Goal: Task Accomplishment & Management: Complete application form

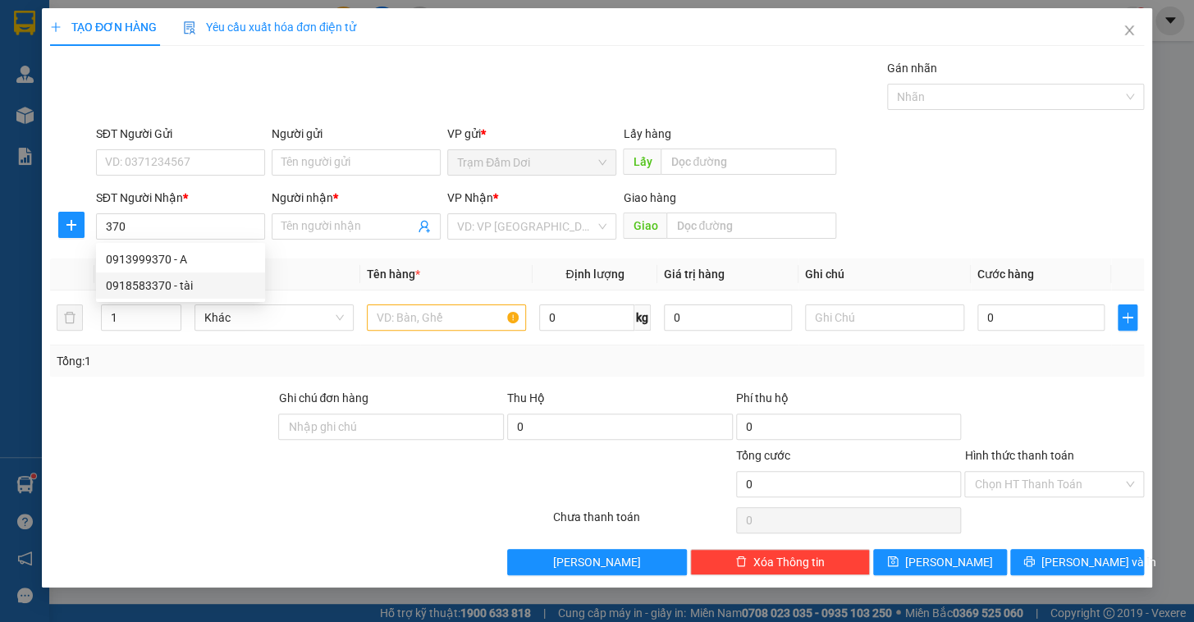
drag, startPoint x: 182, startPoint y: 284, endPoint x: 217, endPoint y: 291, distance: 35.3
click at [182, 285] on div "0918583370 - tài" at bounding box center [180, 286] width 149 height 18
type input "0918583370"
type input "tài"
type input "70.000"
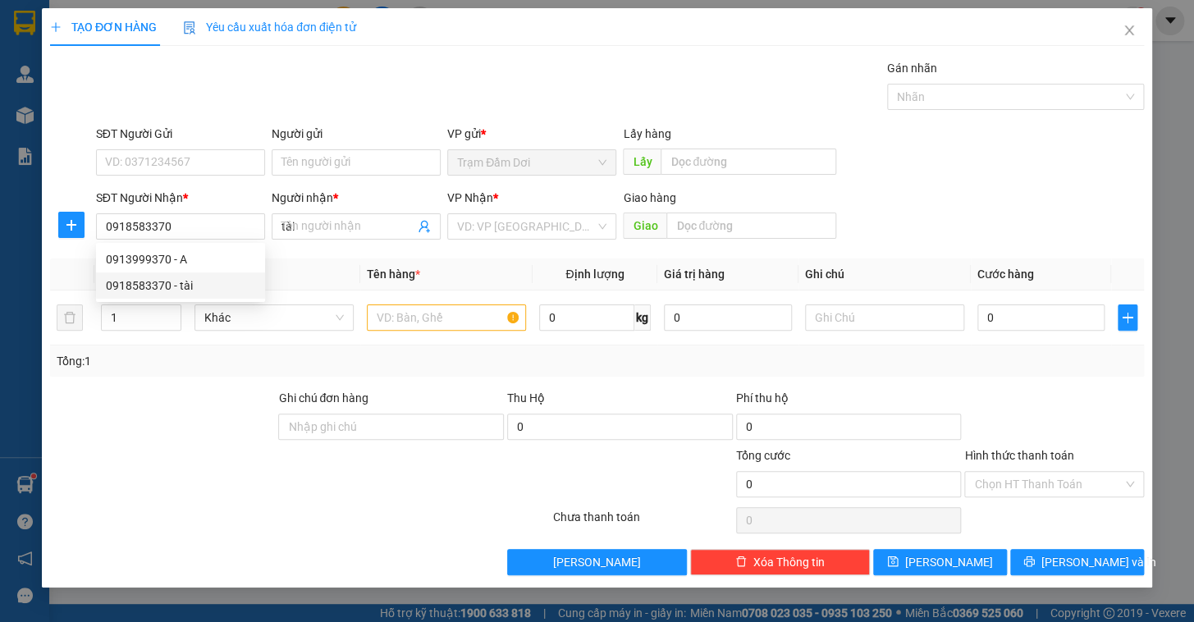
type input "70.000"
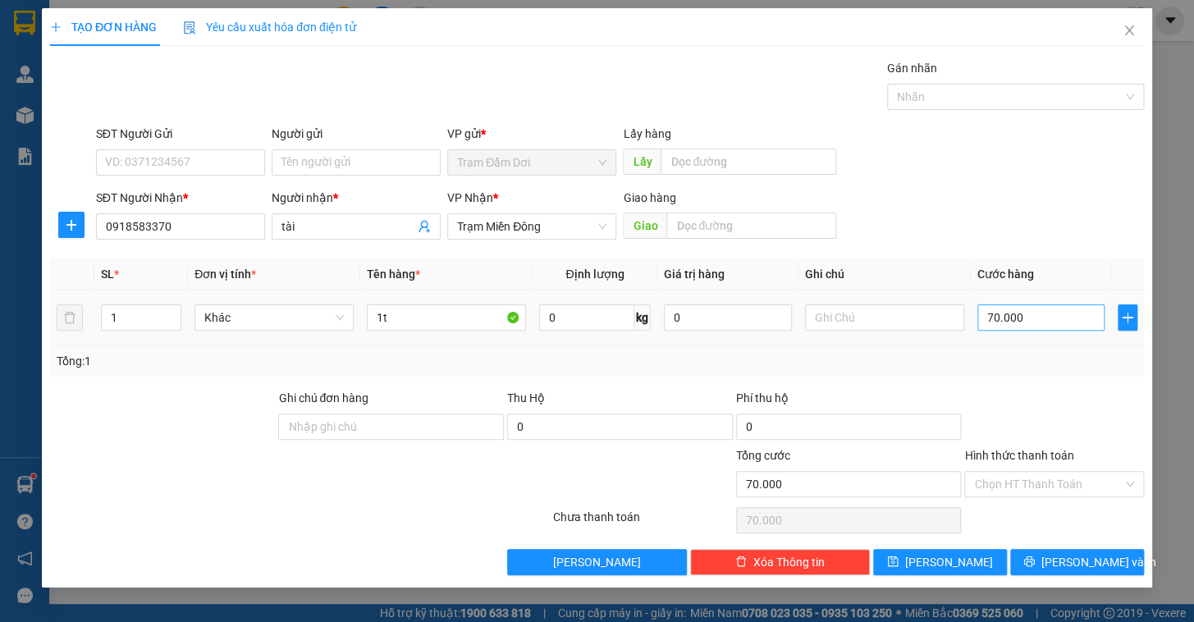
type input "0918583370"
click at [1044, 328] on input "70.000" at bounding box center [1042, 318] width 128 height 26
type input "8"
type input "80"
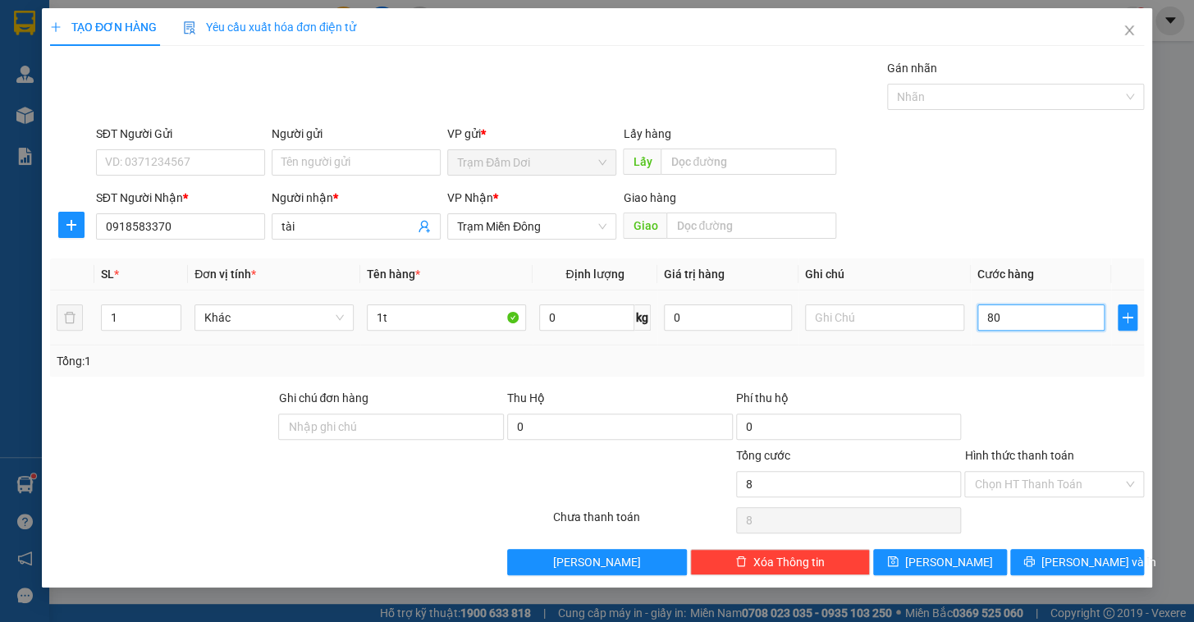
type input "80"
type input "80.000"
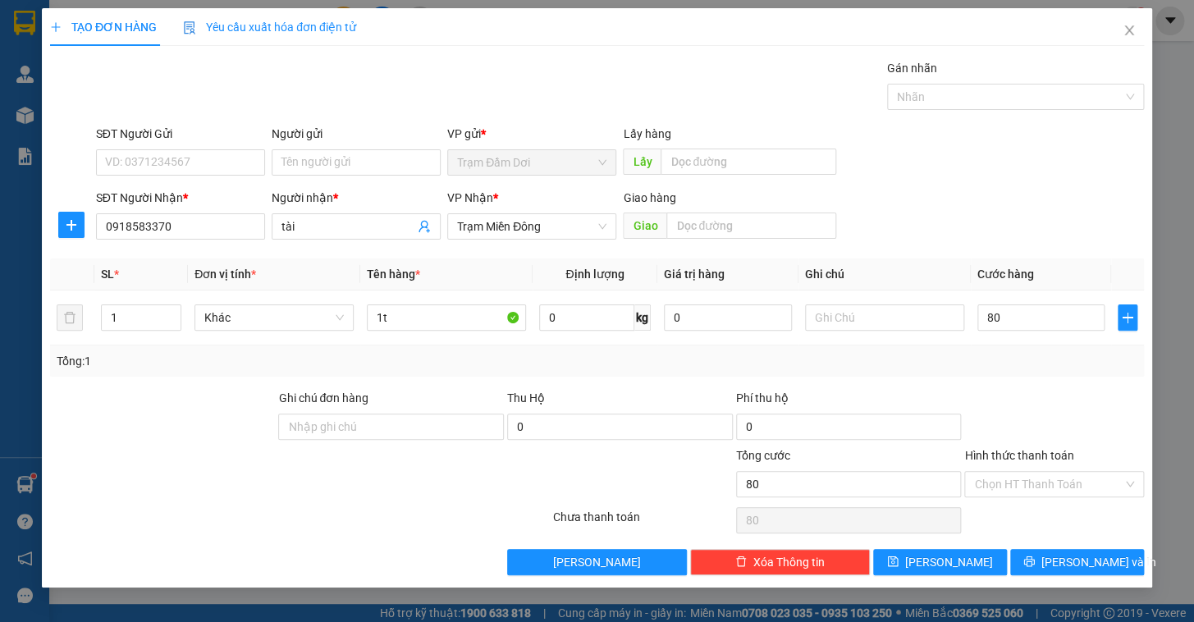
type input "80.000"
click at [1042, 369] on div "Tổng: 1" at bounding box center [597, 361] width 1094 height 31
click at [960, 561] on button "[PERSON_NAME]" at bounding box center [940, 562] width 134 height 26
type input "0"
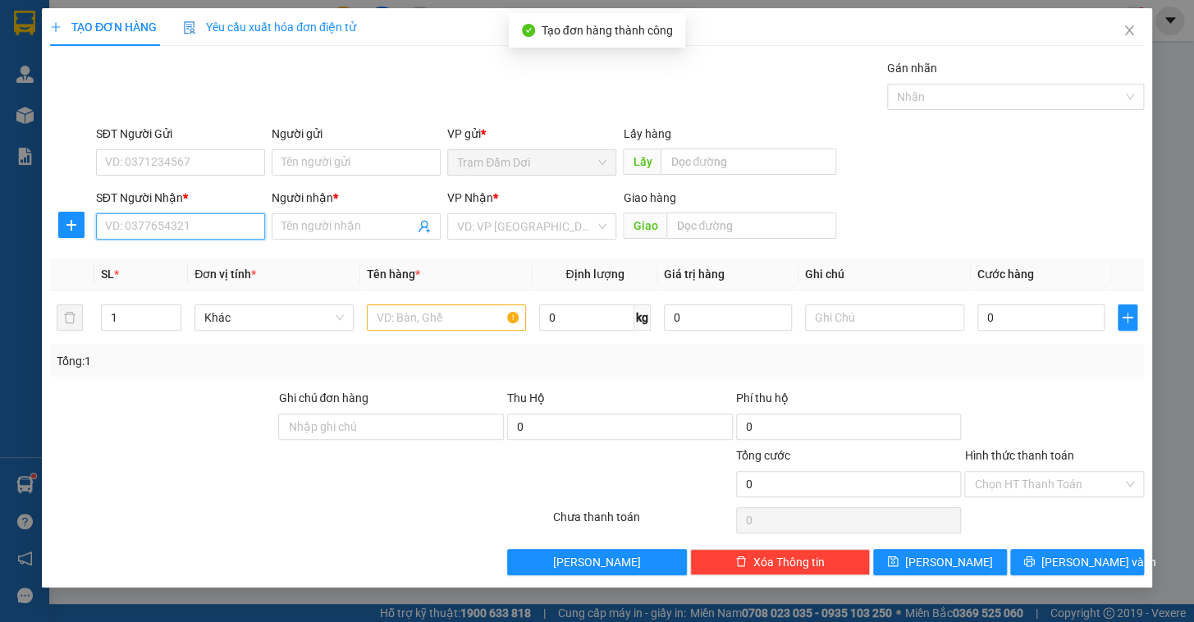
click at [213, 230] on input "SĐT Người Nhận *" at bounding box center [180, 226] width 169 height 26
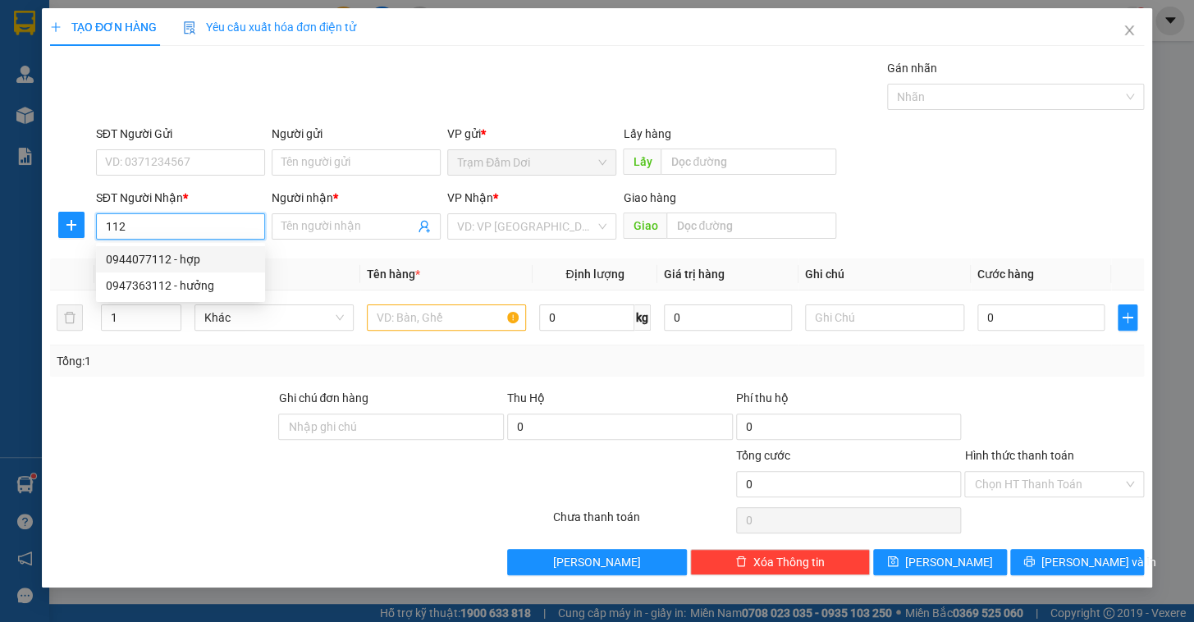
click at [176, 261] on div "0944077112 - hợp" at bounding box center [180, 259] width 149 height 18
type input "0944077112"
type input "hợp"
type input "80.000"
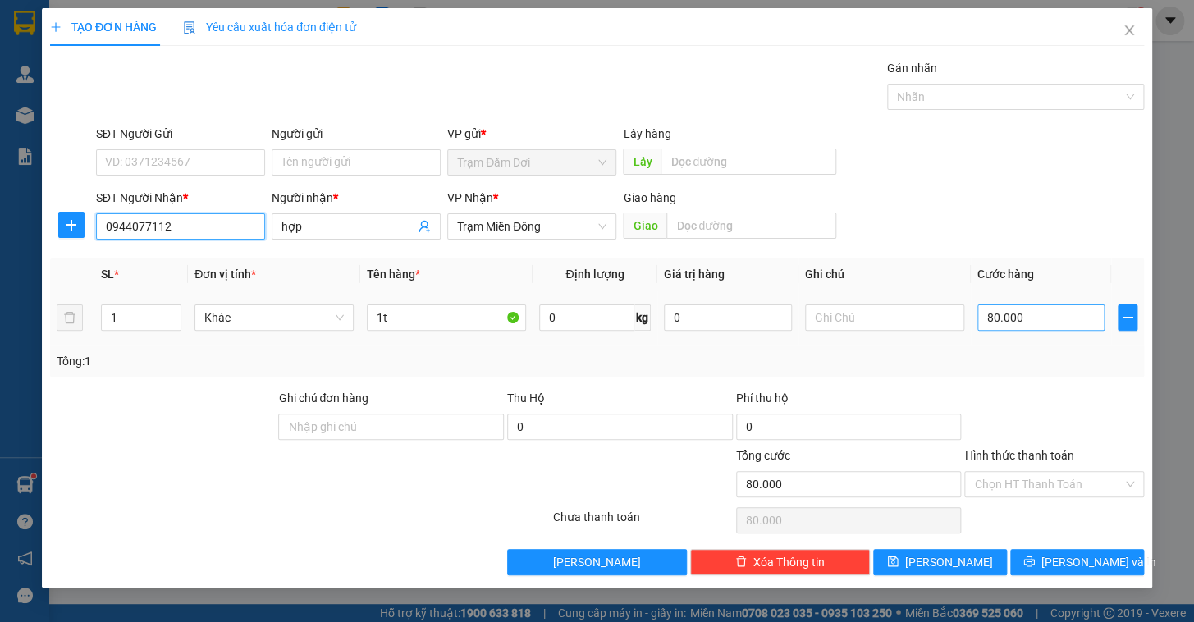
type input "0944077112"
click at [1013, 322] on input "80.000" at bounding box center [1042, 318] width 128 height 26
type input "1"
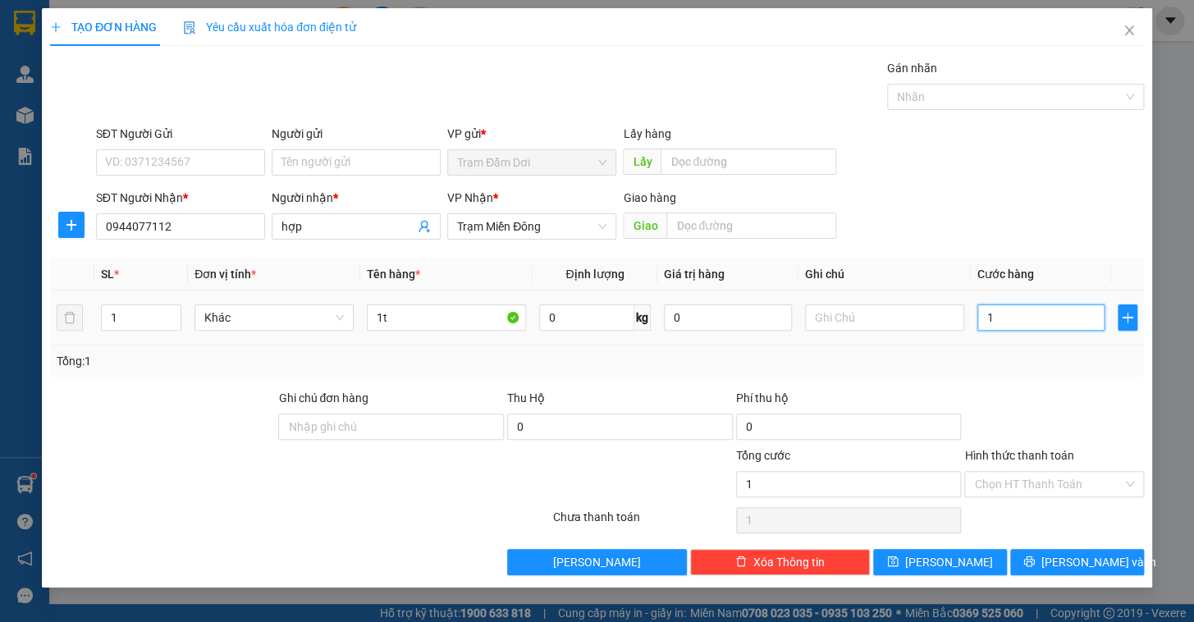
type input "10"
type input "100"
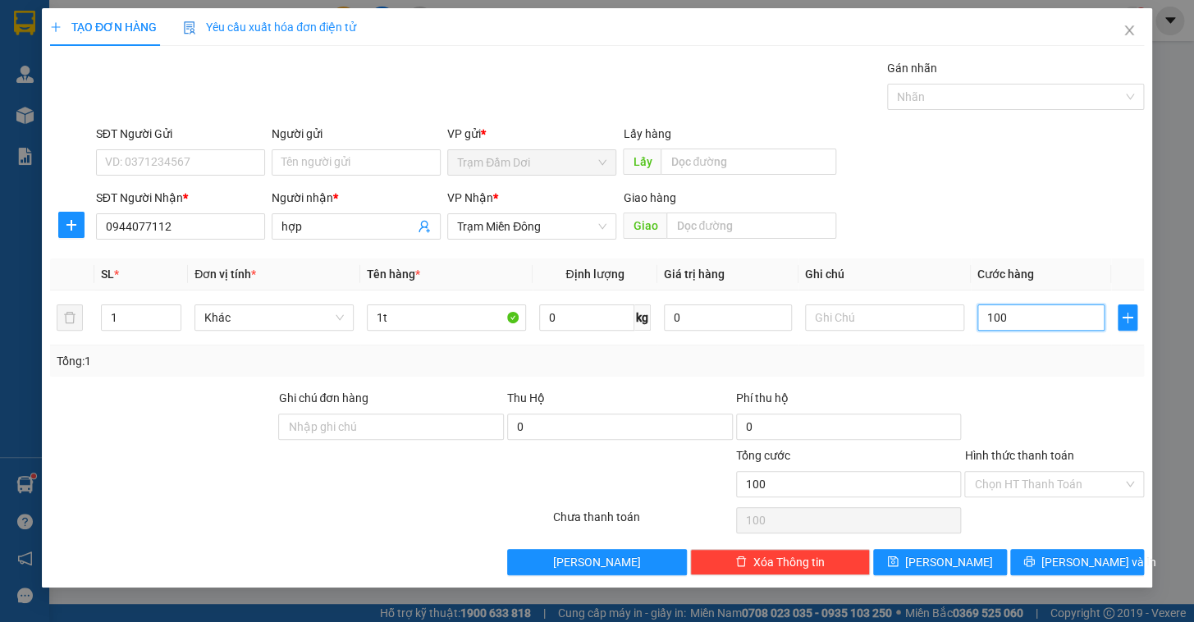
type input "100"
type input "100.000"
click at [1009, 372] on div "Tổng: 1" at bounding box center [597, 361] width 1094 height 31
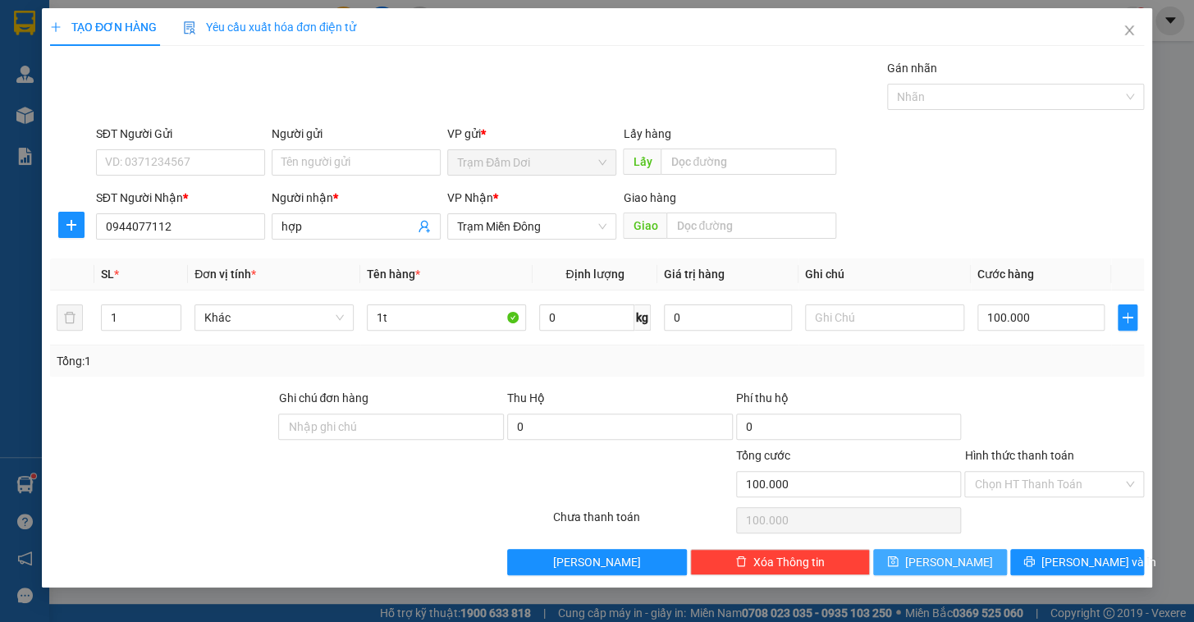
click at [985, 559] on button "[PERSON_NAME]" at bounding box center [940, 562] width 134 height 26
type input "0"
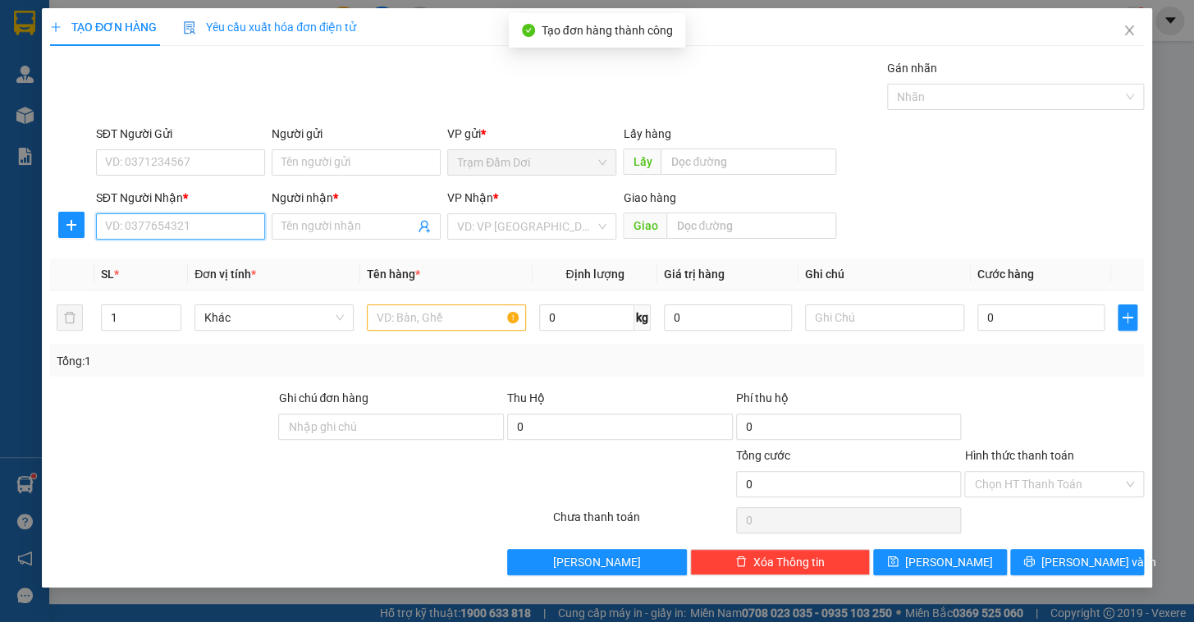
click at [188, 222] on input "SĐT Người Nhận *" at bounding box center [180, 226] width 169 height 26
type input "0703564211"
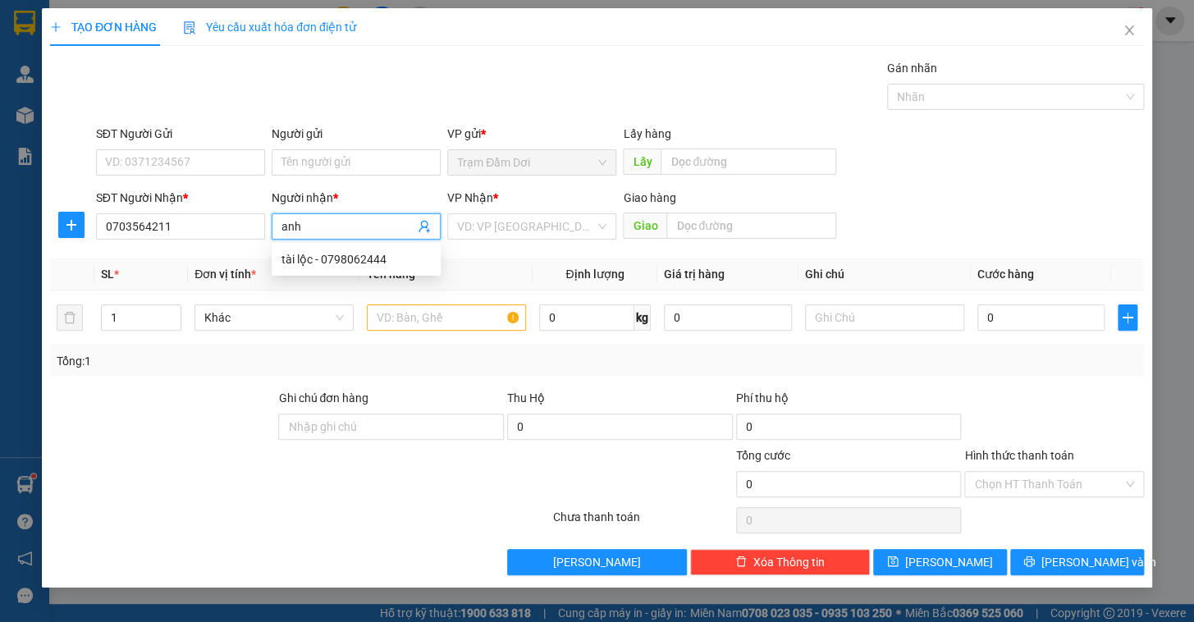
type input "anh"
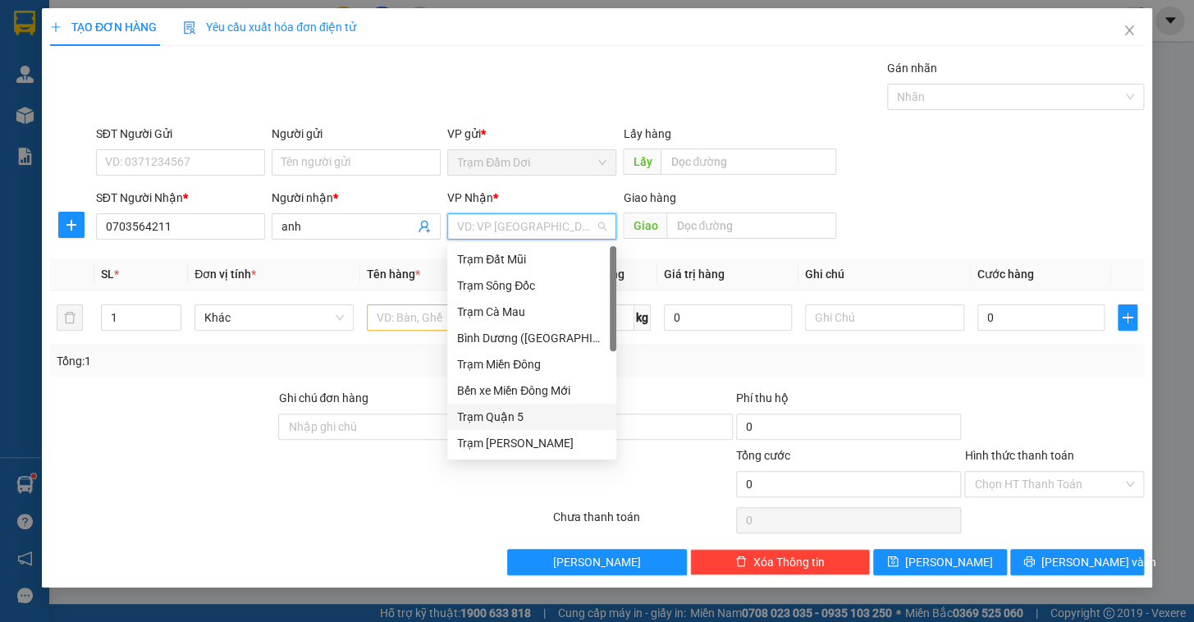
click at [524, 415] on div "Trạm Quận 5" at bounding box center [531, 417] width 149 height 18
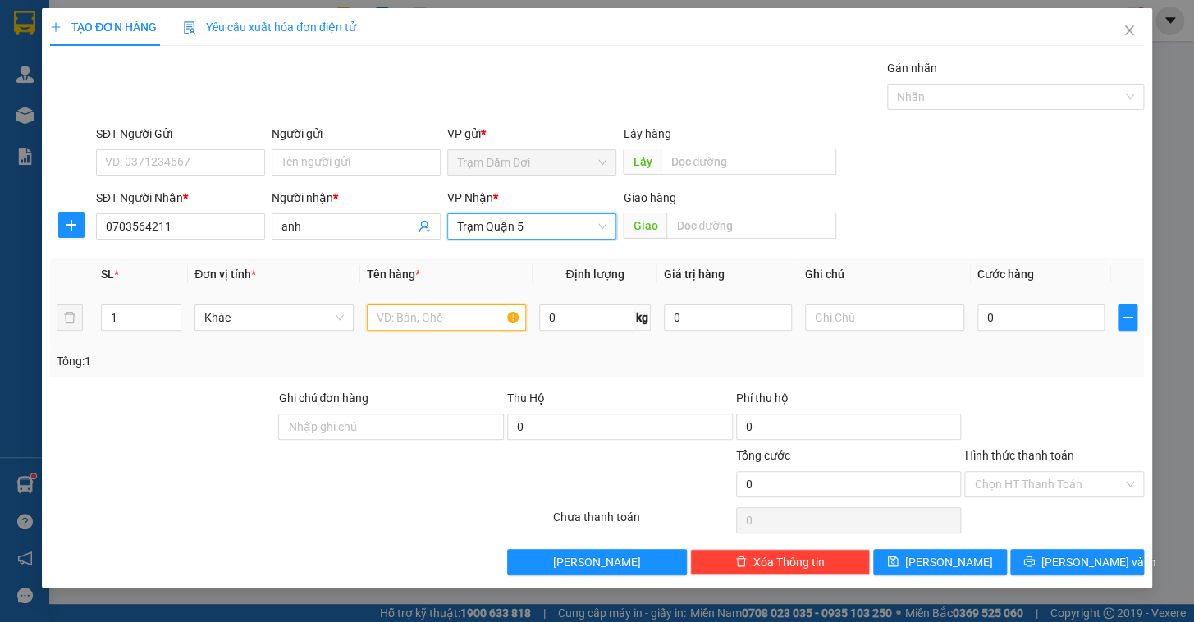
click at [423, 322] on input "text" at bounding box center [446, 318] width 159 height 26
type input "1t"
click at [1028, 302] on div "0" at bounding box center [1042, 317] width 128 height 33
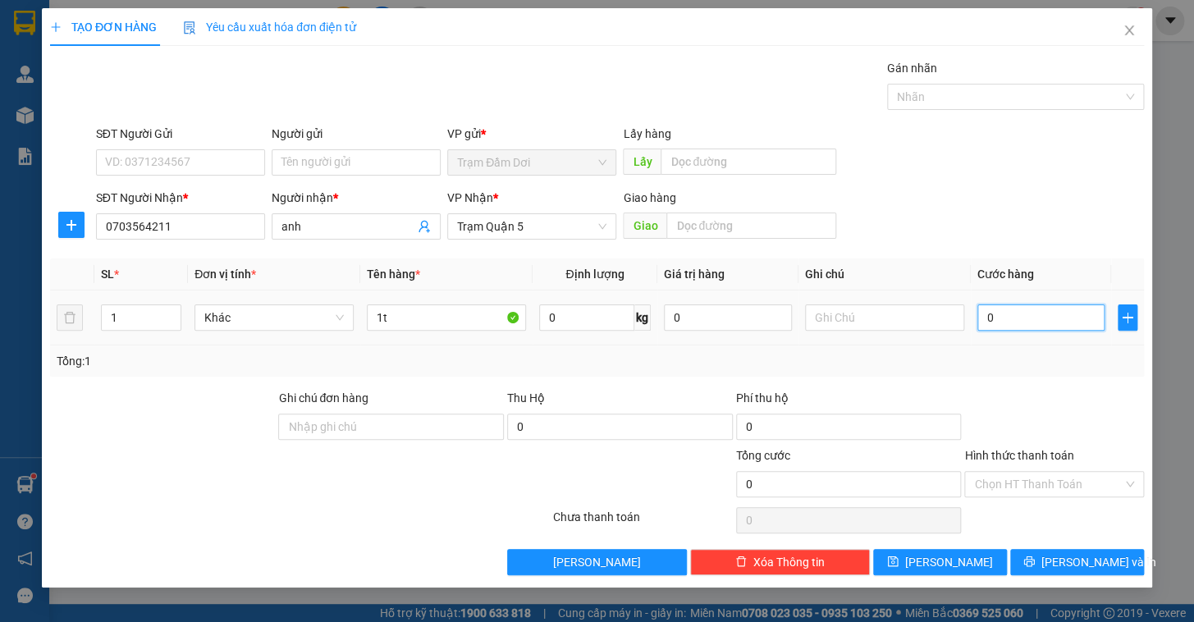
click at [1035, 319] on input "0" at bounding box center [1042, 318] width 128 height 26
type input "5"
type input "50"
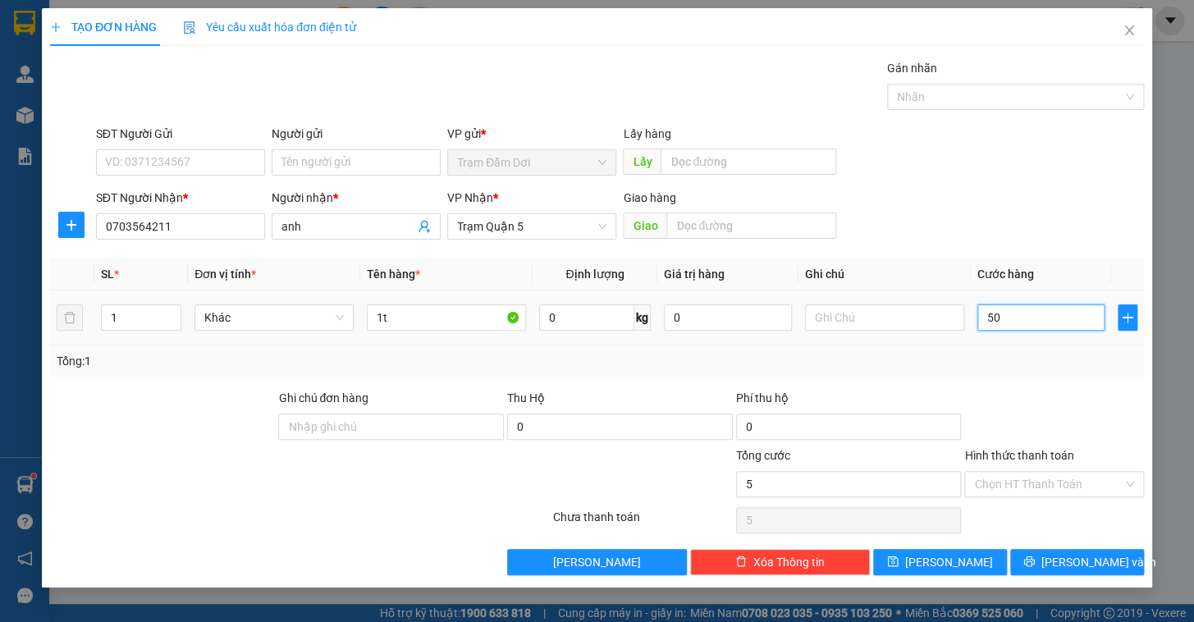
type input "50"
type input "50.000"
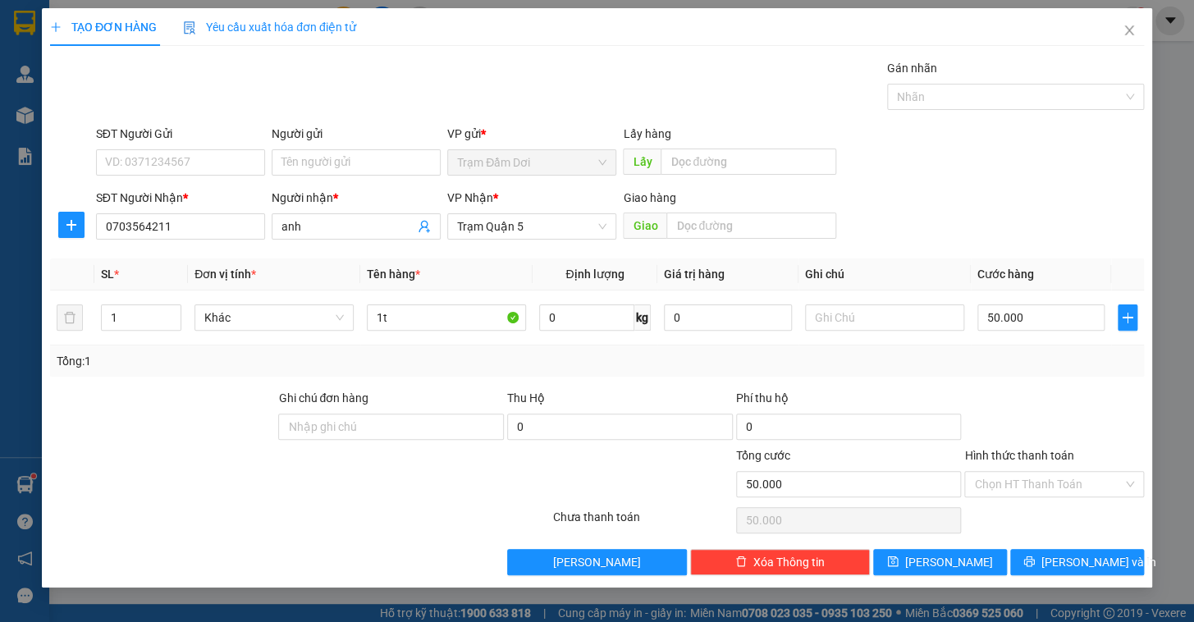
drag, startPoint x: 1015, startPoint y: 356, endPoint x: 1040, endPoint y: 435, distance: 82.8
click at [1016, 360] on div "Tổng: 1" at bounding box center [597, 361] width 1081 height 18
click at [956, 563] on span "[PERSON_NAME]" at bounding box center [949, 562] width 88 height 18
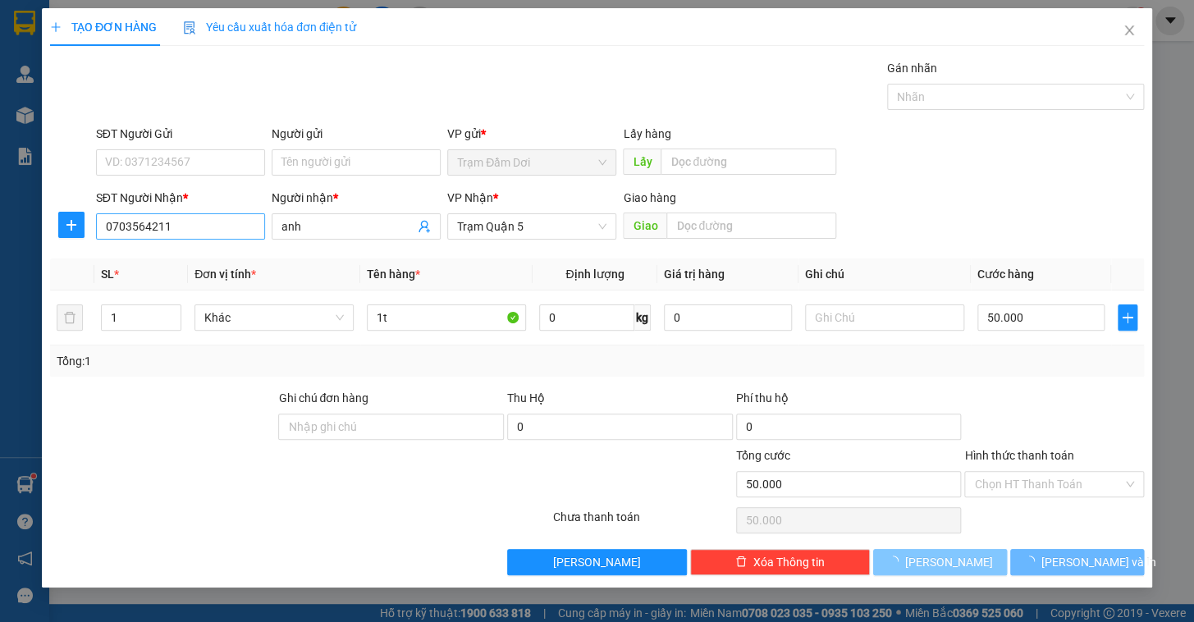
type input "0"
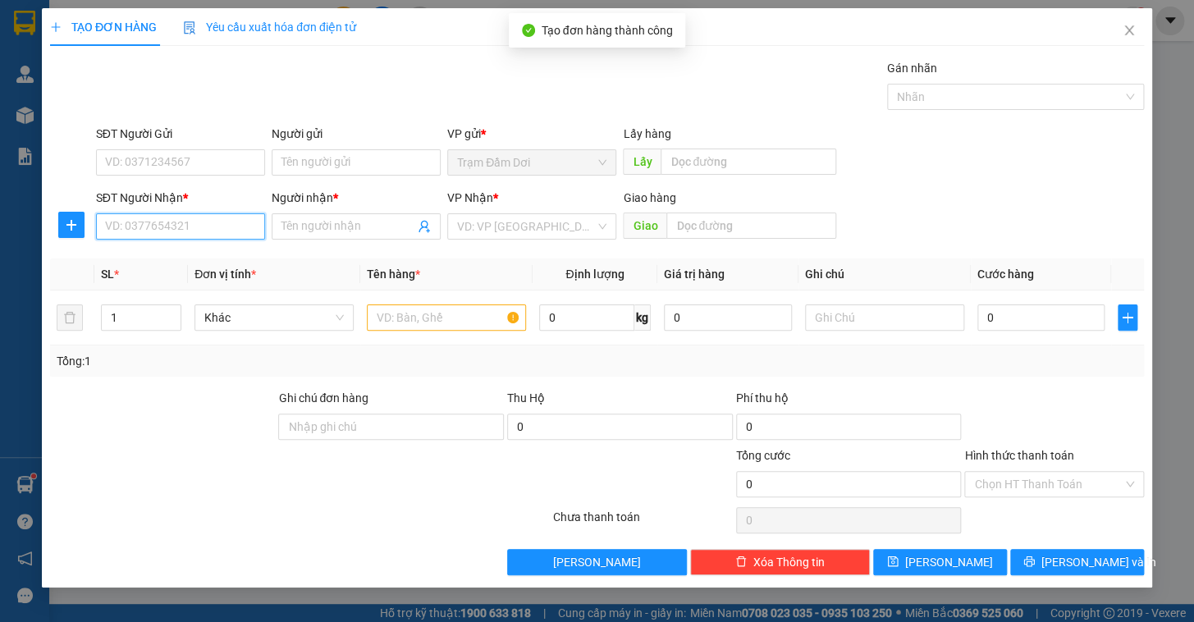
click at [167, 222] on input "SĐT Người Nhận *" at bounding box center [180, 226] width 169 height 26
type input "0907991897"
click at [159, 259] on div "0907991897 - be" at bounding box center [180, 259] width 149 height 18
type input "be"
type input "40.000"
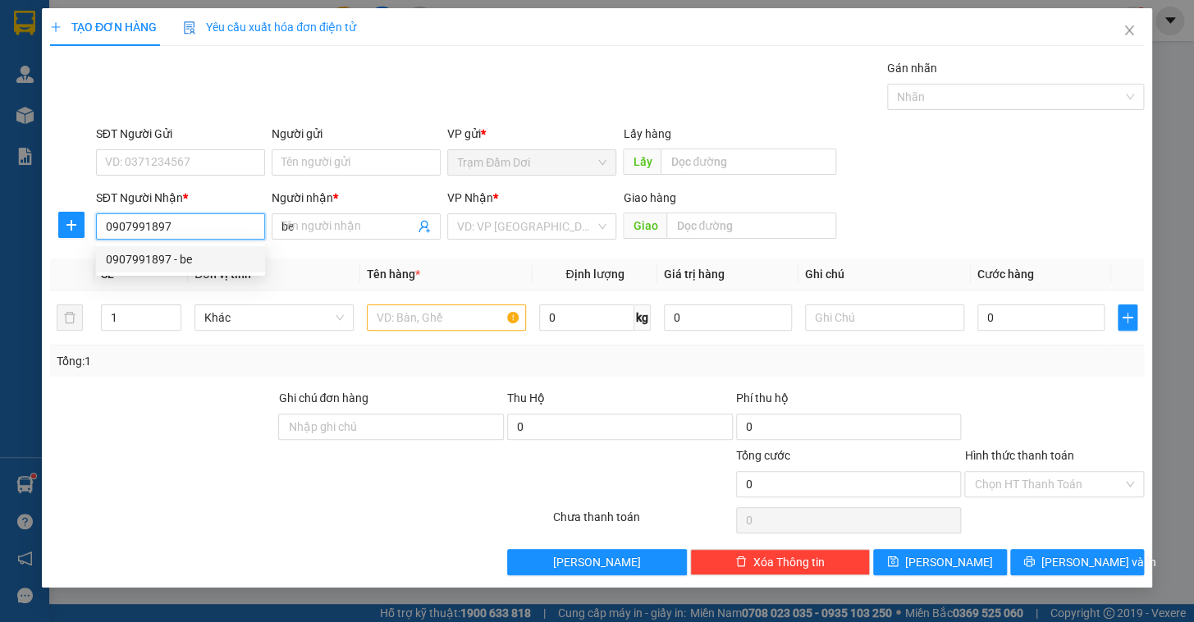
type input "40.000"
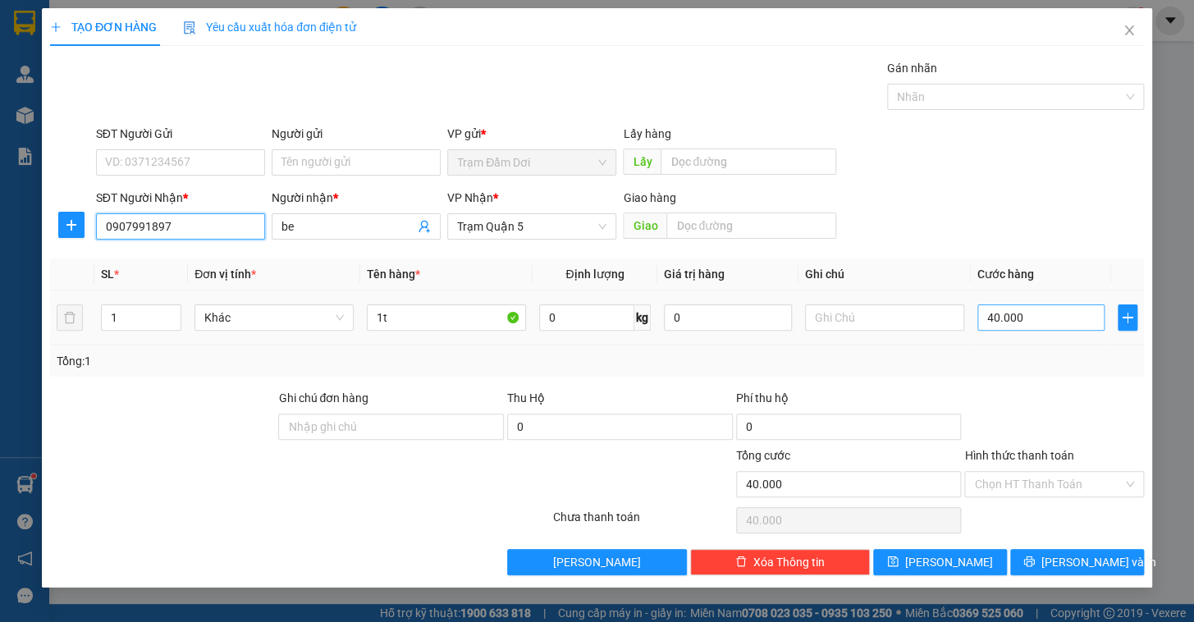
type input "0907991897"
click at [1045, 319] on input "40.000" at bounding box center [1042, 318] width 128 height 26
click at [1024, 401] on div at bounding box center [1054, 417] width 183 height 57
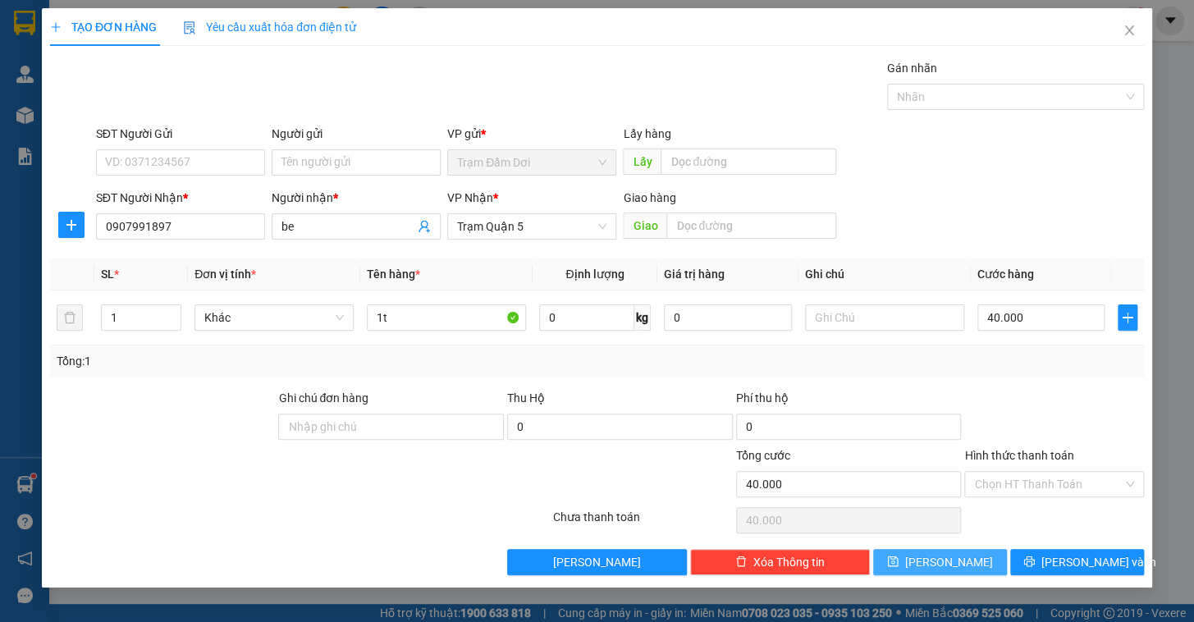
drag, startPoint x: 950, startPoint y: 566, endPoint x: 946, endPoint y: 559, distance: 8.5
click at [950, 564] on span "[PERSON_NAME]" at bounding box center [949, 562] width 88 height 18
type input "0"
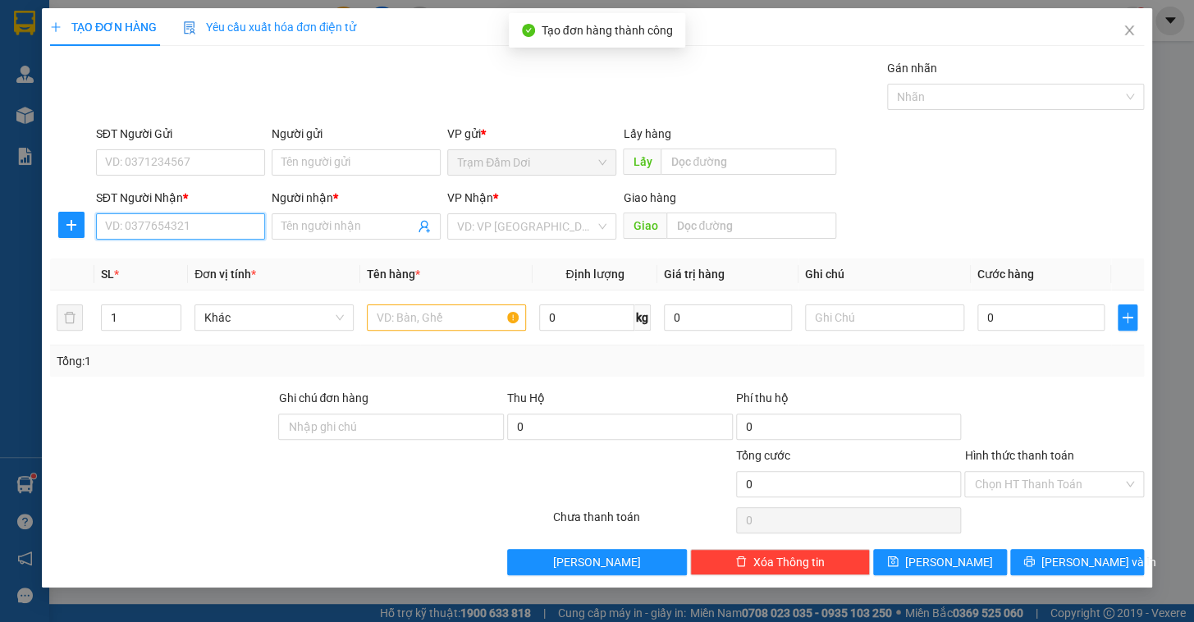
click at [148, 222] on input "SĐT Người Nhận *" at bounding box center [180, 226] width 169 height 26
click at [172, 259] on div "0971353615 - cuong" at bounding box center [180, 259] width 149 height 18
type input "0971353615"
type input "cuong"
type input "40.000"
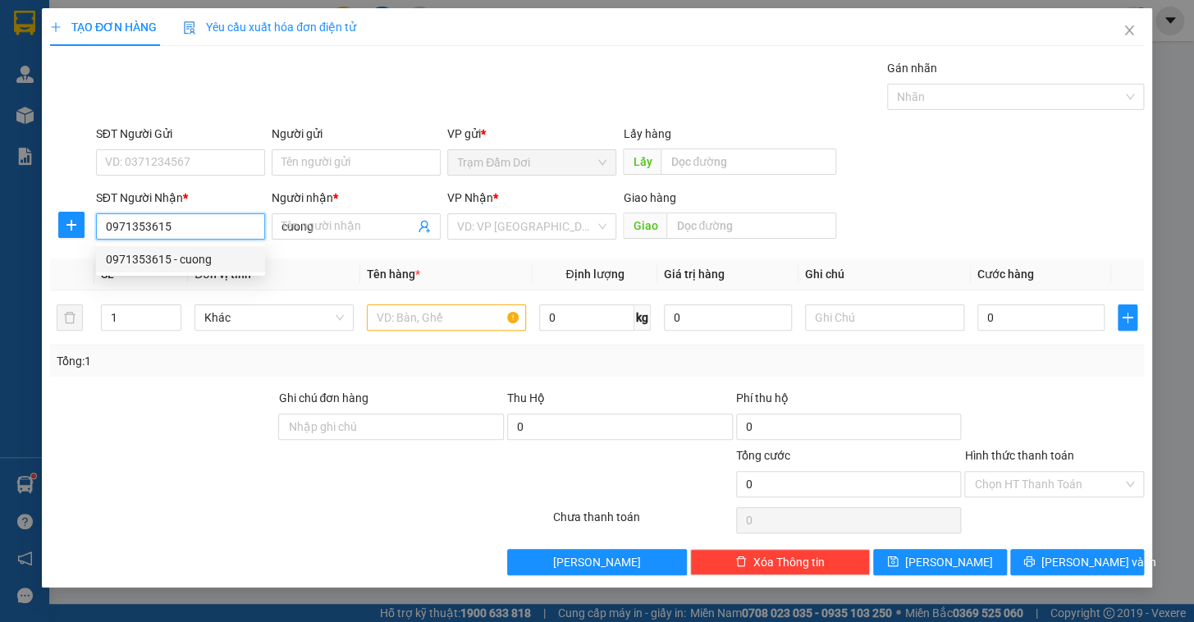
type input "40.000"
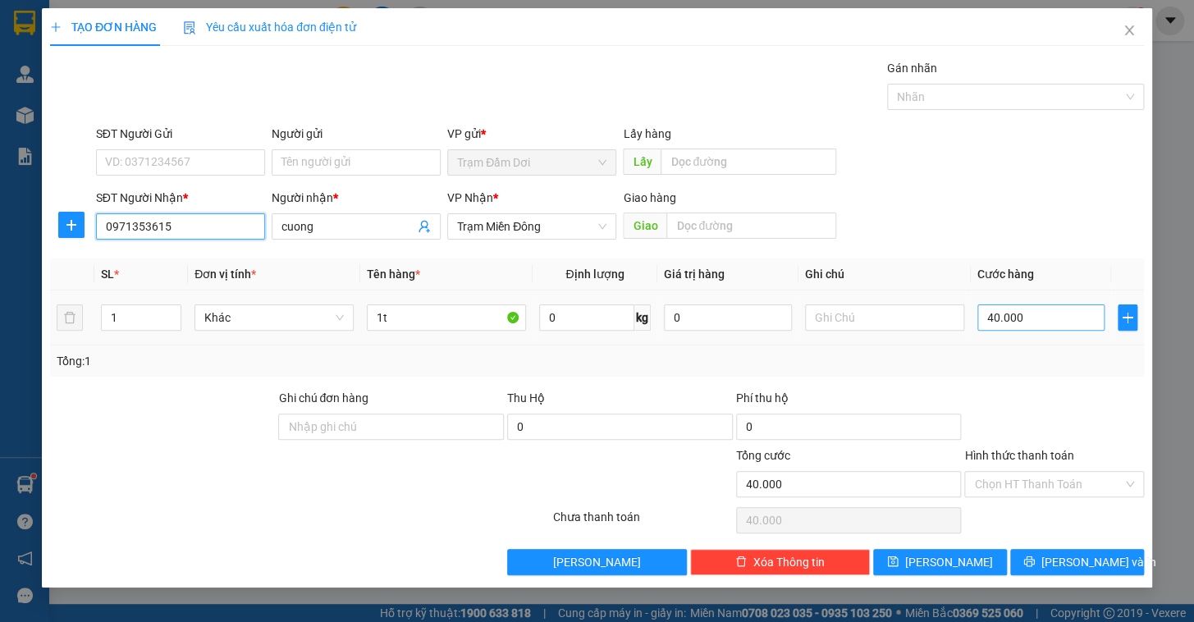
type input "0971353615"
click at [1031, 313] on input "40.000" at bounding box center [1042, 318] width 128 height 26
type input "1"
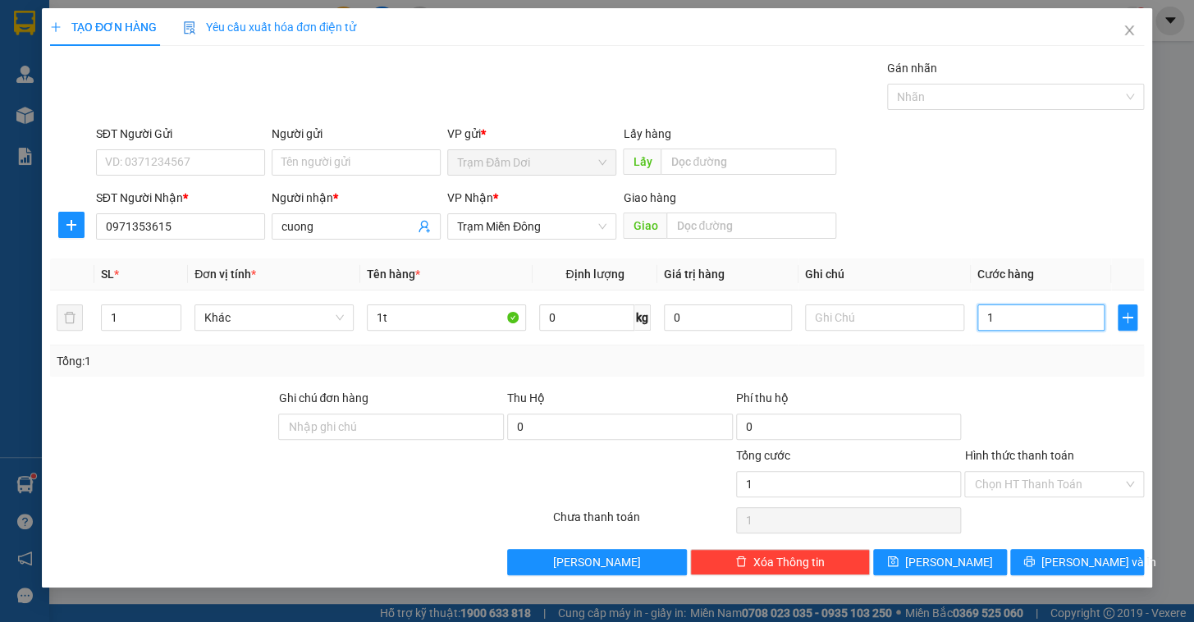
type input "10"
type input "100"
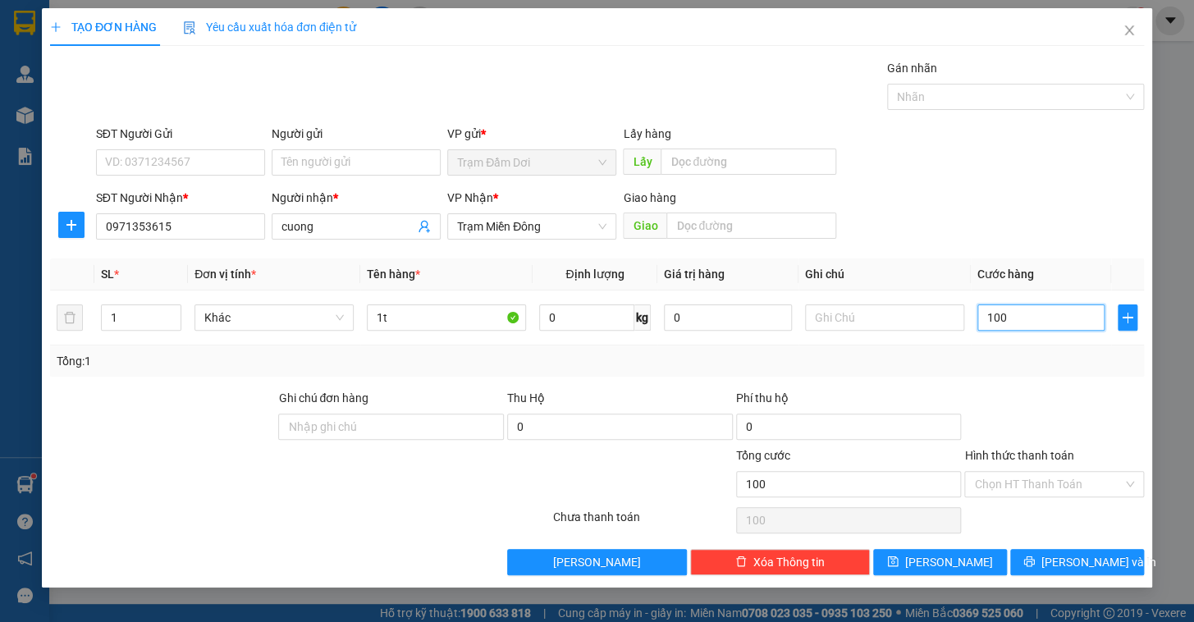
type input "100"
type input "100.000"
drag, startPoint x: 1043, startPoint y: 364, endPoint x: 1031, endPoint y: 373, distance: 14.8
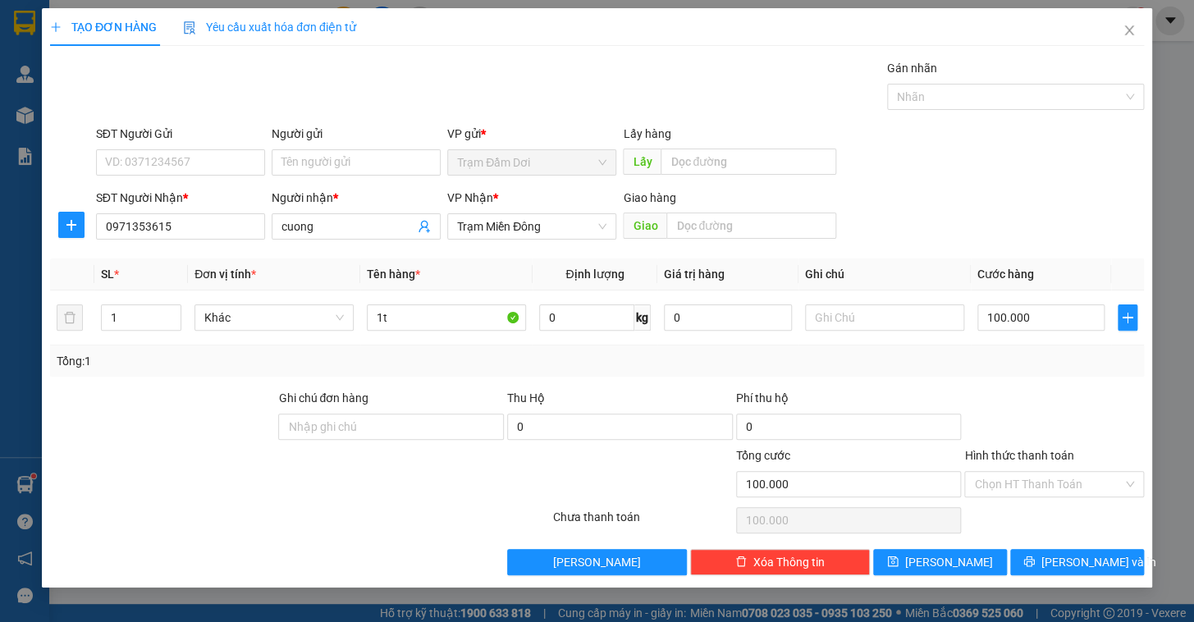
click at [1040, 369] on div "Tổng: 1" at bounding box center [597, 361] width 1081 height 18
click at [1051, 314] on input "100.000" at bounding box center [1042, 318] width 128 height 26
drag, startPoint x: 1017, startPoint y: 510, endPoint x: 1012, endPoint y: 479, distance: 31.6
click at [1017, 508] on div "Chọn HT Thanh Toán" at bounding box center [1054, 520] width 183 height 33
click at [1012, 472] on input "Hình thức thanh toán" at bounding box center [1048, 484] width 149 height 25
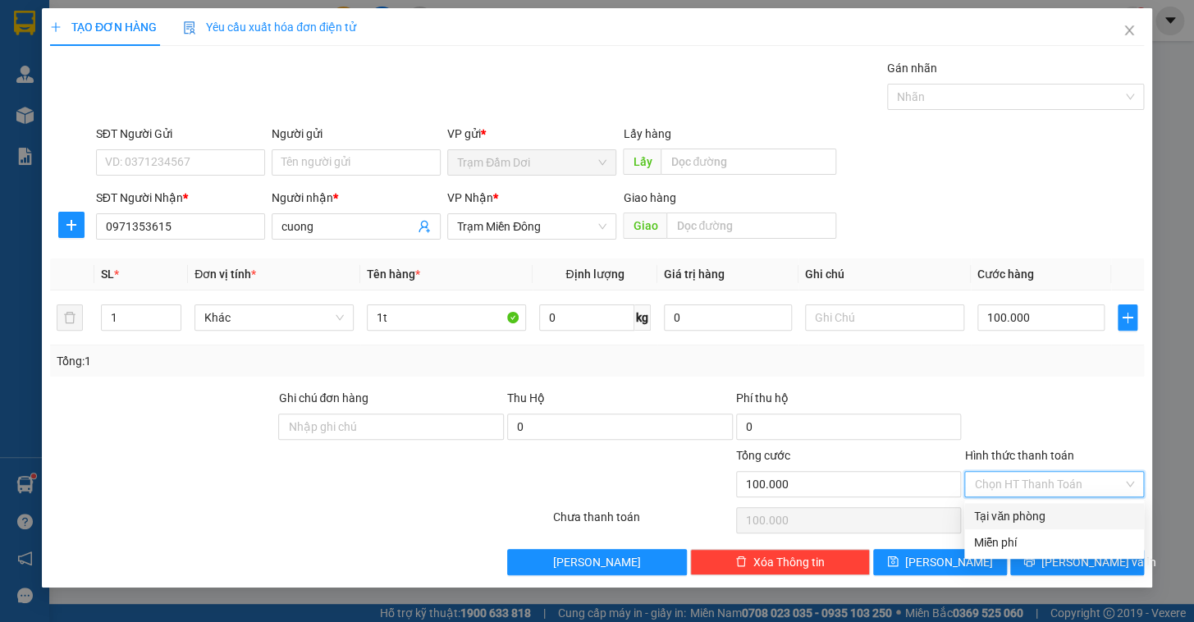
click at [1003, 511] on div "Tại văn phòng" at bounding box center [1054, 516] width 160 height 18
type input "0"
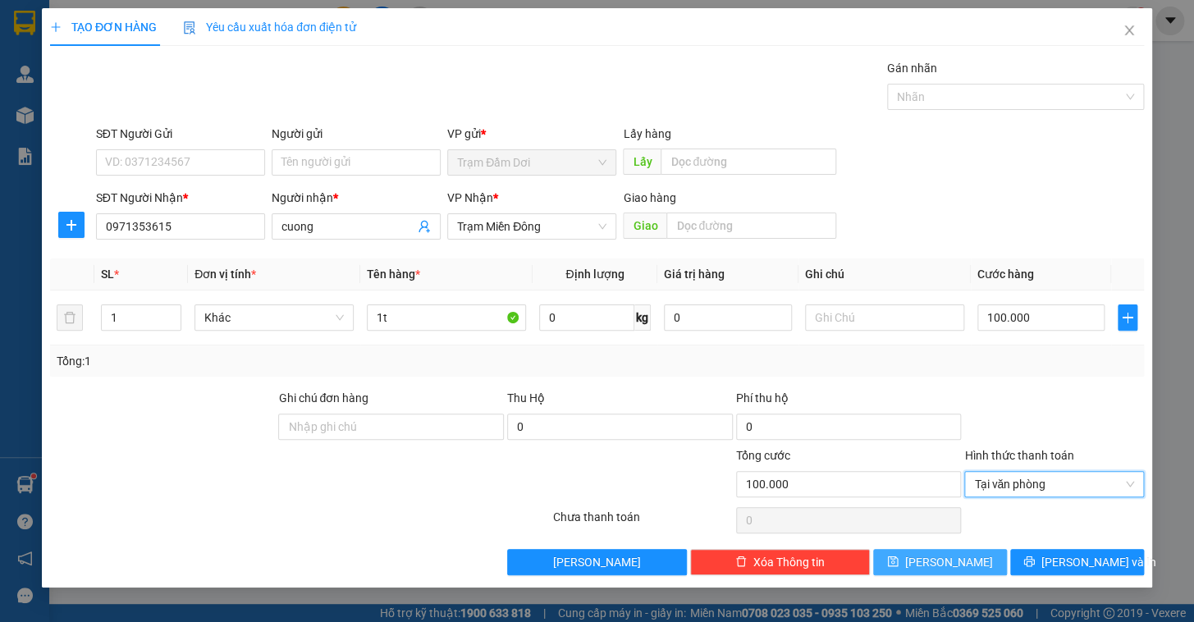
drag, startPoint x: 979, startPoint y: 550, endPoint x: 943, endPoint y: 539, distance: 37.9
click at [979, 550] on button "[PERSON_NAME]" at bounding box center [940, 562] width 134 height 26
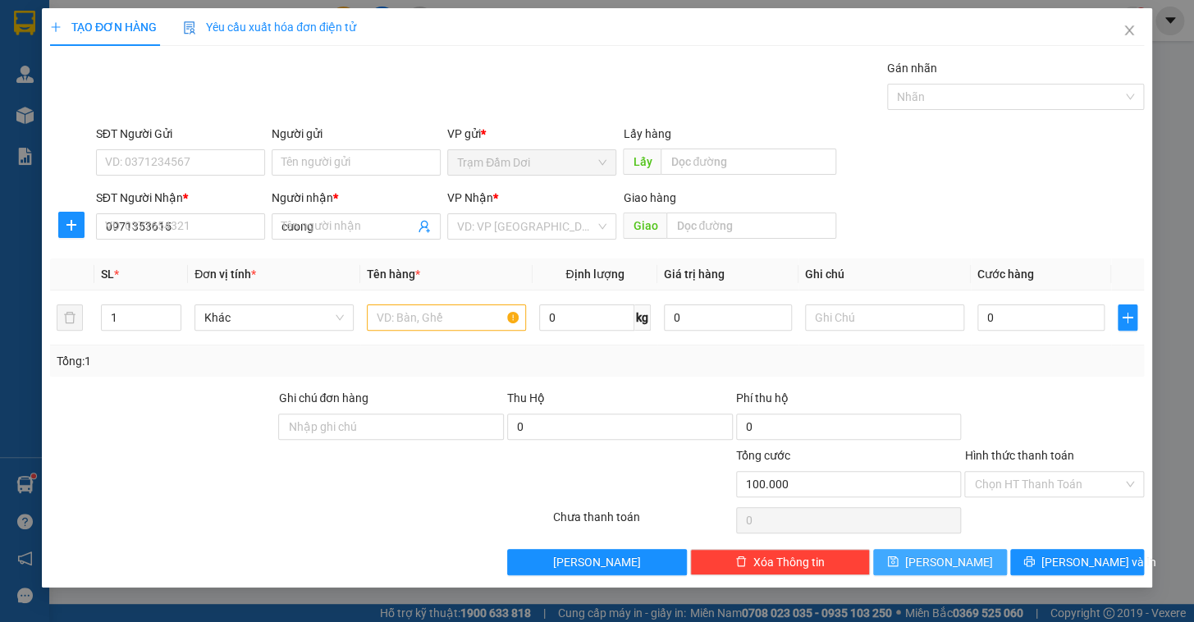
type input "0"
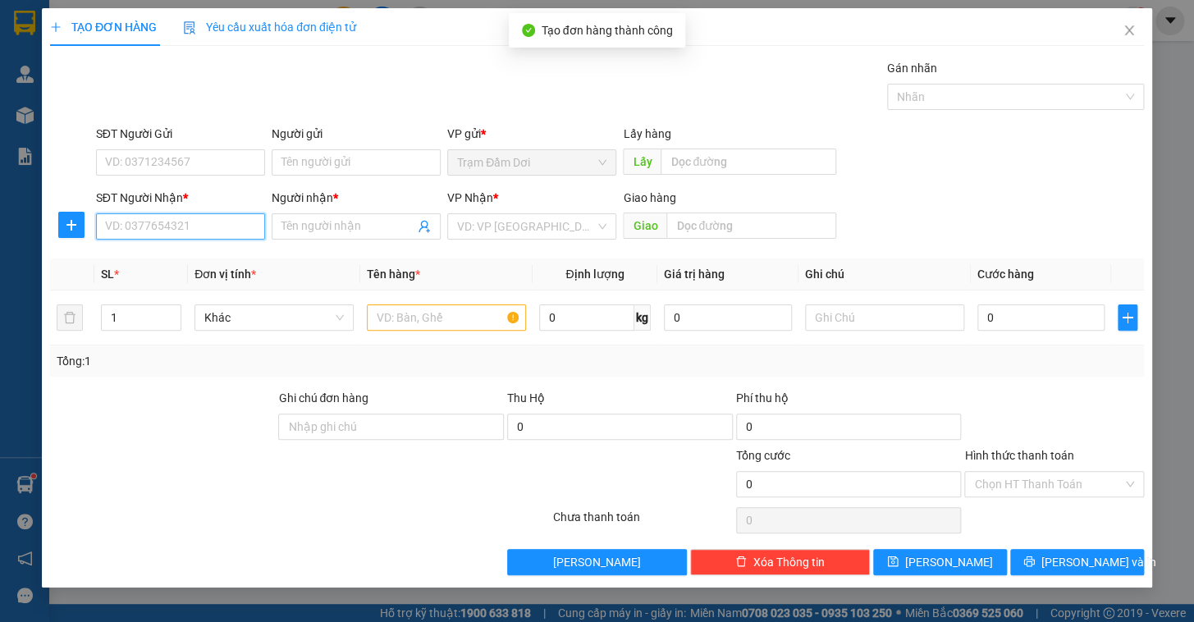
click at [138, 228] on input "SĐT Người Nhận *" at bounding box center [180, 226] width 169 height 26
click at [172, 253] on div "0868150920 - 0" at bounding box center [180, 259] width 149 height 18
type input "0868150920"
type input "0"
type input "70.000"
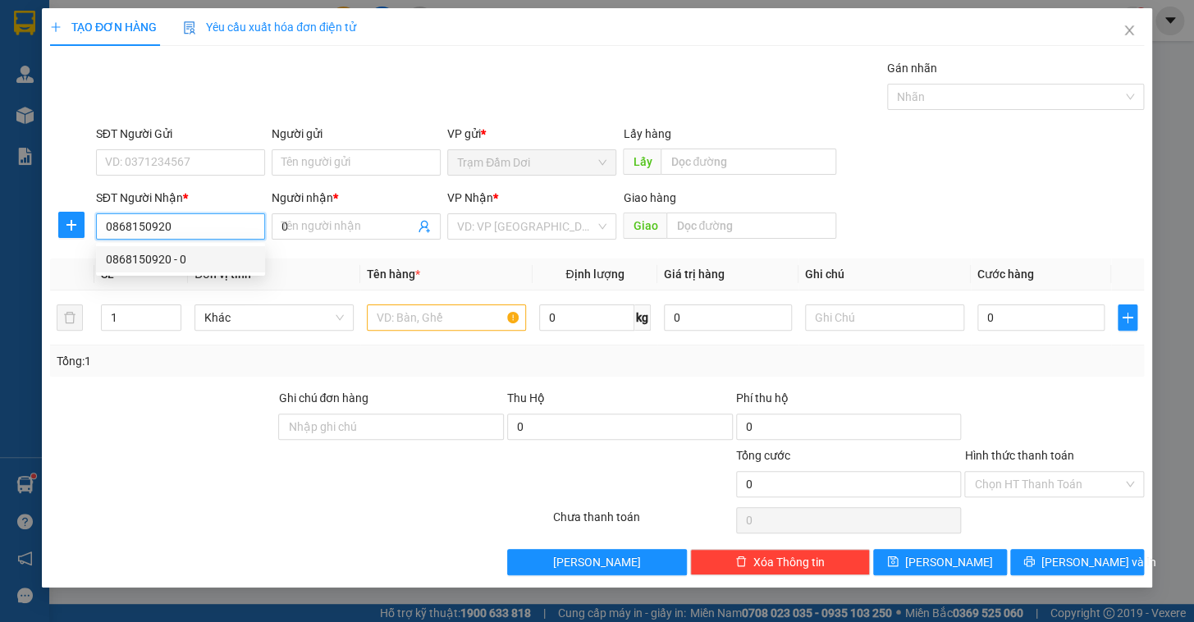
type input "70.000"
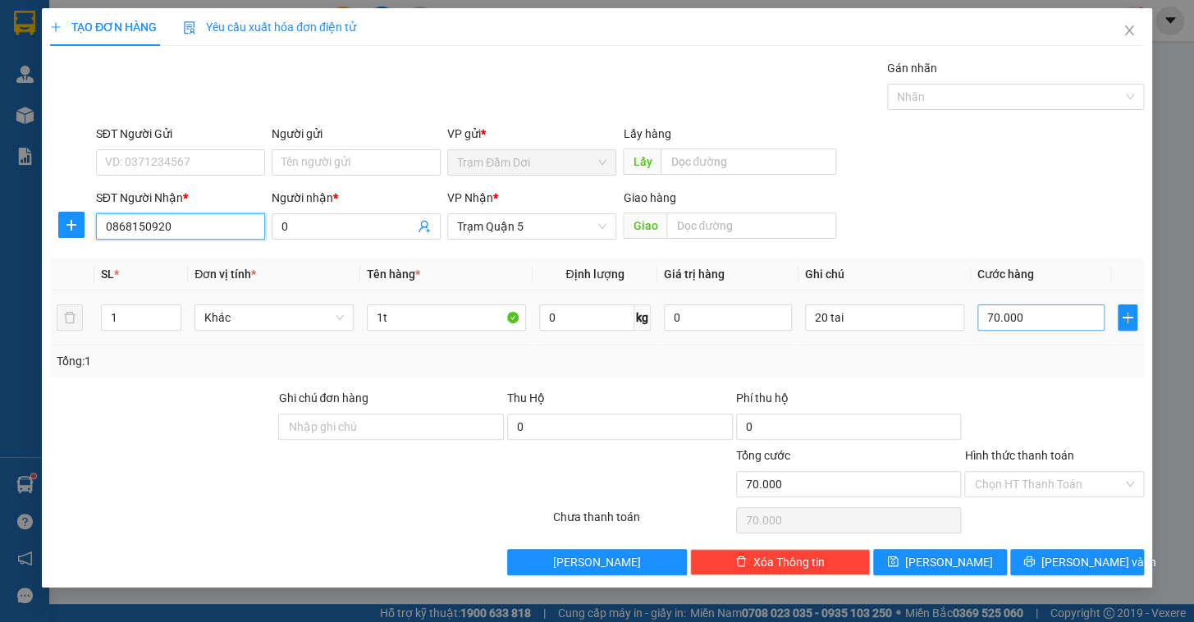
type input "0868150920"
click at [1067, 325] on input "70.000" at bounding box center [1042, 318] width 128 height 26
type input "6"
type input "60"
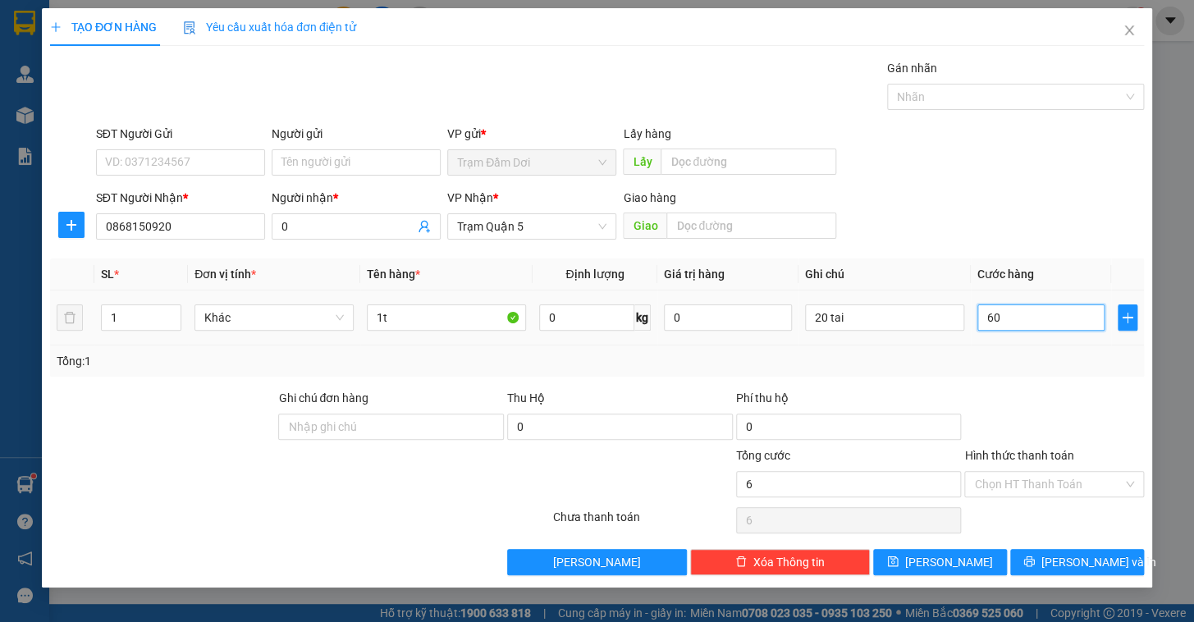
type input "60"
type input "60.000"
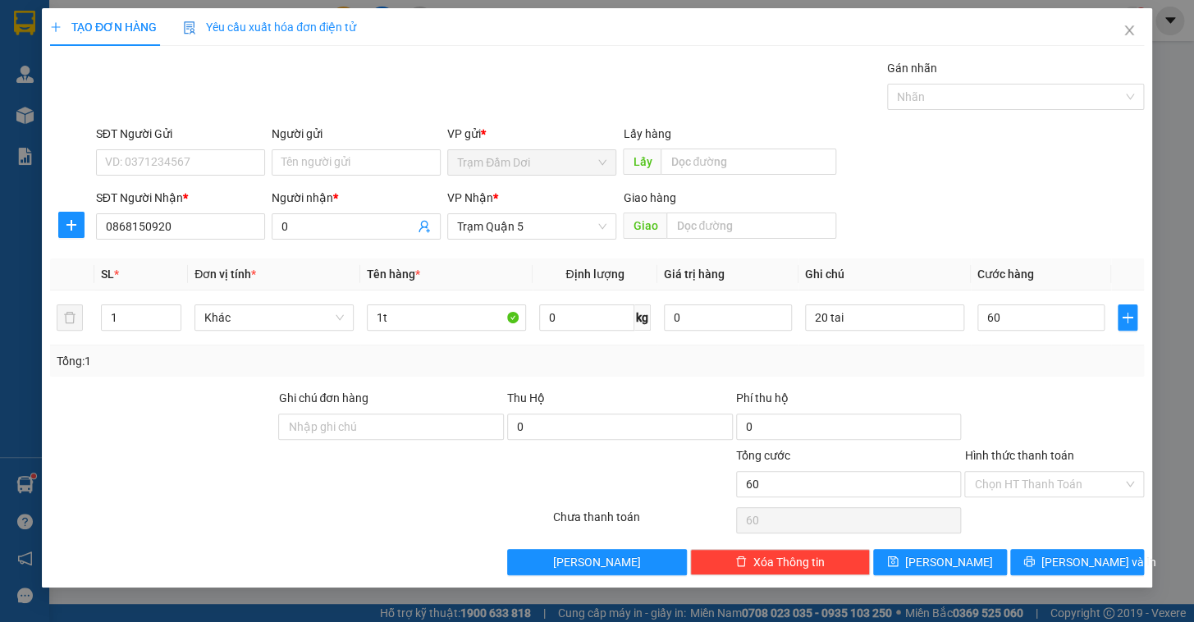
type input "60.000"
click at [1057, 403] on div at bounding box center [1054, 417] width 183 height 57
click at [956, 562] on span "[PERSON_NAME]" at bounding box center [949, 562] width 88 height 18
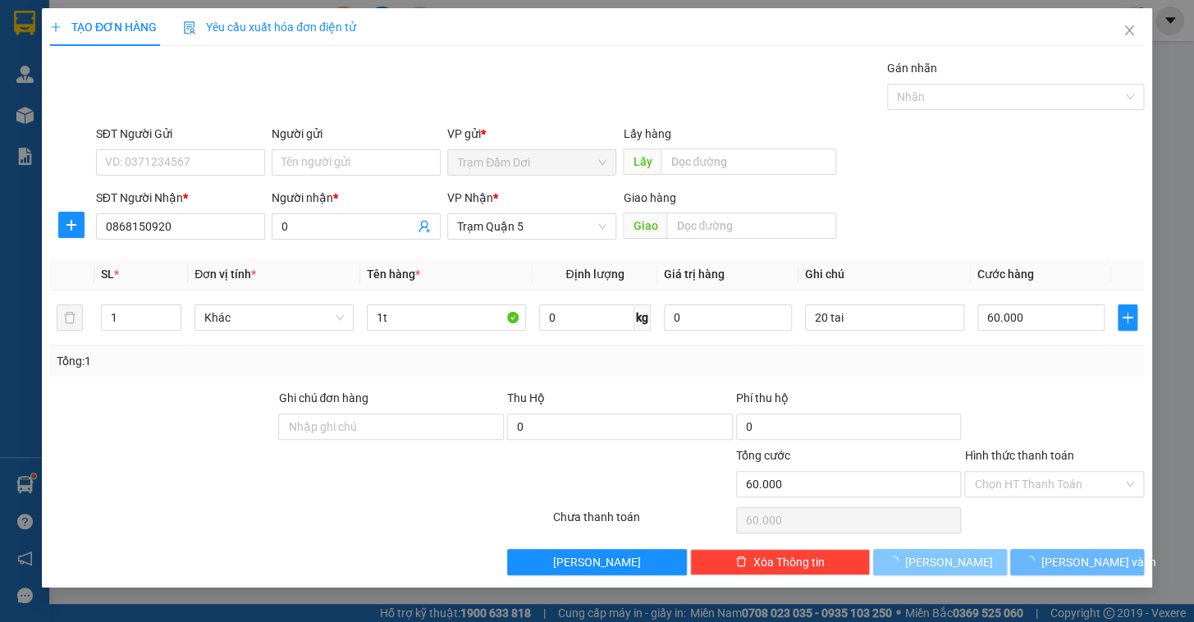
type input "0"
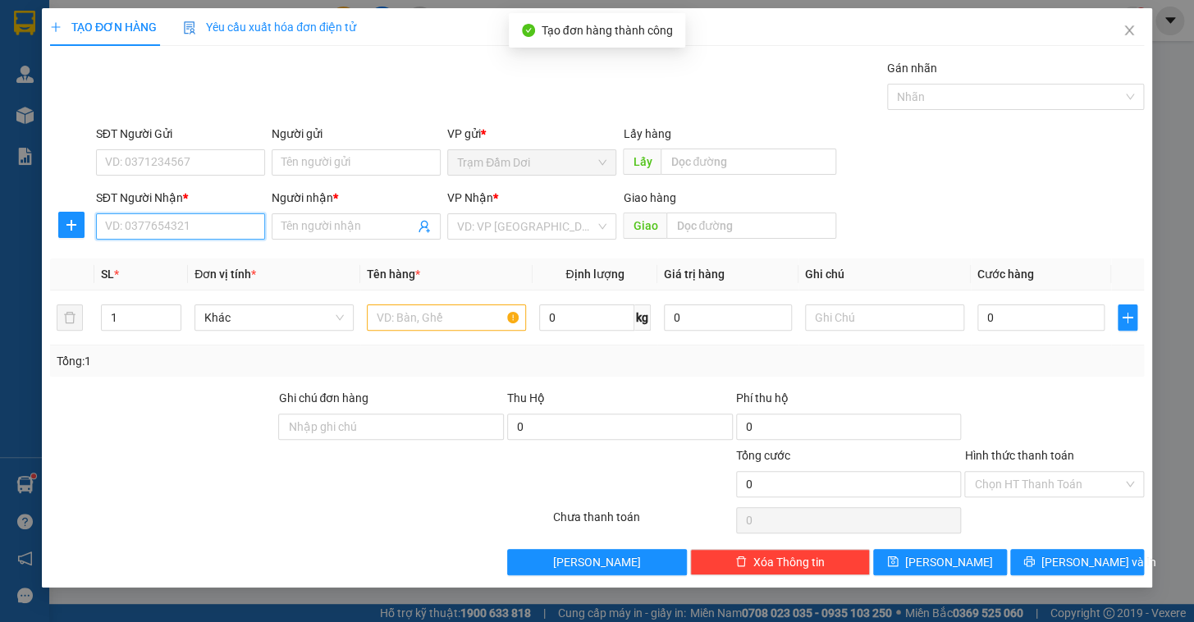
click at [128, 229] on input "SĐT Người Nhận *" at bounding box center [180, 226] width 169 height 26
click at [158, 259] on div "0912678567 - linh" at bounding box center [180, 259] width 149 height 18
type input "0912678567"
type input "linh"
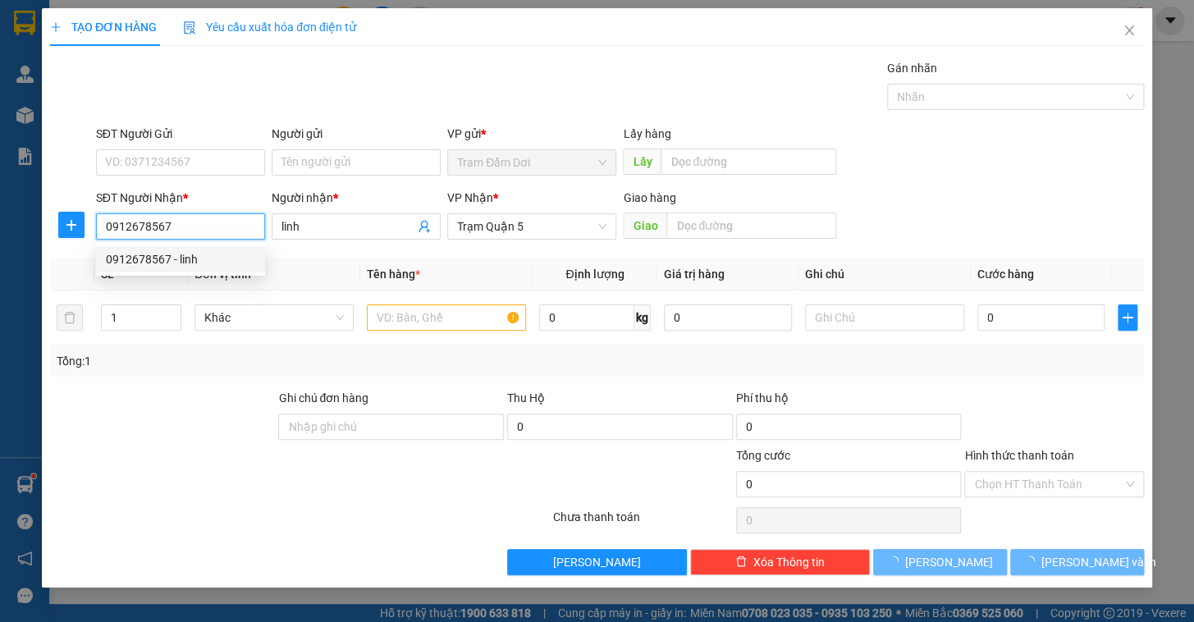
type input "220.000"
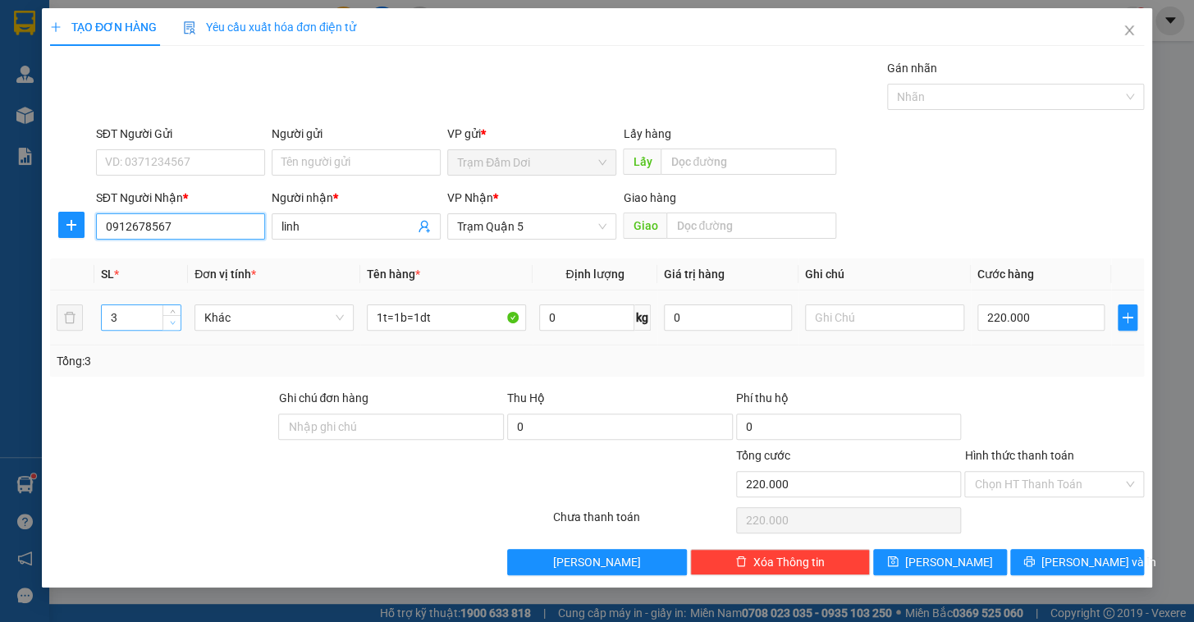
type input "0912678567"
click at [176, 328] on span "Decrease Value" at bounding box center [172, 322] width 18 height 15
type input "1"
click at [176, 326] on span "down" at bounding box center [172, 324] width 10 height 10
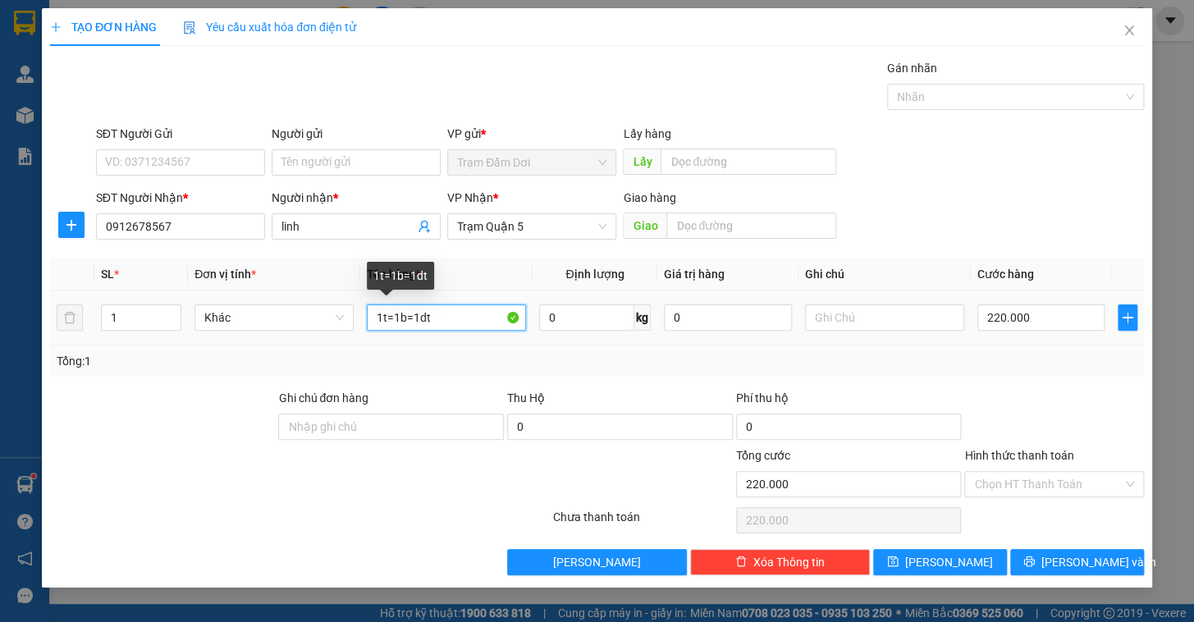
drag, startPoint x: 488, startPoint y: 319, endPoint x: 389, endPoint y: 319, distance: 99.3
click at [389, 319] on input "1t=1b=1dt" at bounding box center [446, 318] width 159 height 26
type input "1t"
click at [876, 332] on div at bounding box center [884, 317] width 159 height 33
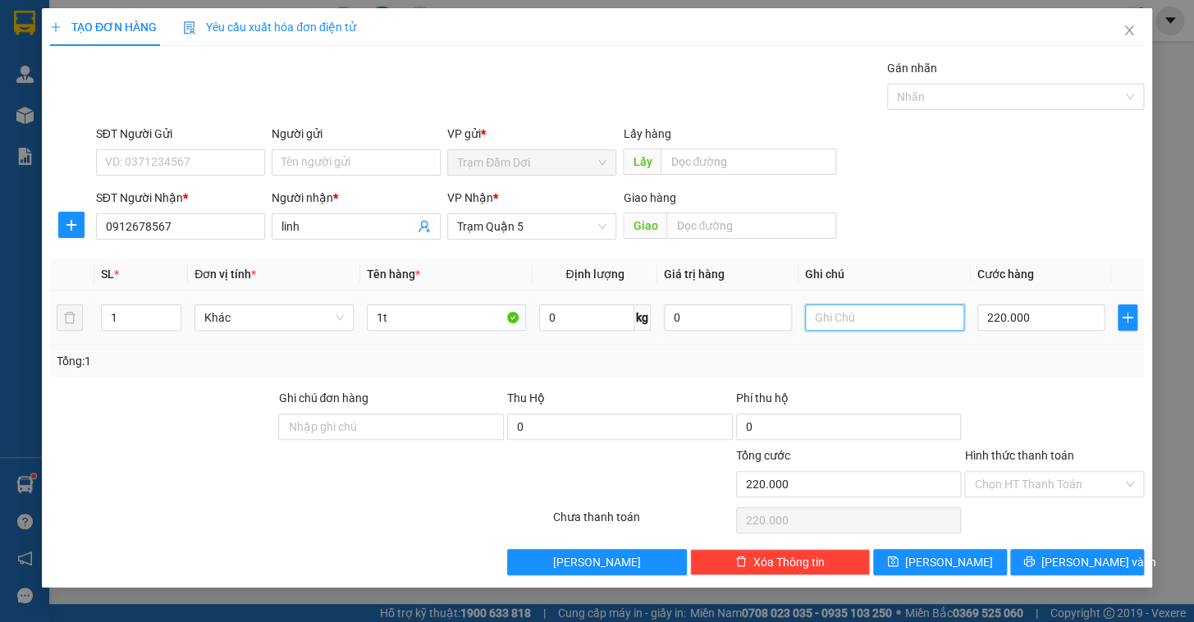
click at [876, 327] on input "text" at bounding box center [884, 318] width 159 height 26
type input "30 phí tải"
click at [1035, 312] on input "220.000" at bounding box center [1042, 318] width 128 height 26
type input "1"
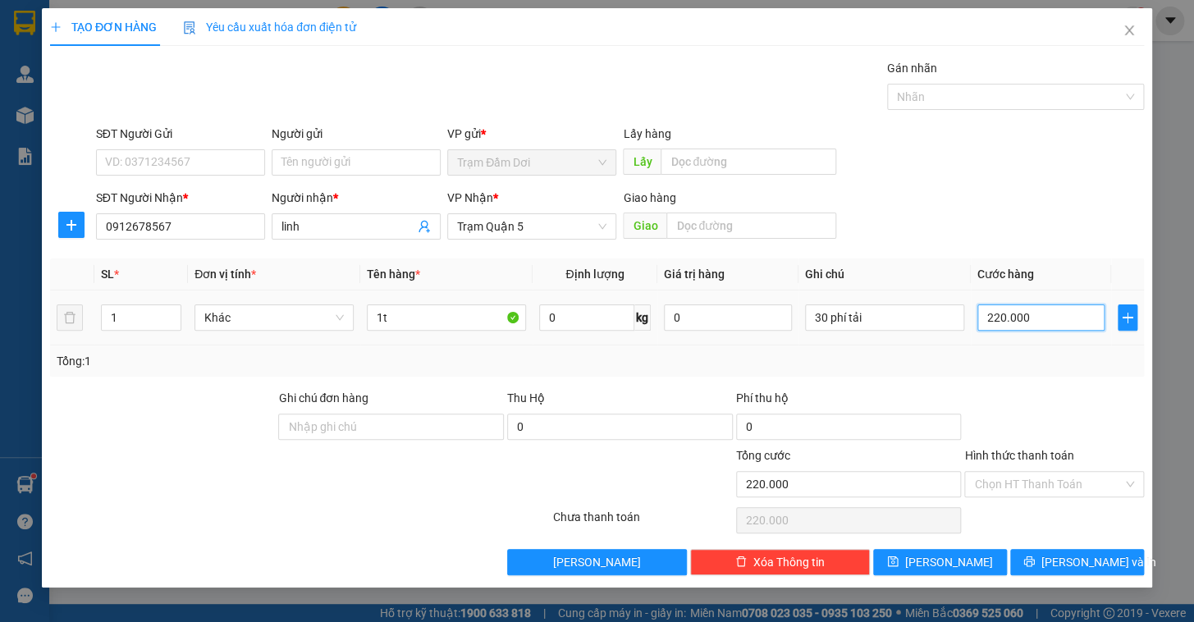
type input "1"
type input "13"
type input "130"
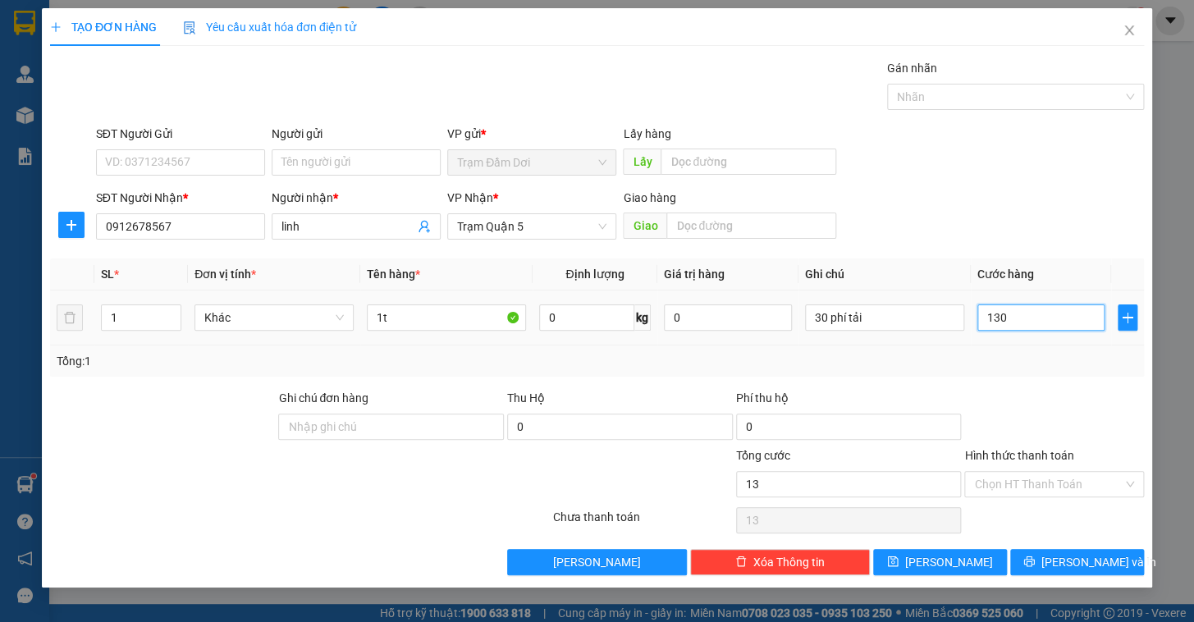
type input "130"
type input "130.000"
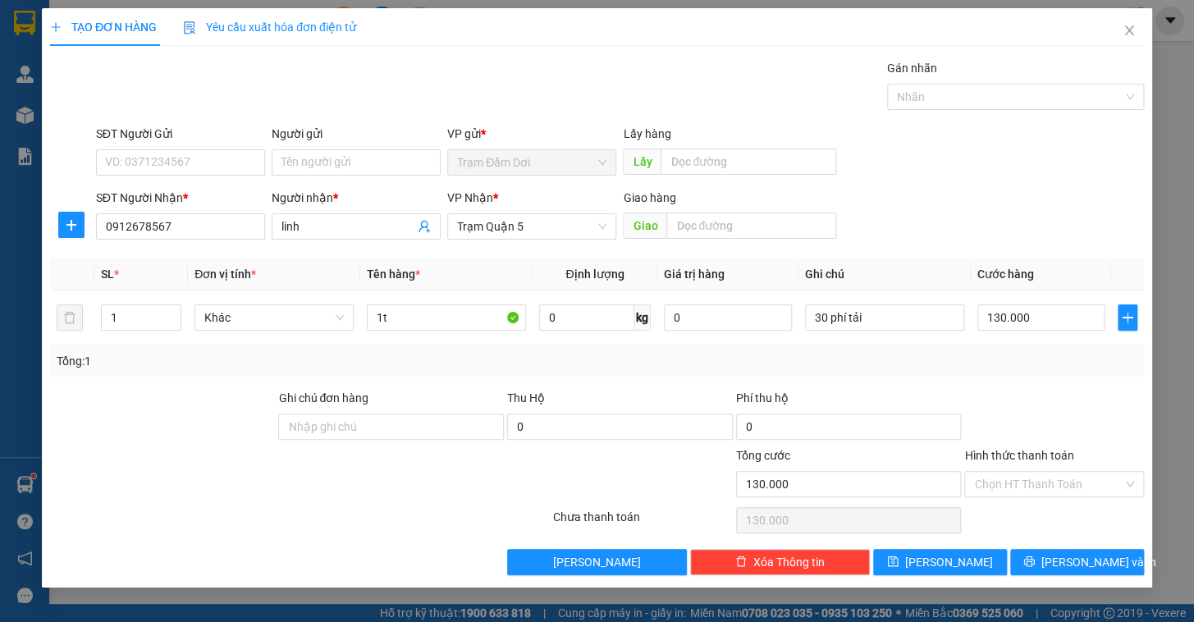
click at [1046, 377] on div "Transit Pickup Surcharge Ids Transit Deliver Surcharge Ids Transit Deliver Surc…" at bounding box center [597, 317] width 1094 height 516
click at [939, 560] on span "[PERSON_NAME]" at bounding box center [949, 562] width 88 height 18
type input "0"
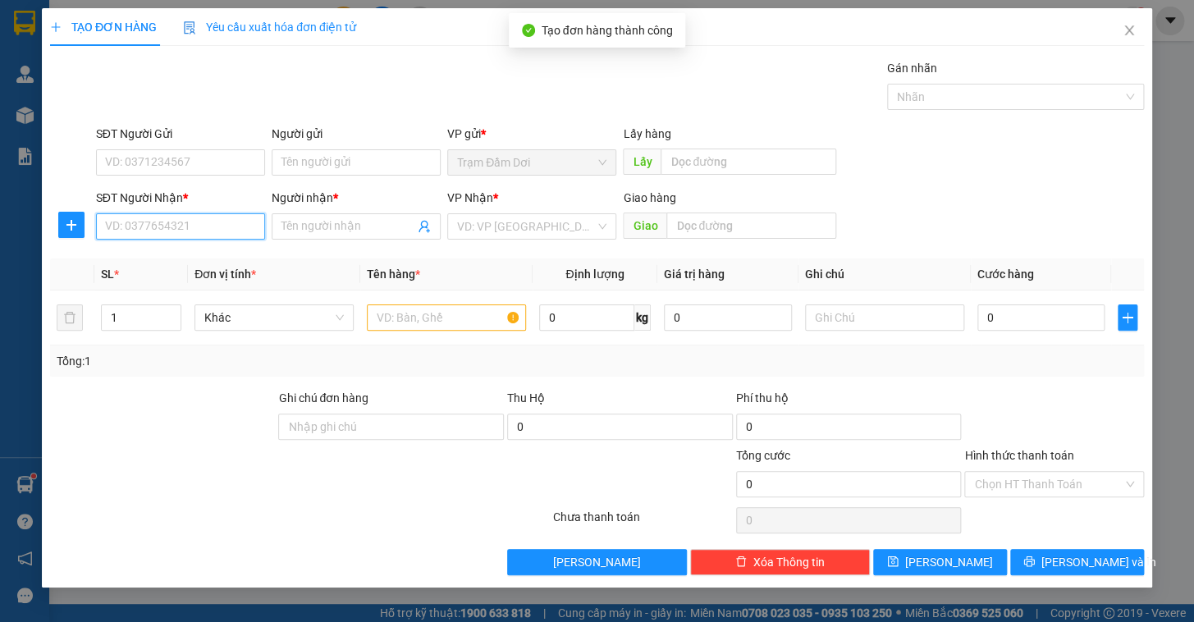
click at [173, 230] on input "SĐT Người Nhận *" at bounding box center [180, 226] width 169 height 26
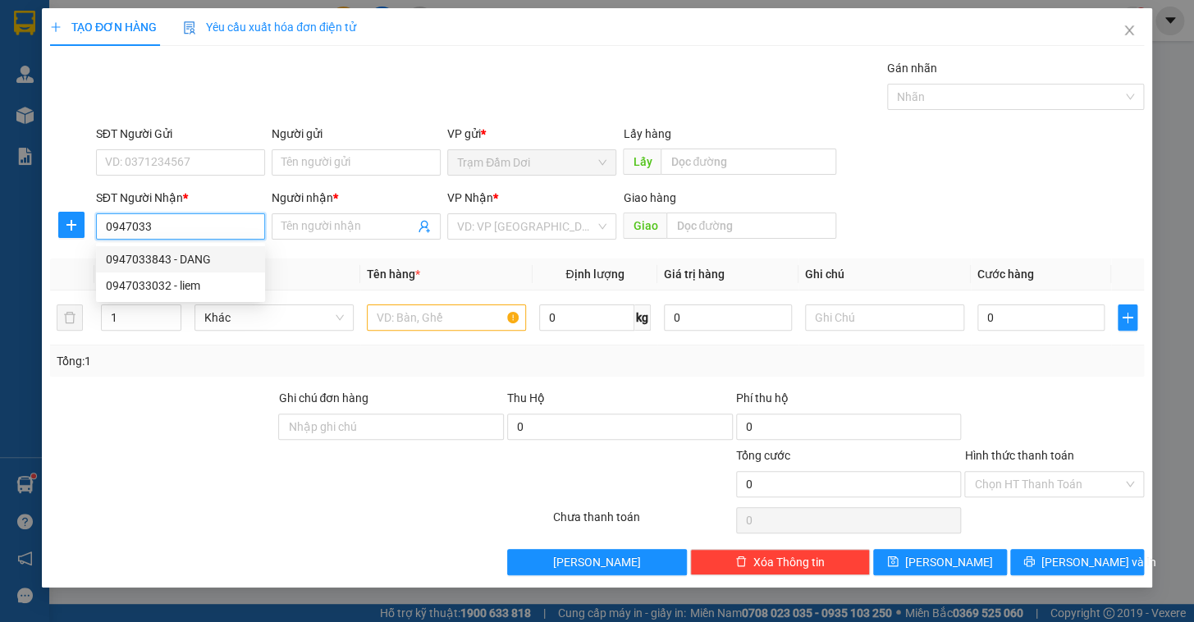
click at [164, 258] on div "0947033843 - DANG" at bounding box center [180, 259] width 149 height 18
type input "0947033843"
type input "DANG"
type input "120.000"
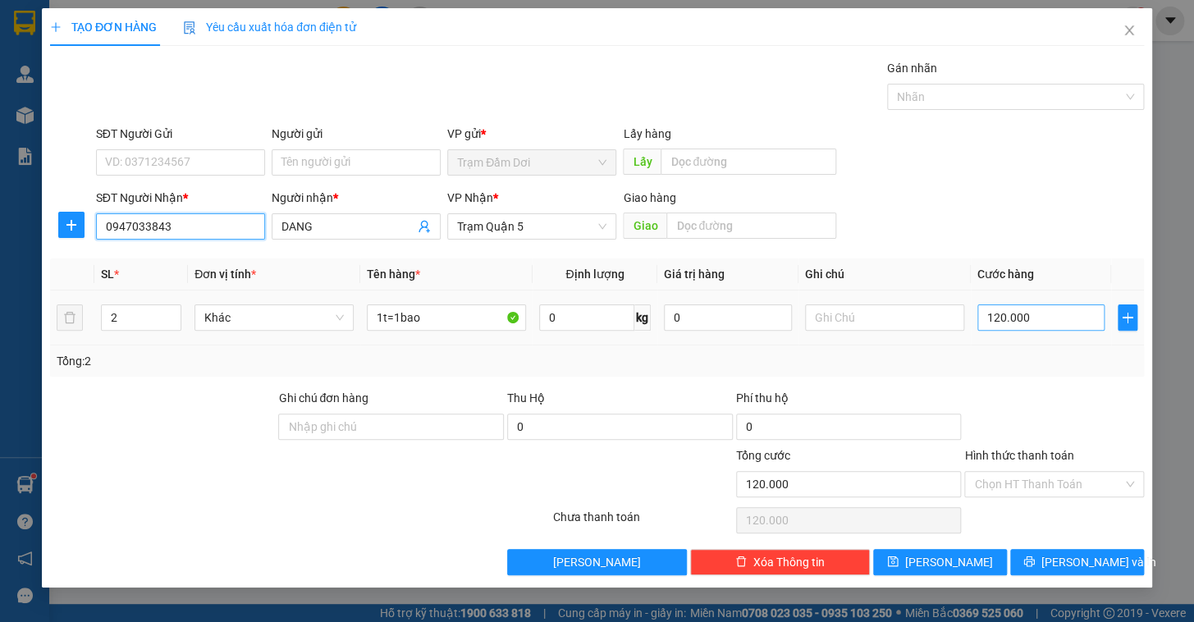
type input "0947033843"
click at [1052, 319] on input "120.000" at bounding box center [1042, 318] width 128 height 26
type input "1"
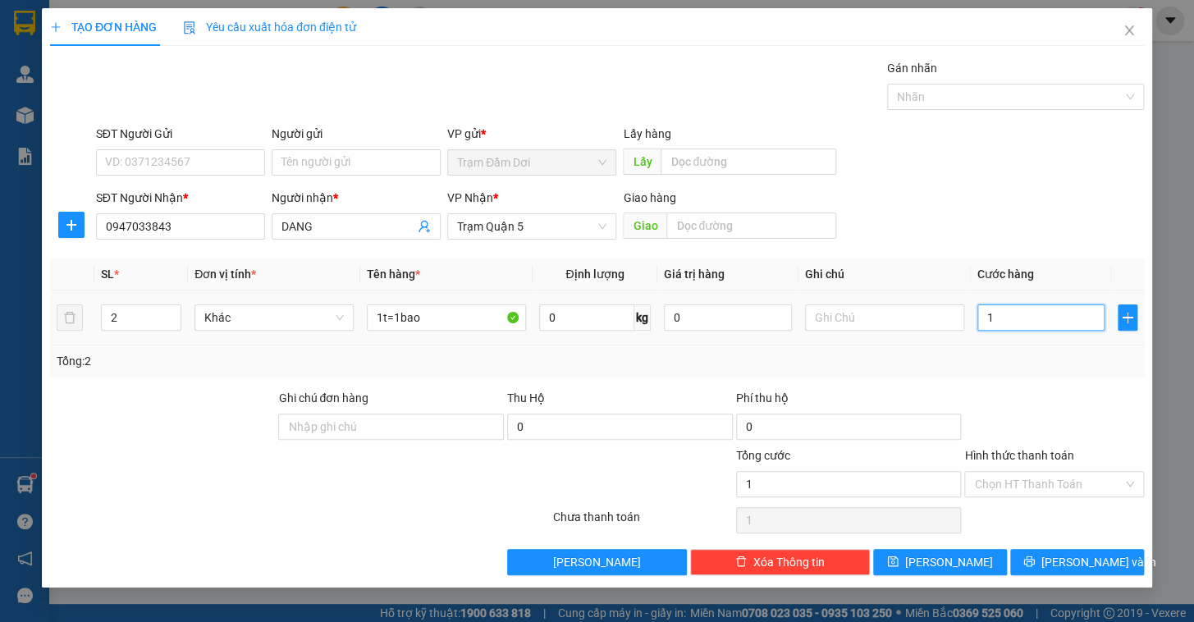
type input "11"
type input "110"
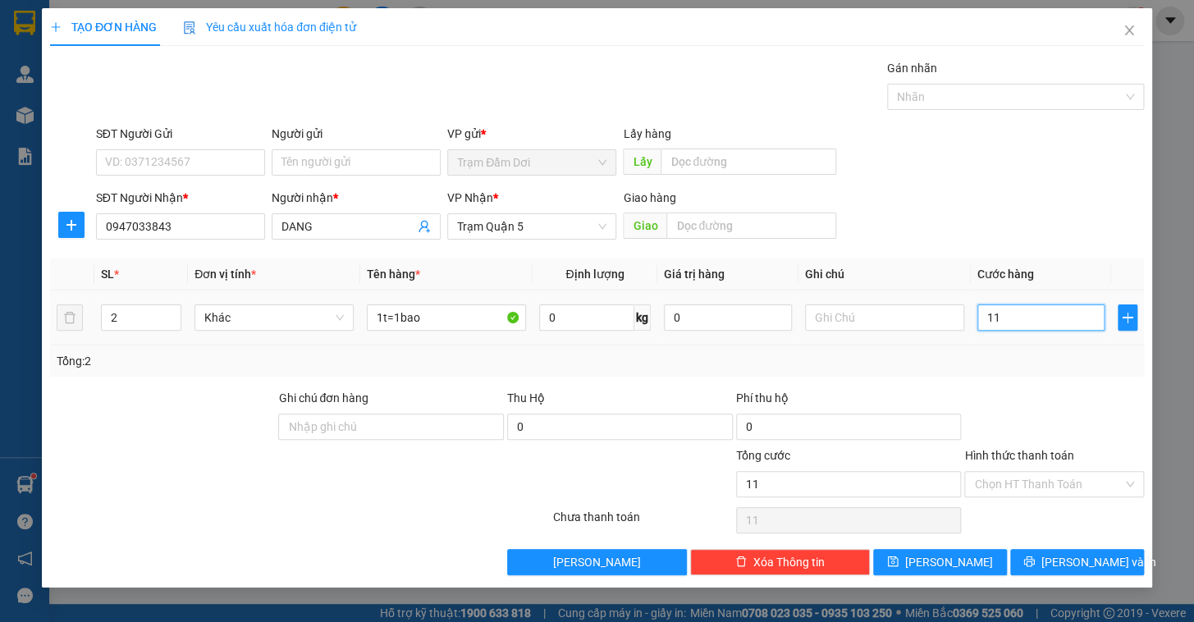
type input "110"
type input "1.100"
type input "110"
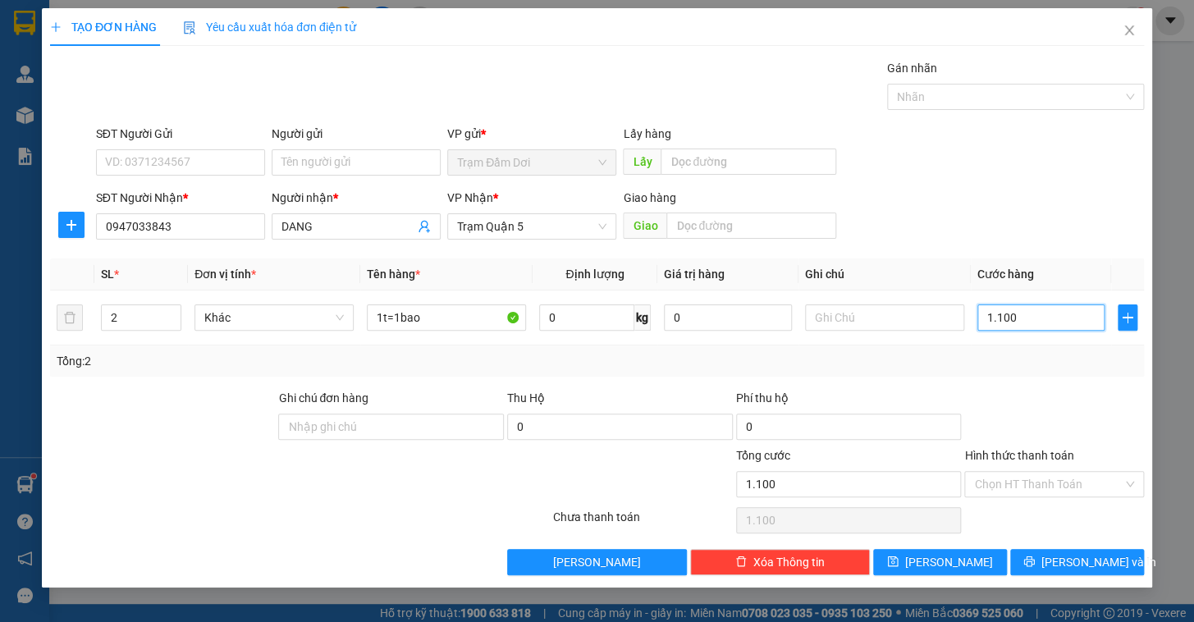
type input "110"
type input "11"
type input "1"
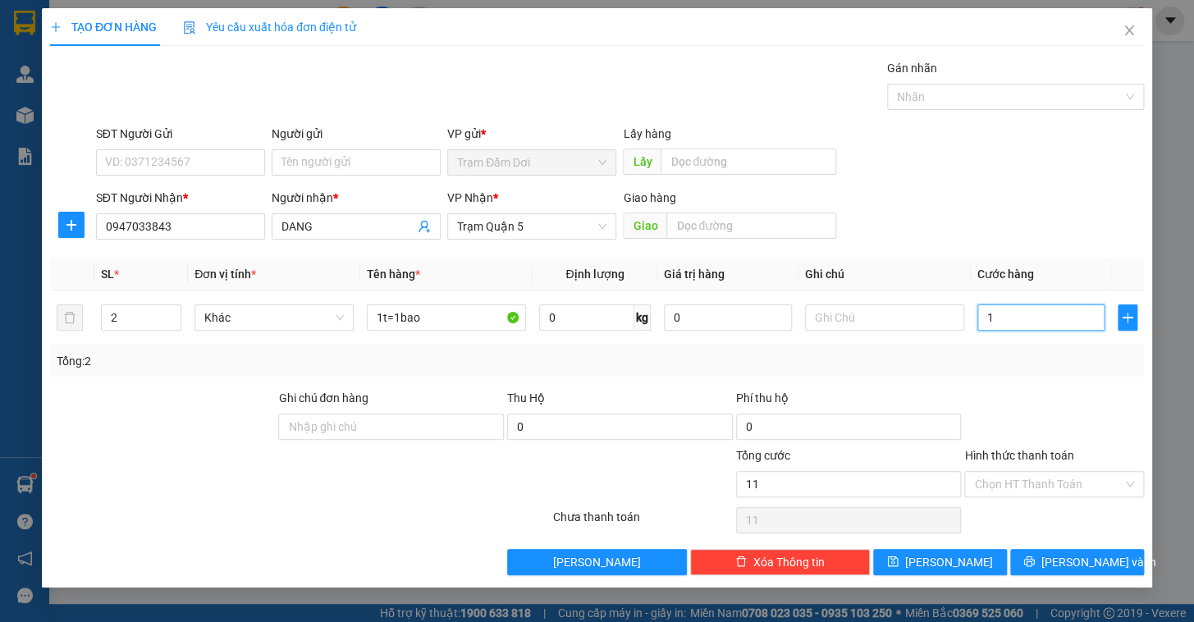
type input "1"
type input "0"
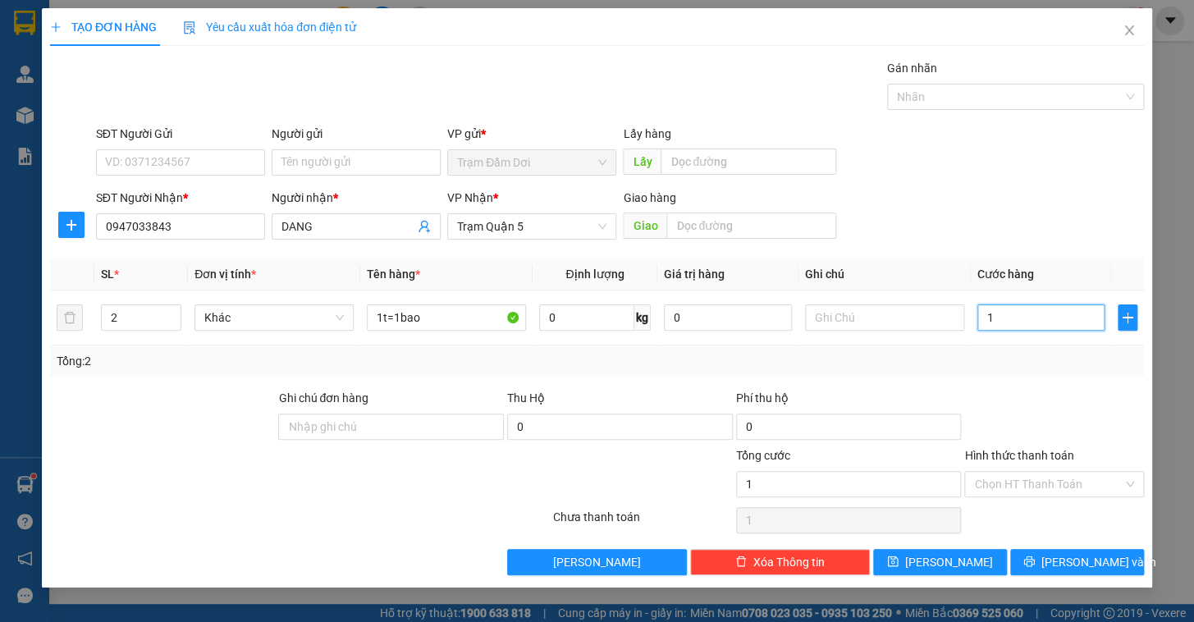
type input "0"
type input "1"
type input "01"
type input "10"
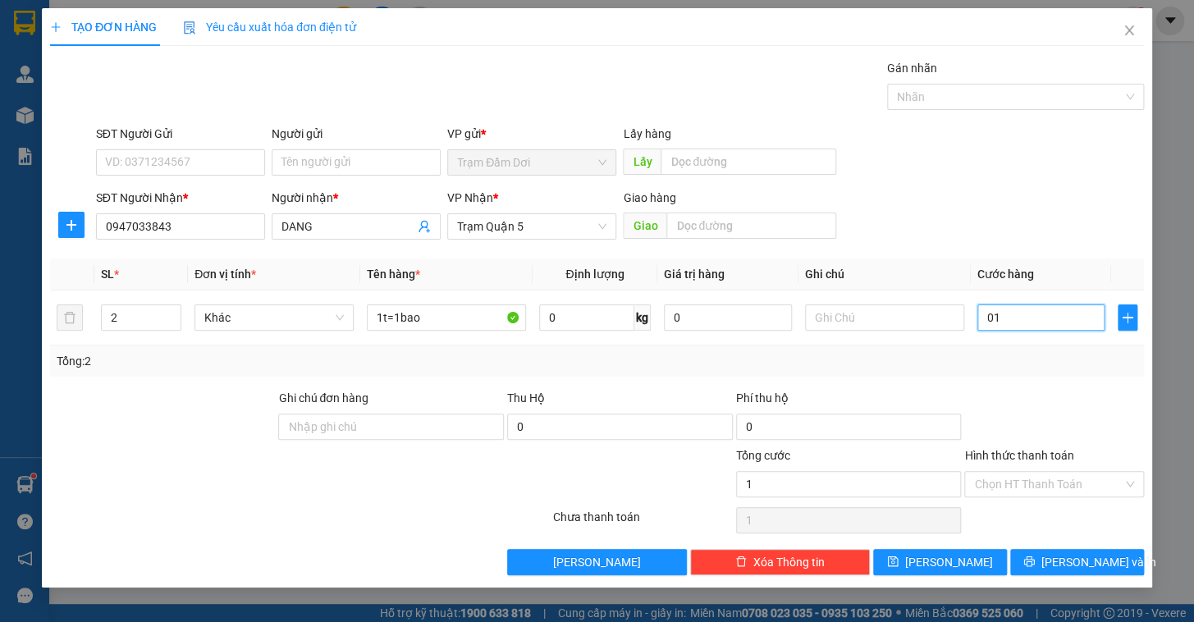
type input "10"
type input "010"
type input "100"
type input "0.100"
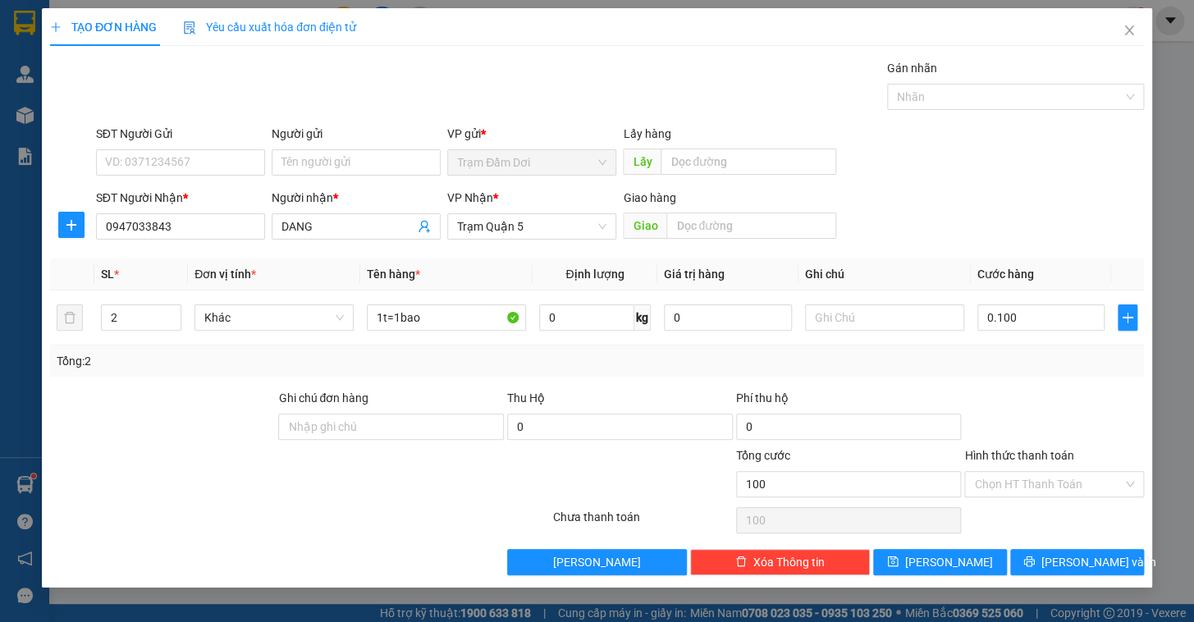
type input "100.000"
click at [998, 364] on div "Tổng: 2" at bounding box center [597, 361] width 1081 height 18
click at [970, 557] on button "[PERSON_NAME]" at bounding box center [940, 562] width 134 height 26
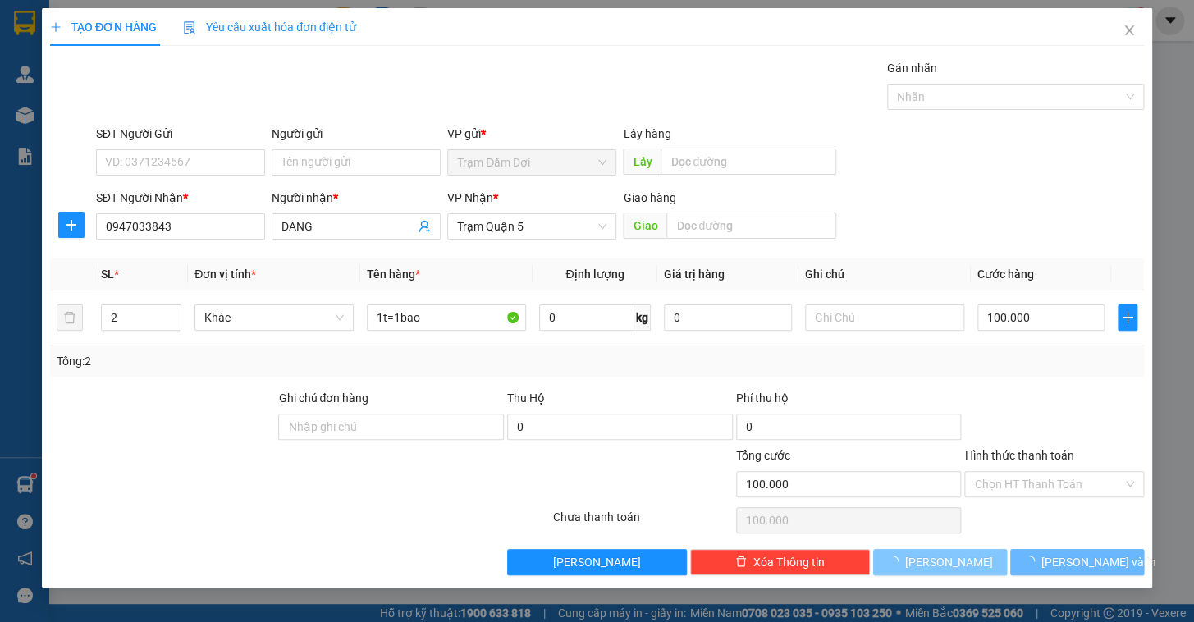
type input "0"
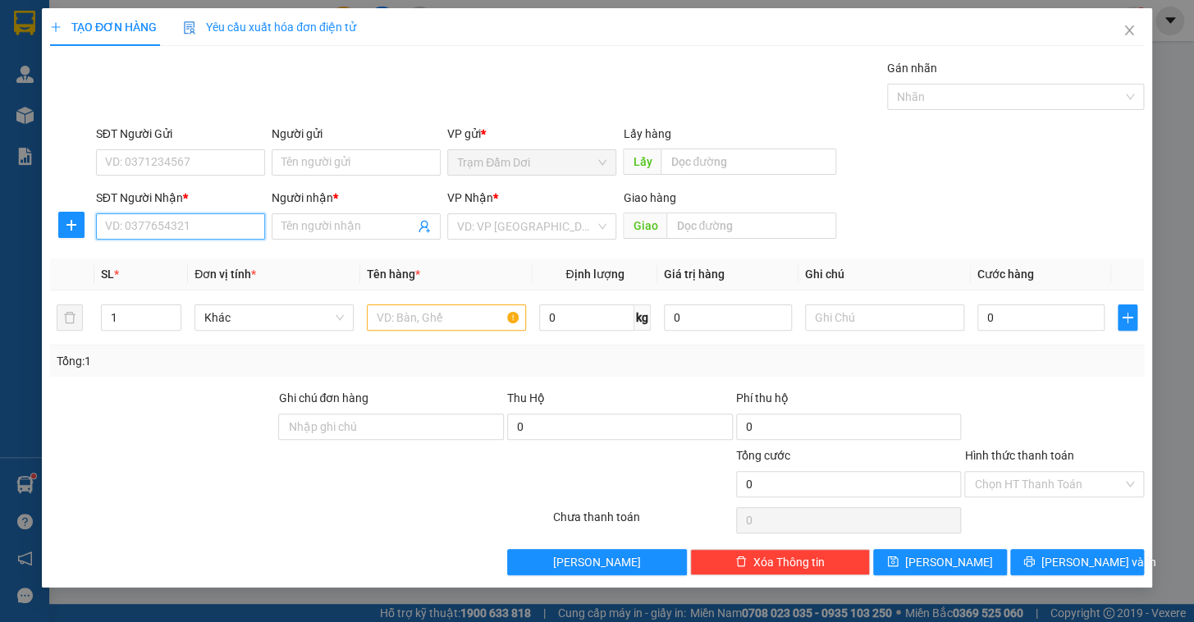
click at [122, 233] on input "SĐT Người Nhận *" at bounding box center [180, 226] width 169 height 26
click at [1137, 30] on span "Close" at bounding box center [1130, 31] width 46 height 46
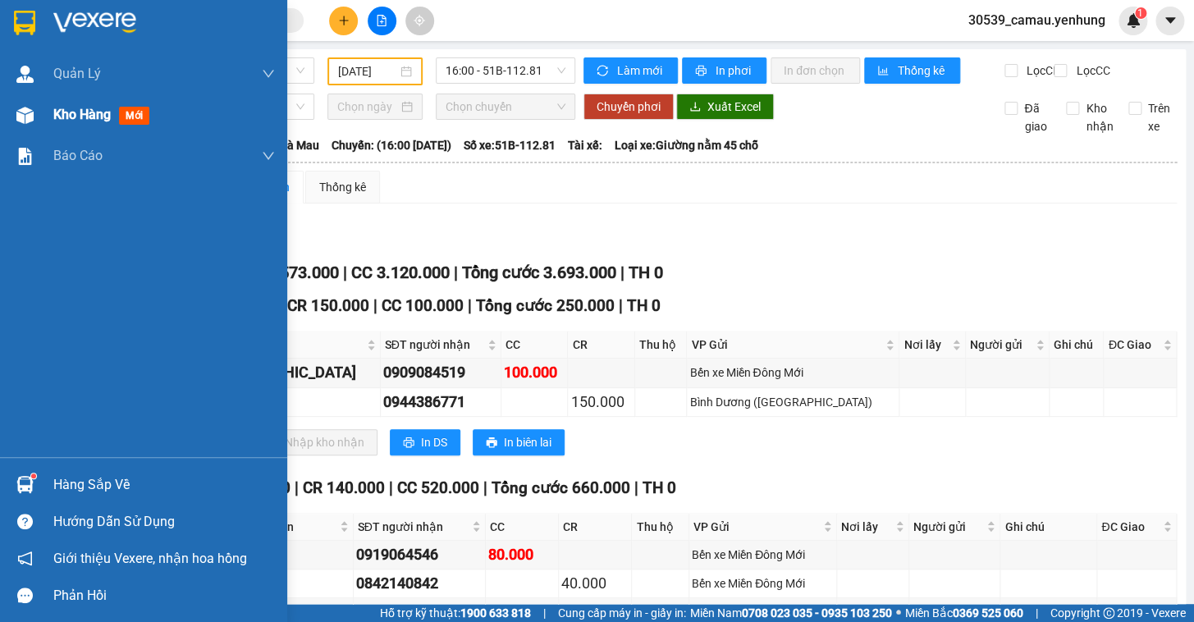
click at [51, 117] on div "Kho hàng mới" at bounding box center [143, 114] width 287 height 41
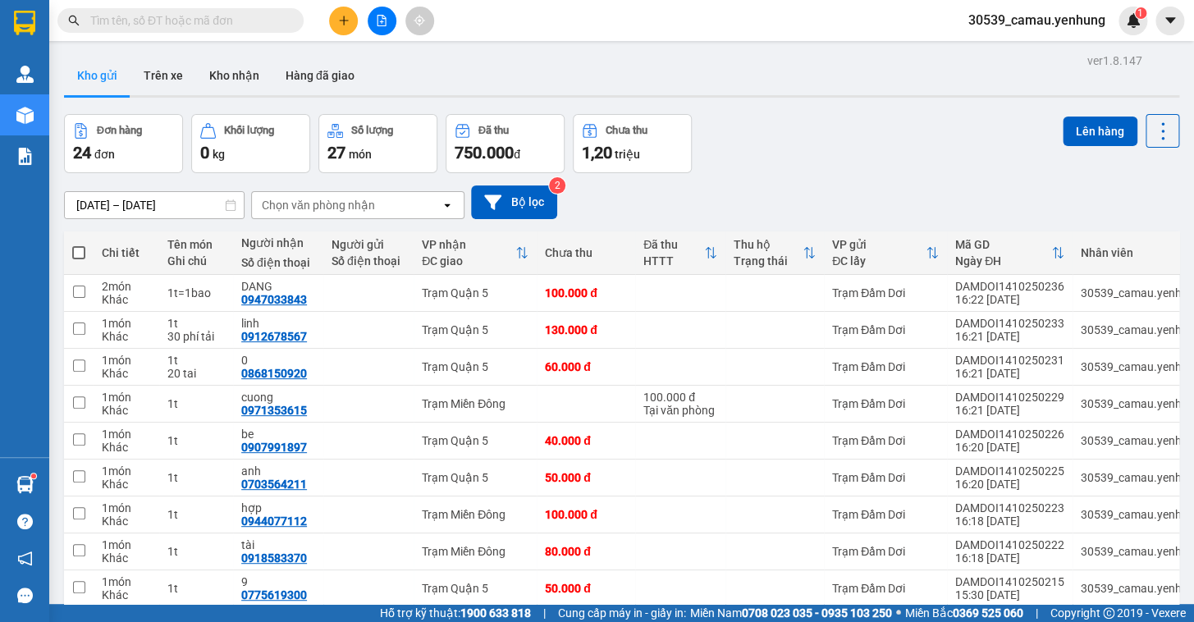
click at [341, 31] on button at bounding box center [343, 21] width 29 height 29
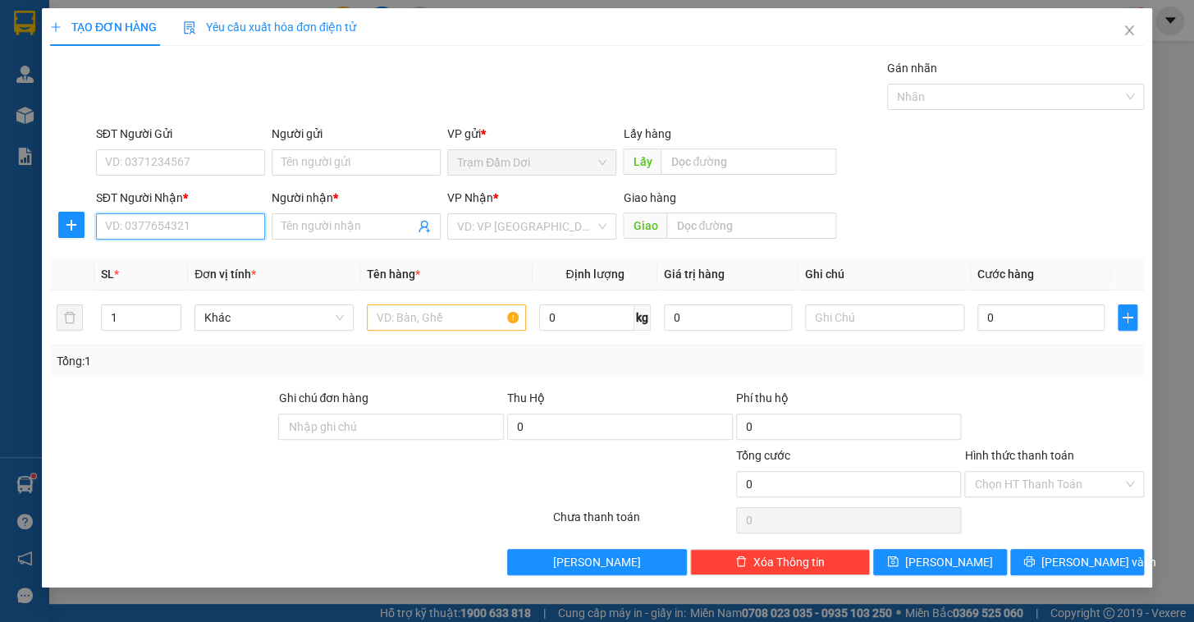
click at [177, 227] on input "SĐT Người Nhận *" at bounding box center [180, 226] width 169 height 26
click at [139, 291] on div "0792126683 - a" at bounding box center [180, 286] width 149 height 18
type input "0792126683"
type input "a"
type input "40.000"
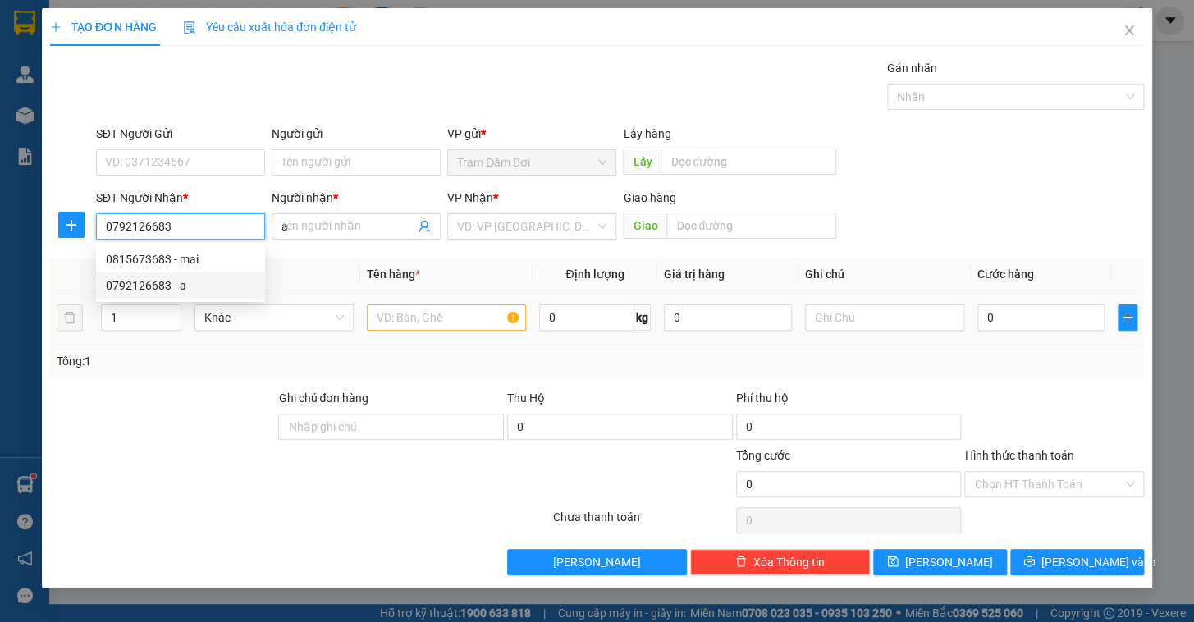
type input "40.000"
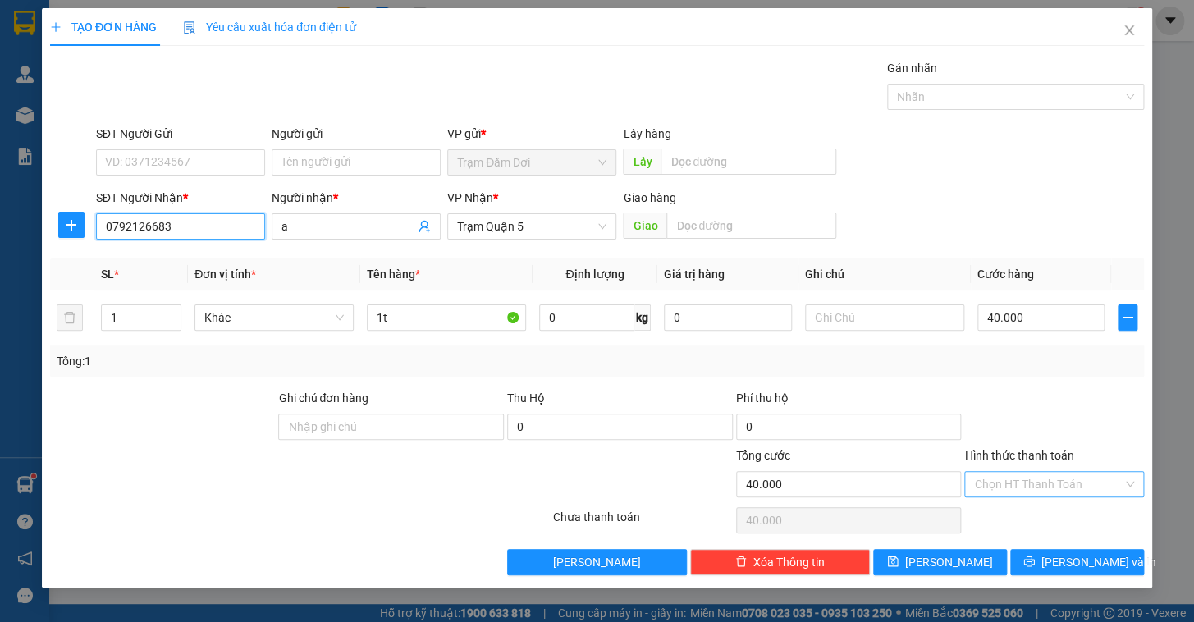
type input "0792126683"
drag, startPoint x: 1025, startPoint y: 489, endPoint x: 1019, endPoint y: 497, distance: 10.0
click at [1025, 488] on input "Hình thức thanh toán" at bounding box center [1048, 484] width 149 height 25
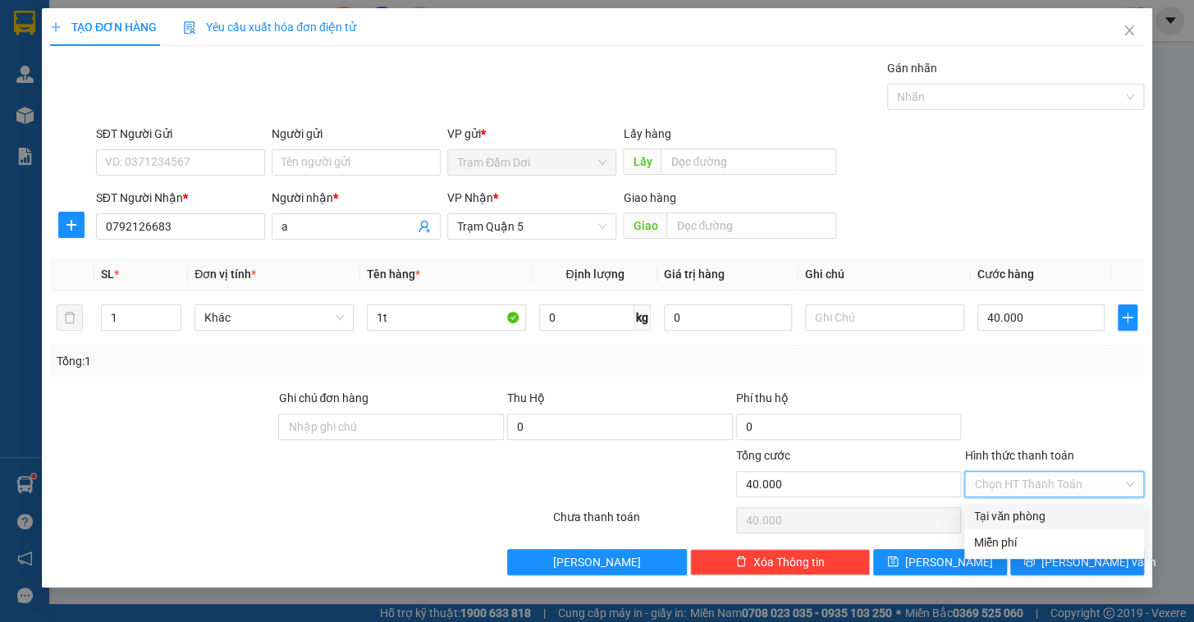
click at [1019, 509] on div "Tại văn phòng" at bounding box center [1054, 516] width 160 height 18
type input "0"
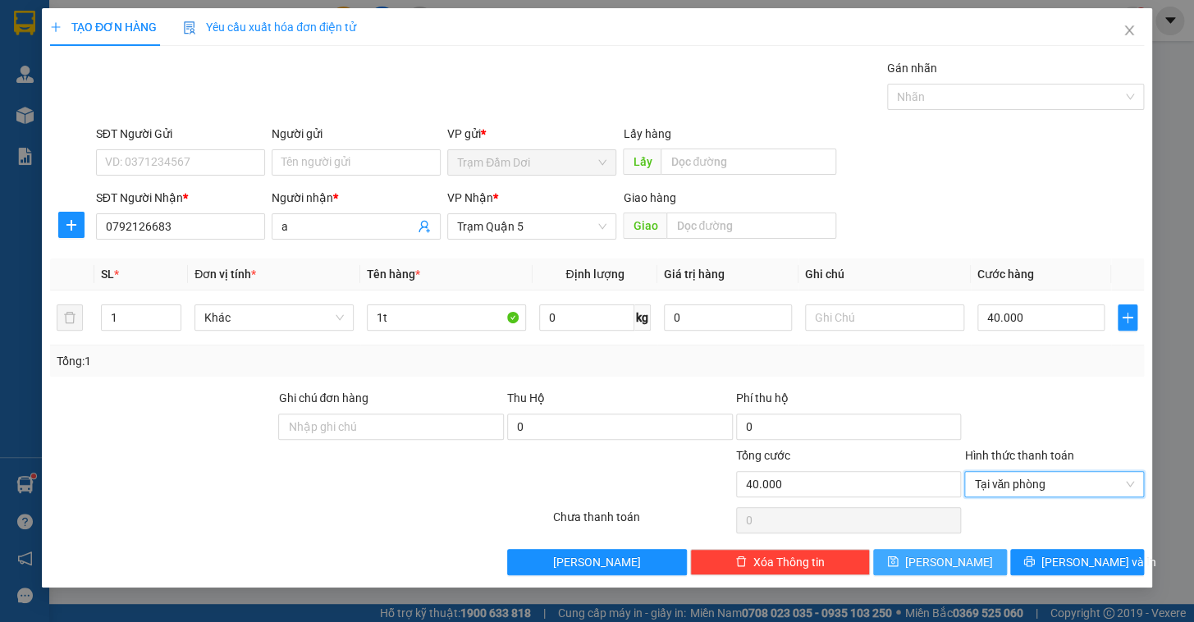
click at [965, 571] on button "[PERSON_NAME]" at bounding box center [940, 562] width 134 height 26
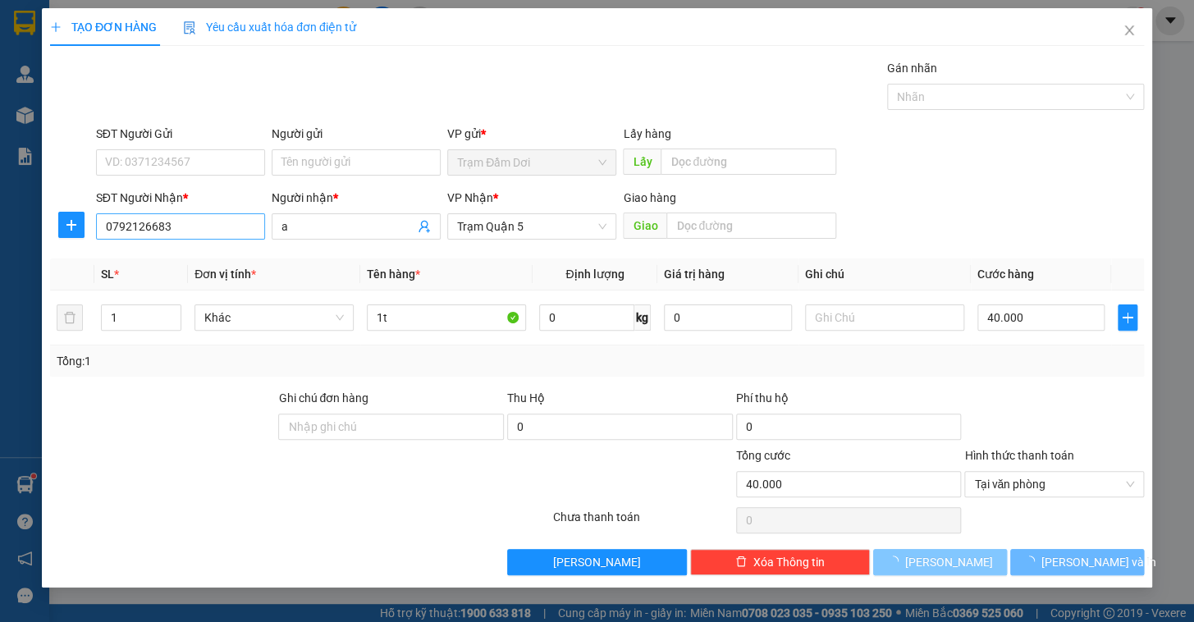
type input "0"
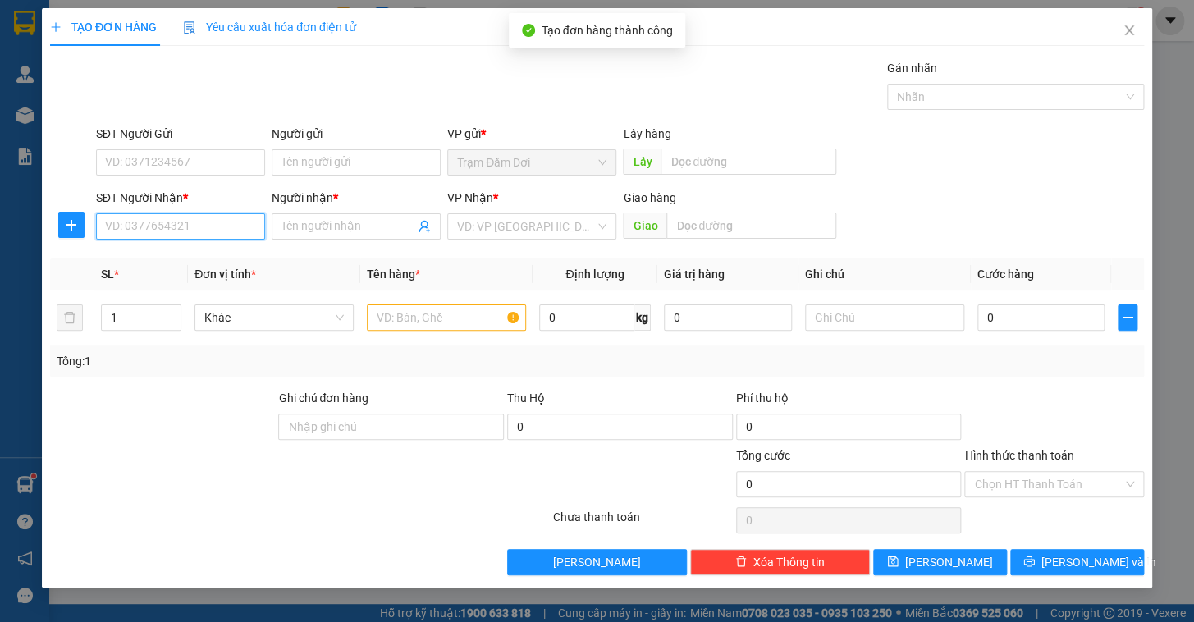
click at [180, 230] on input "SĐT Người Nhận *" at bounding box center [180, 226] width 169 height 26
click at [164, 261] on div "0906748368 - phuc" at bounding box center [180, 259] width 149 height 18
type input "0906748368"
type input "phuc"
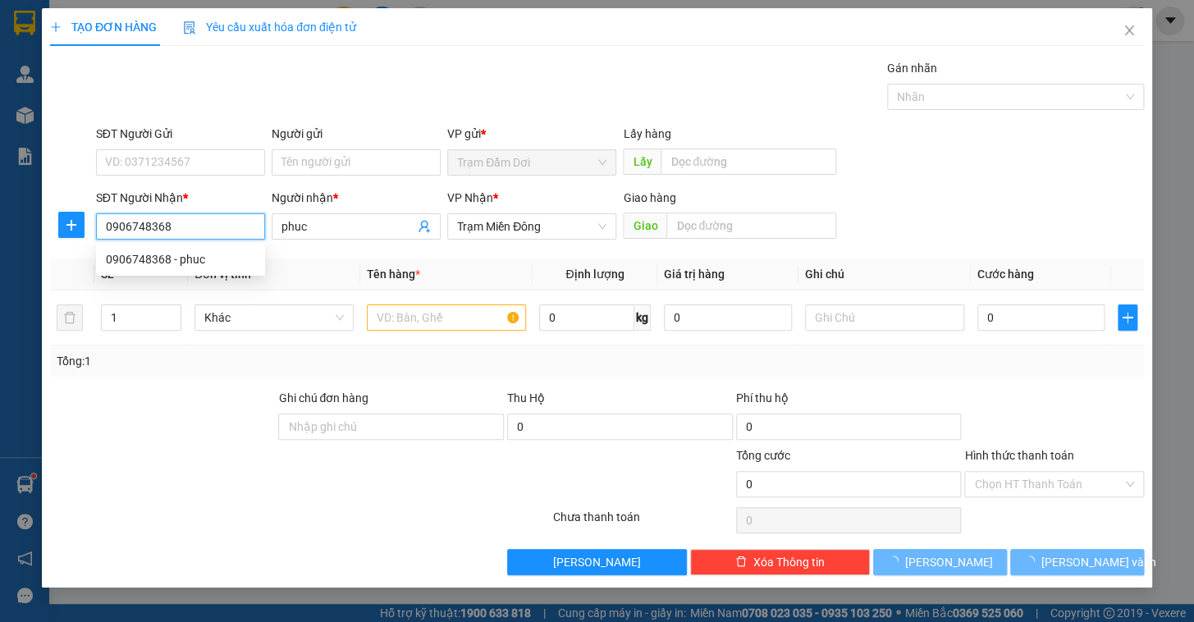
type input "40.000"
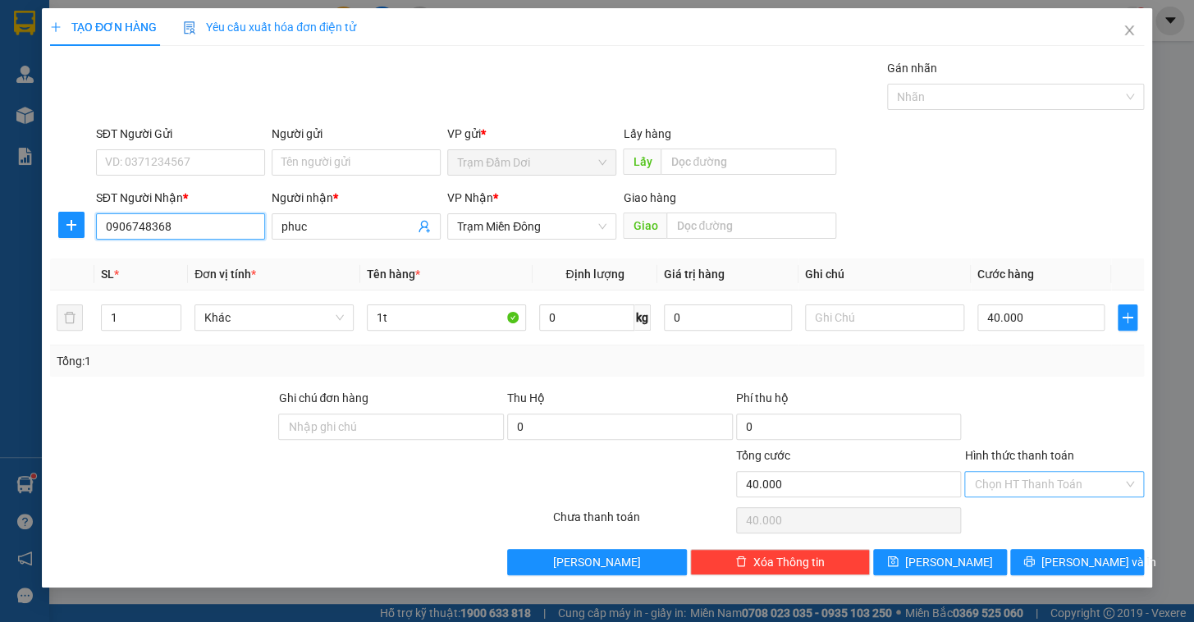
type input "0906748368"
click at [1037, 479] on input "Hình thức thanh toán" at bounding box center [1048, 484] width 149 height 25
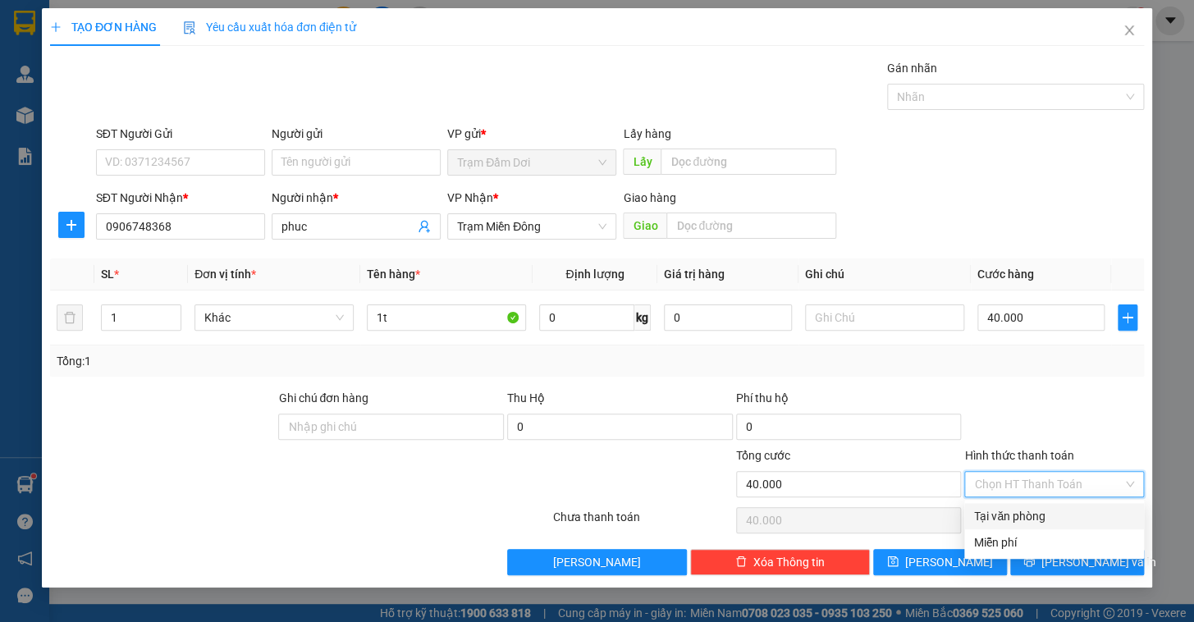
click at [1018, 521] on div "Tại văn phòng" at bounding box center [1054, 516] width 160 height 18
type input "0"
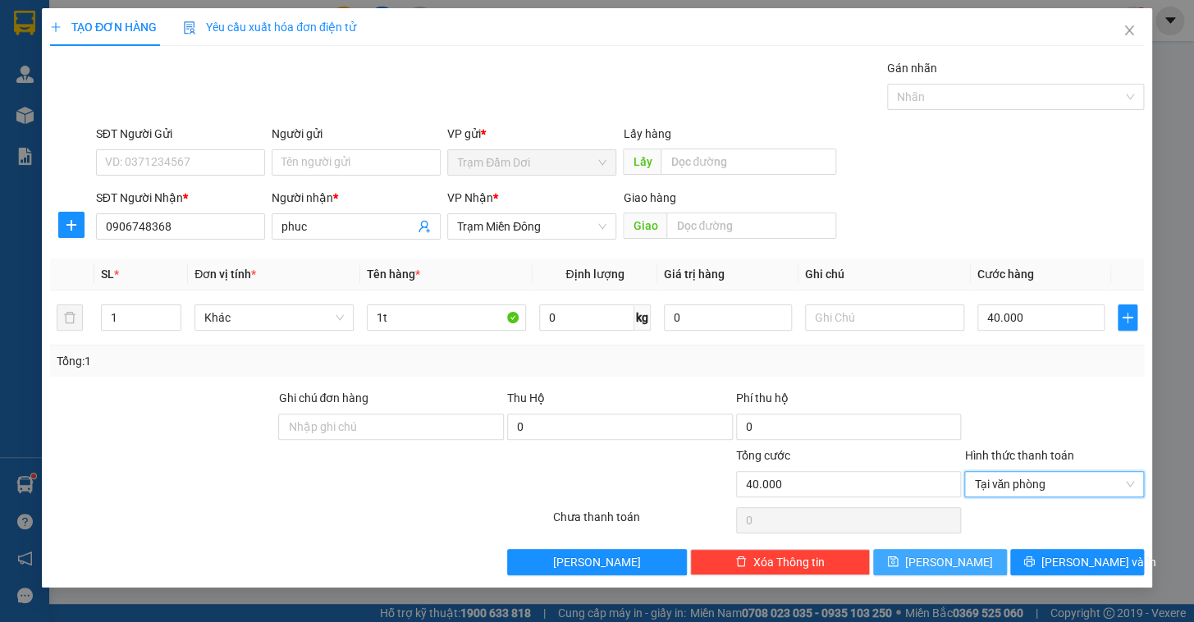
click at [937, 566] on button "[PERSON_NAME]" at bounding box center [940, 562] width 134 height 26
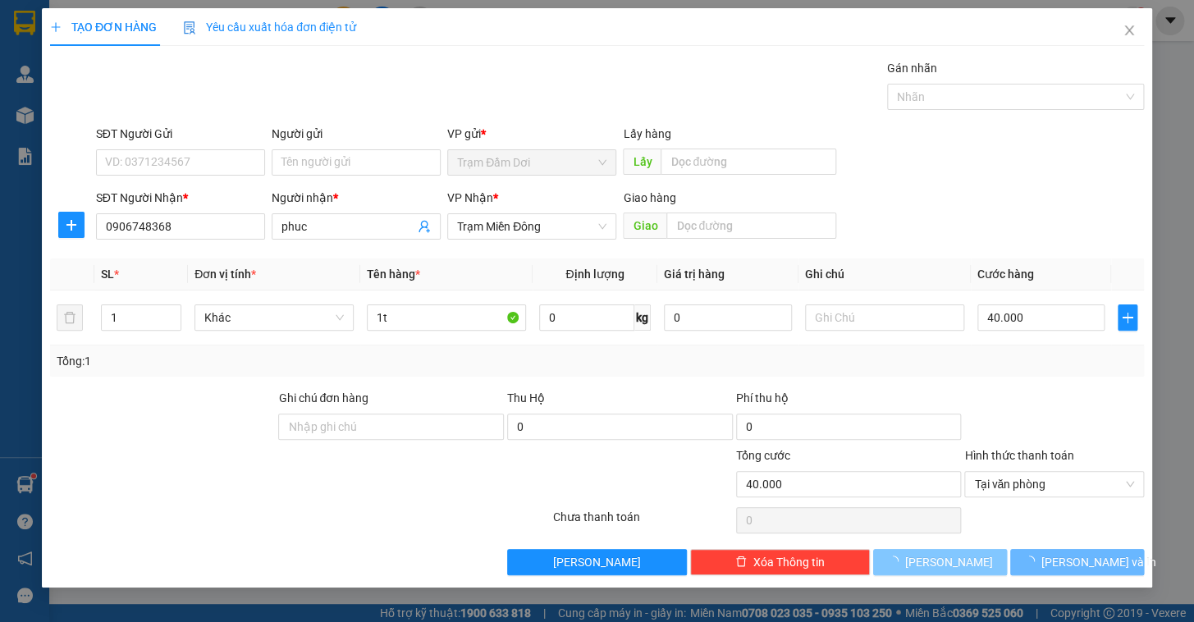
type input "0"
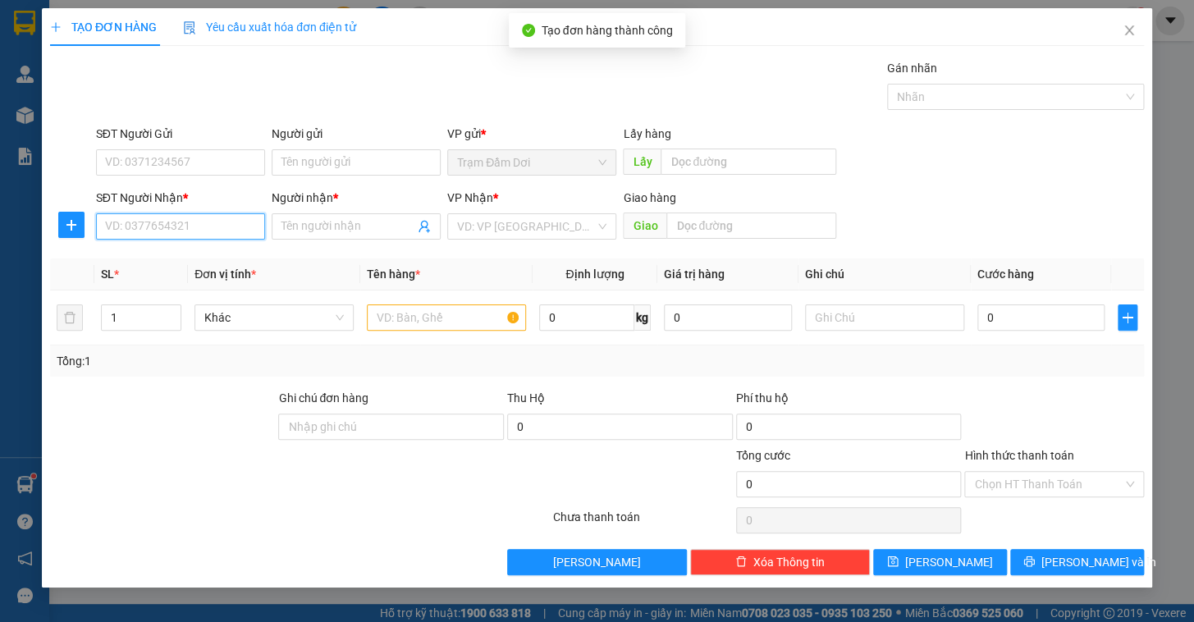
click at [172, 227] on input "SĐT Người Nhận *" at bounding box center [180, 226] width 169 height 26
click at [163, 264] on div "0976019357 - A" at bounding box center [180, 259] width 149 height 18
type input "0976019357"
type input "A"
type input "đong tâm"
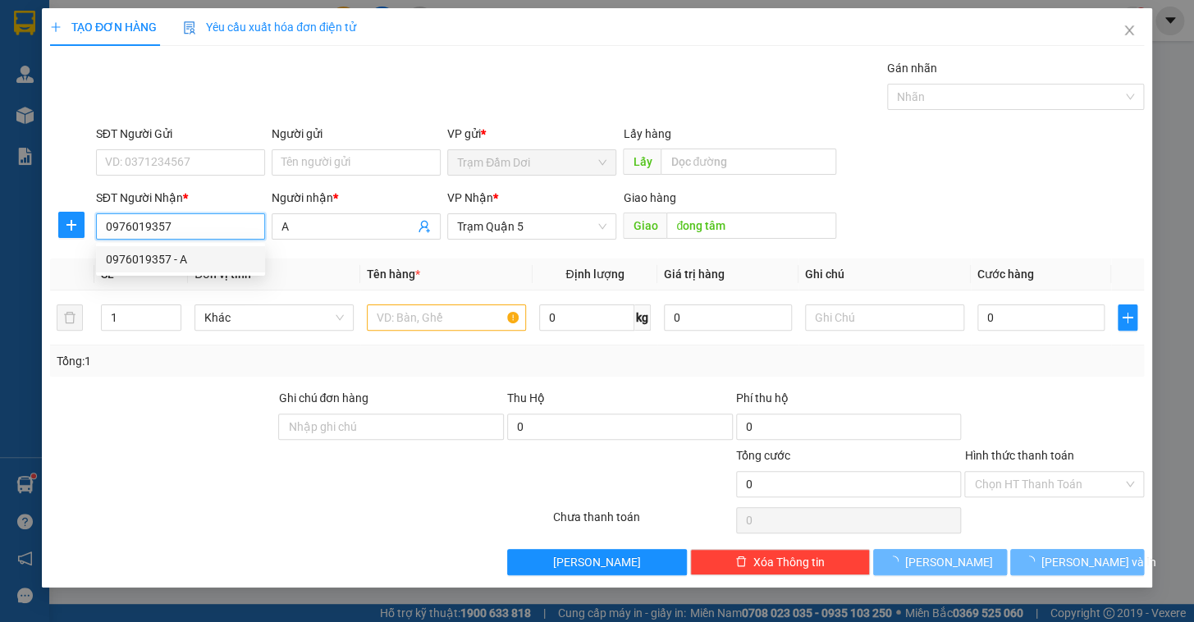
type input "100.000"
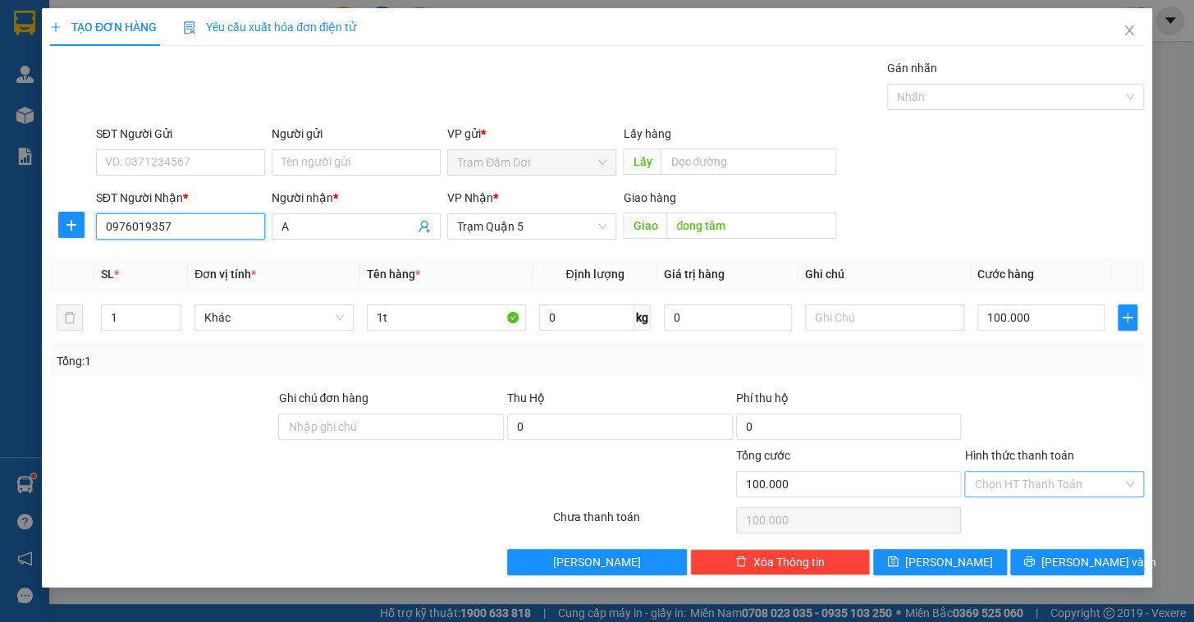
type input "0976019357"
click at [1009, 483] on input "Hình thức thanh toán" at bounding box center [1048, 484] width 149 height 25
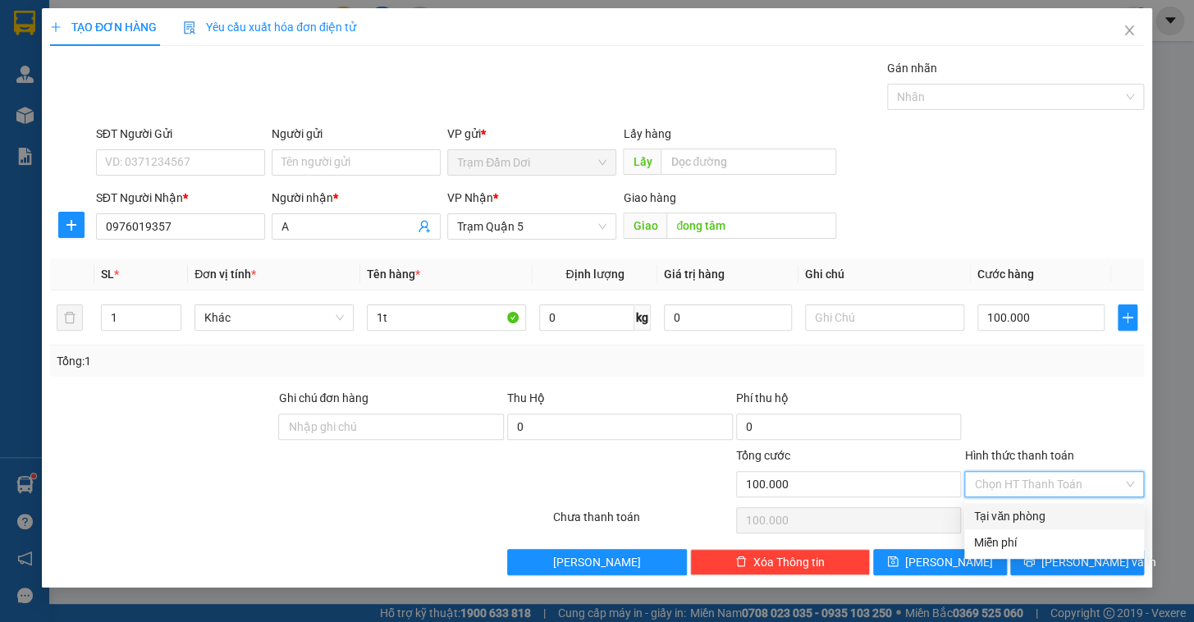
click at [1005, 515] on div "Tại văn phòng" at bounding box center [1054, 516] width 160 height 18
type input "0"
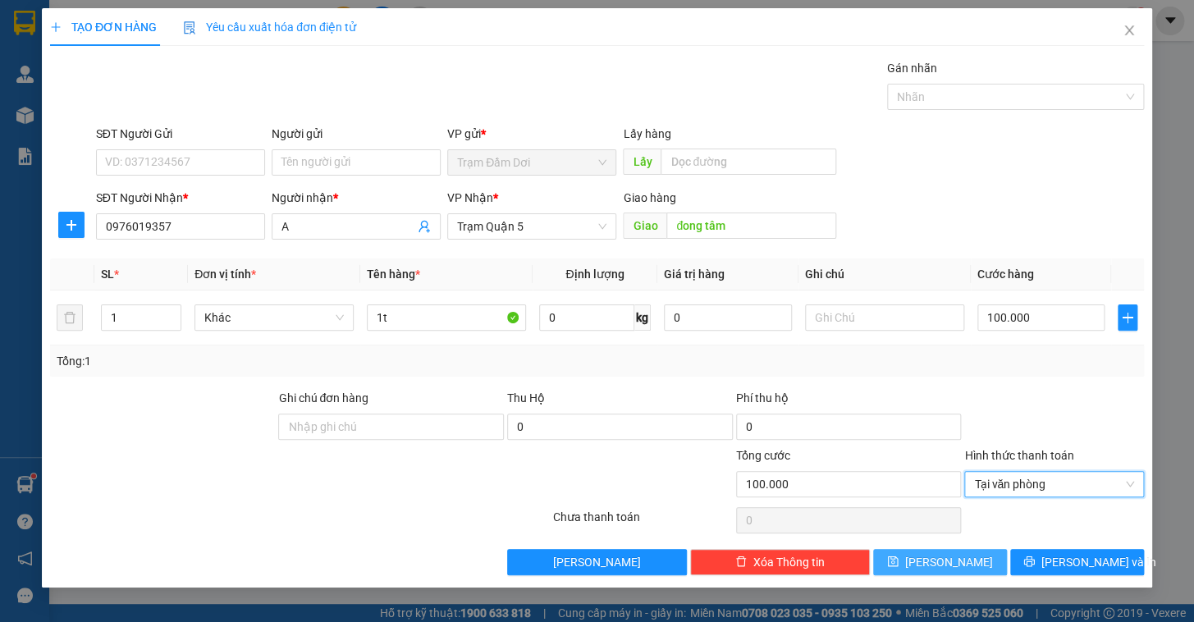
click at [956, 553] on span "[PERSON_NAME]" at bounding box center [949, 562] width 88 height 18
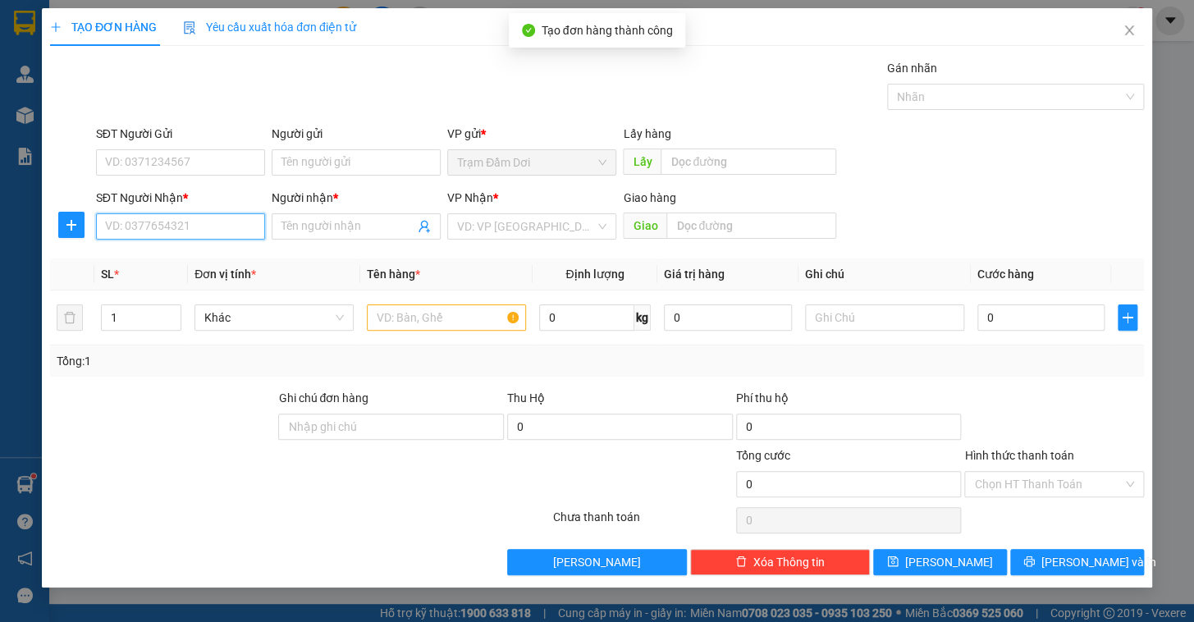
click at [204, 233] on input "SĐT Người Nhận *" at bounding box center [180, 226] width 169 height 26
click at [163, 259] on div "0845522225 - dinh" at bounding box center [180, 259] width 149 height 18
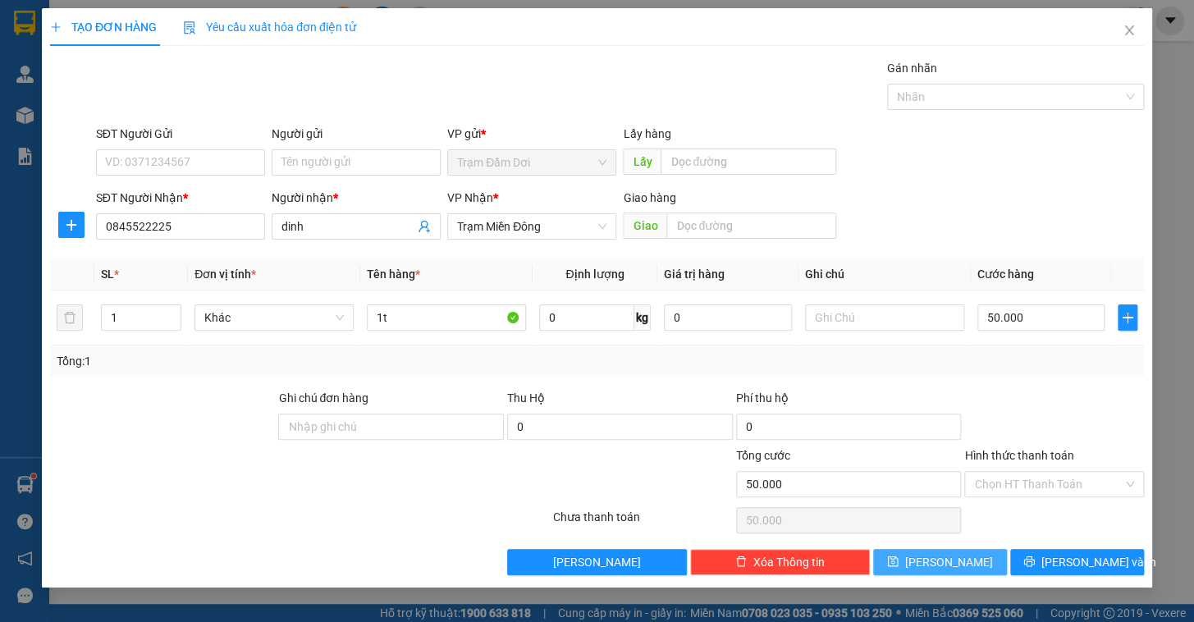
drag, startPoint x: 979, startPoint y: 566, endPoint x: 713, endPoint y: 484, distance: 279.4
click at [978, 566] on button "[PERSON_NAME]" at bounding box center [940, 562] width 134 height 26
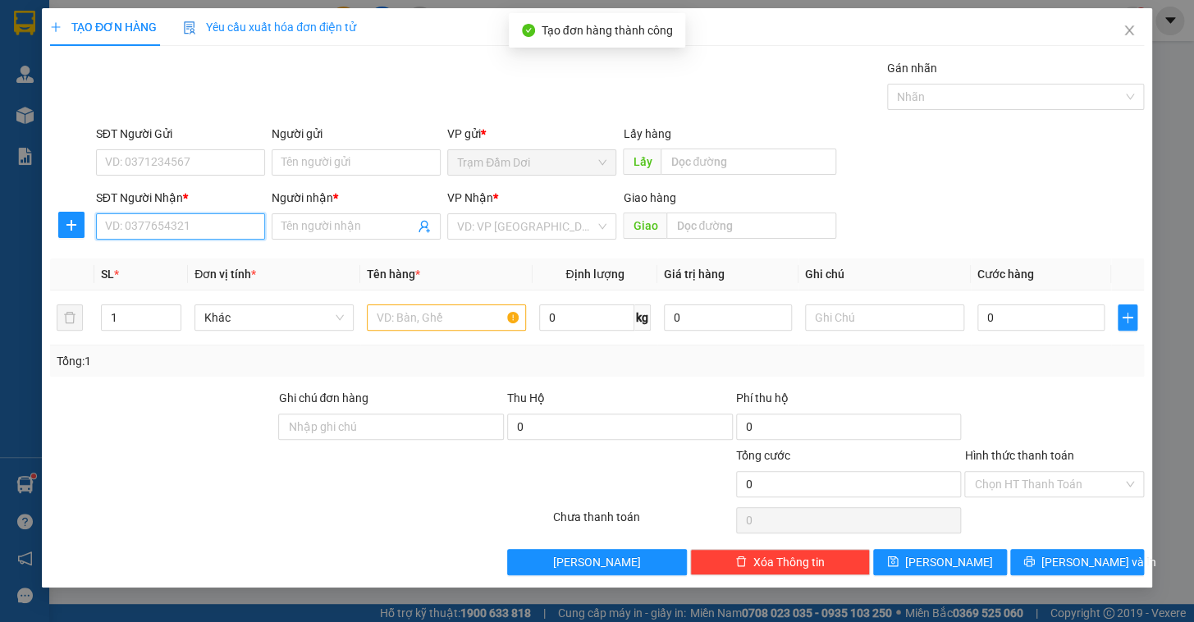
click at [144, 234] on input "SĐT Người Nhận *" at bounding box center [180, 226] width 169 height 26
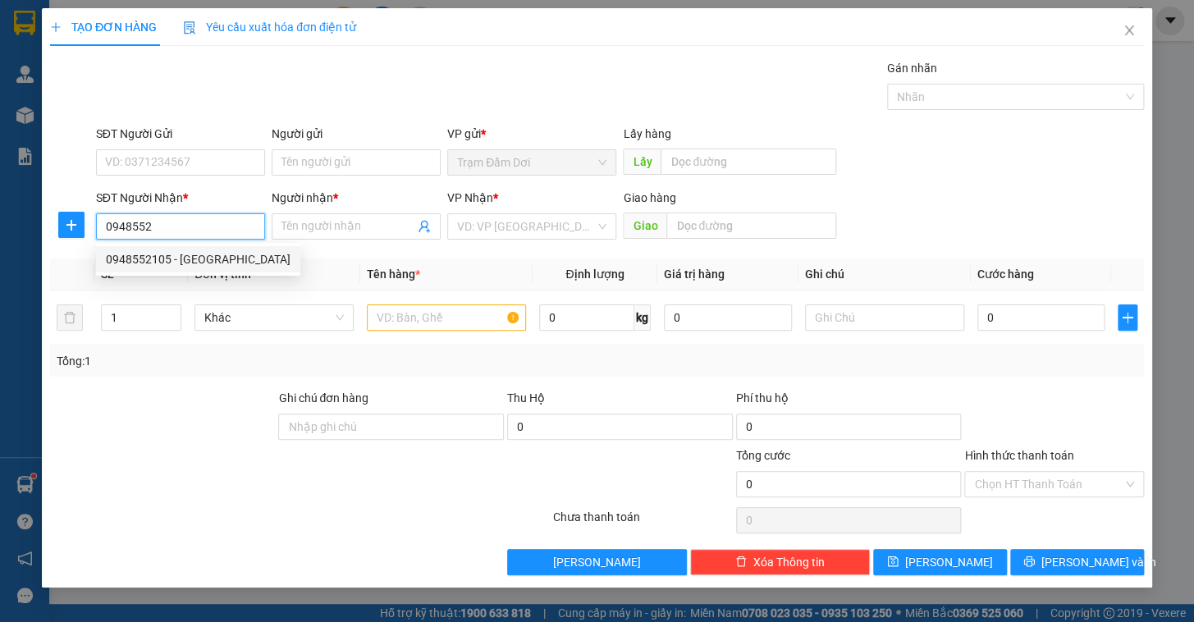
click at [164, 253] on div "0948552105 - [GEOGRAPHIC_DATA]" at bounding box center [198, 259] width 185 height 18
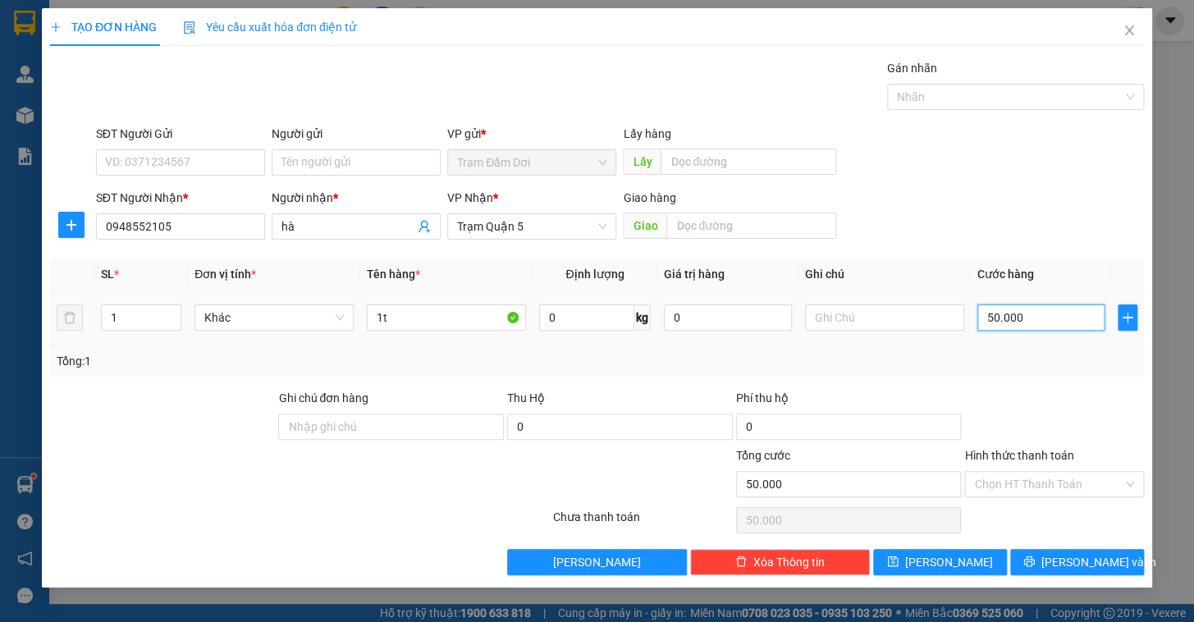
click at [1037, 323] on input "50.000" at bounding box center [1042, 318] width 128 height 26
click at [1034, 346] on div "Tổng: 1" at bounding box center [597, 361] width 1094 height 31
click at [965, 559] on button "[PERSON_NAME]" at bounding box center [940, 562] width 134 height 26
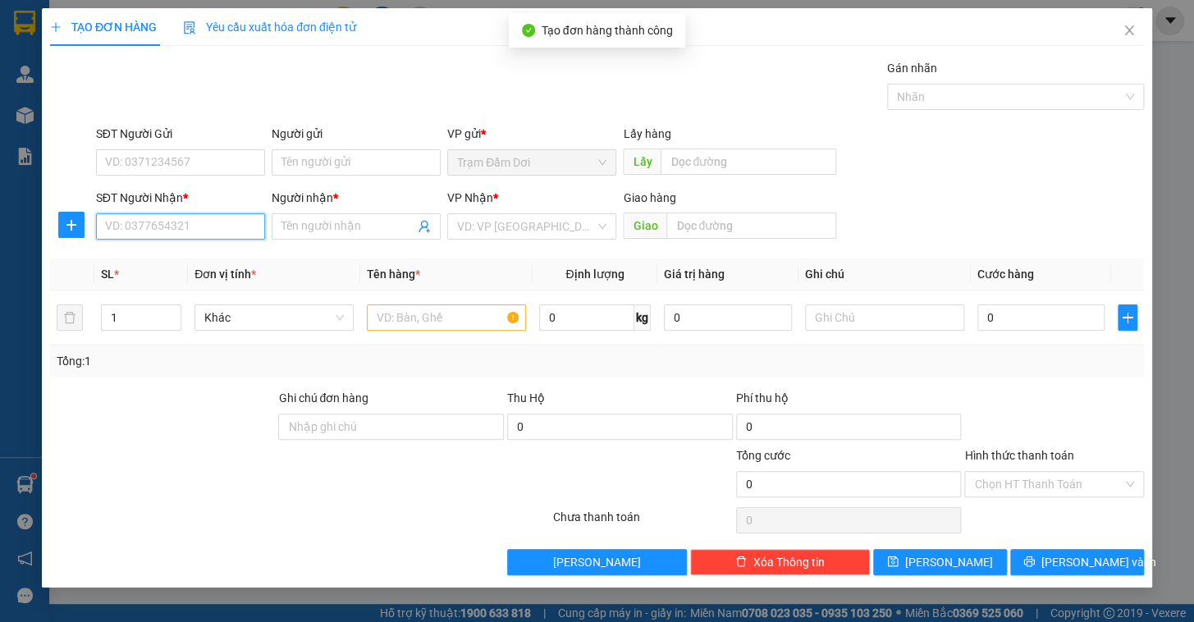
click at [118, 232] on input "SĐT Người Nhận *" at bounding box center [180, 226] width 169 height 26
click at [151, 262] on div "0948660565 - A" at bounding box center [180, 259] width 149 height 18
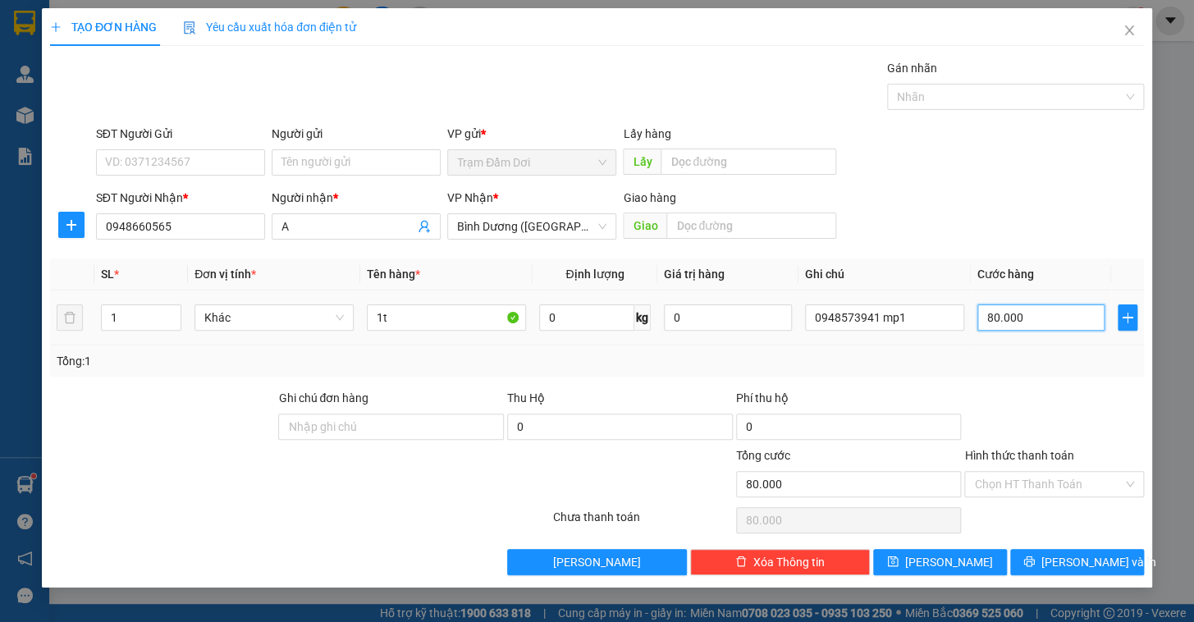
click at [1017, 317] on input "80.000" at bounding box center [1042, 318] width 128 height 26
click at [1020, 385] on div "Transit Pickup Surcharge Ids Transit Deliver Surcharge Ids Transit Deliver Surc…" at bounding box center [597, 317] width 1094 height 516
click at [1026, 484] on input "Hình thức thanh toán" at bounding box center [1048, 484] width 149 height 25
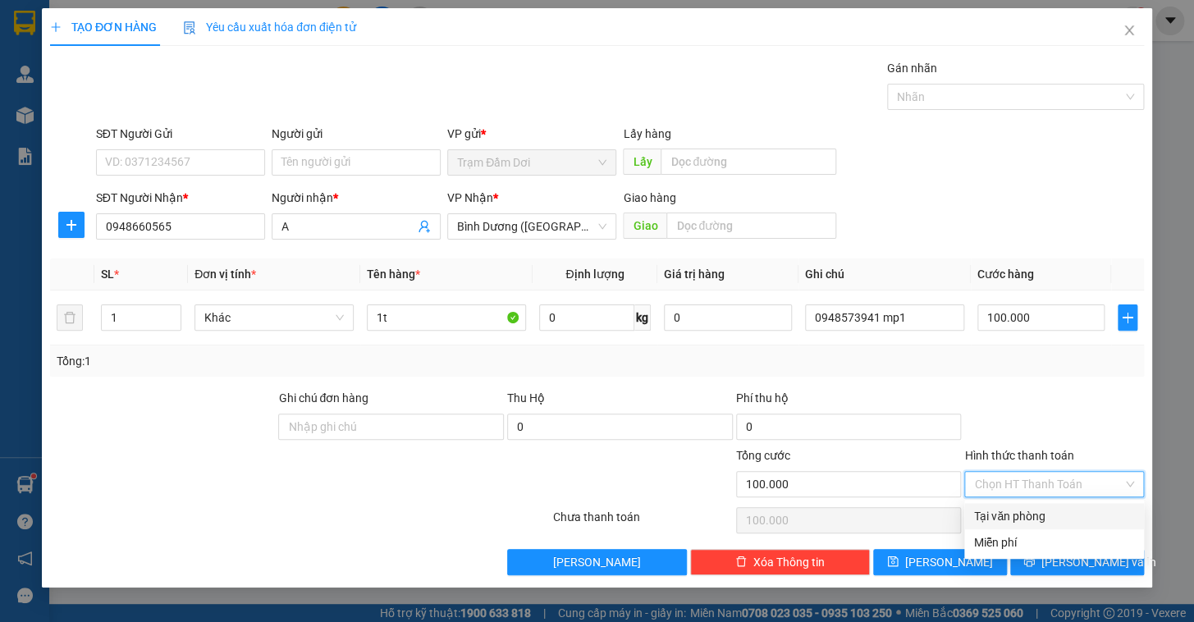
click at [1022, 515] on div "Tại văn phòng" at bounding box center [1054, 516] width 160 height 18
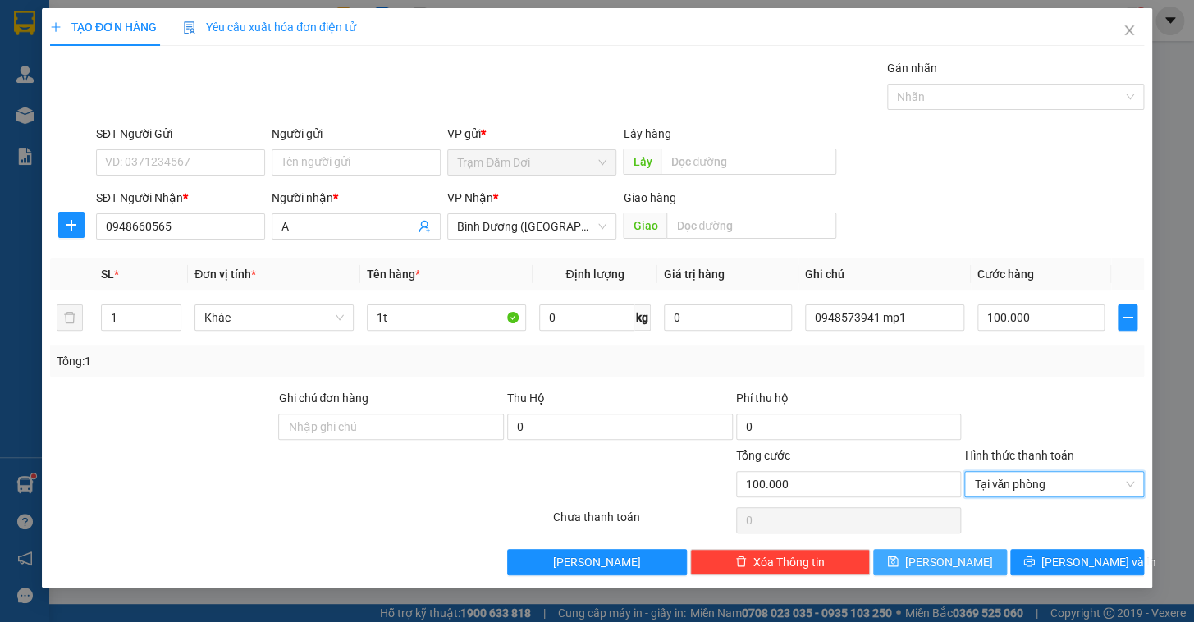
click at [947, 566] on span "[PERSON_NAME]" at bounding box center [949, 562] width 88 height 18
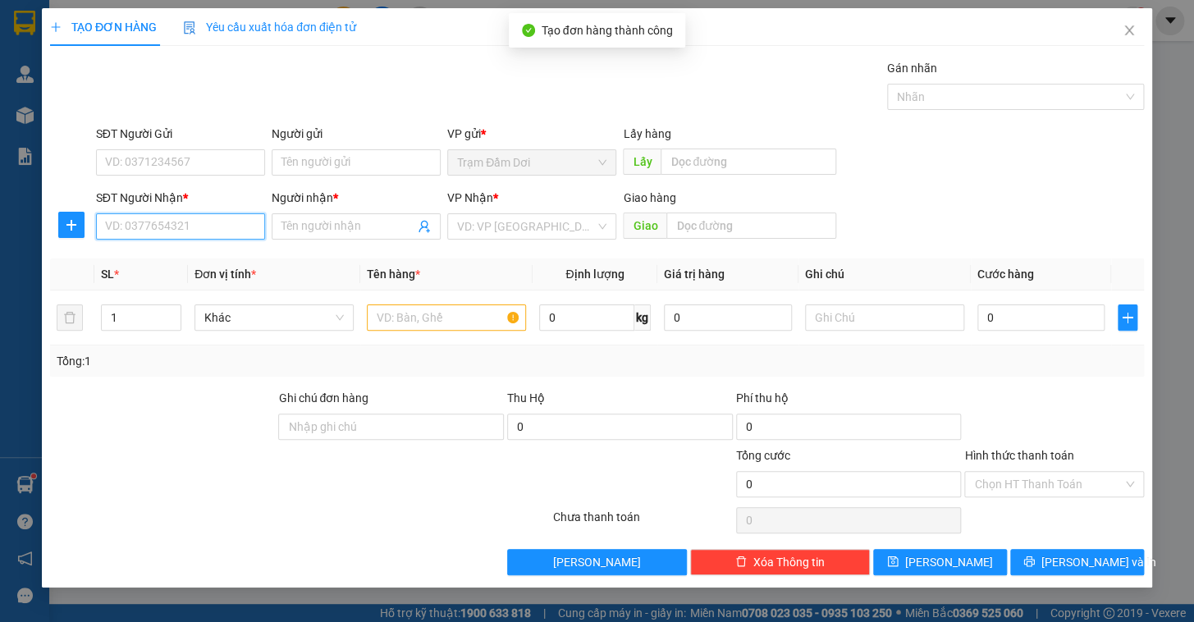
click at [172, 230] on input "SĐT Người Nhận *" at bounding box center [180, 226] width 169 height 26
click at [156, 259] on div "0903092909 - quyen" at bounding box center [180, 259] width 149 height 18
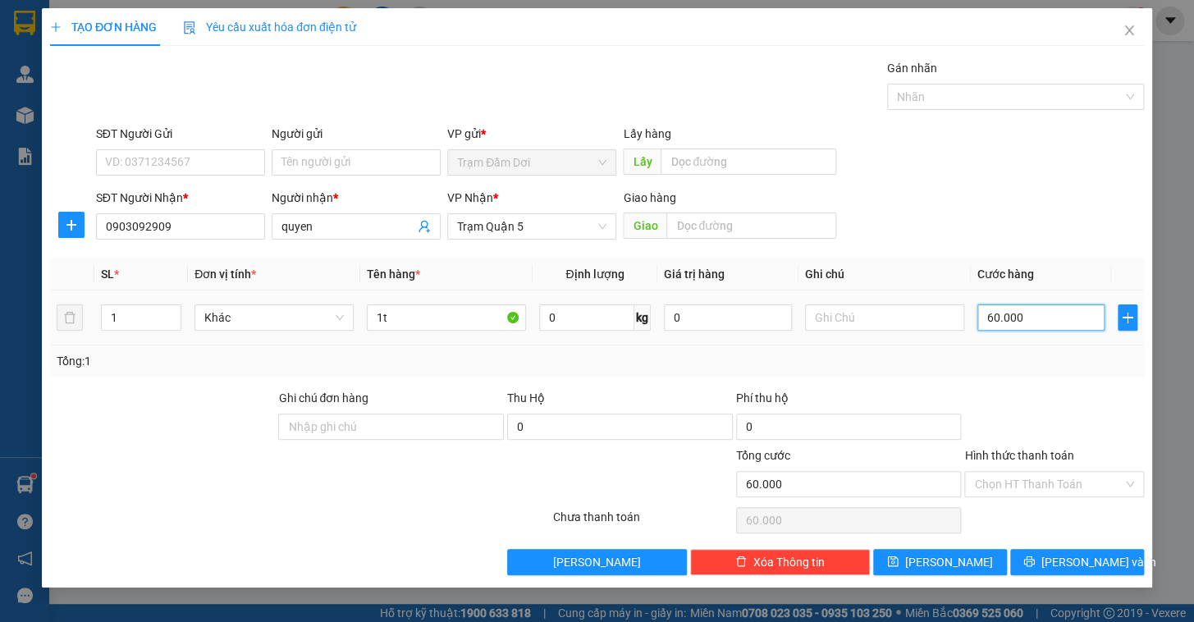
click at [1028, 320] on input "60.000" at bounding box center [1042, 318] width 128 height 26
drag, startPoint x: 1025, startPoint y: 360, endPoint x: 1021, endPoint y: 401, distance: 40.4
click at [1025, 363] on div "Tổng: 1" at bounding box center [597, 361] width 1081 height 18
click at [964, 554] on button "[PERSON_NAME]" at bounding box center [940, 562] width 134 height 26
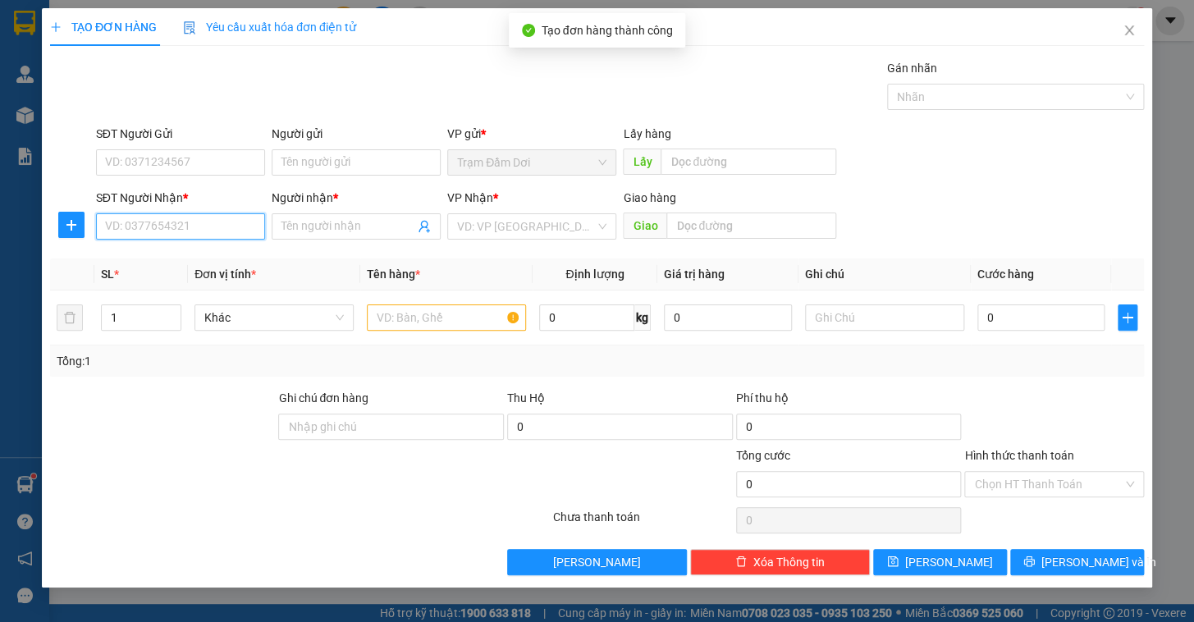
click at [140, 227] on input "SĐT Người Nhận *" at bounding box center [180, 226] width 169 height 26
click at [157, 253] on div "0854779881 - phi" at bounding box center [180, 259] width 149 height 18
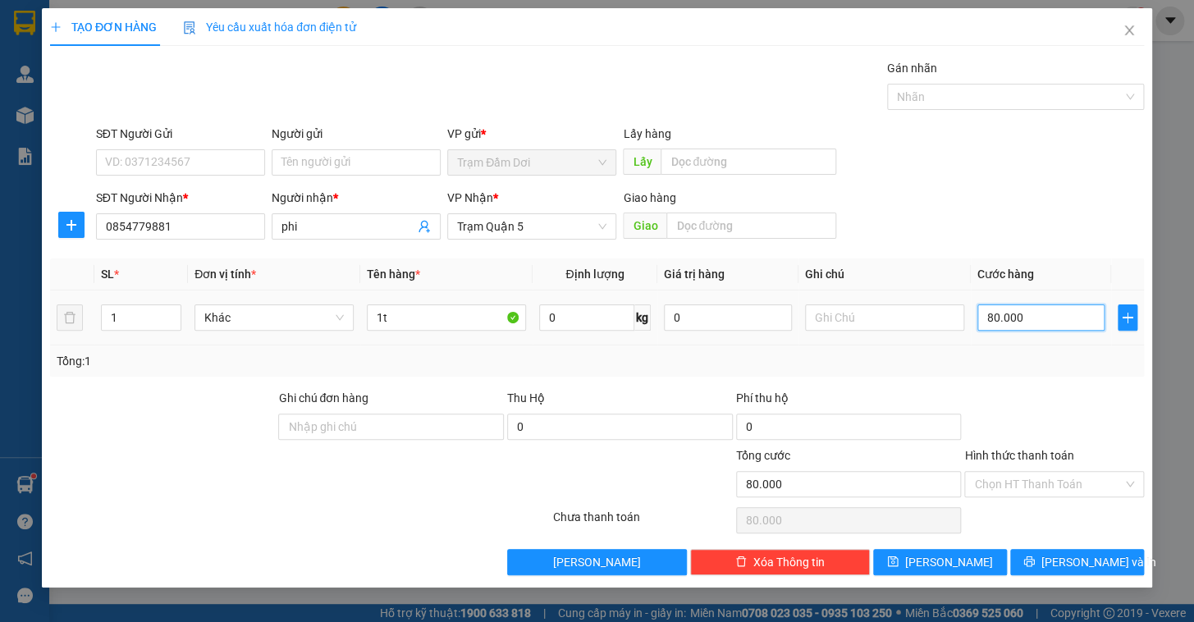
click at [1052, 319] on input "80.000" at bounding box center [1042, 318] width 128 height 26
drag, startPoint x: 1029, startPoint y: 357, endPoint x: 1026, endPoint y: 420, distance: 63.3
click at [1028, 360] on div "Tổng: 1" at bounding box center [597, 361] width 1081 height 18
click at [1024, 476] on input "Hình thức thanh toán" at bounding box center [1048, 484] width 149 height 25
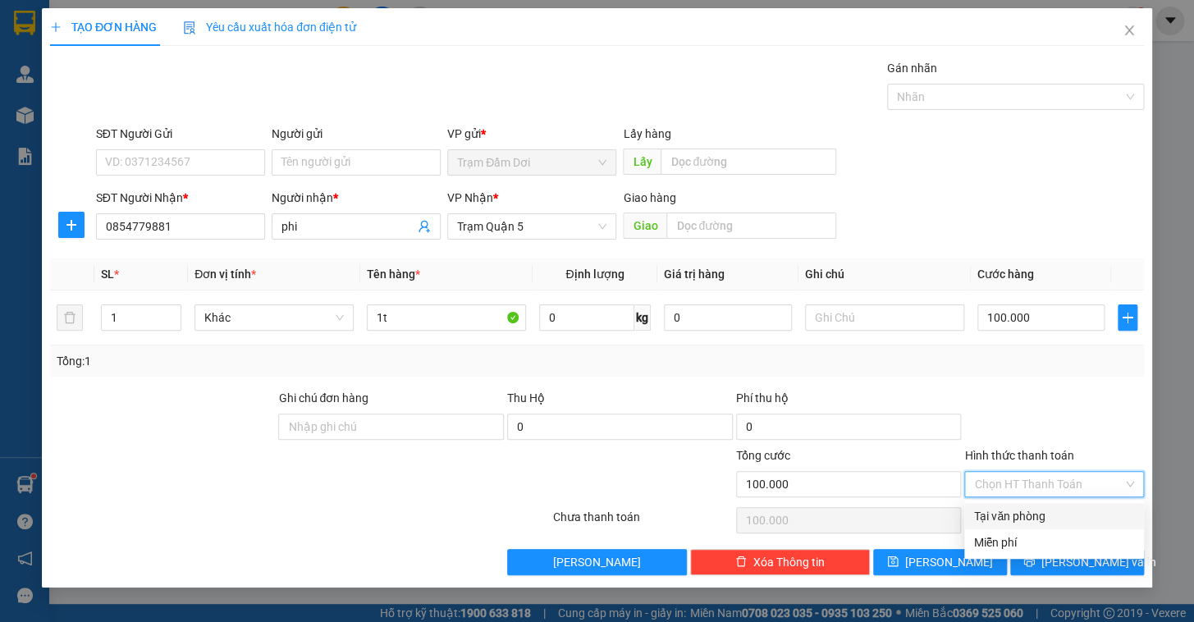
click at [1025, 506] on div "Tại văn phòng" at bounding box center [1055, 516] width 180 height 26
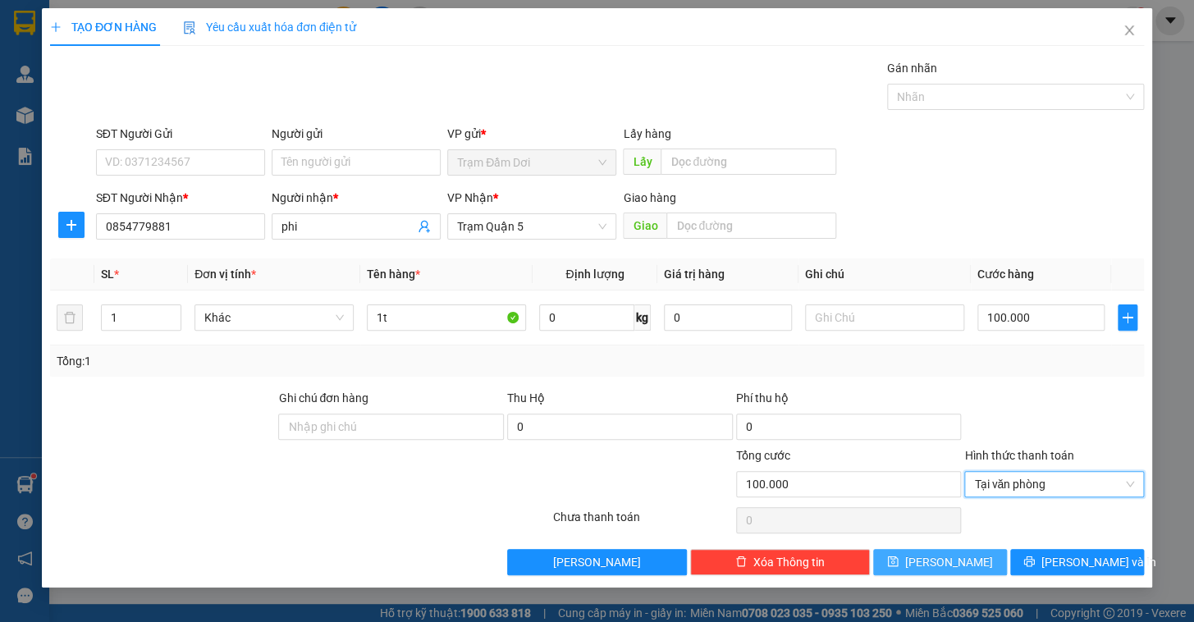
click at [960, 564] on button "[PERSON_NAME]" at bounding box center [940, 562] width 134 height 26
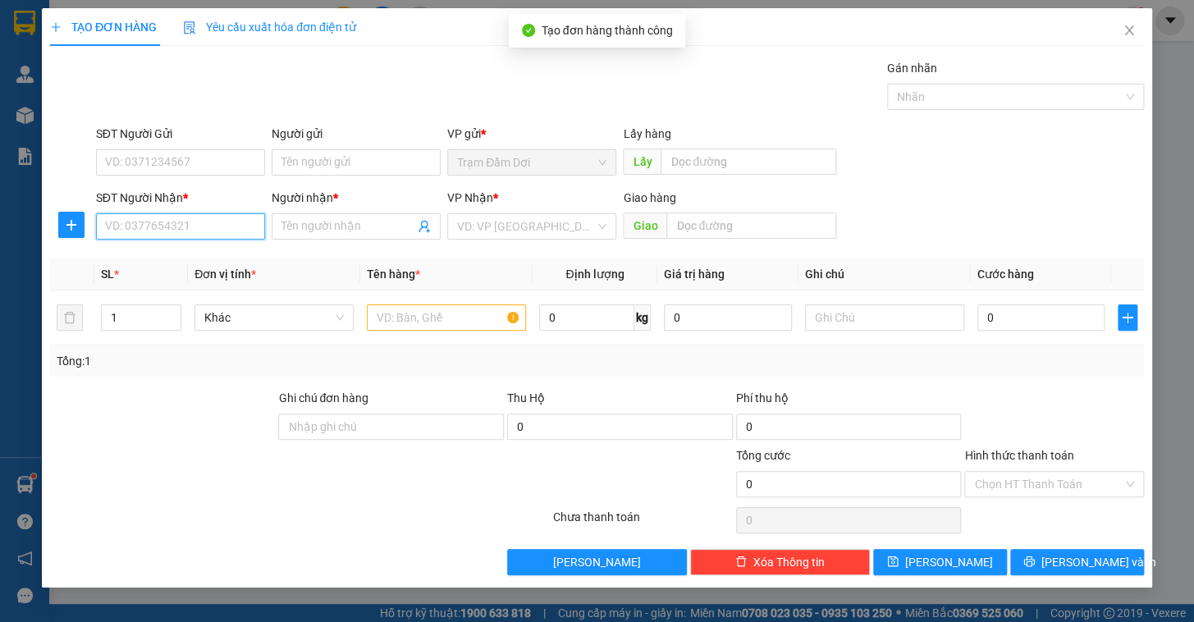
click at [200, 220] on input "SĐT Người Nhận *" at bounding box center [180, 226] width 169 height 26
click at [162, 250] on div "0836901939 - thi" at bounding box center [180, 259] width 149 height 18
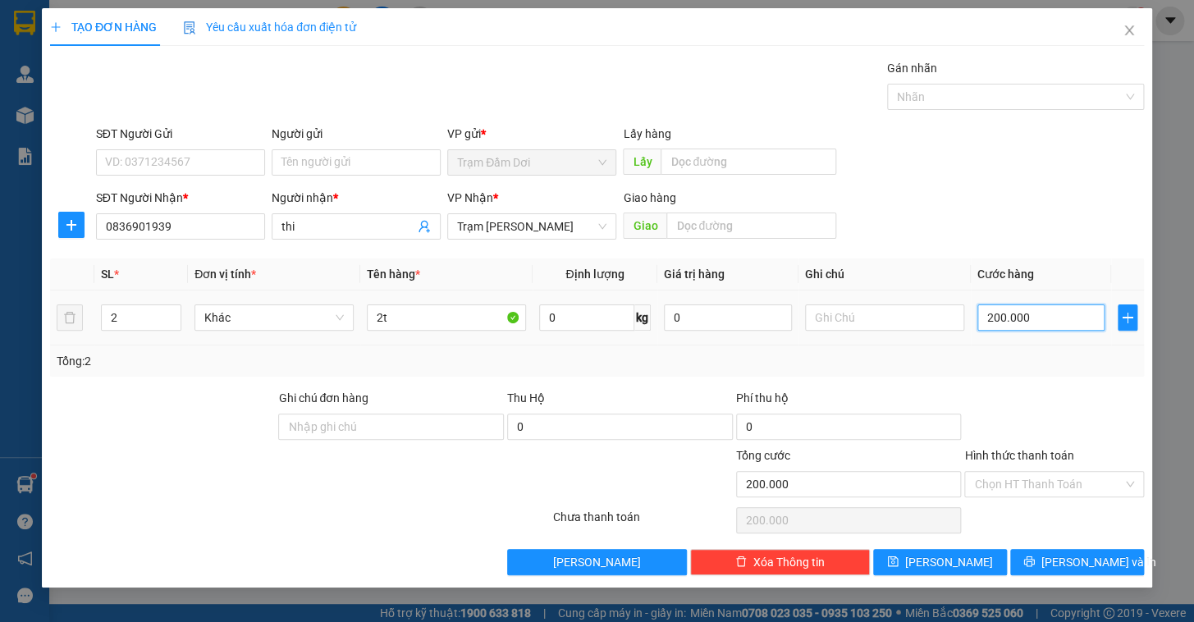
click at [1006, 307] on input "200.000" at bounding box center [1042, 318] width 128 height 26
click at [1018, 374] on div "Tổng: 2" at bounding box center [597, 361] width 1094 height 31
click at [1021, 481] on input "Hình thức thanh toán" at bounding box center [1048, 484] width 149 height 25
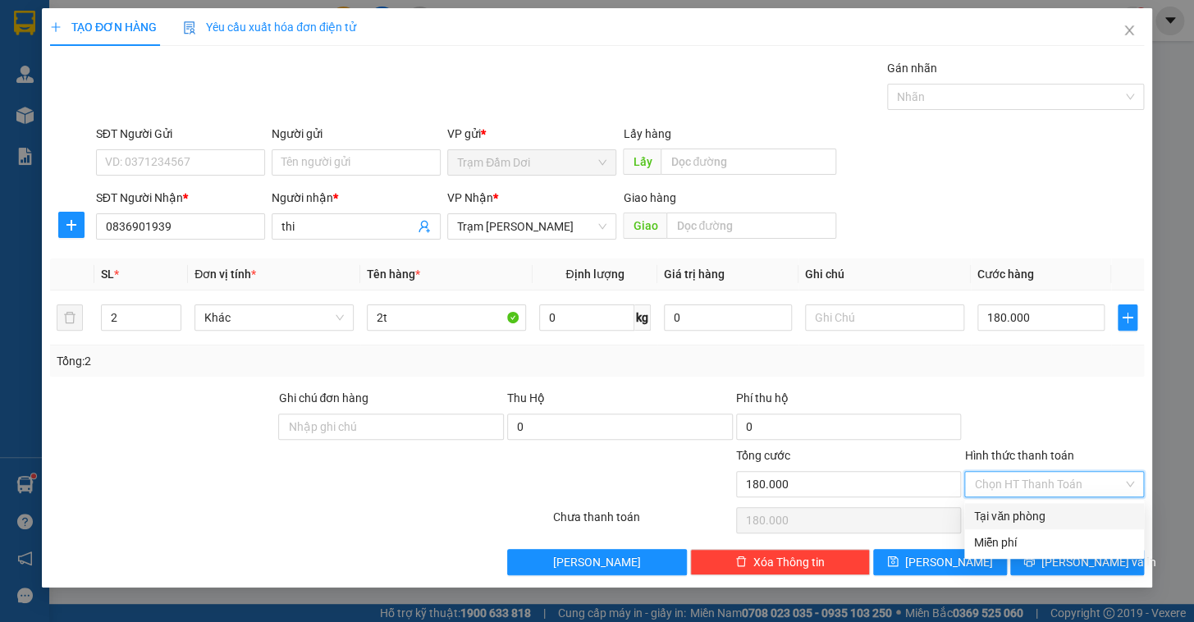
click at [1015, 520] on div "Tại văn phòng" at bounding box center [1054, 516] width 160 height 18
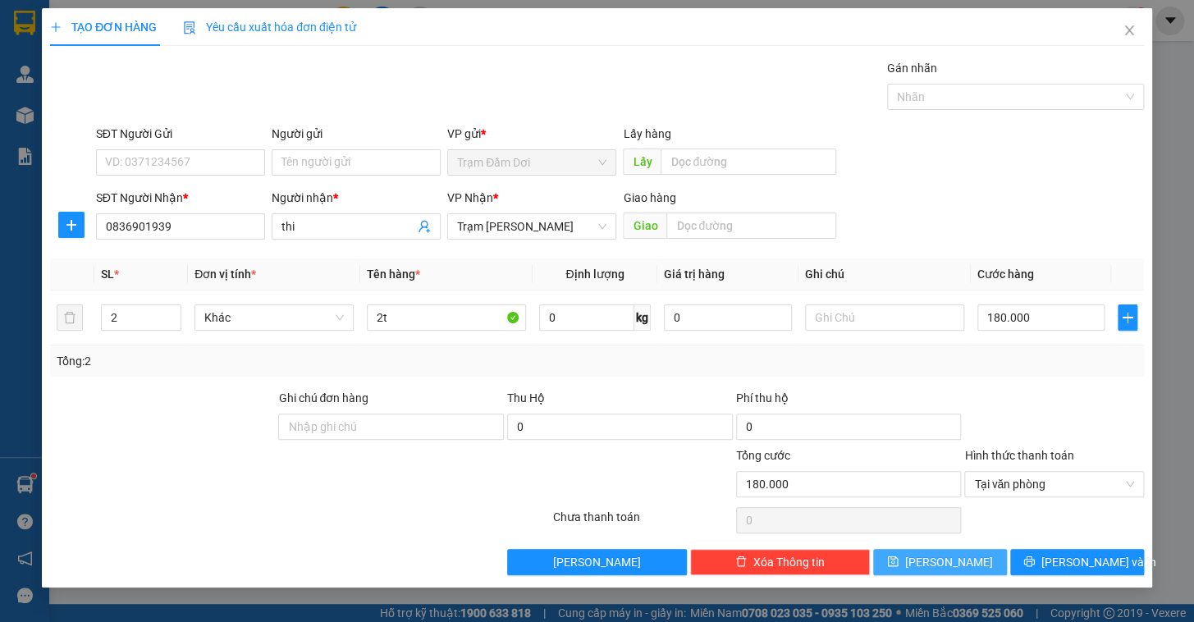
click at [973, 566] on button "[PERSON_NAME]" at bounding box center [940, 562] width 134 height 26
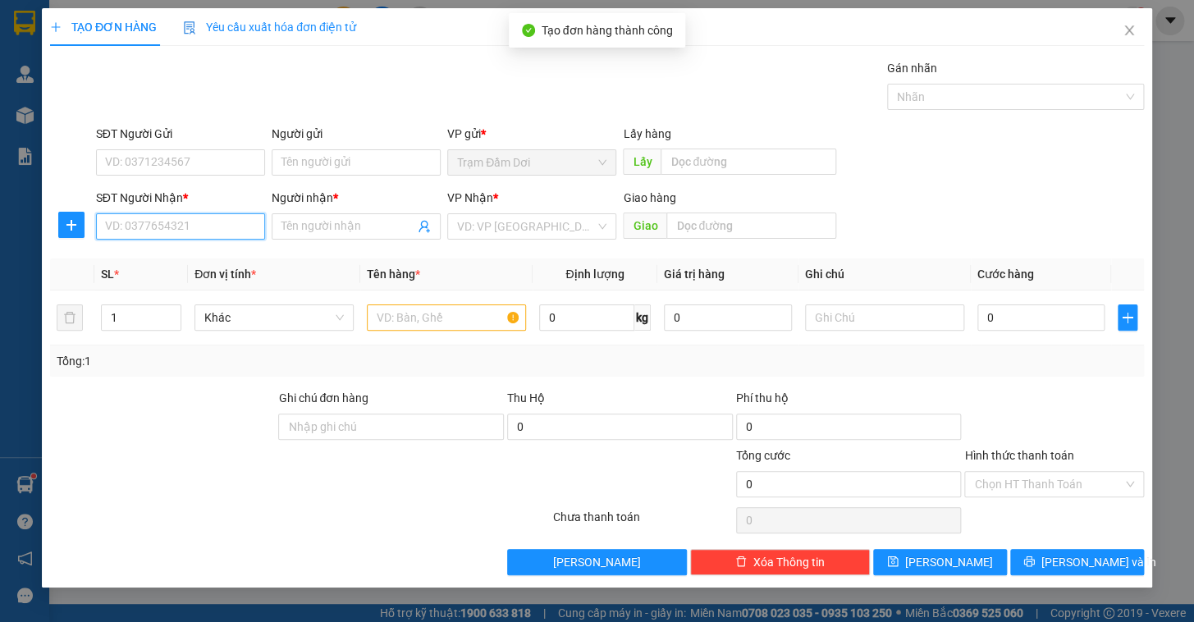
click at [186, 222] on input "SĐT Người Nhận *" at bounding box center [180, 226] width 169 height 26
click at [163, 263] on div "0907979141 - minh" at bounding box center [180, 259] width 149 height 18
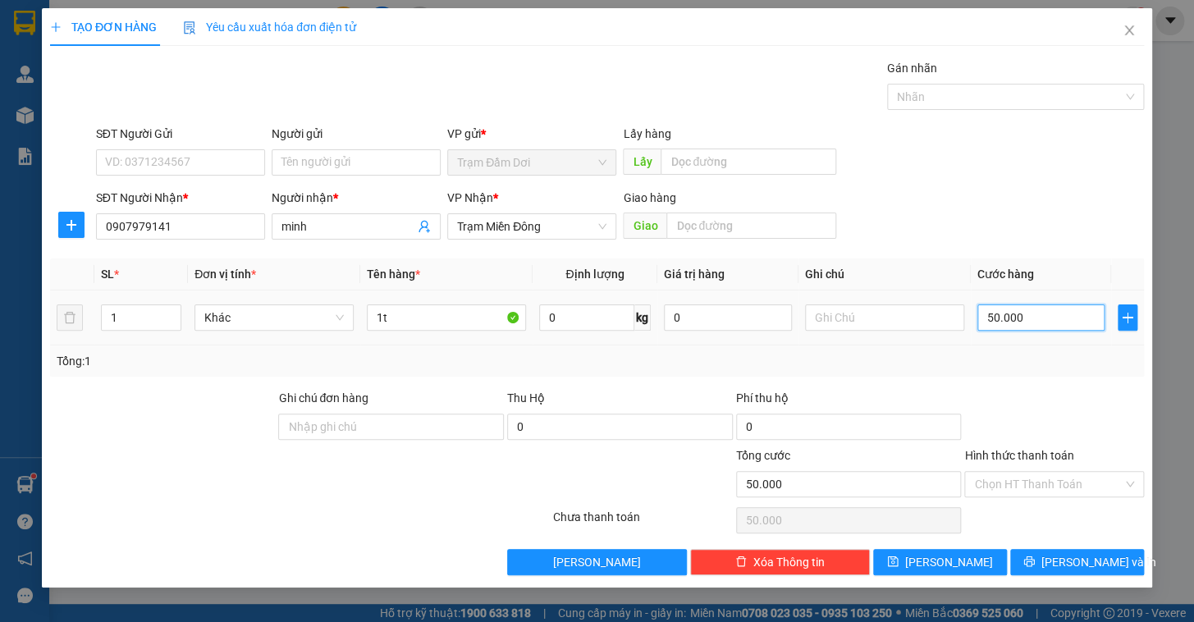
click at [1013, 312] on input "50.000" at bounding box center [1042, 318] width 128 height 26
click at [1020, 381] on div "Transit Pickup Surcharge Ids Transit Deliver Surcharge Ids Transit Deliver Surc…" at bounding box center [597, 317] width 1094 height 516
click at [899, 566] on icon "save" at bounding box center [893, 562] width 11 height 11
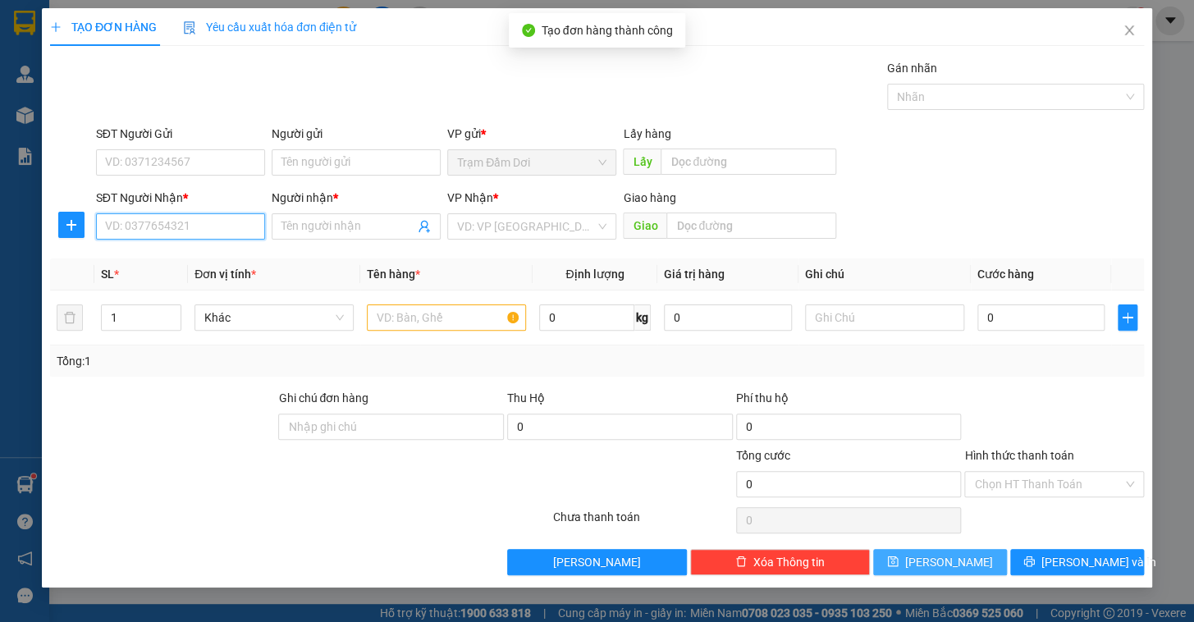
click at [167, 222] on input "SĐT Người Nhận *" at bounding box center [180, 226] width 169 height 26
click at [148, 259] on div "0943897501 - thu" at bounding box center [180, 259] width 149 height 18
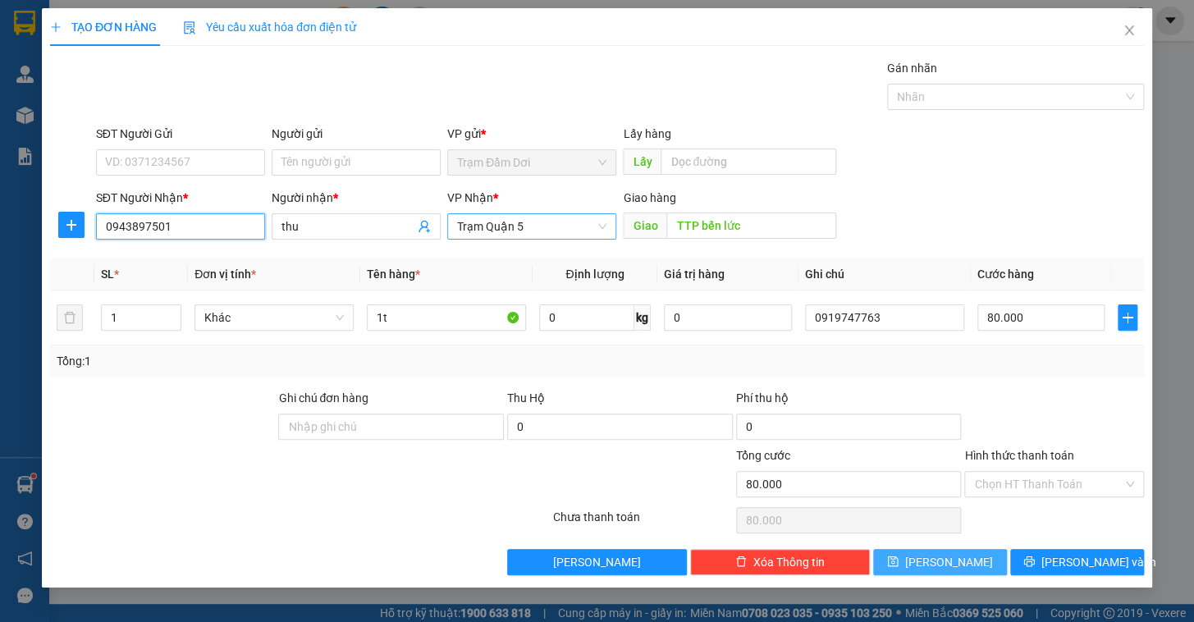
click at [569, 231] on span "Trạm Quận 5" at bounding box center [531, 226] width 149 height 25
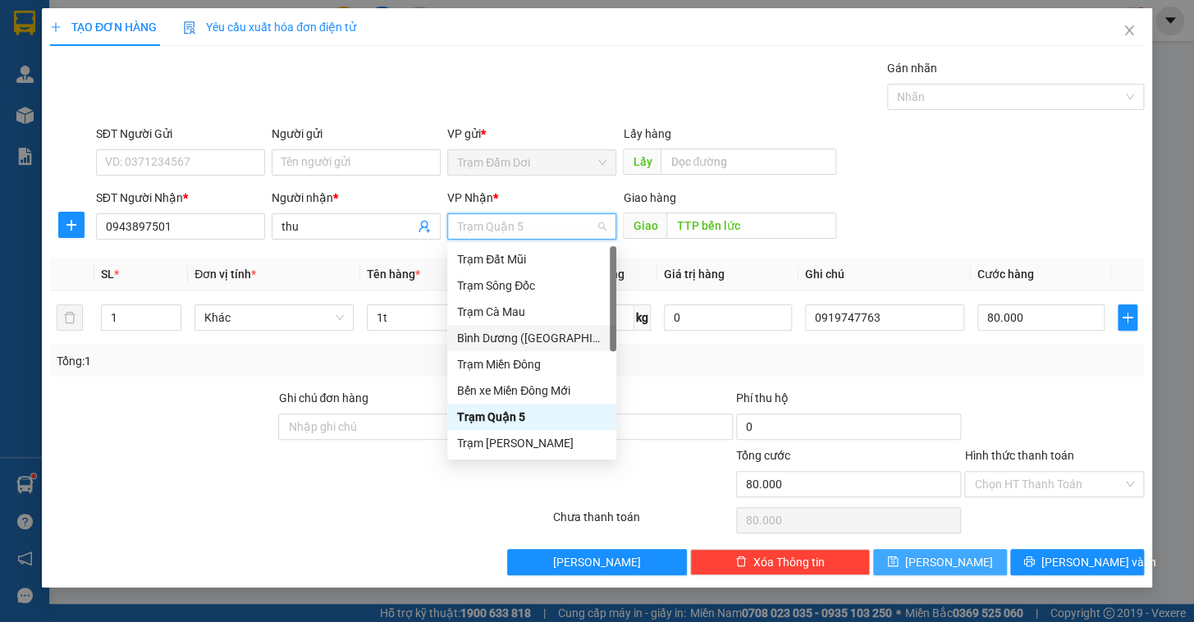
click at [527, 330] on div "Bình Dương ([GEOGRAPHIC_DATA])" at bounding box center [531, 338] width 149 height 18
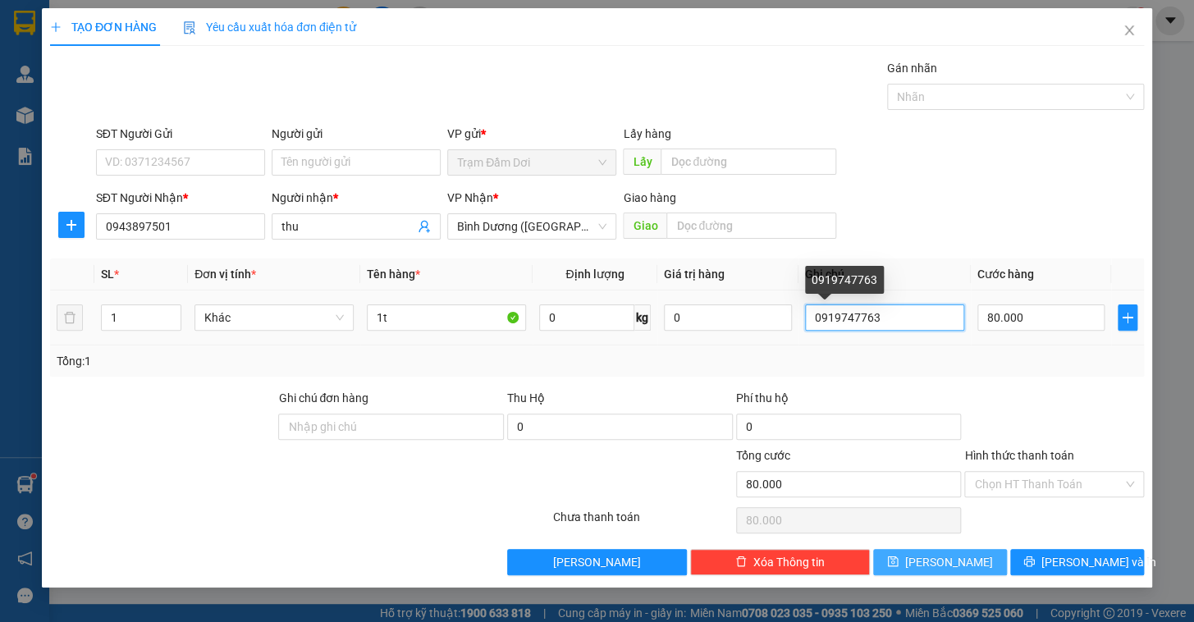
click at [902, 309] on input "0919747763" at bounding box center [884, 318] width 159 height 26
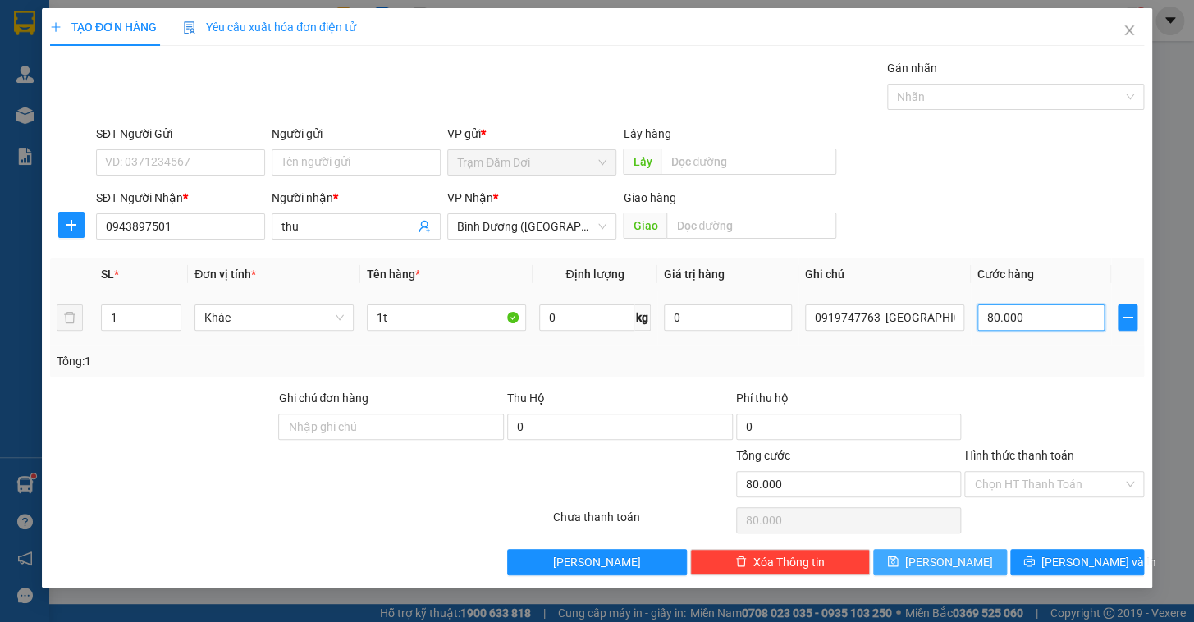
click at [1026, 319] on input "80.000" at bounding box center [1042, 318] width 128 height 26
click at [969, 355] on div "Tổng: 1" at bounding box center [597, 361] width 1081 height 18
drag, startPoint x: 962, startPoint y: 558, endPoint x: 926, endPoint y: 539, distance: 40.8
click at [961, 558] on button "[PERSON_NAME]" at bounding box center [940, 562] width 134 height 26
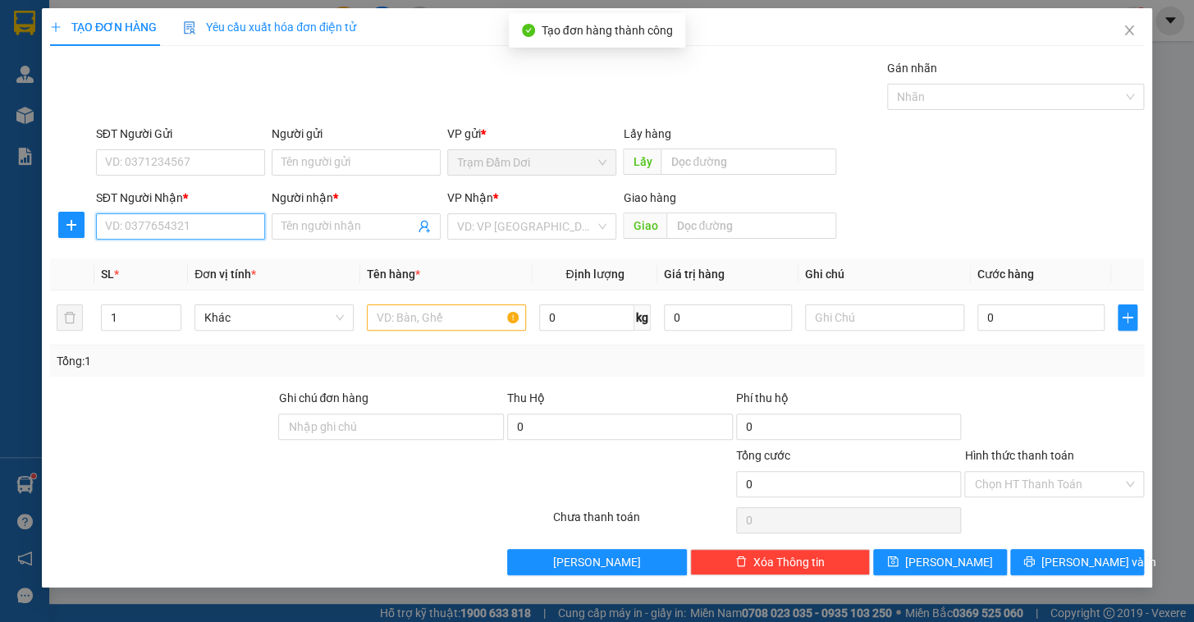
click at [132, 214] on input "SĐT Người Nhận *" at bounding box center [180, 226] width 169 height 26
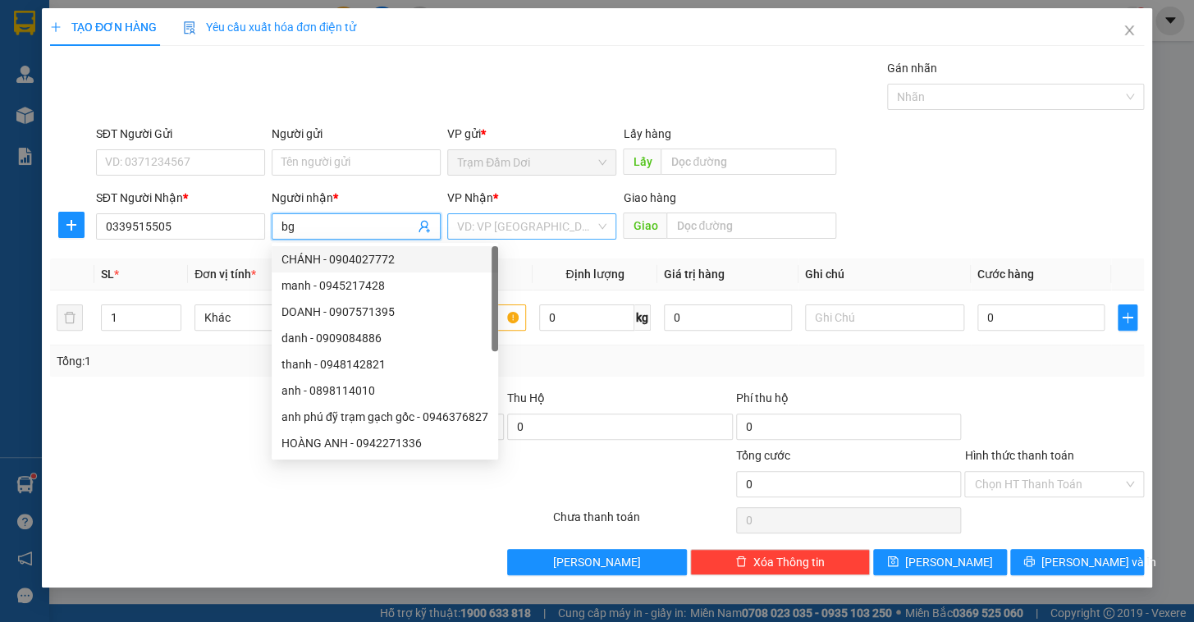
drag, startPoint x: 512, startPoint y: 237, endPoint x: 522, endPoint y: 236, distance: 10.0
click at [516, 236] on input "search" at bounding box center [526, 226] width 138 height 25
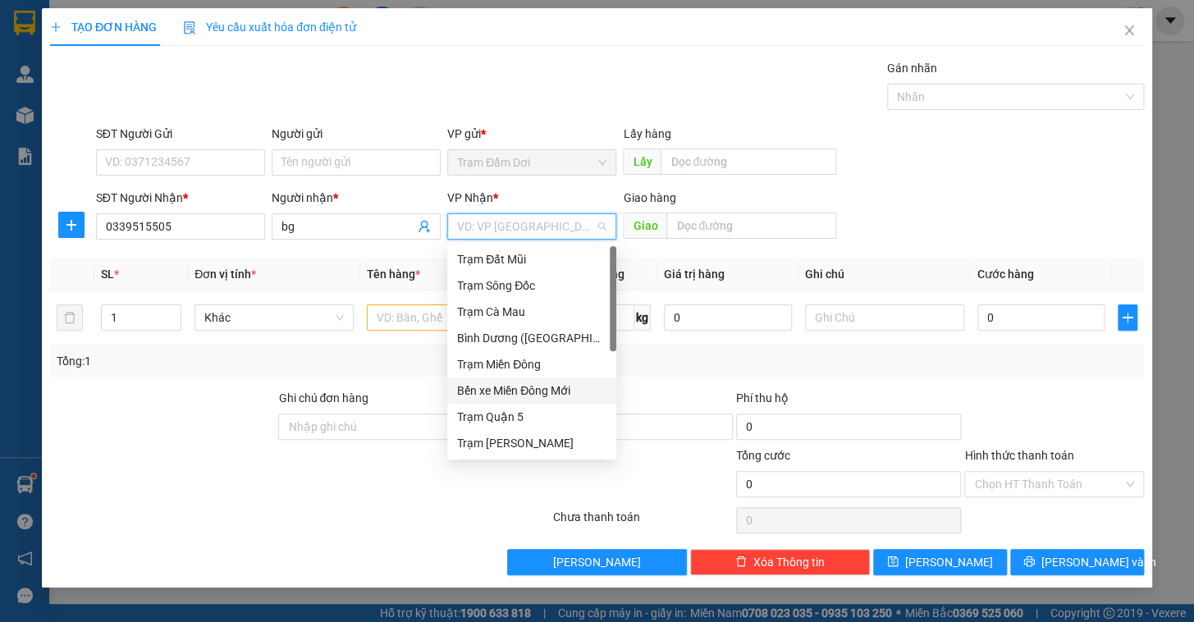
click at [539, 395] on div "Bến xe Miền Đông Mới" at bounding box center [531, 391] width 149 height 18
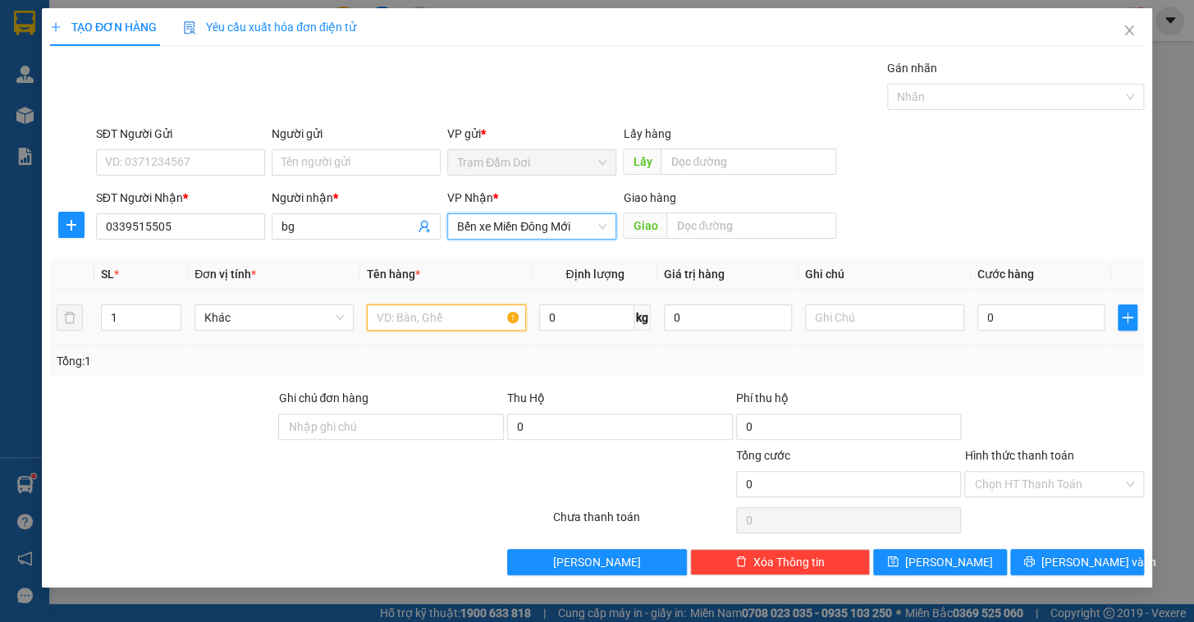
click at [417, 318] on input "text" at bounding box center [446, 318] width 159 height 26
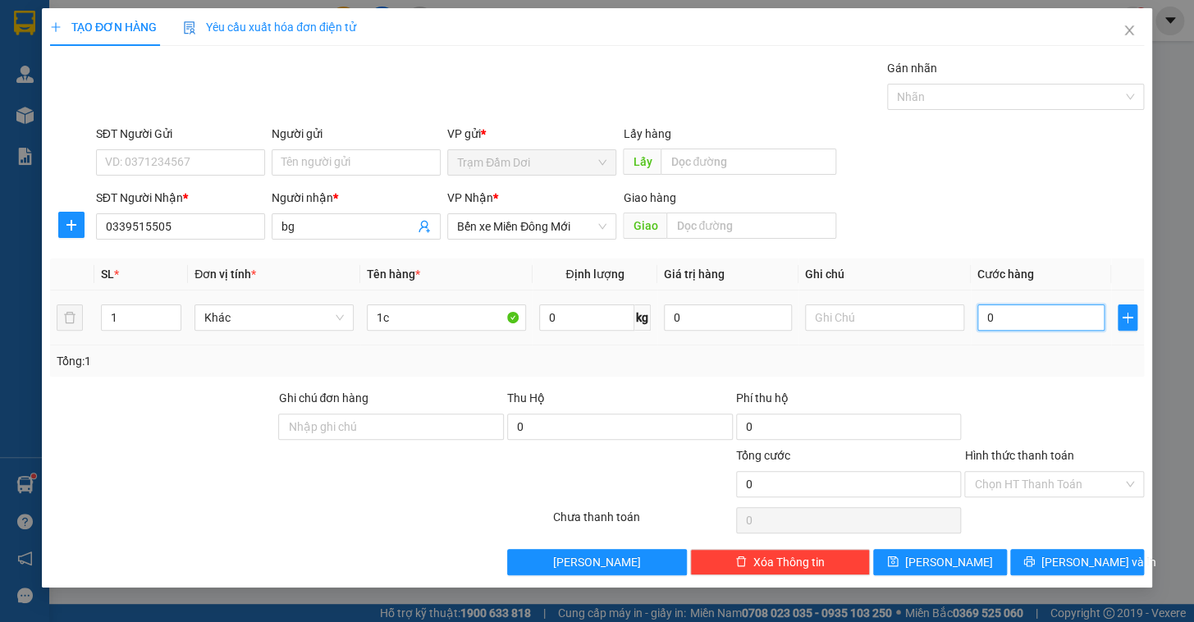
click at [1047, 310] on input "0" at bounding box center [1042, 318] width 128 height 26
click at [1036, 384] on div "Transit Pickup Surcharge Ids Transit Deliver Surcharge Ids Transit Deliver Surc…" at bounding box center [597, 317] width 1094 height 516
click at [1018, 484] on input "Hình thức thanh toán" at bounding box center [1048, 484] width 149 height 25
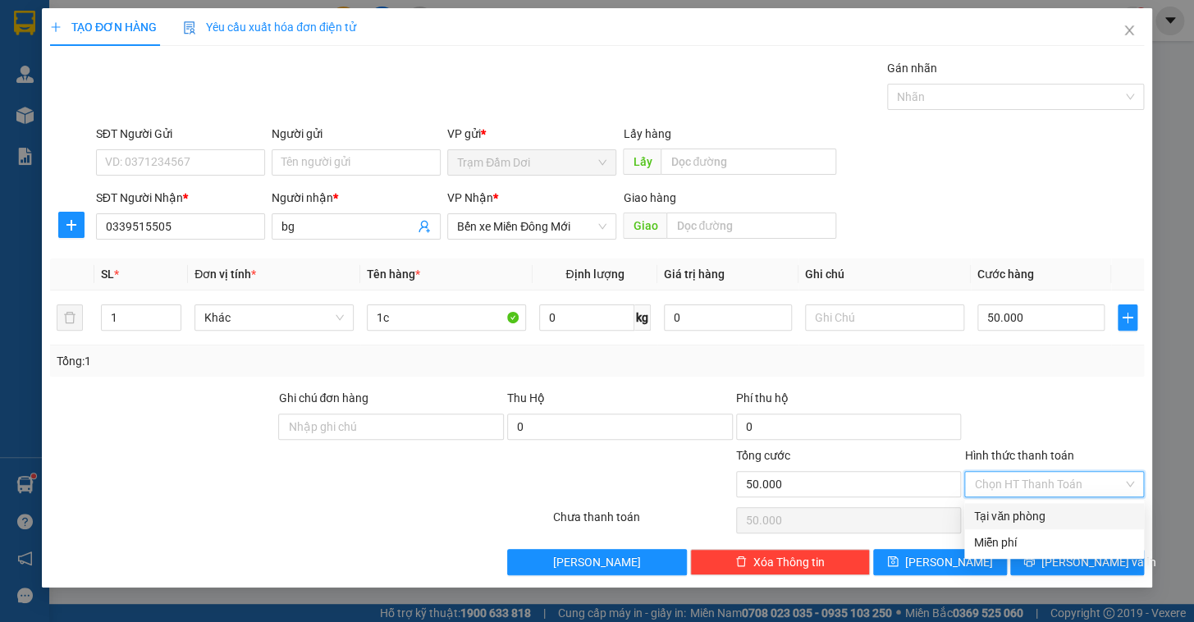
click at [1012, 509] on div "Tại văn phòng" at bounding box center [1054, 516] width 160 height 18
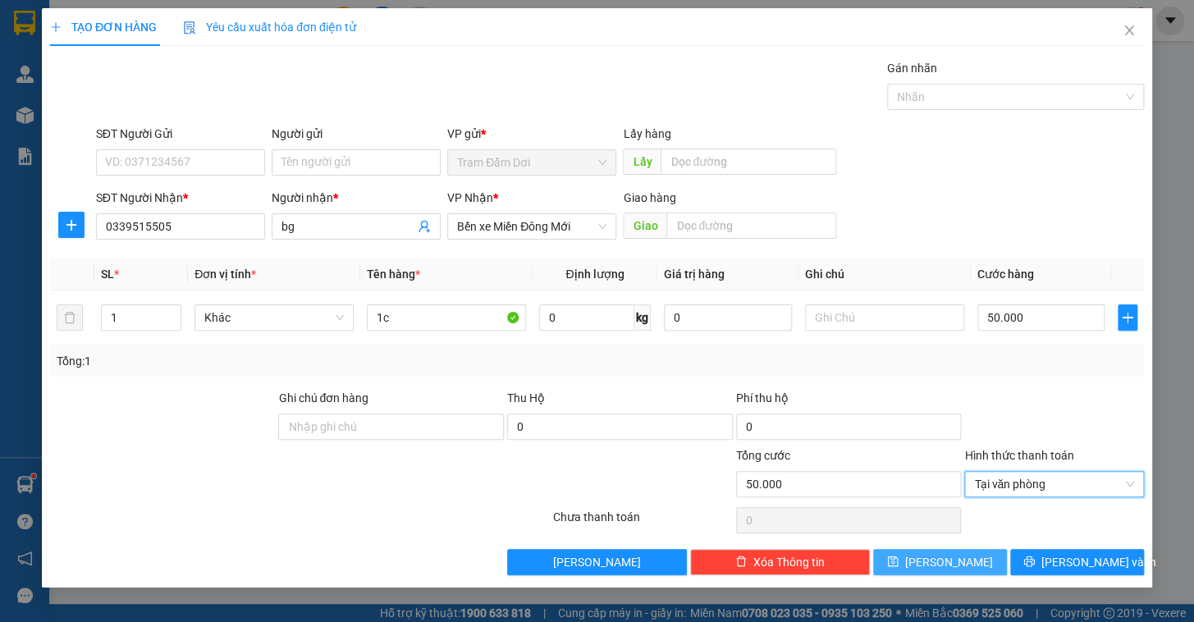
click at [958, 556] on span "[PERSON_NAME]" at bounding box center [949, 562] width 88 height 18
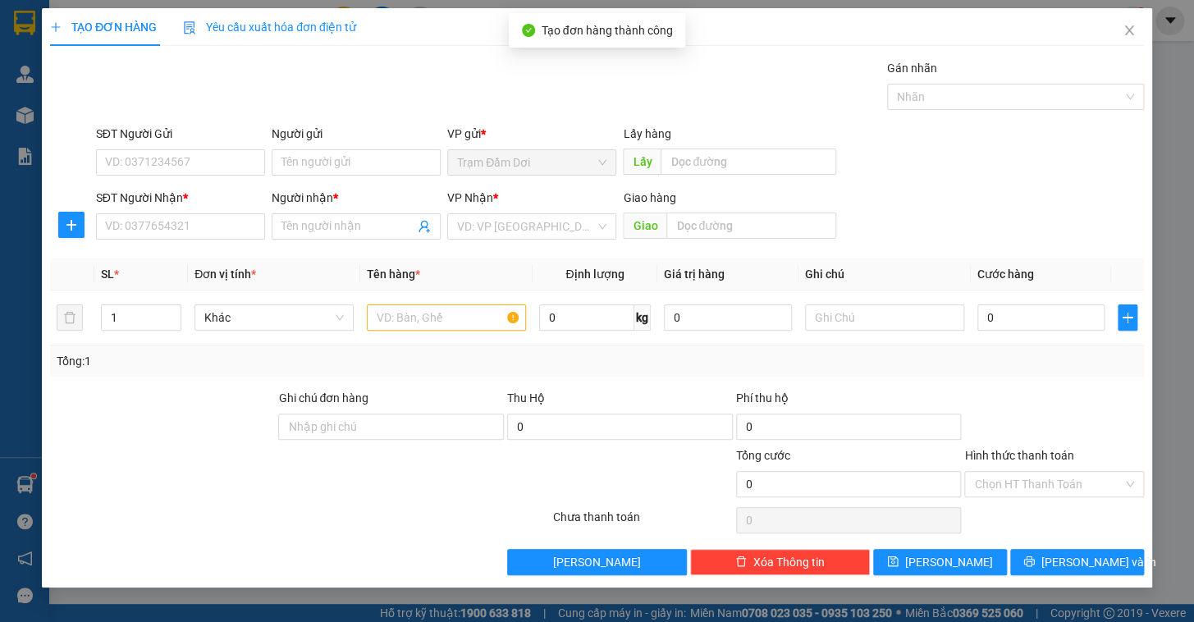
click at [133, 240] on div "SĐT Người Nhận * VD: 0377654321" at bounding box center [180, 217] width 169 height 57
click at [144, 236] on input "SĐT Người Nhận *" at bounding box center [180, 226] width 169 height 26
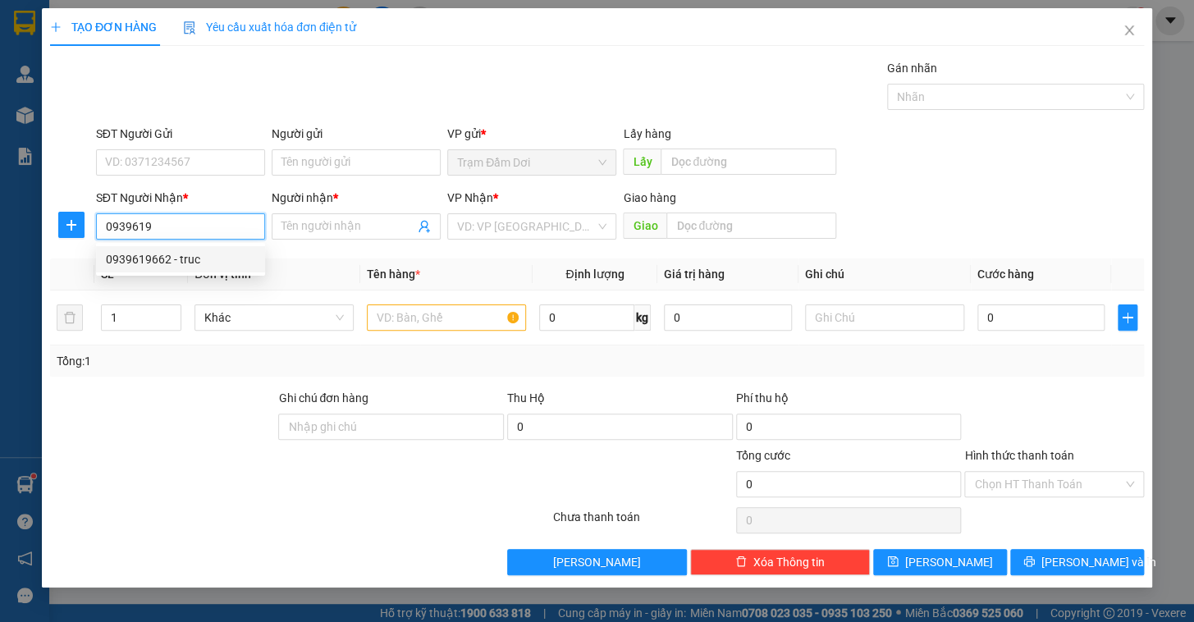
click at [154, 254] on div "0939619662 - truc" at bounding box center [180, 259] width 149 height 18
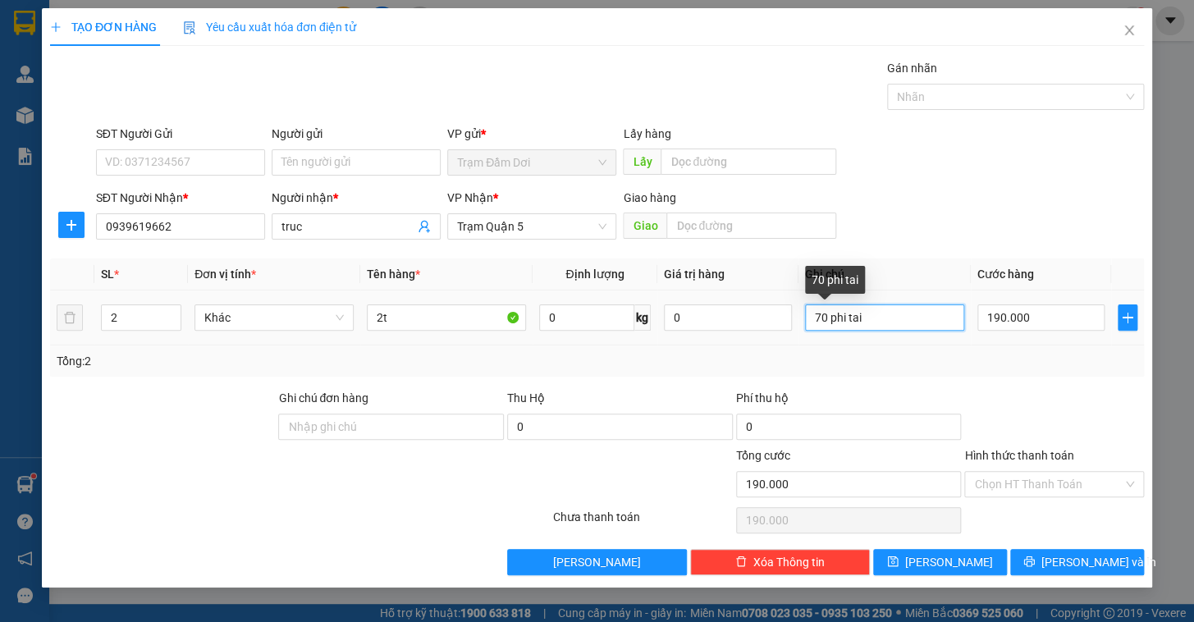
drag, startPoint x: 871, startPoint y: 314, endPoint x: 825, endPoint y: 314, distance: 46.0
click at [984, 316] on tr "2 Khác 2t 0 kg 0 70 phi tai 190.000" at bounding box center [597, 318] width 1094 height 55
drag, startPoint x: 818, startPoint y: 314, endPoint x: 804, endPoint y: 319, distance: 14.5
click at [775, 318] on tr "2 Khác 2t 0 kg 0 70 phi tai 190.000" at bounding box center [597, 318] width 1094 height 55
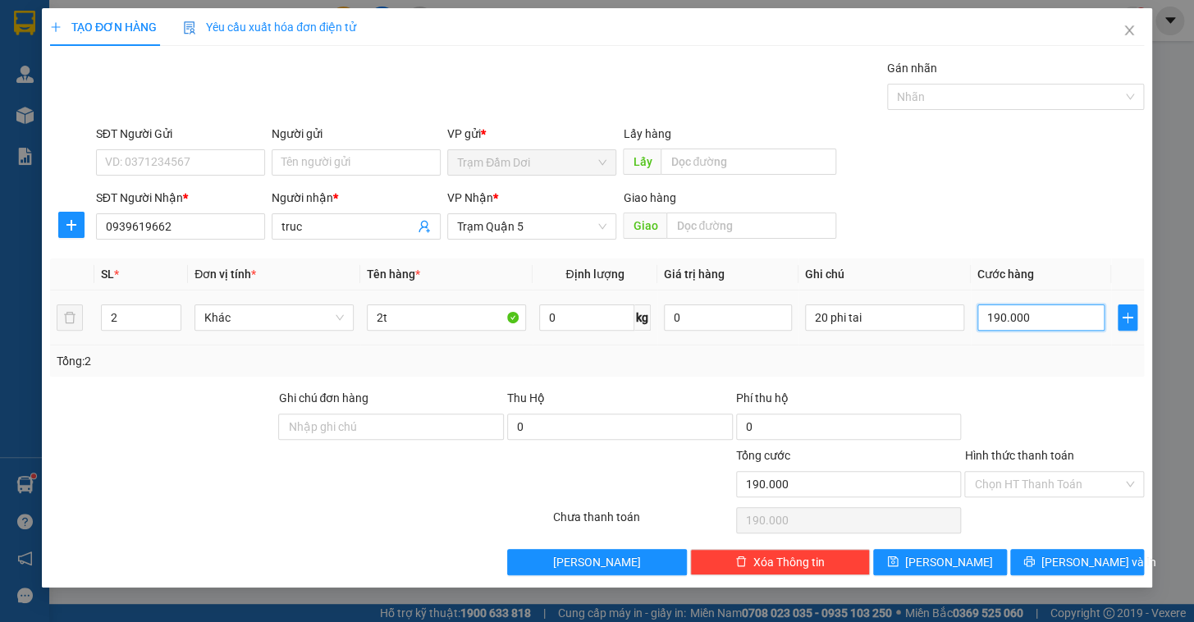
click at [1051, 321] on input "190.000" at bounding box center [1042, 318] width 128 height 26
click at [1067, 362] on div "Tổng: 2" at bounding box center [597, 361] width 1081 height 18
click at [172, 323] on icon "down" at bounding box center [173, 323] width 6 height 6
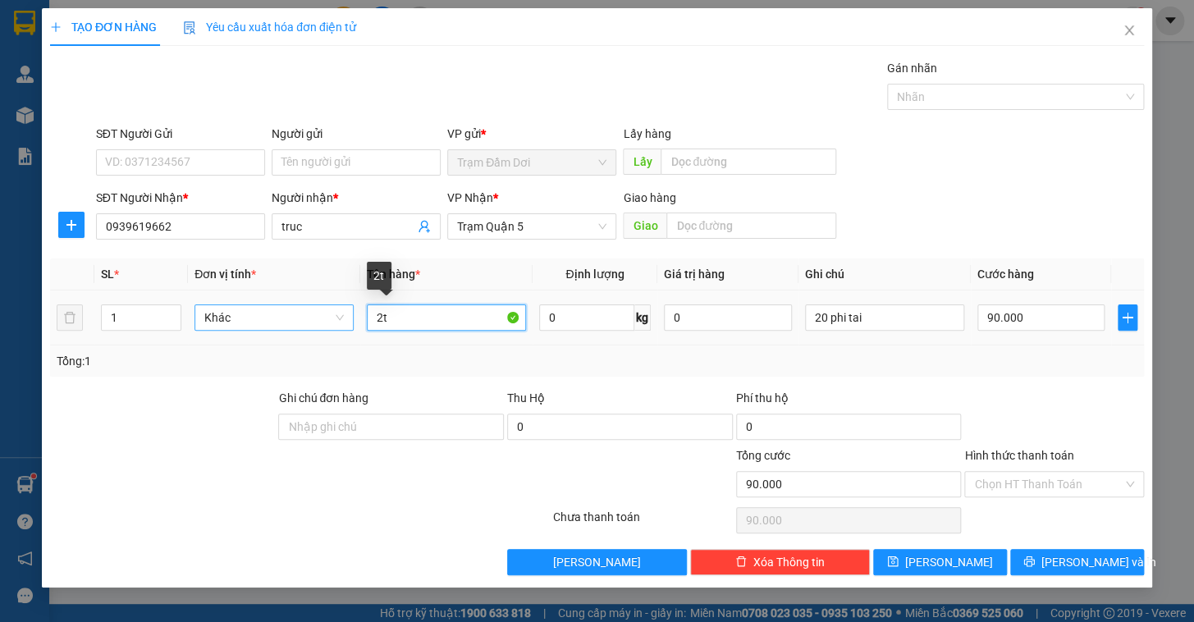
drag, startPoint x: 393, startPoint y: 314, endPoint x: 328, endPoint y: 317, distance: 65.7
click at [328, 317] on tr "1 Khác 2t 0 kg 0 20 phi tai 90.000" at bounding box center [597, 318] width 1094 height 55
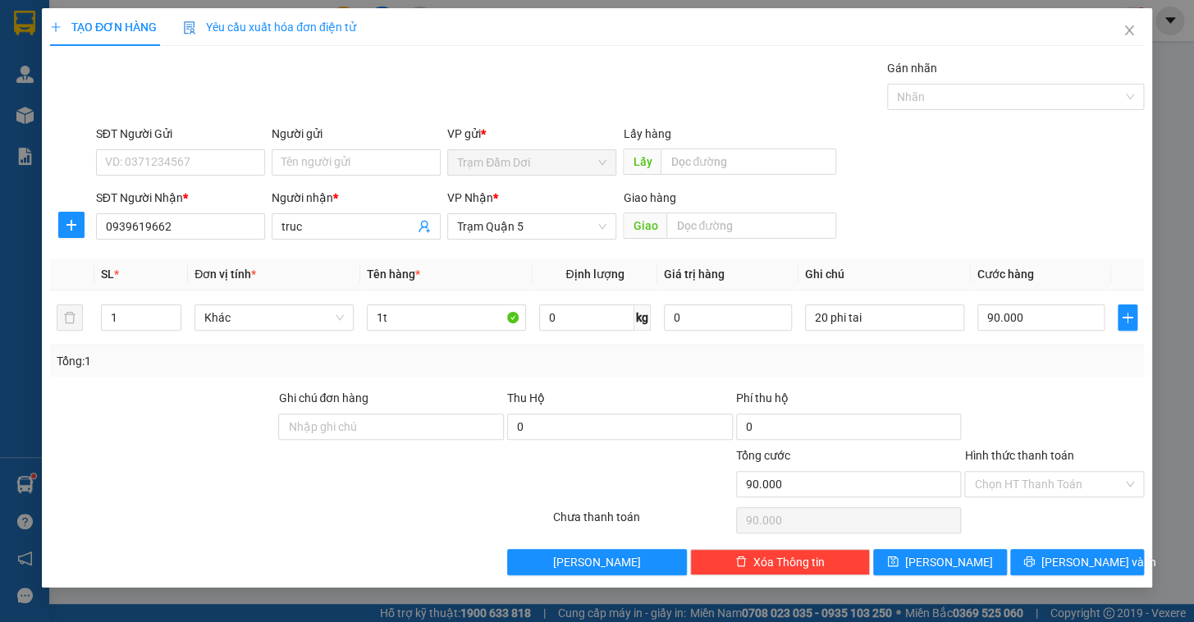
click at [993, 368] on div "Tổng: 1" at bounding box center [597, 361] width 1081 height 18
click at [964, 557] on button "[PERSON_NAME]" at bounding box center [940, 562] width 134 height 26
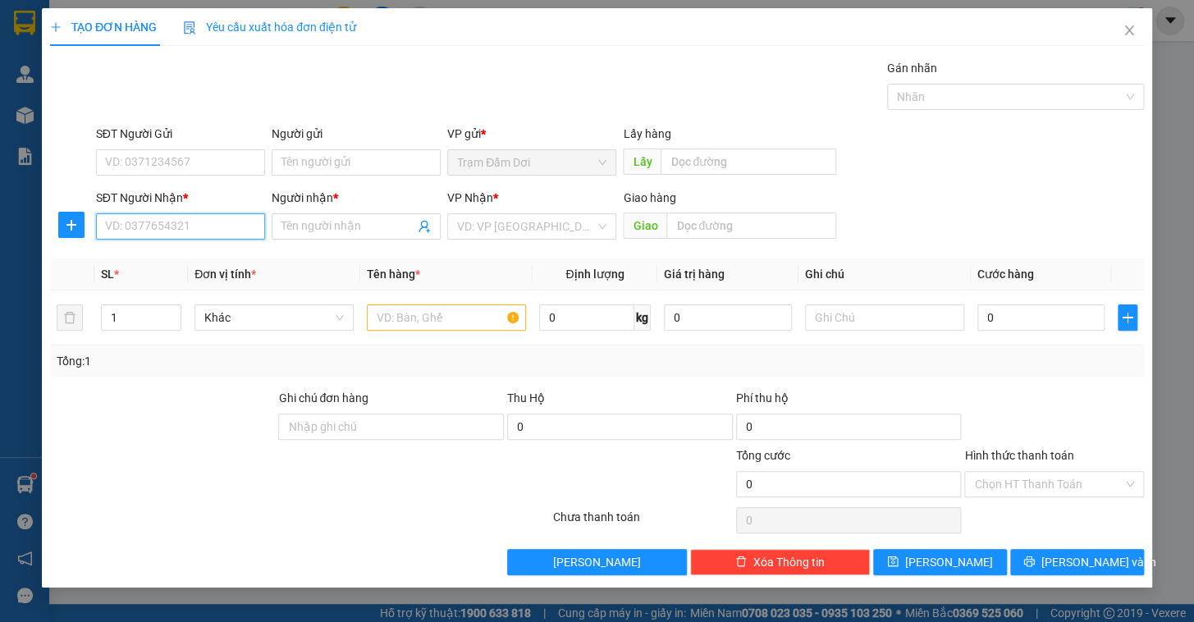
drag, startPoint x: 117, startPoint y: 222, endPoint x: 142, endPoint y: 221, distance: 24.6
click at [118, 222] on input "SĐT Người Nhận *" at bounding box center [180, 226] width 169 height 26
click at [156, 259] on div "0918583370 - tài" at bounding box center [180, 259] width 149 height 18
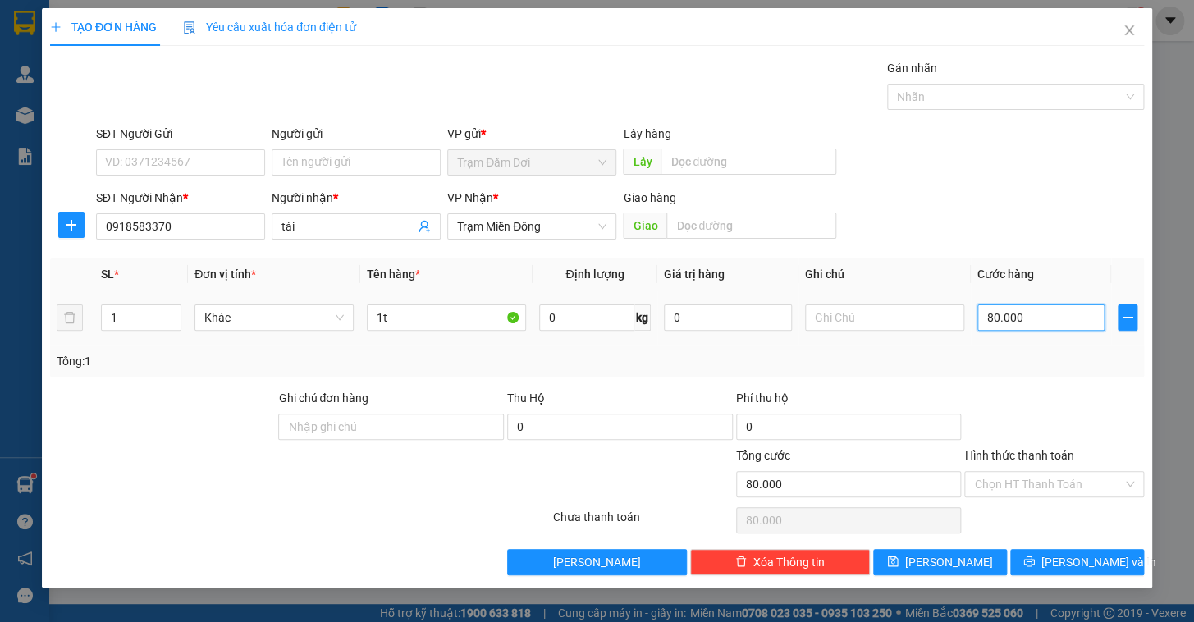
click at [1048, 320] on input "80.000" at bounding box center [1042, 318] width 128 height 26
drag, startPoint x: 1046, startPoint y: 358, endPoint x: 1034, endPoint y: 449, distance: 91.8
click at [1043, 361] on div "Tổng: 1" at bounding box center [597, 361] width 1081 height 18
click at [1034, 484] on input "Hình thức thanh toán" at bounding box center [1048, 484] width 149 height 25
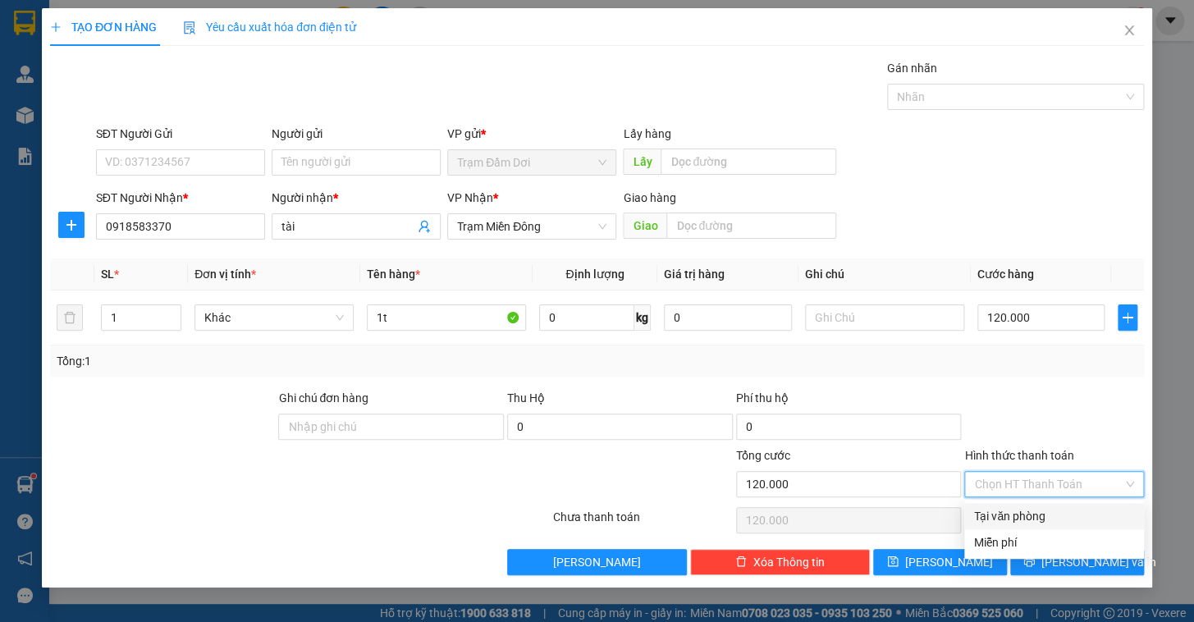
click at [1030, 514] on div "Tại văn phòng" at bounding box center [1054, 516] width 160 height 18
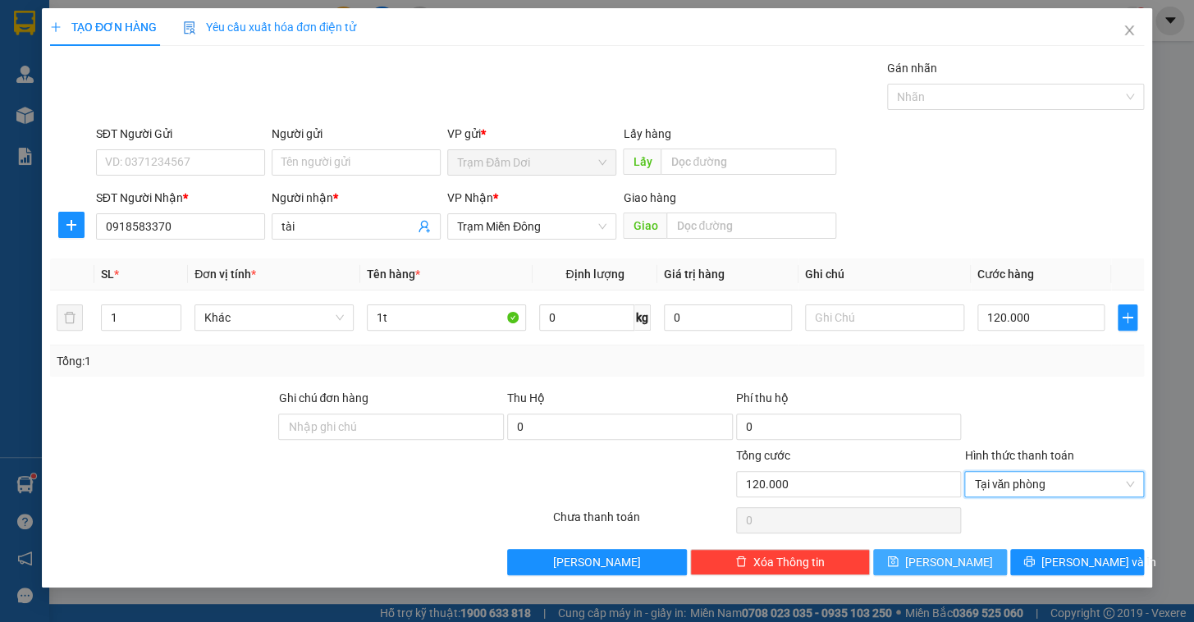
click at [971, 558] on button "[PERSON_NAME]" at bounding box center [940, 562] width 134 height 26
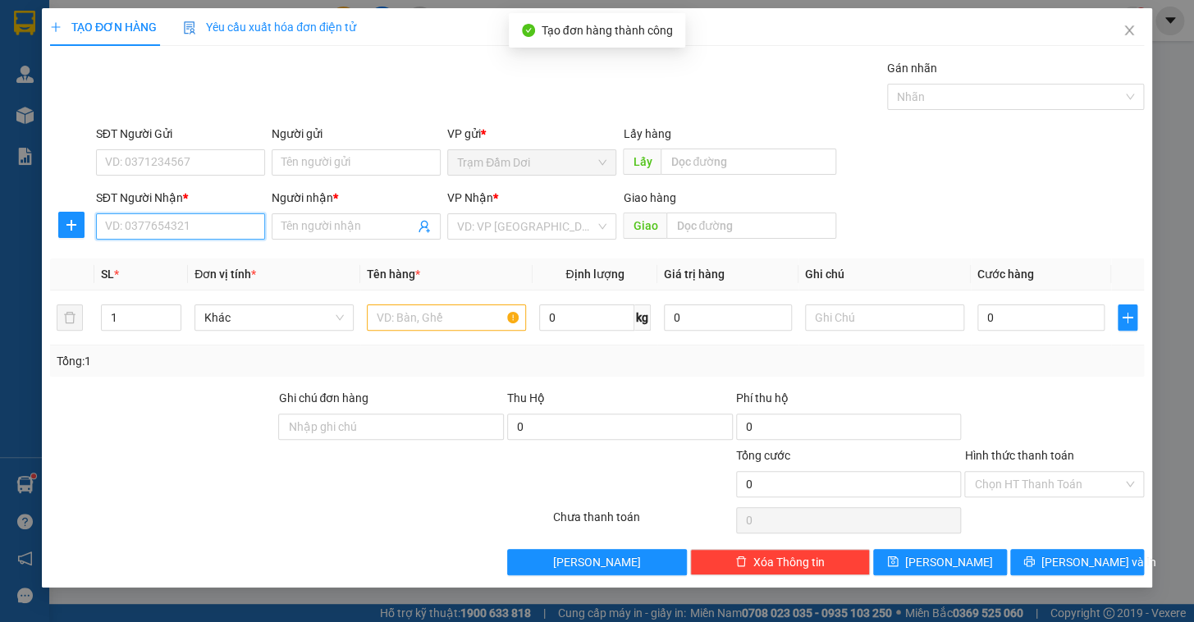
click at [189, 236] on input "SĐT Người Nhận *" at bounding box center [180, 226] width 169 height 26
click at [312, 227] on input "Người nhận *" at bounding box center [348, 227] width 133 height 18
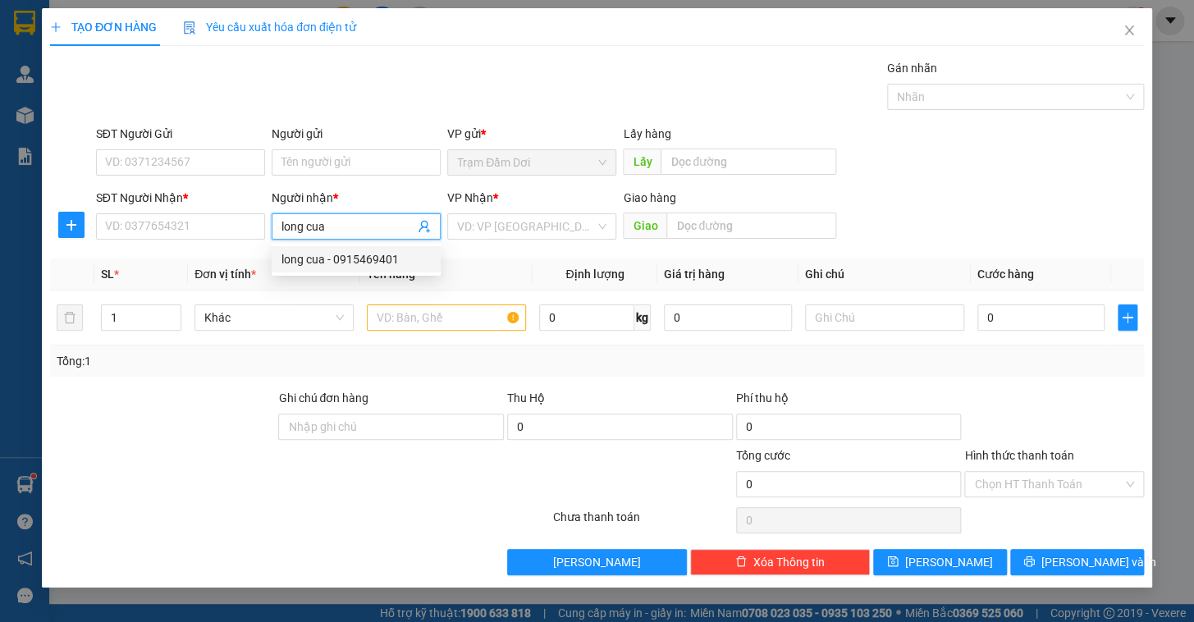
click at [352, 264] on div "long cua - 0915469401" at bounding box center [356, 259] width 149 height 18
click at [507, 236] on div "VD: VP [GEOGRAPHIC_DATA]" at bounding box center [531, 226] width 169 height 26
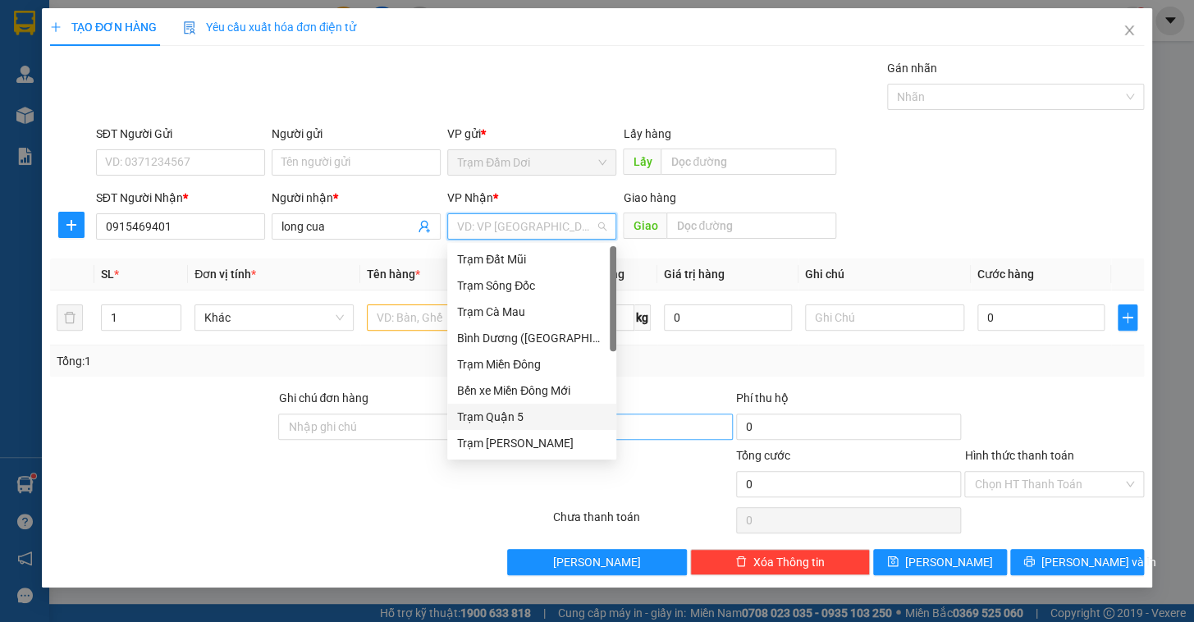
click at [520, 419] on div "Trạm Quận 5" at bounding box center [531, 417] width 149 height 18
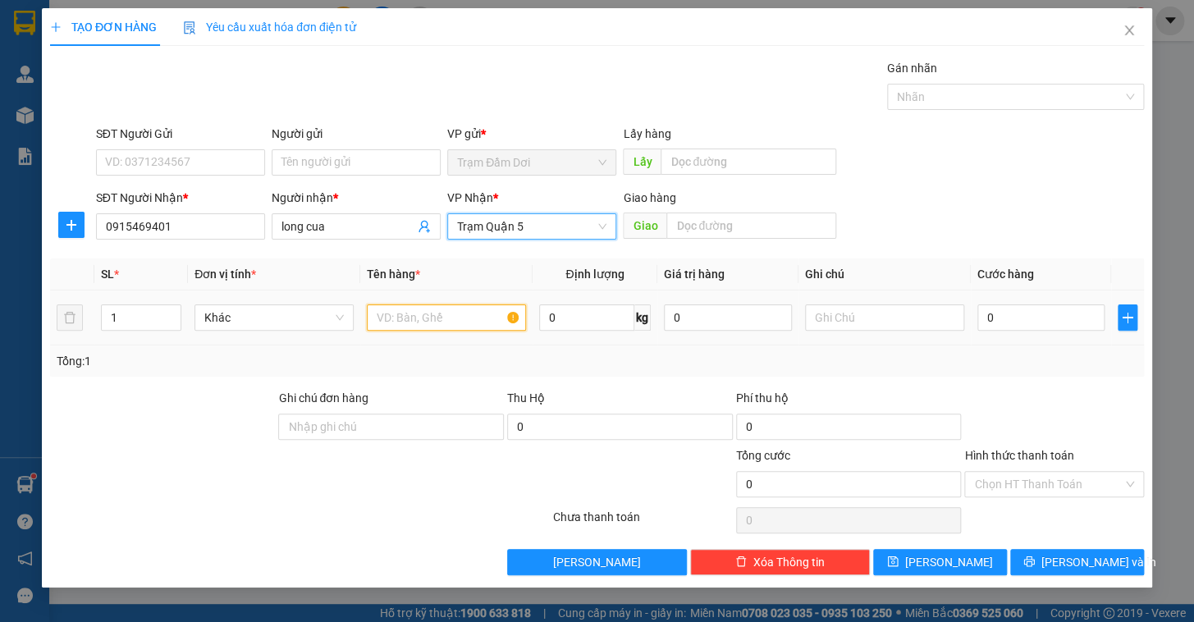
click at [423, 305] on input "text" at bounding box center [446, 318] width 159 height 26
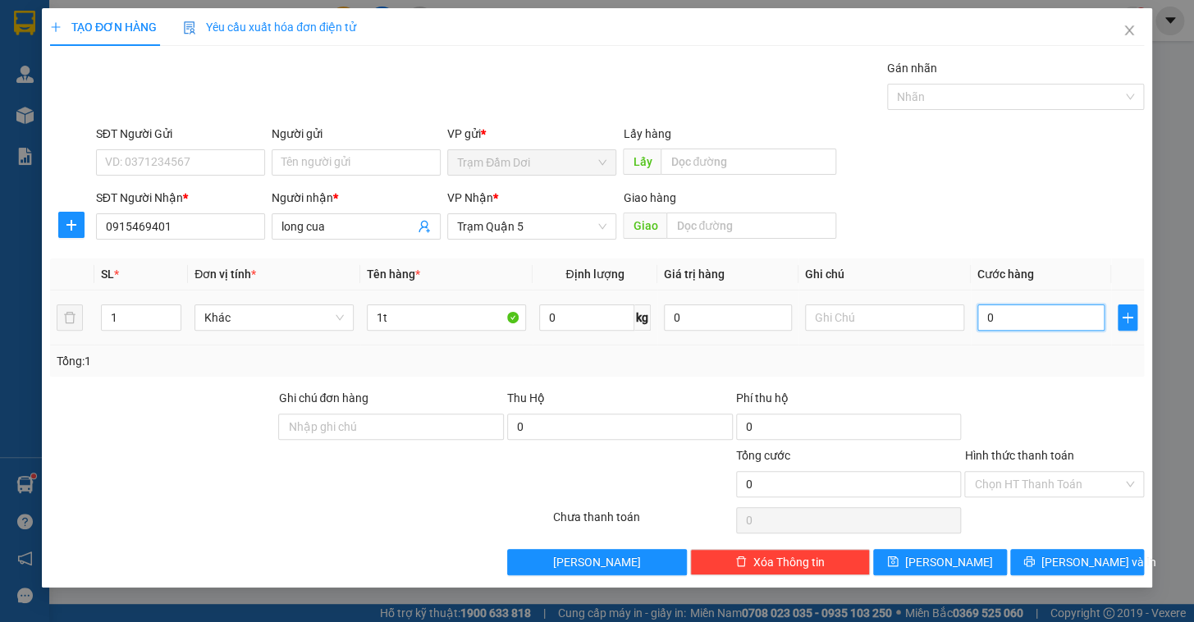
click at [1033, 312] on input "0" at bounding box center [1042, 318] width 128 height 26
click at [1019, 436] on div at bounding box center [1054, 417] width 183 height 57
drag, startPoint x: 1011, startPoint y: 497, endPoint x: 1006, endPoint y: 519, distance: 22.1
click at [1013, 497] on div "Hình thức thanh toán Chọn HT Thanh Toán" at bounding box center [1055, 475] width 180 height 57
click at [1003, 523] on div "Chọn HT Thanh Toán" at bounding box center [1054, 520] width 183 height 33
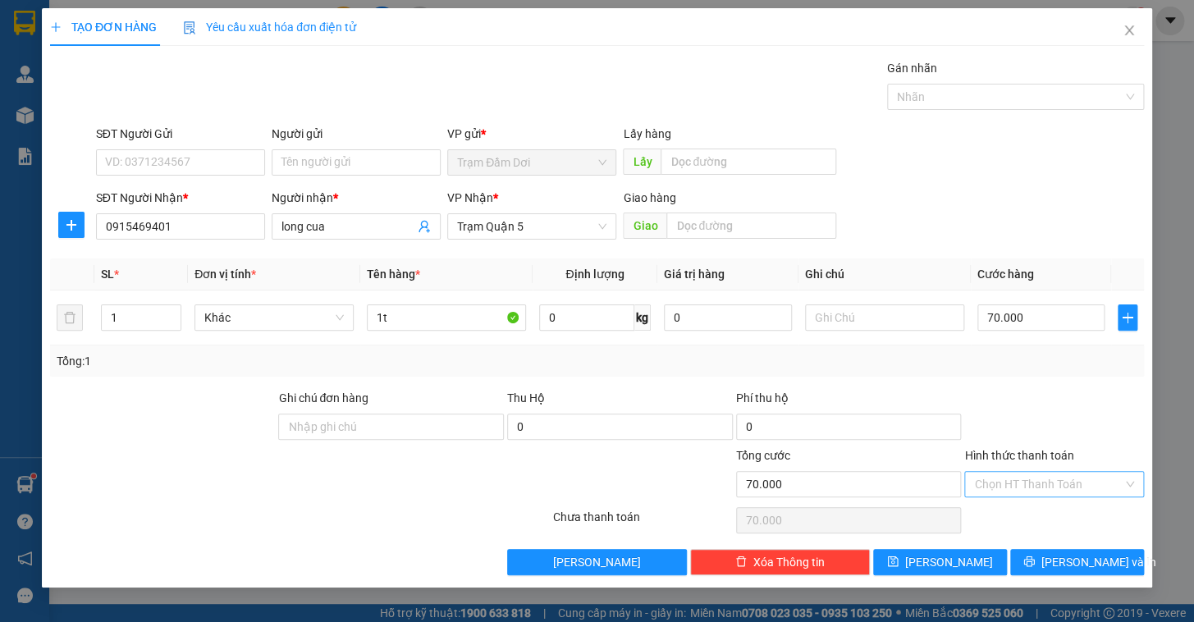
click at [1003, 486] on input "Hình thức thanh toán" at bounding box center [1048, 484] width 149 height 25
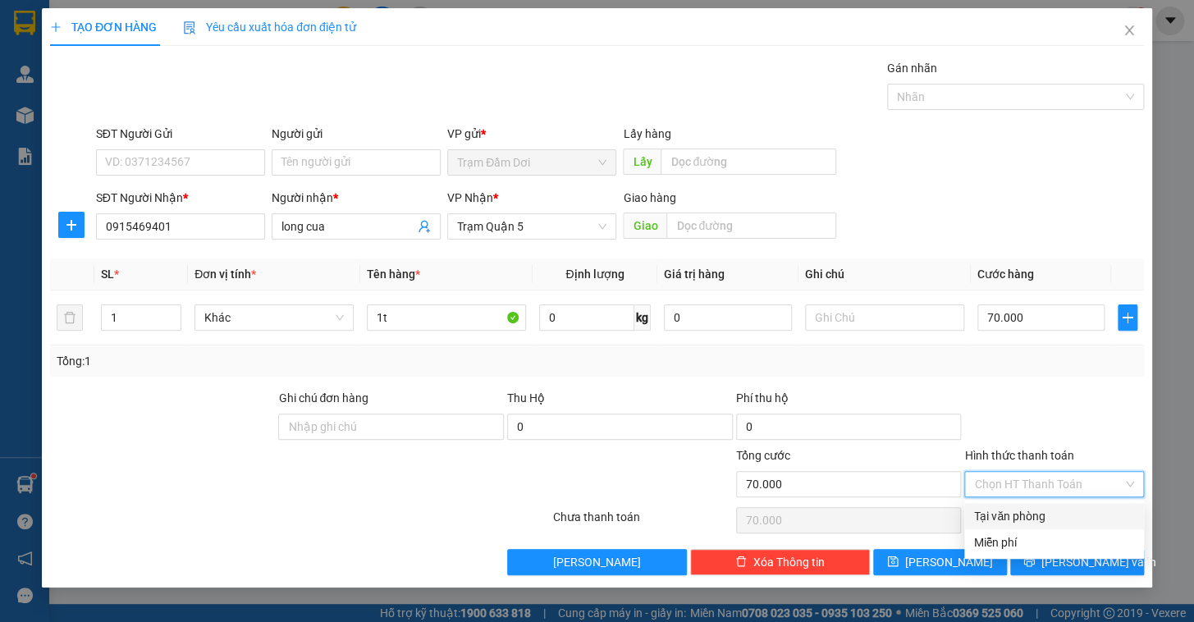
drag, startPoint x: 1003, startPoint y: 503, endPoint x: 1001, endPoint y: 527, distance: 23.9
click at [1003, 504] on div "Tại văn phòng" at bounding box center [1055, 516] width 180 height 26
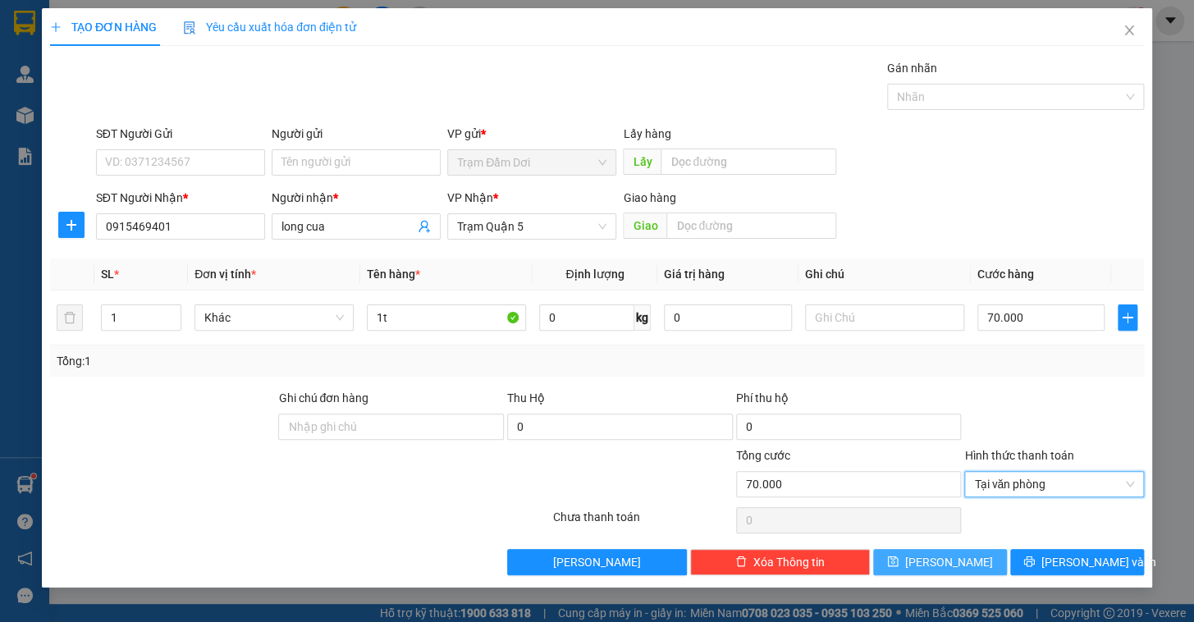
click at [976, 559] on button "[PERSON_NAME]" at bounding box center [940, 562] width 134 height 26
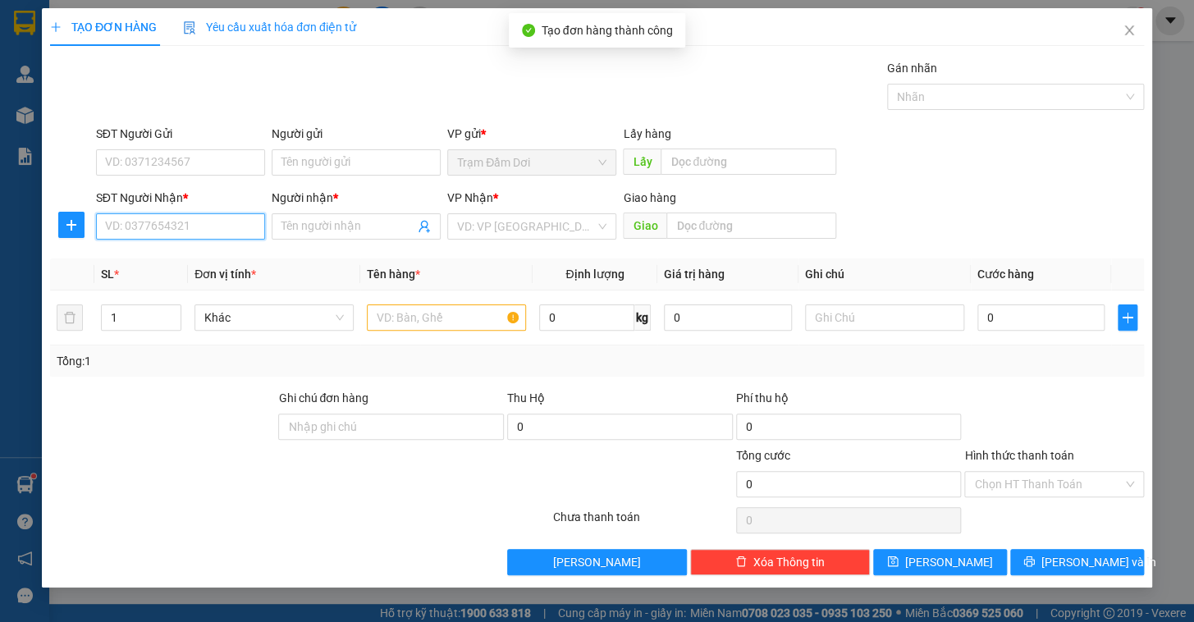
click at [198, 231] on input "SĐT Người Nhận *" at bounding box center [180, 226] width 169 height 26
click at [144, 263] on div "0901316379 - cuong" at bounding box center [180, 259] width 149 height 18
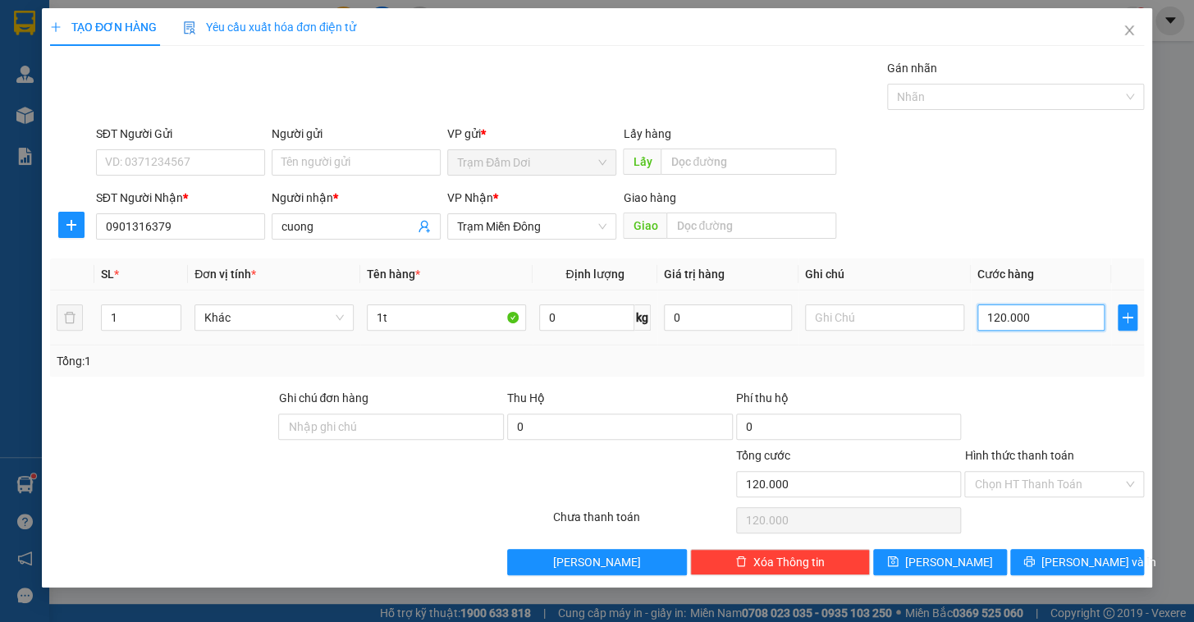
click at [1075, 316] on input "120.000" at bounding box center [1042, 318] width 128 height 26
drag, startPoint x: 1045, startPoint y: 373, endPoint x: 1021, endPoint y: 442, distance: 73.0
click at [1044, 376] on div "Transit Pickup Surcharge Ids Transit Deliver Surcharge Ids Transit Deliver Surc…" at bounding box center [597, 317] width 1094 height 516
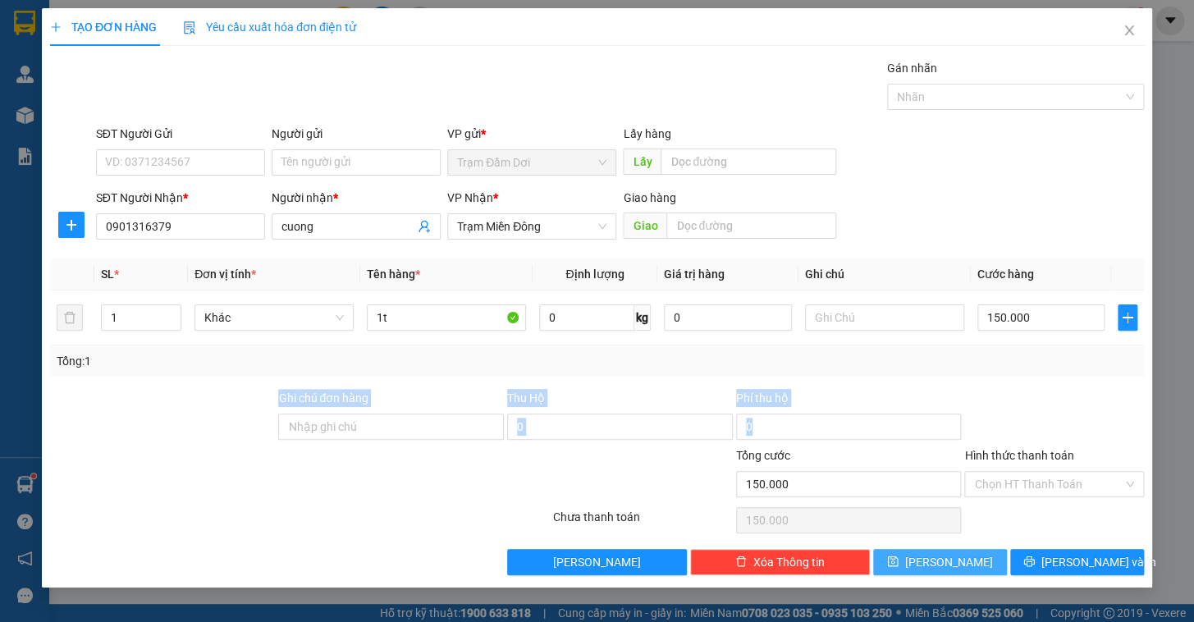
click at [948, 563] on span "[PERSON_NAME]" at bounding box center [949, 562] width 88 height 18
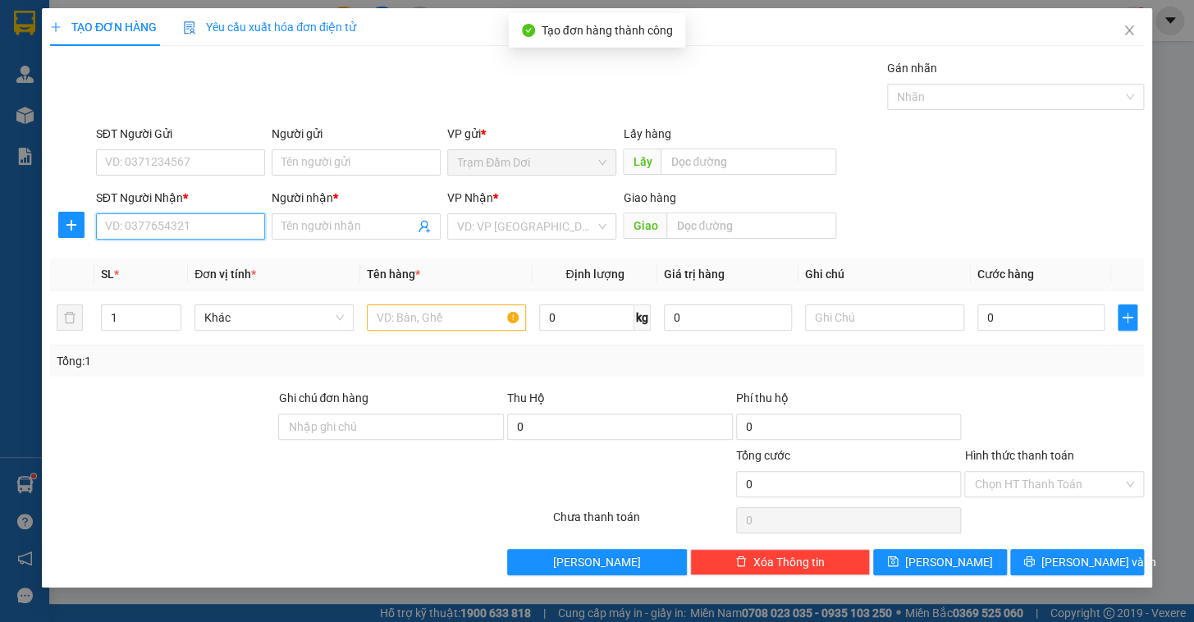
click at [165, 218] on input "SĐT Người Nhận *" at bounding box center [180, 226] width 169 height 26
click at [156, 258] on div "0703564211 - anh" at bounding box center [180, 259] width 149 height 18
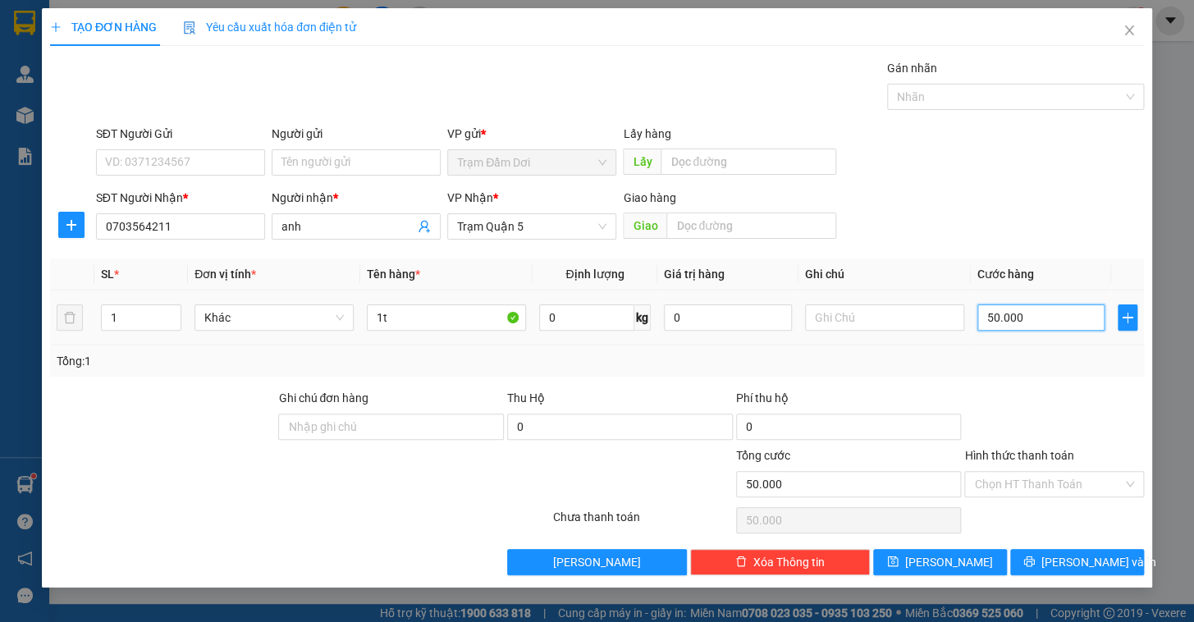
click at [1020, 310] on input "50.000" at bounding box center [1042, 318] width 128 height 26
click at [1022, 369] on div "Tổng: 1" at bounding box center [597, 361] width 1081 height 18
click at [1002, 484] on input "Hình thức thanh toán" at bounding box center [1048, 484] width 149 height 25
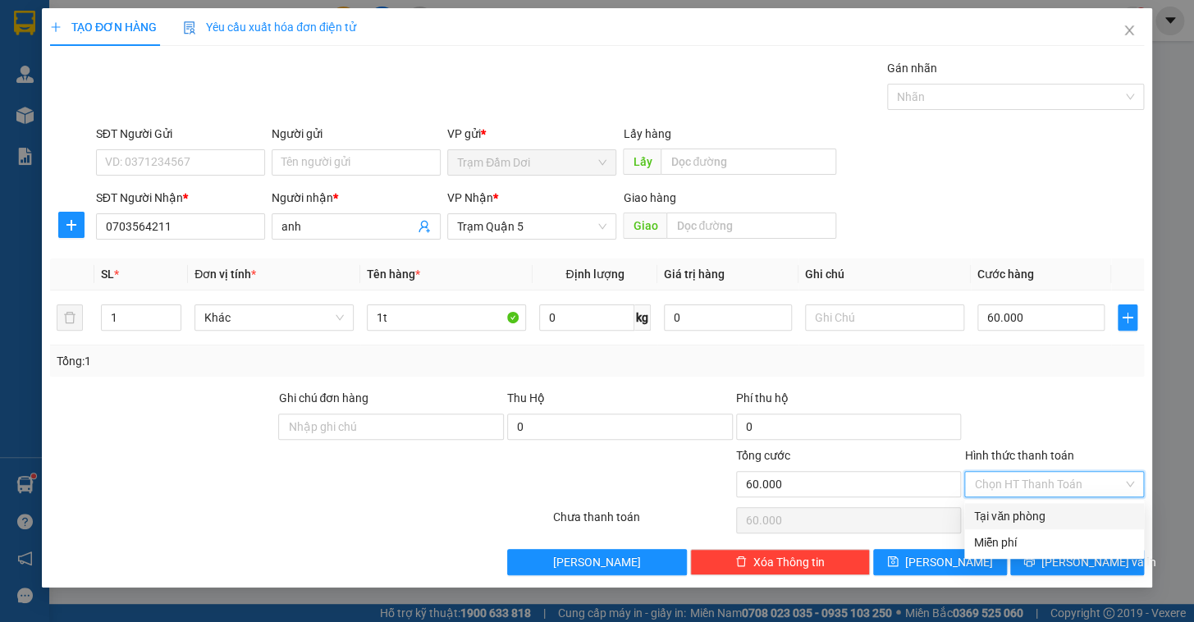
click at [1002, 512] on div "Tại văn phòng" at bounding box center [1054, 516] width 160 height 18
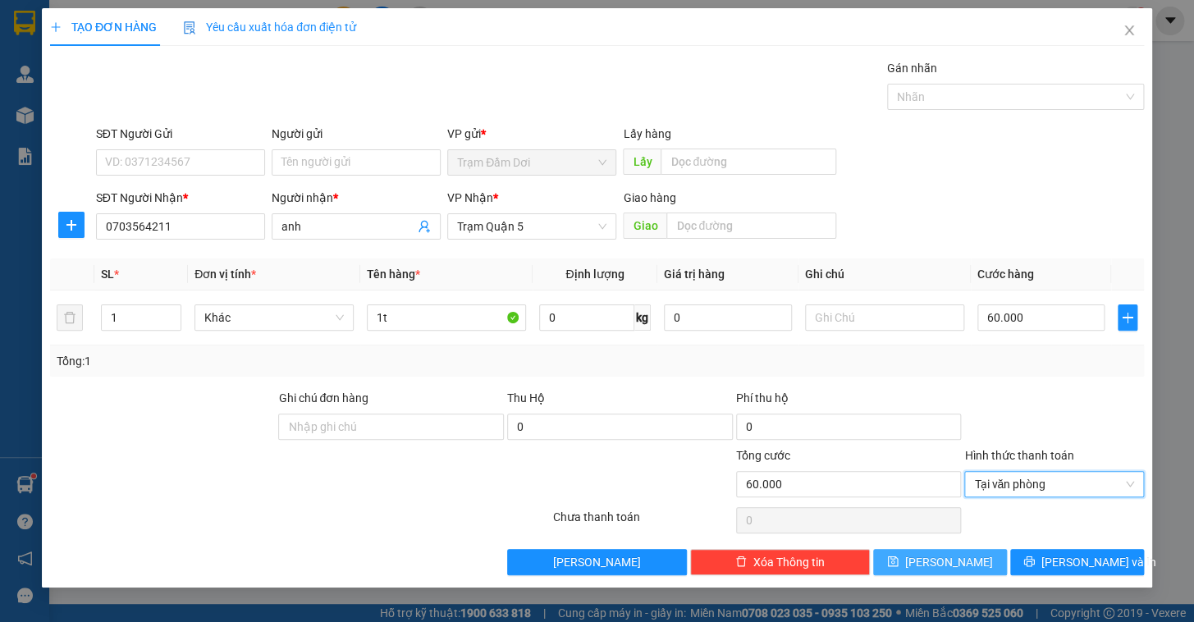
click at [956, 563] on span "[PERSON_NAME]" at bounding box center [949, 562] width 88 height 18
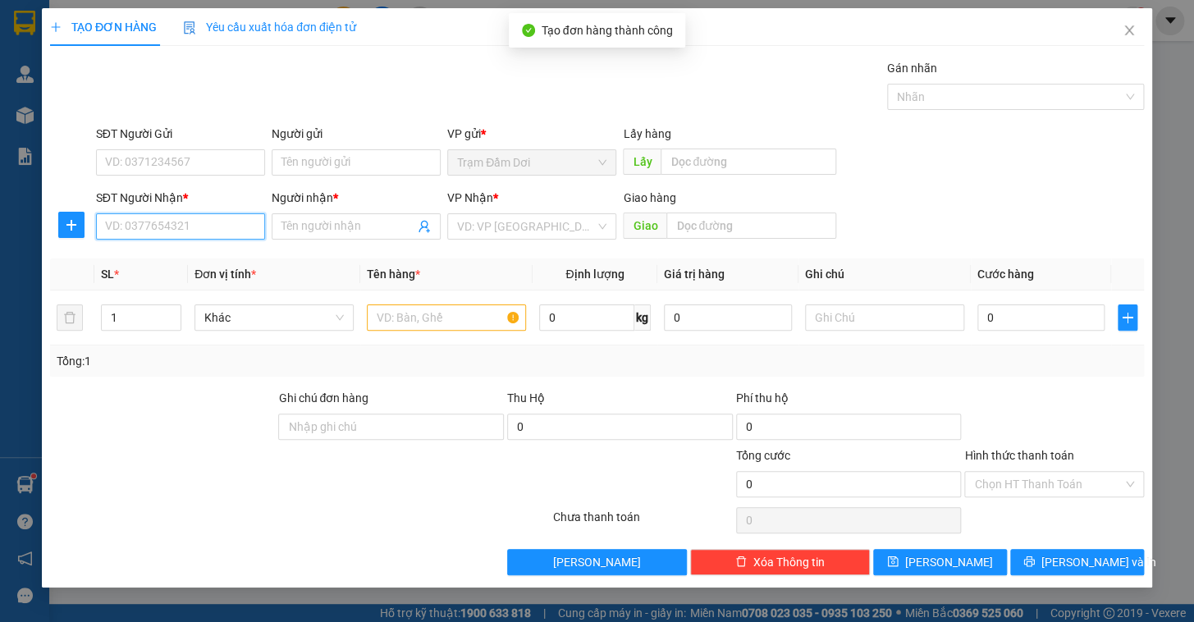
click at [180, 232] on input "SĐT Người Nhận *" at bounding box center [180, 226] width 169 height 26
click at [172, 260] on div "0587457443 - nhan" at bounding box center [180, 259] width 149 height 18
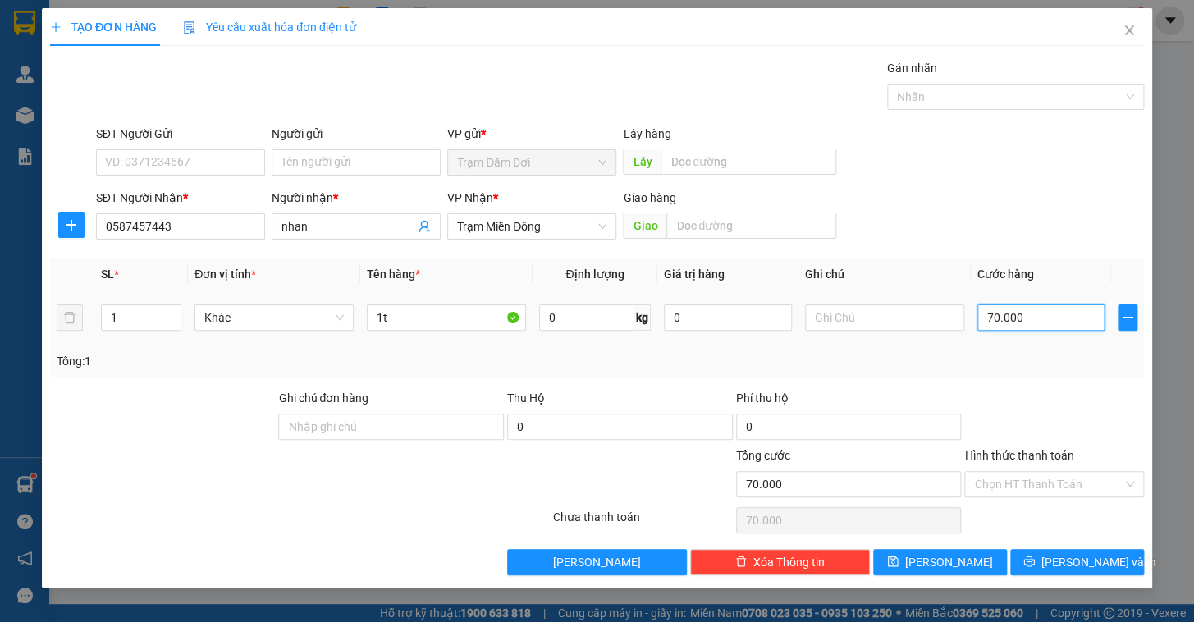
click at [1059, 321] on input "70.000" at bounding box center [1042, 318] width 128 height 26
drag, startPoint x: 1049, startPoint y: 367, endPoint x: 1054, endPoint y: 438, distance: 70.8
click at [1047, 371] on div "Tổng: 1" at bounding box center [597, 361] width 1094 height 31
click at [1052, 314] on input "50.000" at bounding box center [1042, 318] width 128 height 26
click at [1051, 387] on div "Transit Pickup Surcharge Ids Transit Deliver Surcharge Ids Transit Deliver Surc…" at bounding box center [597, 317] width 1094 height 516
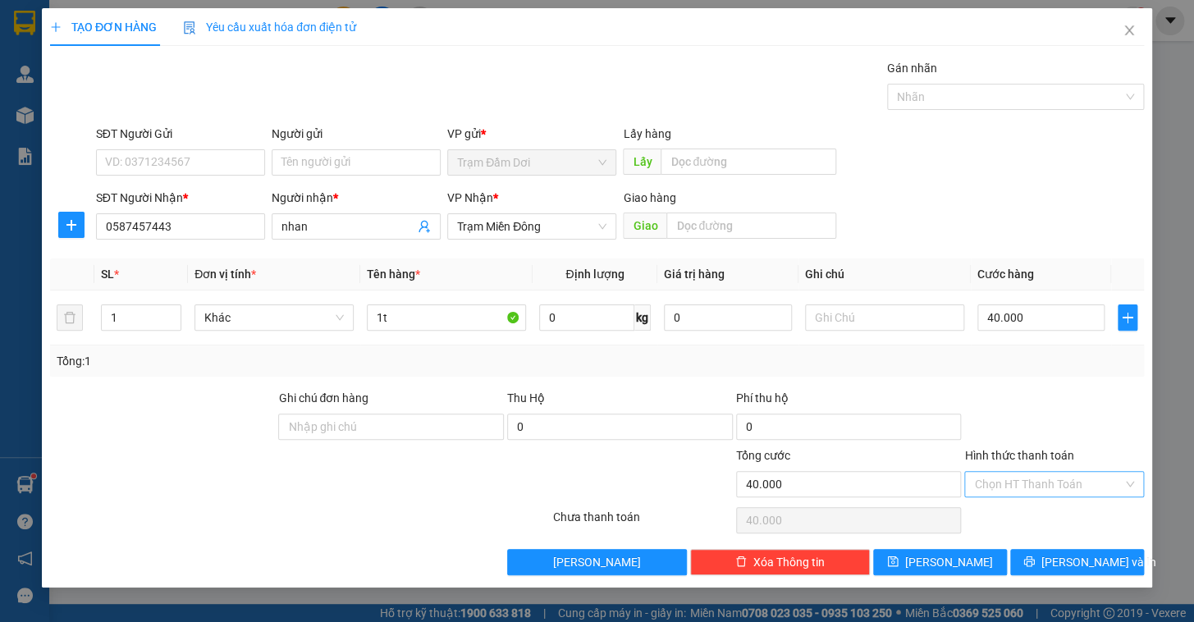
click at [1036, 484] on input "Hình thức thanh toán" at bounding box center [1048, 484] width 149 height 25
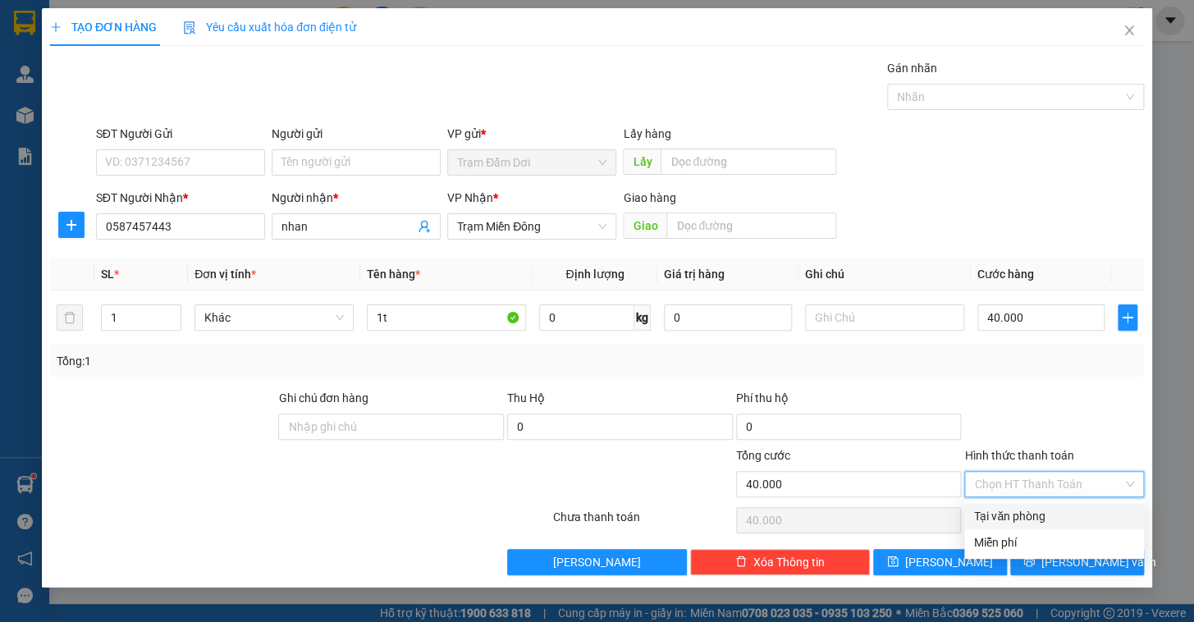
drag, startPoint x: 1032, startPoint y: 511, endPoint x: 1028, endPoint y: 525, distance: 14.5
click at [1032, 511] on div "Tại văn phòng" at bounding box center [1054, 516] width 160 height 18
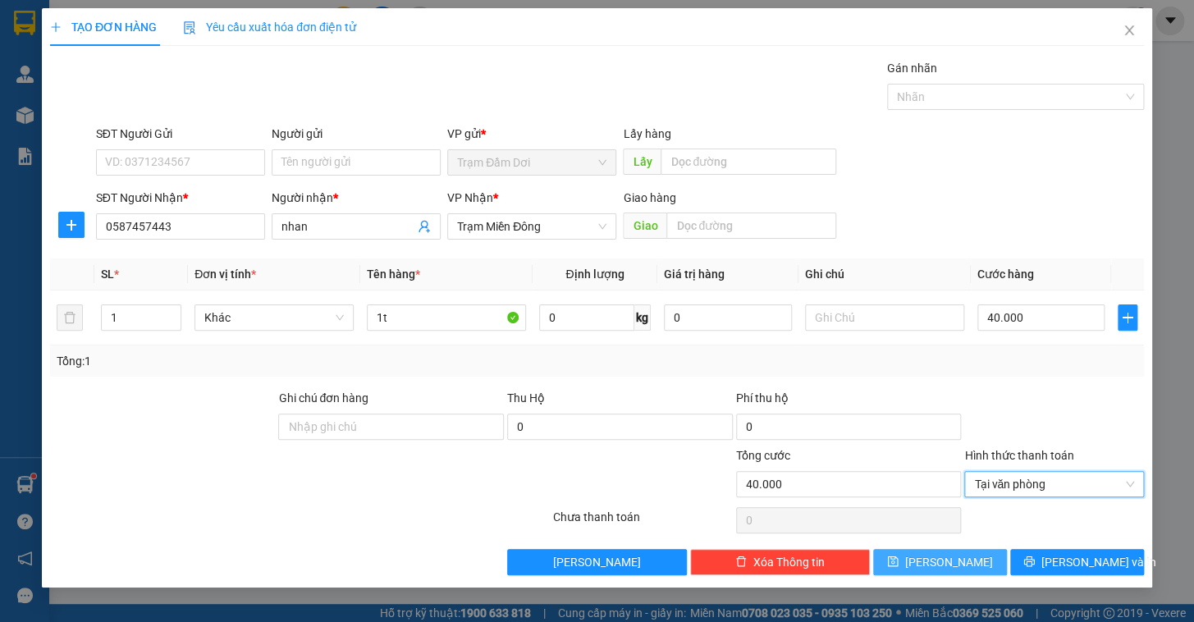
click at [955, 557] on span "[PERSON_NAME]" at bounding box center [949, 562] width 88 height 18
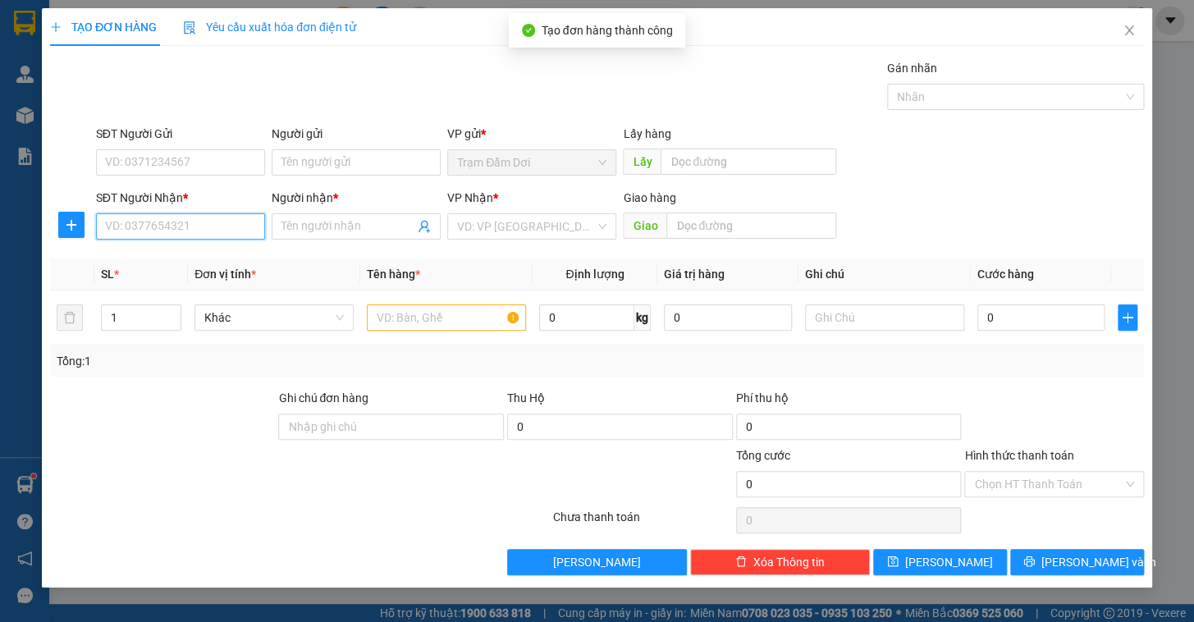
click at [192, 231] on input "SĐT Người Nhận *" at bounding box center [180, 226] width 169 height 26
click at [169, 248] on div "0354175731 - tuyen" at bounding box center [180, 259] width 169 height 26
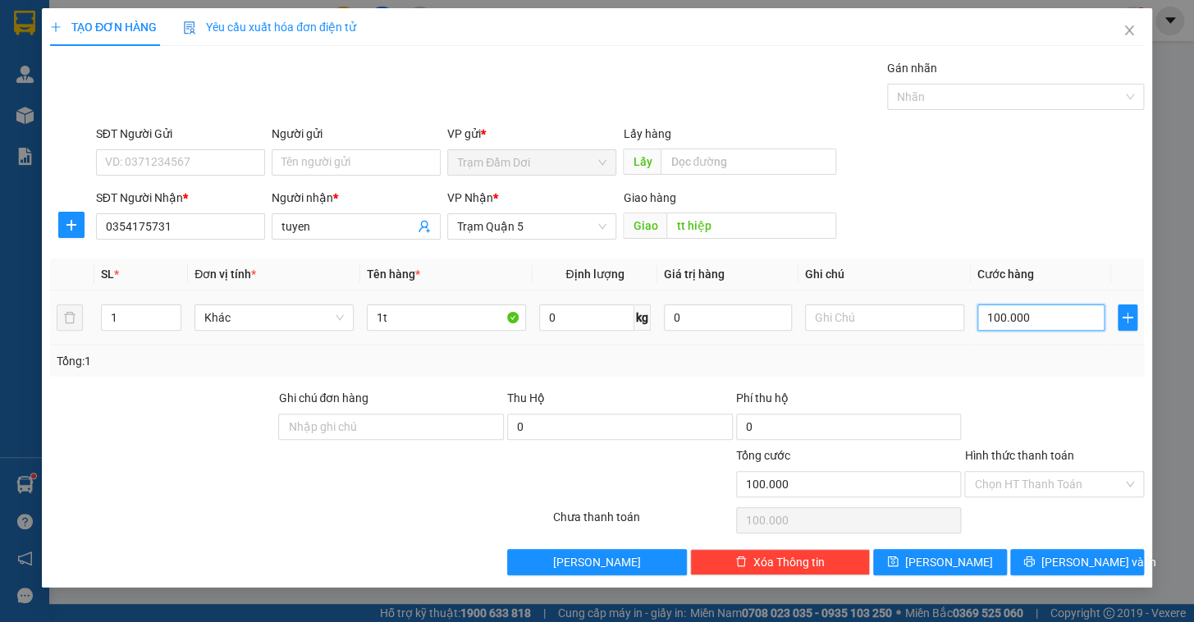
click at [1020, 318] on input "100.000" at bounding box center [1042, 318] width 128 height 26
drag, startPoint x: 1024, startPoint y: 343, endPoint x: 1022, endPoint y: 399, distance: 55.8
click at [1025, 344] on td "80.000" at bounding box center [1041, 318] width 141 height 55
click at [1040, 476] on input "Hình thức thanh toán" at bounding box center [1048, 484] width 149 height 25
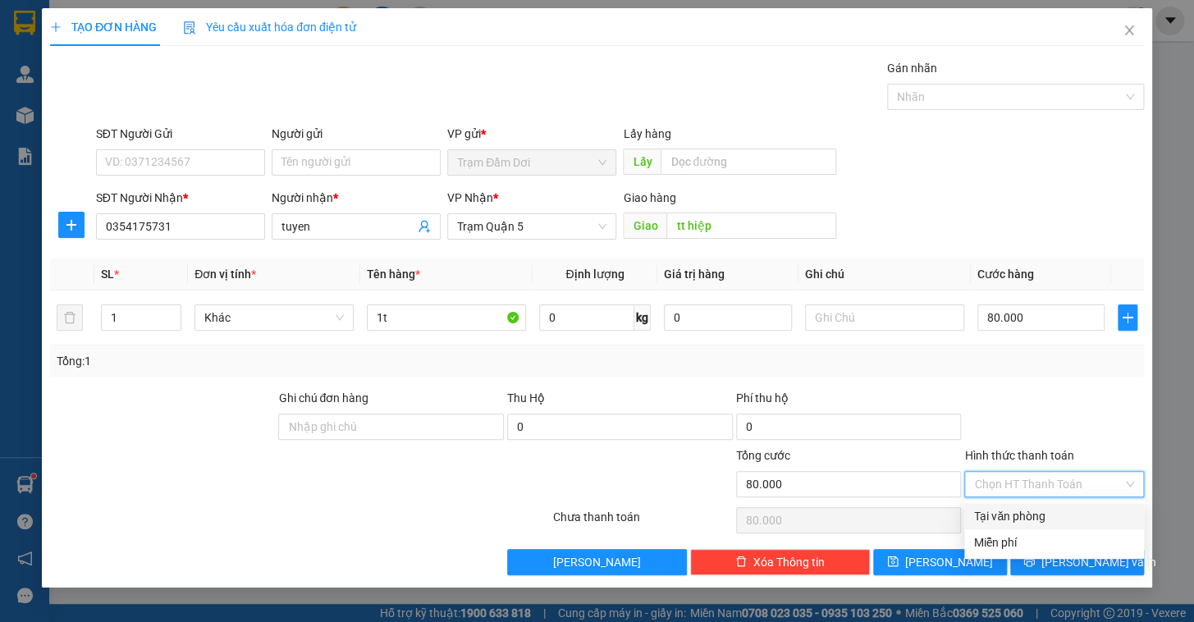
click at [1002, 510] on div "Tại văn phòng" at bounding box center [1054, 516] width 160 height 18
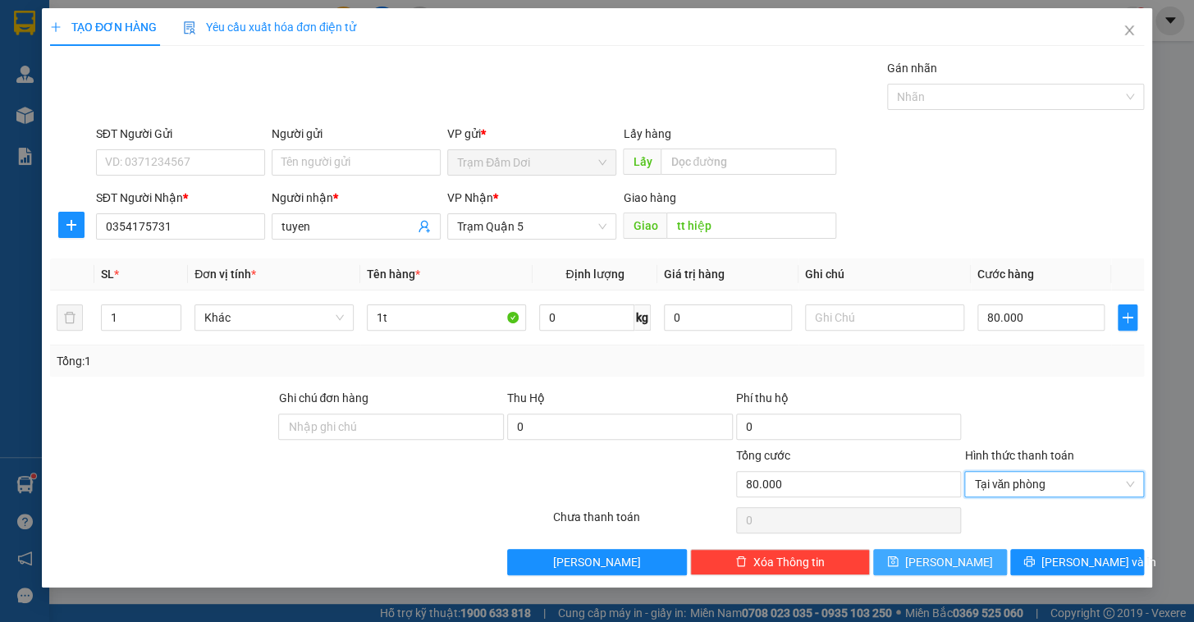
drag, startPoint x: 961, startPoint y: 563, endPoint x: 947, endPoint y: 563, distance: 14.0
click at [960, 563] on button "[PERSON_NAME]" at bounding box center [940, 562] width 134 height 26
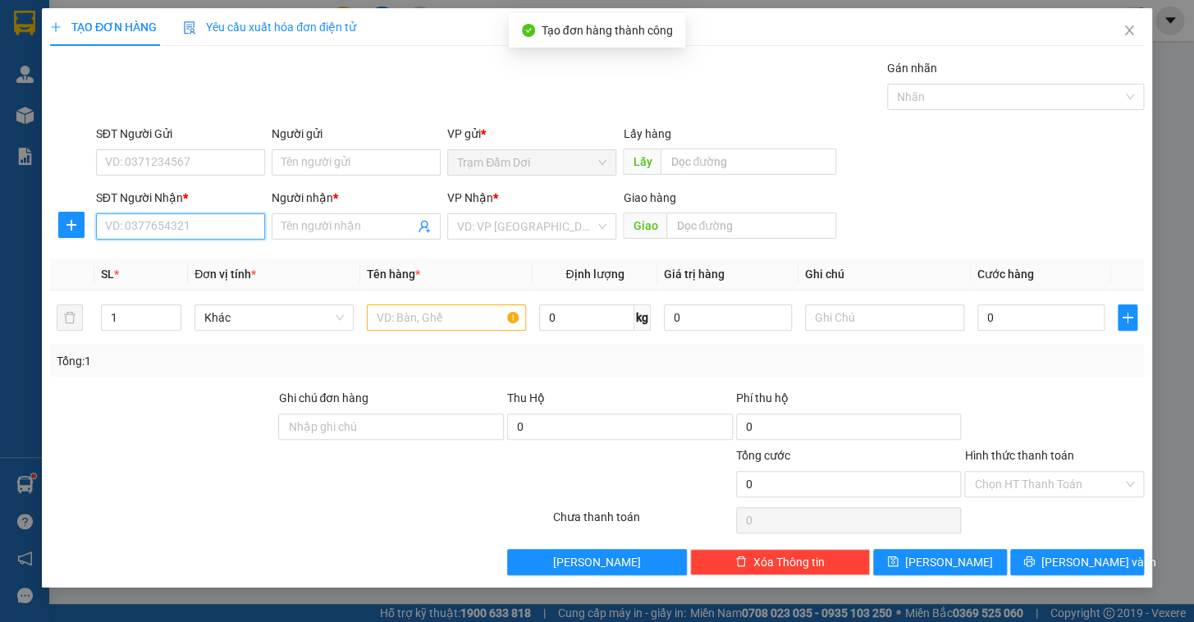
click at [183, 227] on input "SĐT Người Nhận *" at bounding box center [180, 226] width 169 height 26
click at [176, 262] on div "0836901939 - thi" at bounding box center [180, 259] width 149 height 18
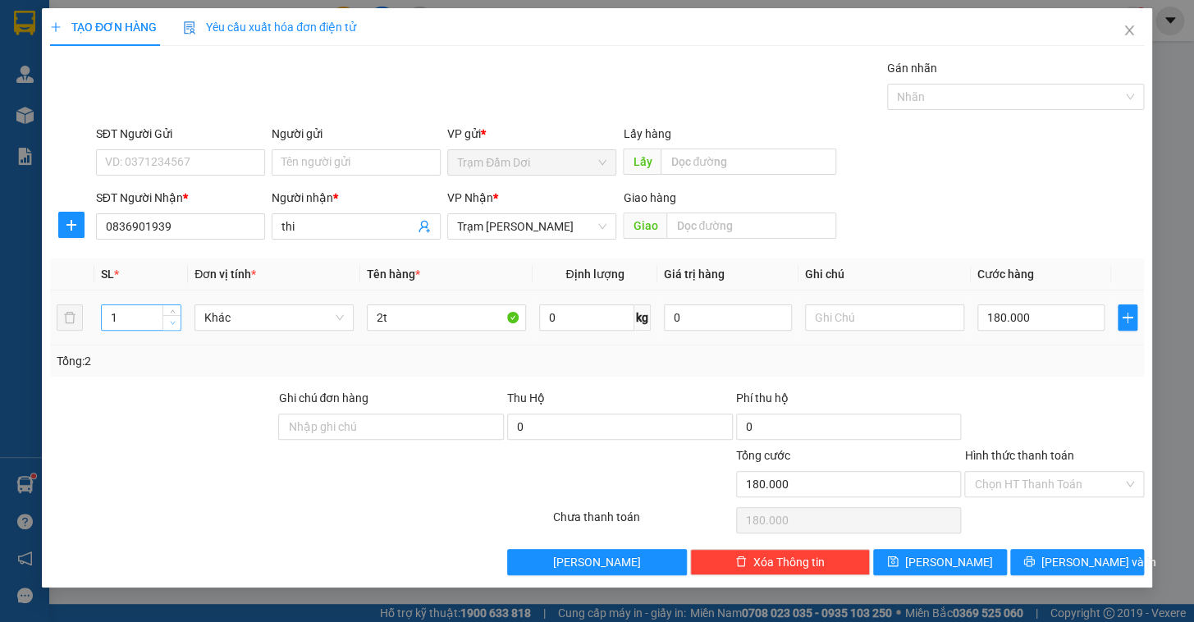
click at [175, 321] on span "down" at bounding box center [172, 324] width 10 height 10
drag, startPoint x: 437, startPoint y: 324, endPoint x: 328, endPoint y: 322, distance: 109.2
click at [332, 324] on tr "1 Khác 2t 0 kg 0 180.000" at bounding box center [597, 318] width 1094 height 55
click at [1056, 319] on input "180.000" at bounding box center [1042, 318] width 128 height 26
drag, startPoint x: 1041, startPoint y: 365, endPoint x: 1043, endPoint y: 401, distance: 36.2
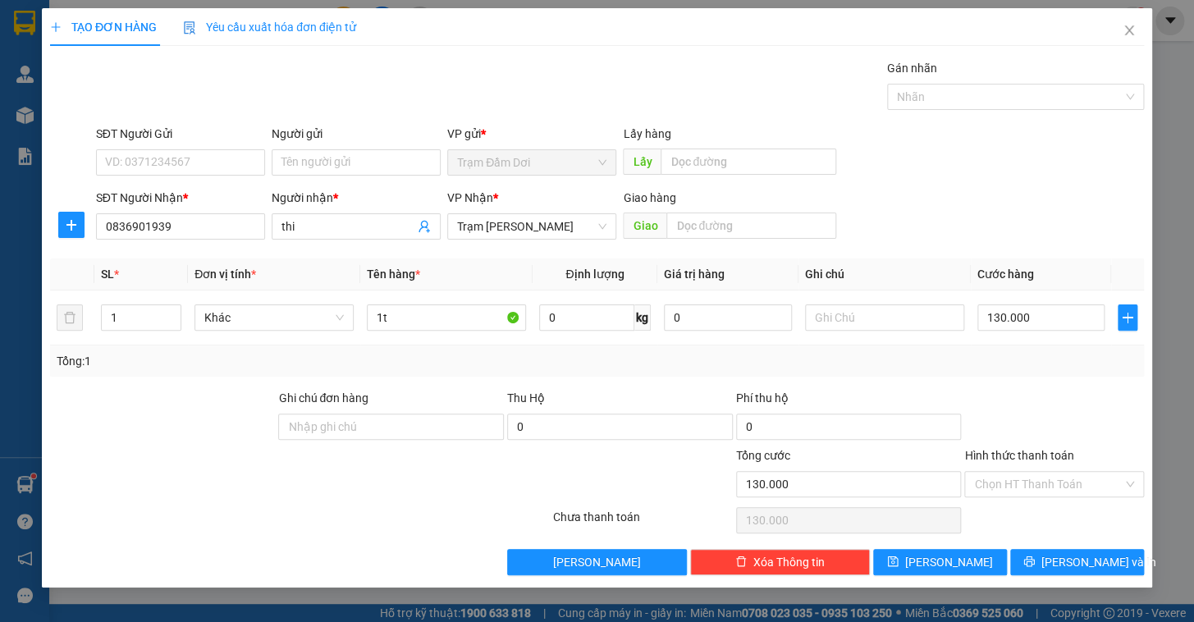
click at [1041, 368] on div "Tổng: 1" at bounding box center [597, 361] width 1081 height 18
click at [979, 559] on button "[PERSON_NAME]" at bounding box center [940, 562] width 134 height 26
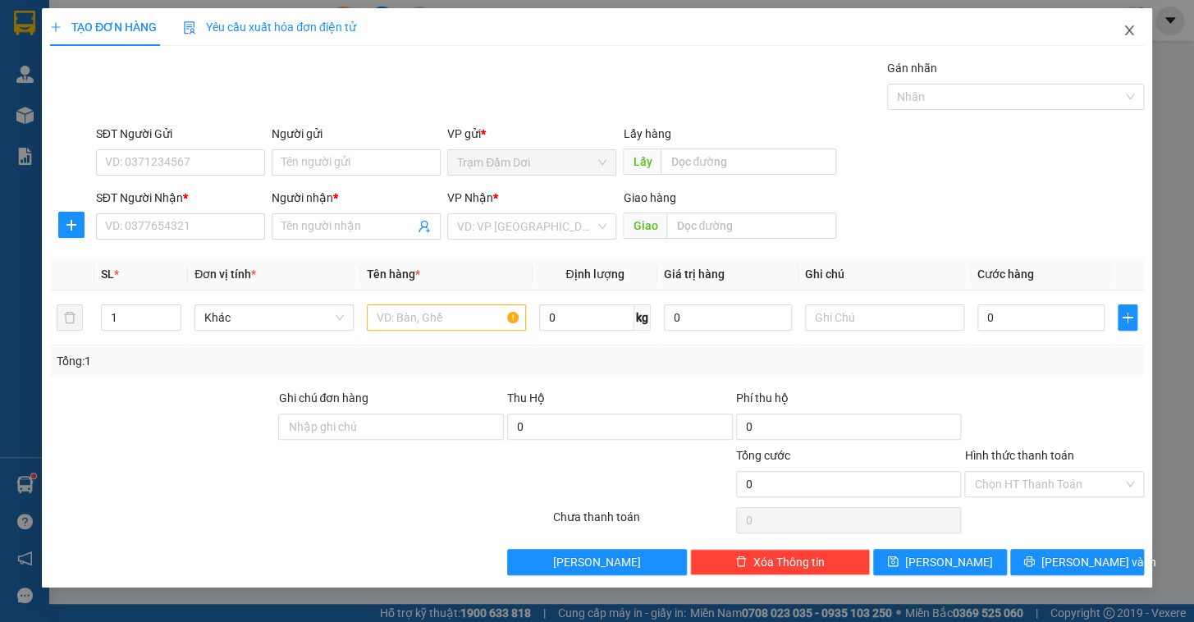
click at [1126, 26] on icon "close" at bounding box center [1129, 30] width 13 height 13
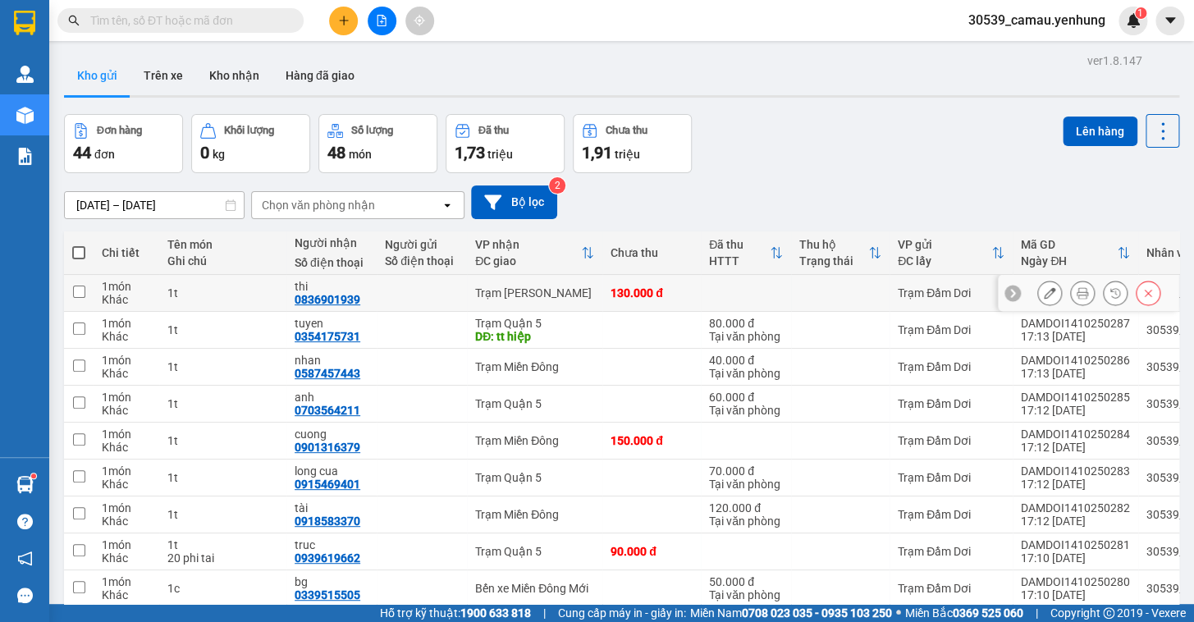
click at [1044, 293] on icon at bounding box center [1049, 292] width 11 height 11
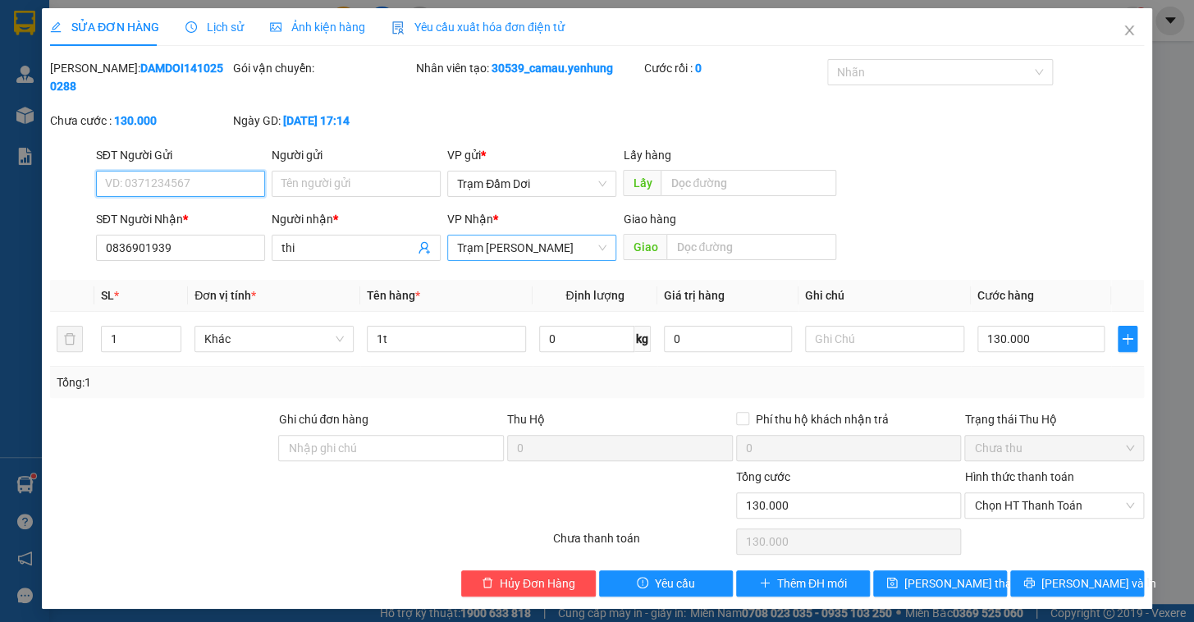
click at [565, 236] on span "Trạm [PERSON_NAME]" at bounding box center [531, 248] width 149 height 25
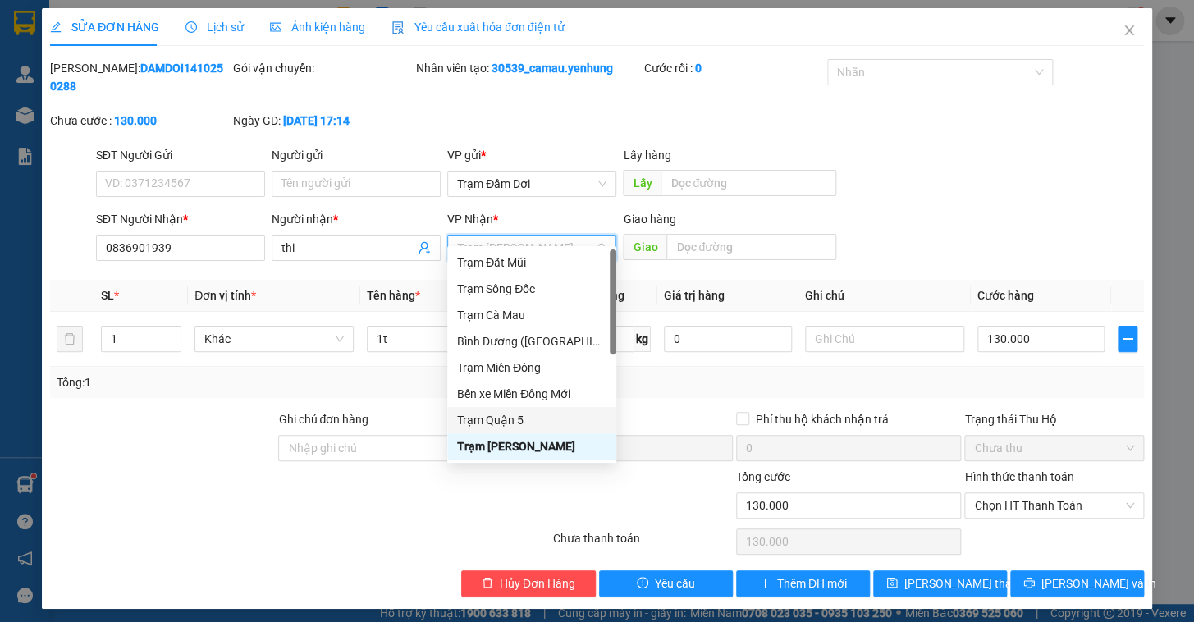
click at [508, 420] on div "Trạm Quận 5" at bounding box center [531, 420] width 149 height 18
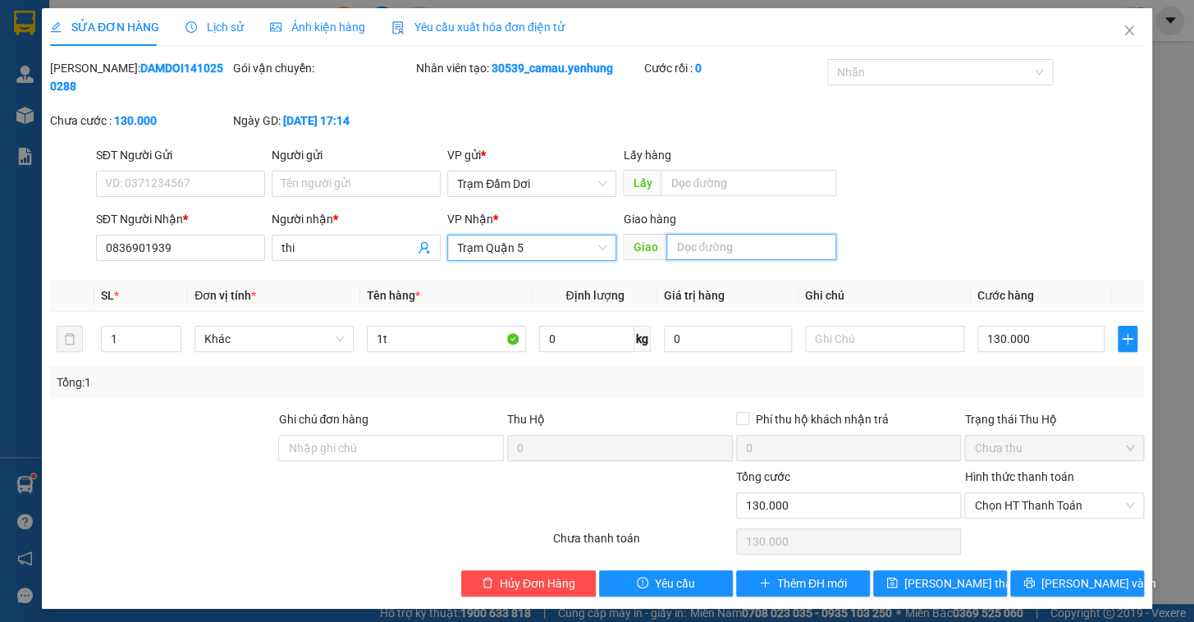
click at [765, 239] on input "text" at bounding box center [752, 247] width 170 height 26
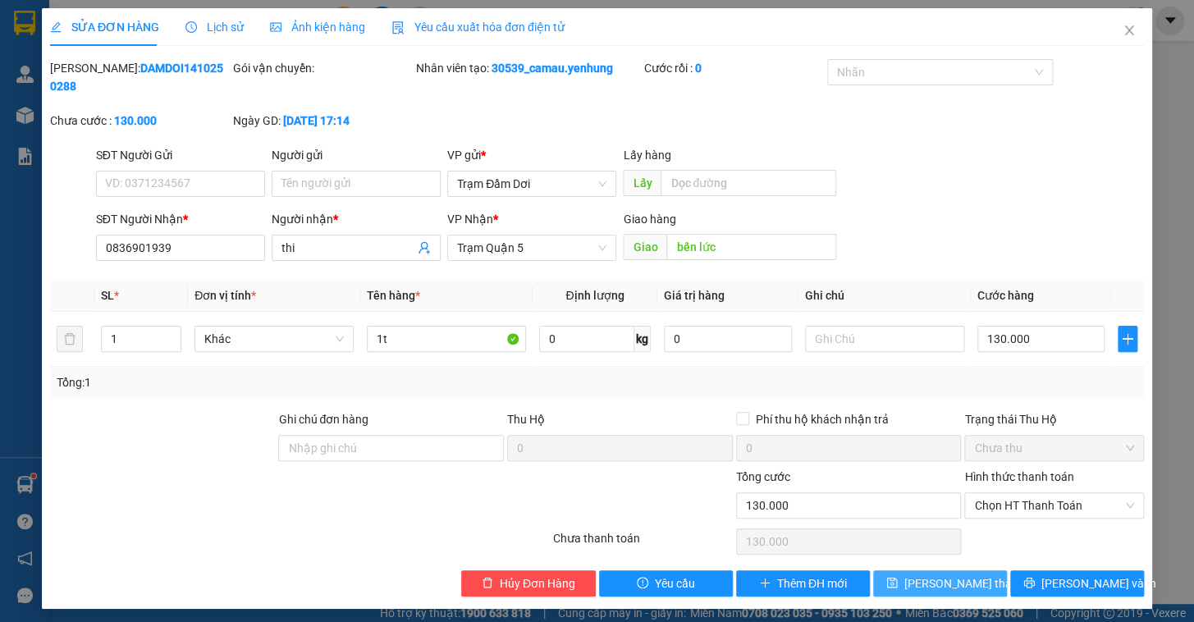
click at [936, 575] on span "[PERSON_NAME] thay đổi" at bounding box center [970, 584] width 131 height 18
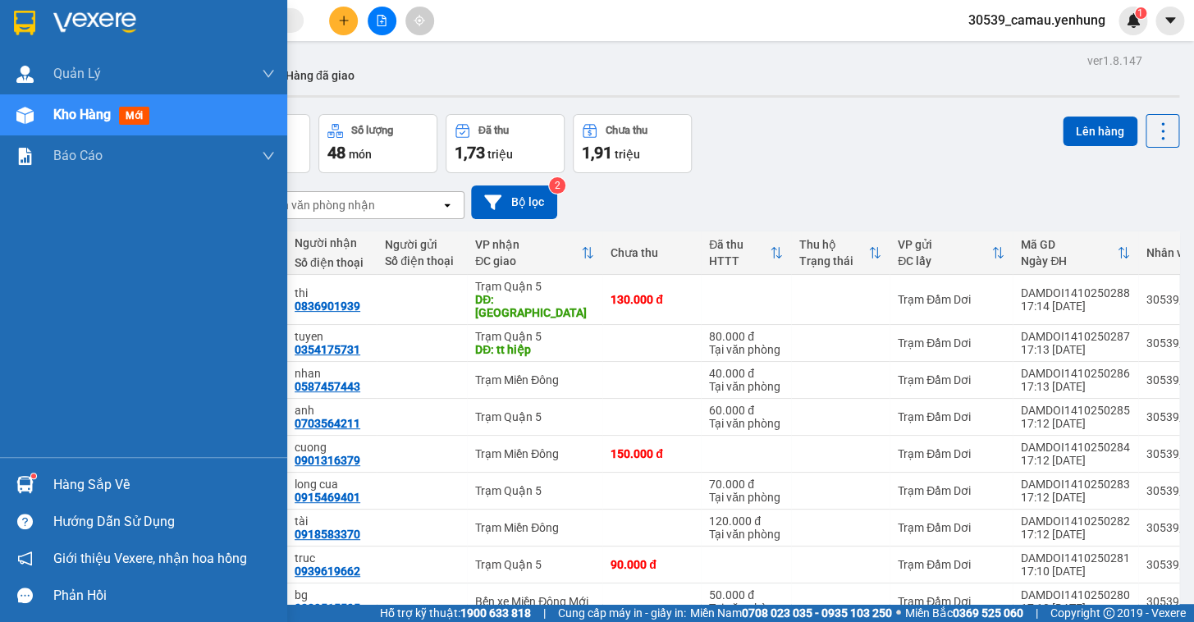
click at [60, 472] on div "Hàng sắp về" at bounding box center [143, 484] width 287 height 37
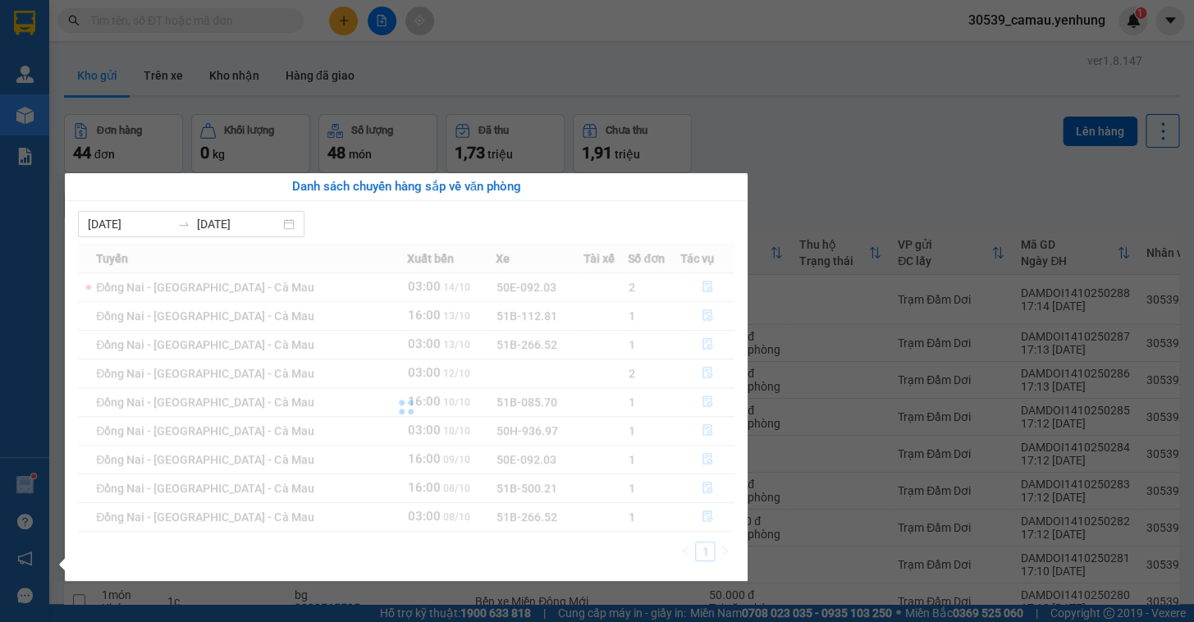
click at [65, 480] on div "[DATE] [DATE] Tuyến Xuất [GEOGRAPHIC_DATA] Số đơn Tác vụ Đồng Nai - [GEOGRAPHIC…" at bounding box center [406, 391] width 683 height 380
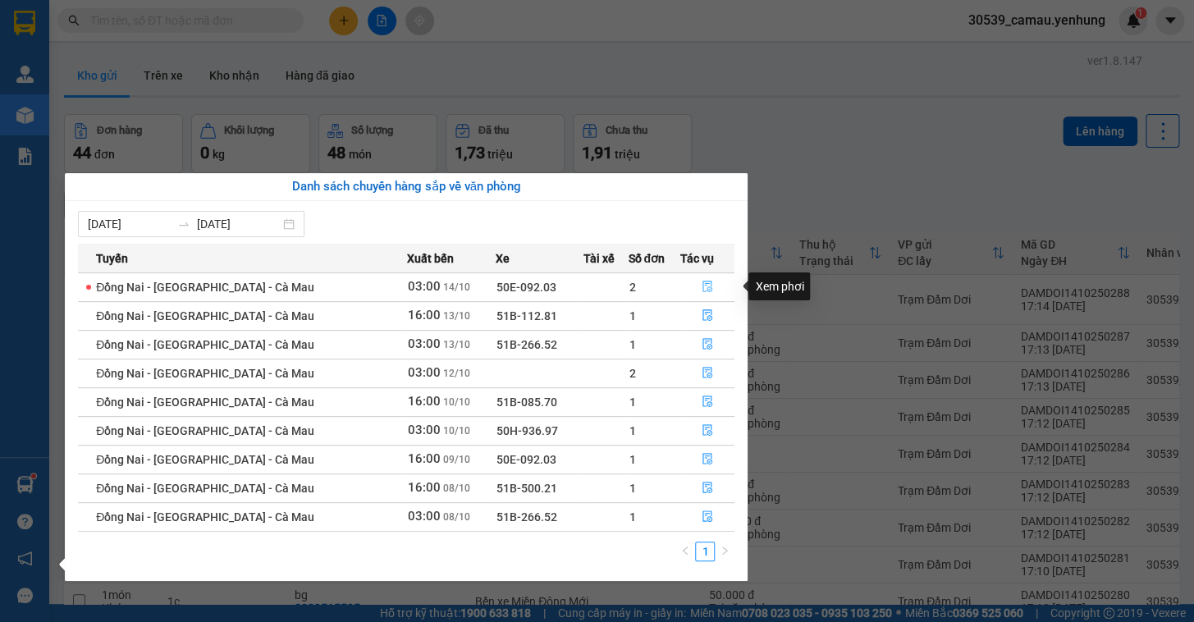
click at [704, 286] on icon "file-done" at bounding box center [707, 286] width 11 height 11
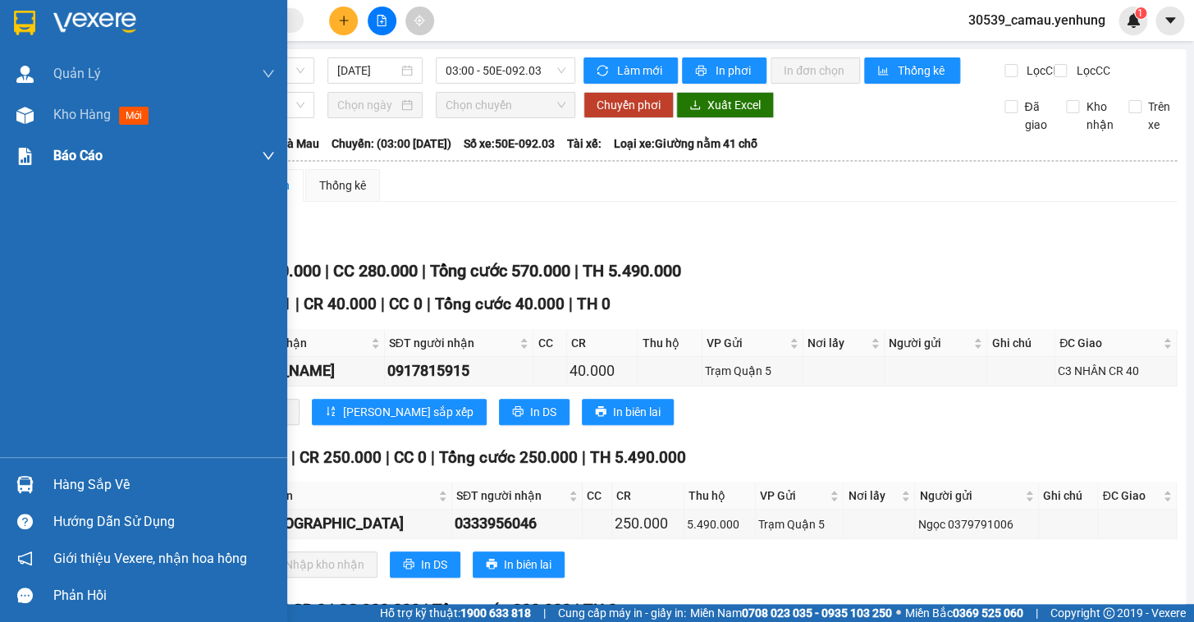
drag, startPoint x: 71, startPoint y: 103, endPoint x: 85, endPoint y: 141, distance: 41.3
click at [71, 106] on div "Kho hàng mới" at bounding box center [164, 114] width 222 height 41
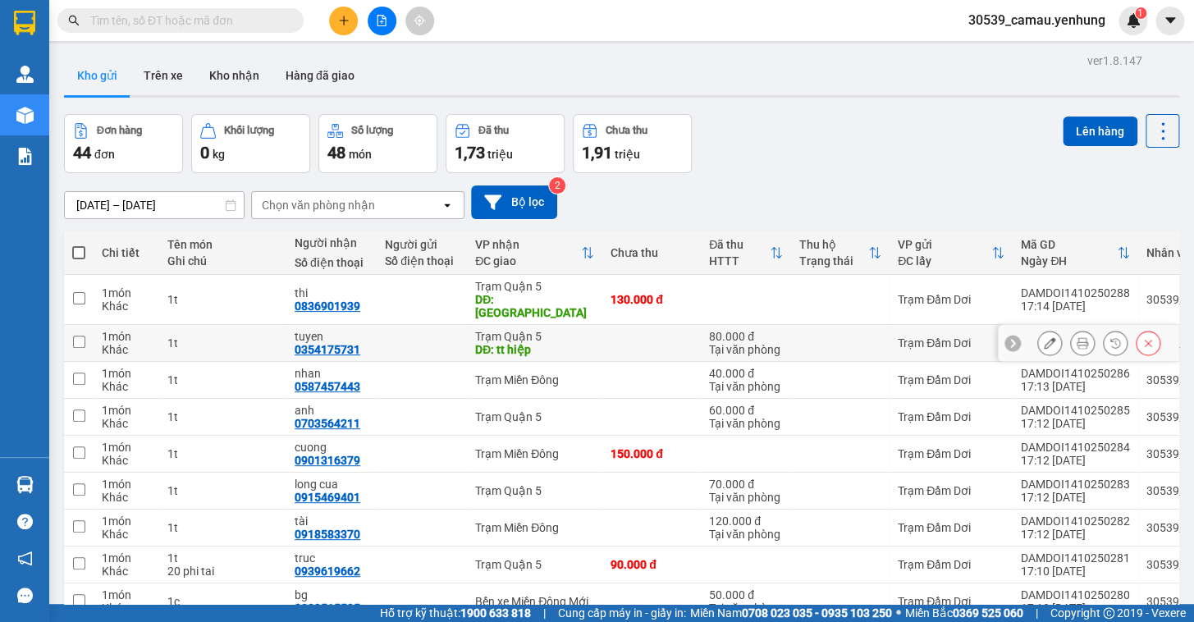
scroll to position [125, 0]
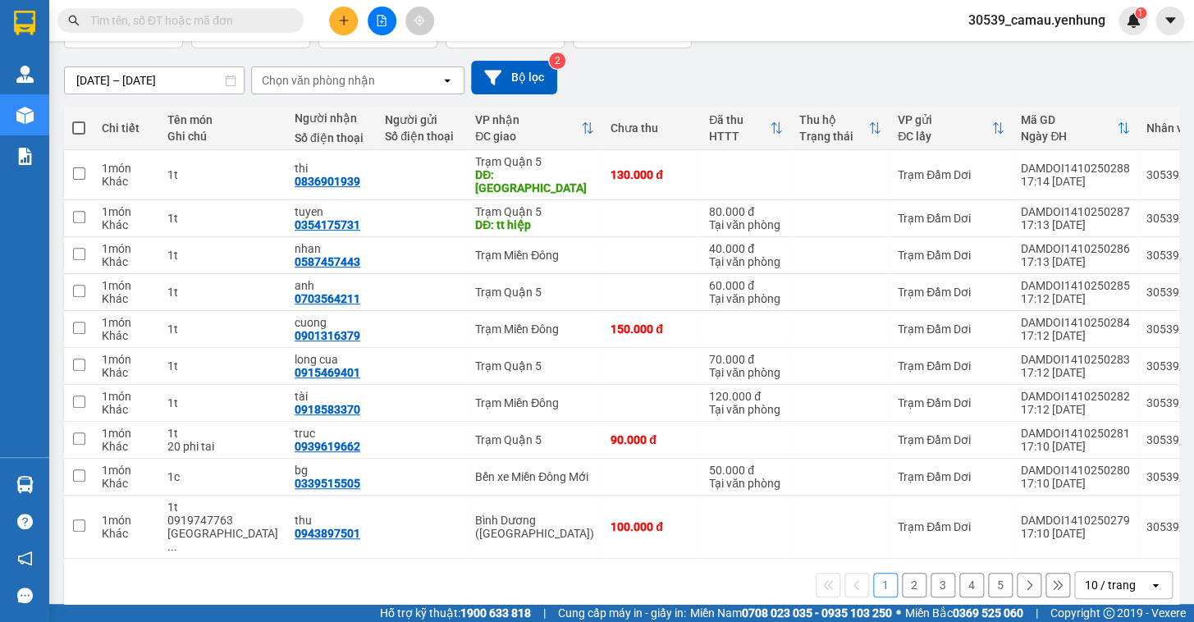
click at [1100, 577] on div "10 / trang" at bounding box center [1110, 585] width 51 height 16
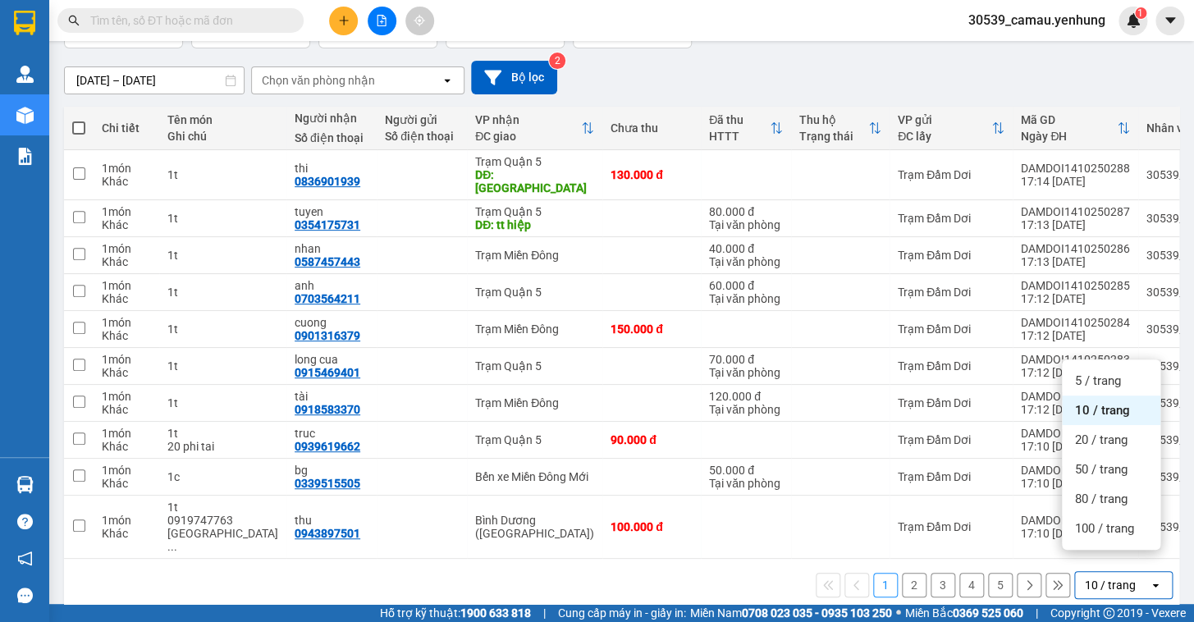
click at [1098, 543] on ul "5 / trang 10 / trang 20 / trang 50 / trang 80 / trang 100 / trang" at bounding box center [1111, 455] width 99 height 190
click at [1100, 534] on span "100 / trang" at bounding box center [1104, 528] width 59 height 16
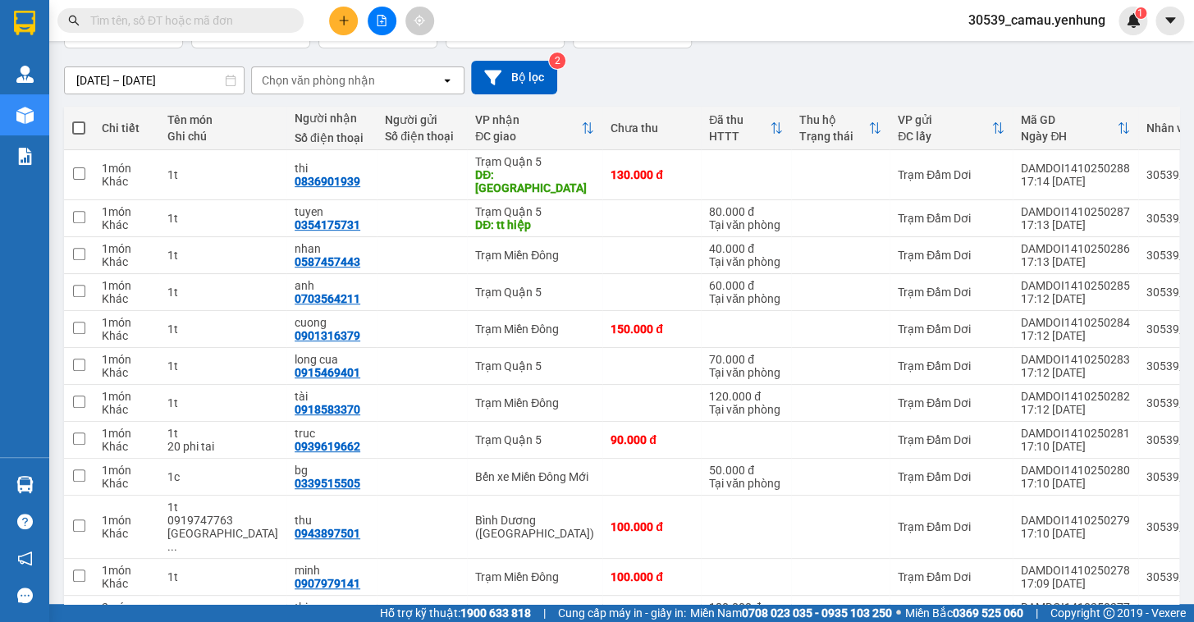
click at [80, 132] on span at bounding box center [78, 127] width 13 height 13
click at [79, 120] on input "checkbox" at bounding box center [79, 120] width 0 height 0
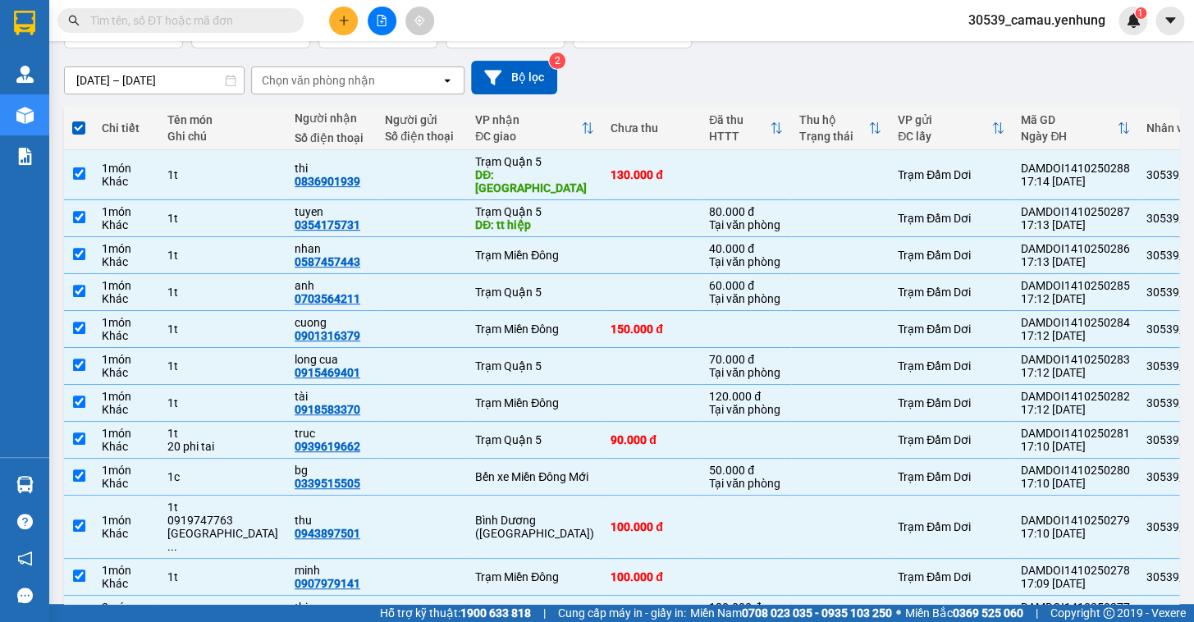
scroll to position [0, 0]
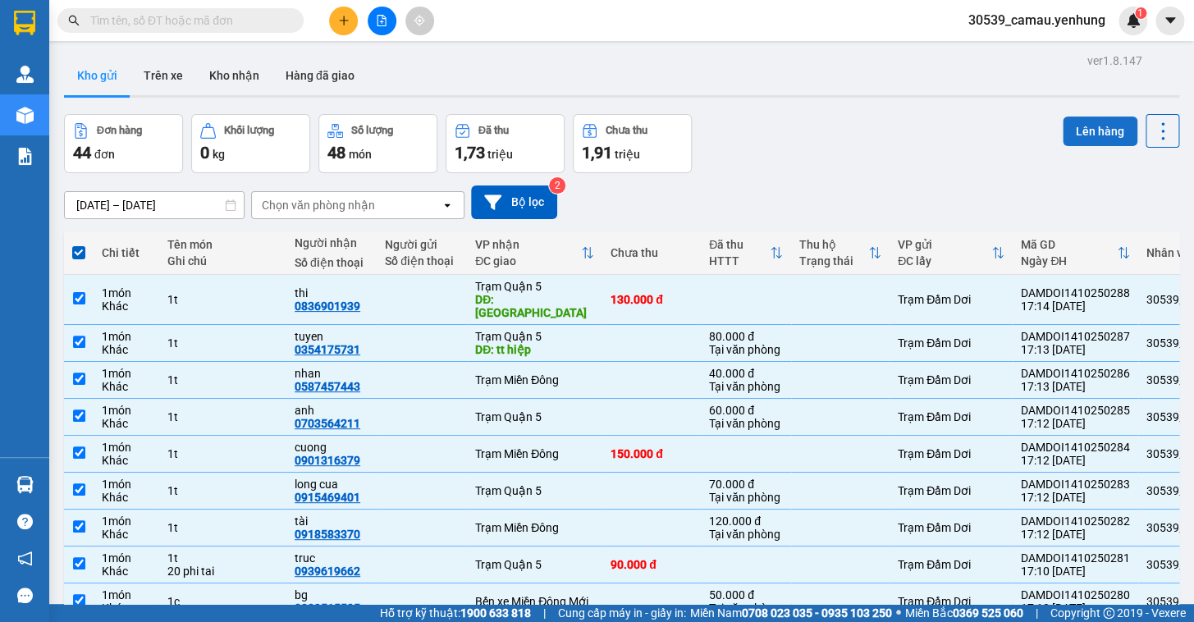
click at [1096, 119] on button "Lên hàng" at bounding box center [1100, 132] width 75 height 30
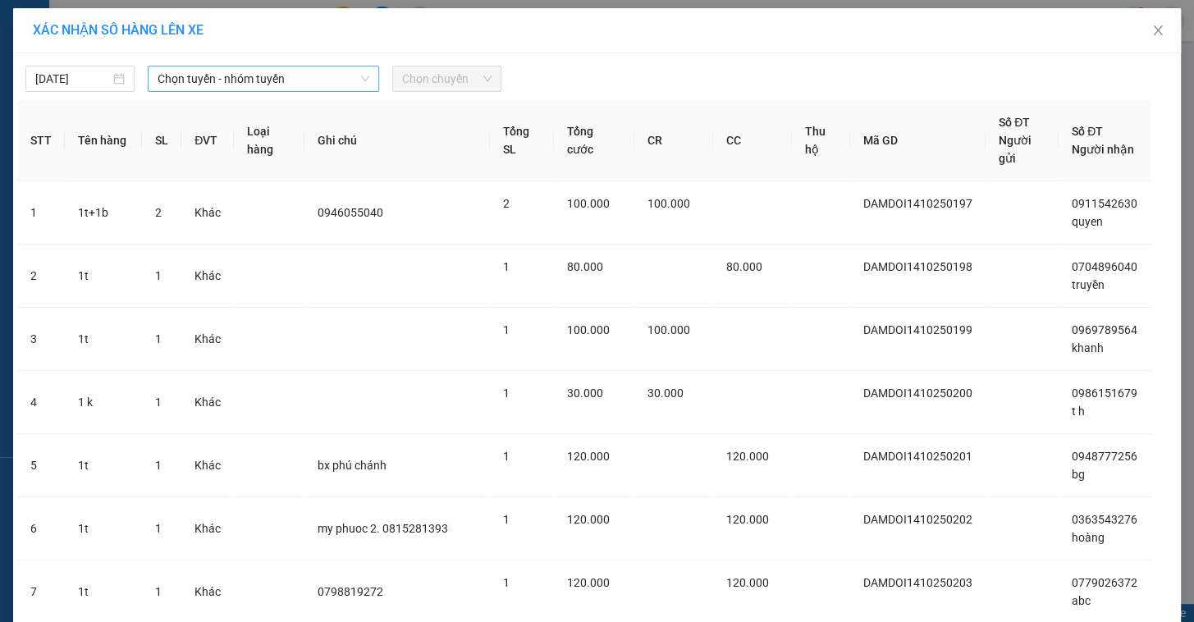
click at [245, 85] on span "Chọn tuyến - nhóm tuyến" at bounding box center [264, 78] width 212 height 25
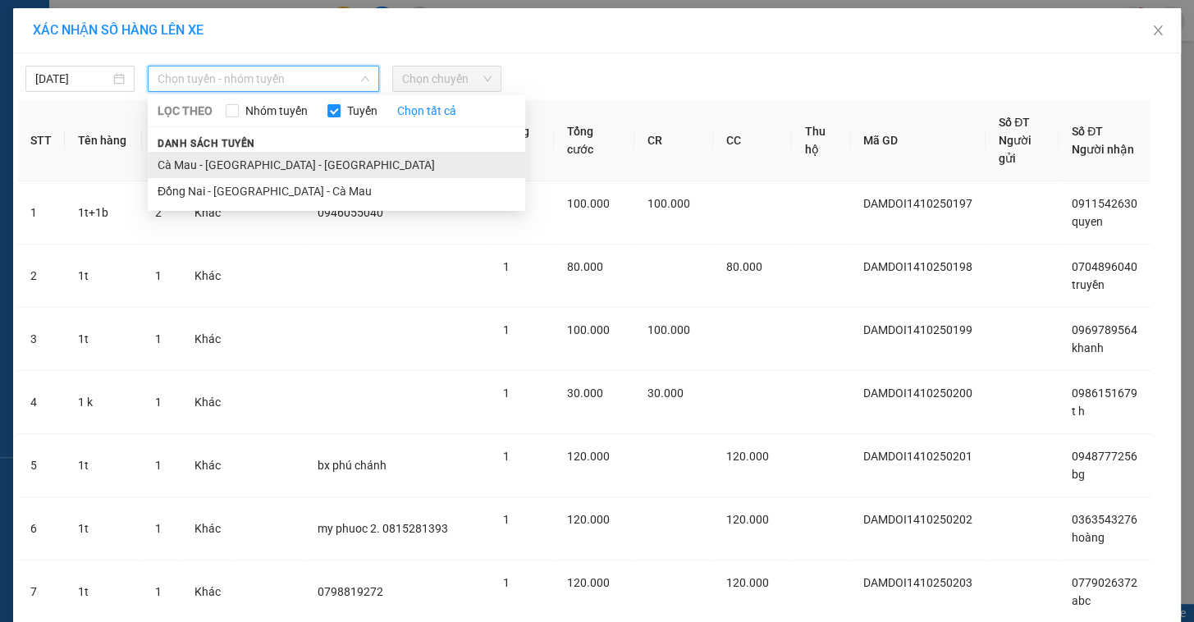
click at [264, 165] on li "Cà Mau - [GEOGRAPHIC_DATA] - [GEOGRAPHIC_DATA]" at bounding box center [337, 165] width 378 height 26
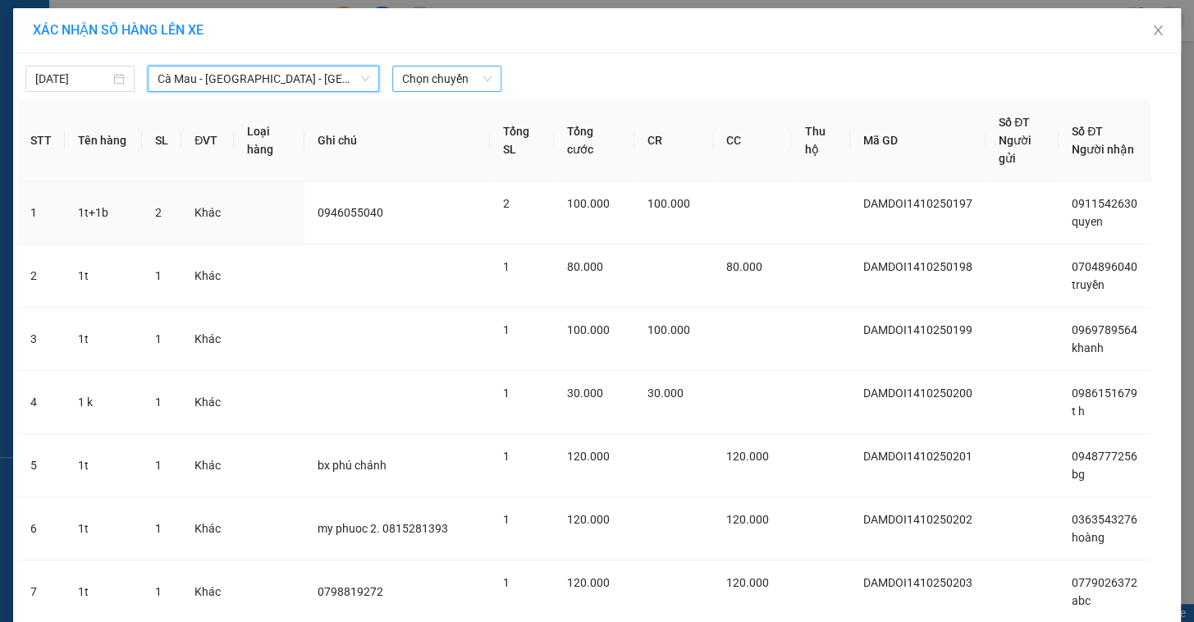
click at [446, 70] on span "Chọn chuyến" at bounding box center [446, 78] width 89 height 25
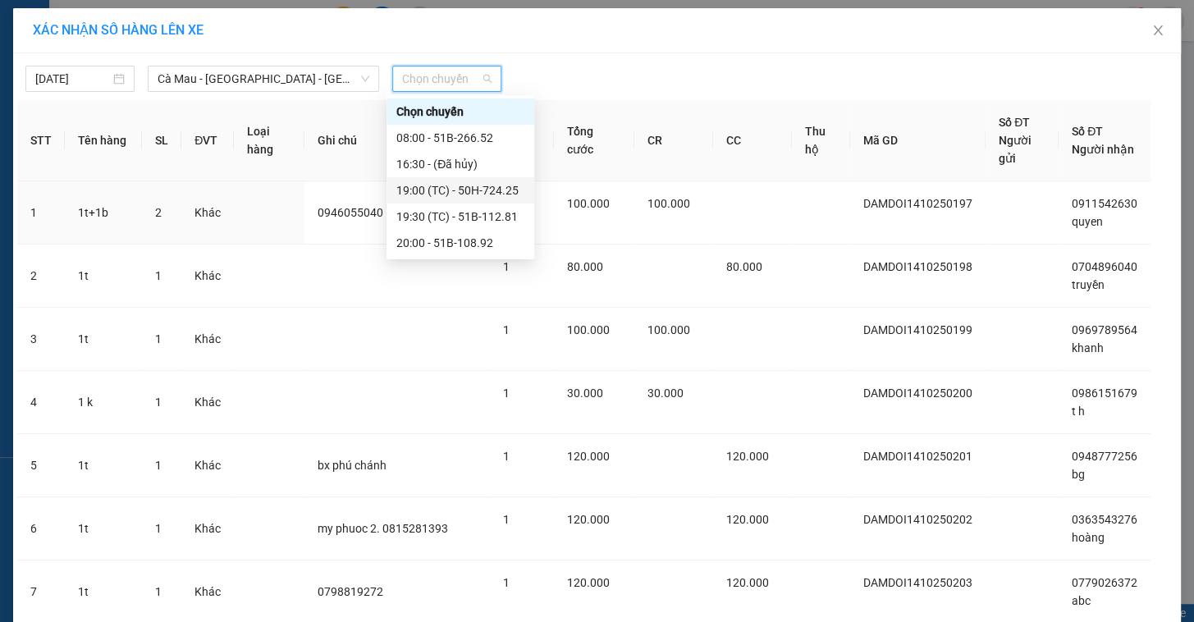
click at [441, 190] on div "19:00 (TC) - 50H-724.25" at bounding box center [461, 190] width 128 height 18
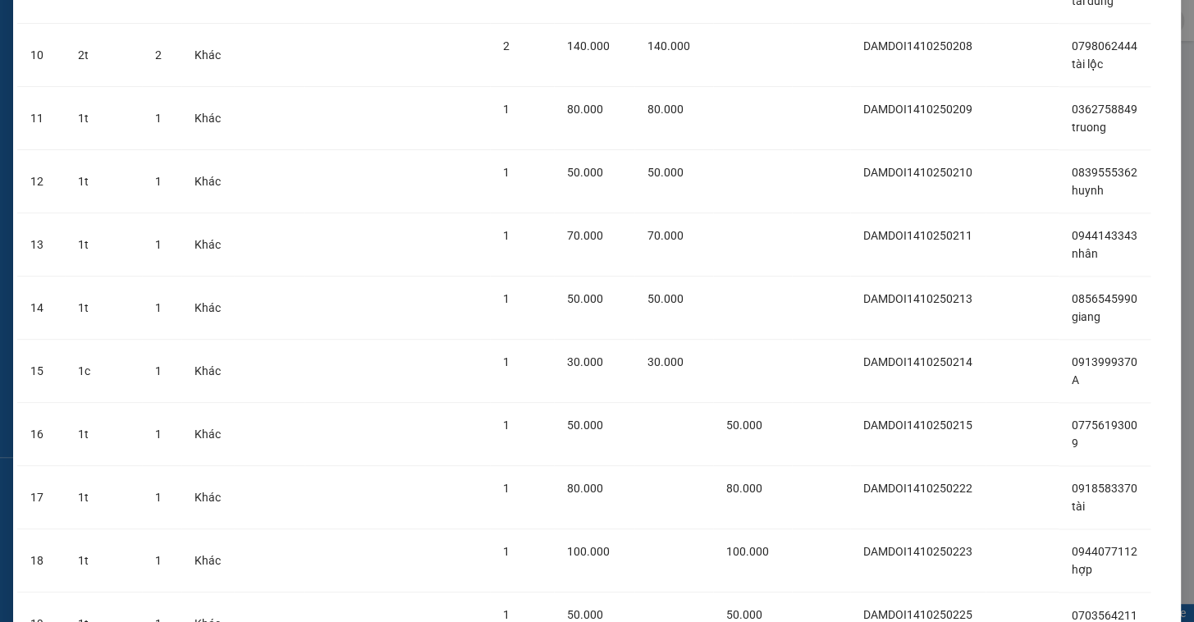
scroll to position [2447, 0]
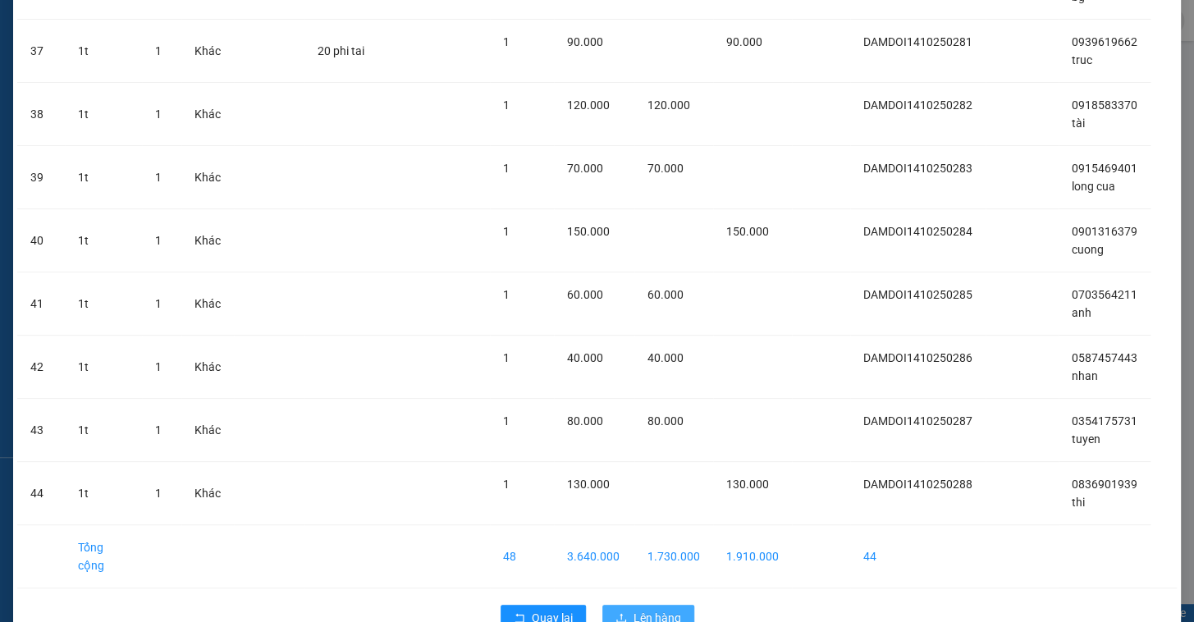
click at [651, 609] on span "Lên hàng" at bounding box center [658, 618] width 48 height 18
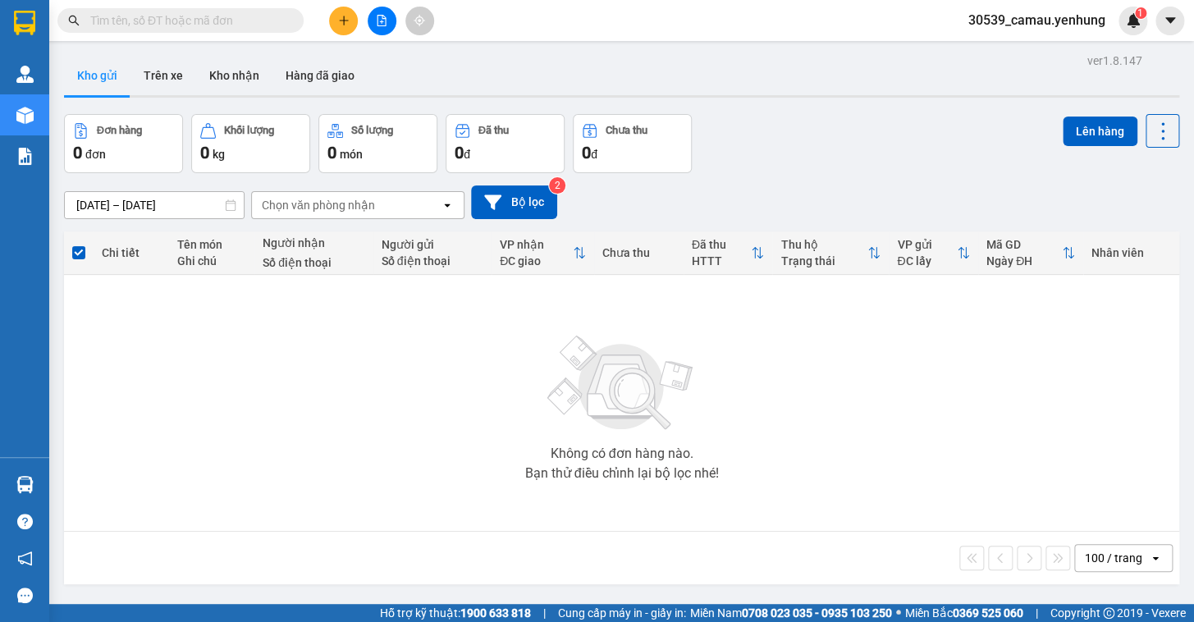
click at [376, 11] on button at bounding box center [382, 21] width 29 height 29
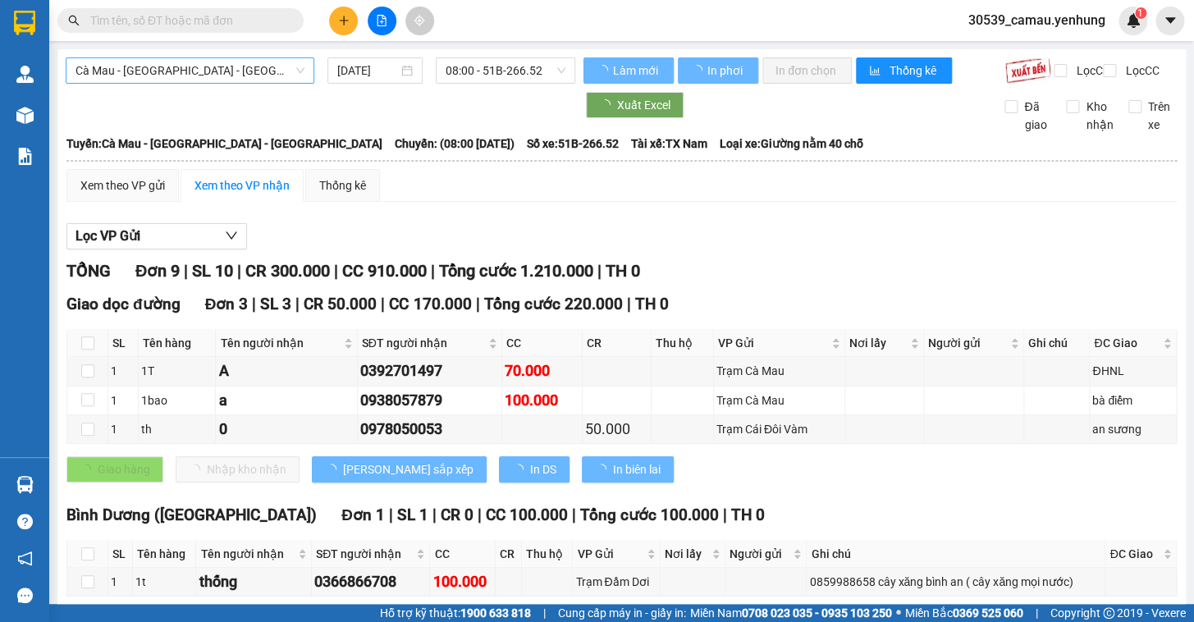
click at [160, 78] on span "Cà Mau - [GEOGRAPHIC_DATA] - [GEOGRAPHIC_DATA]" at bounding box center [190, 70] width 229 height 25
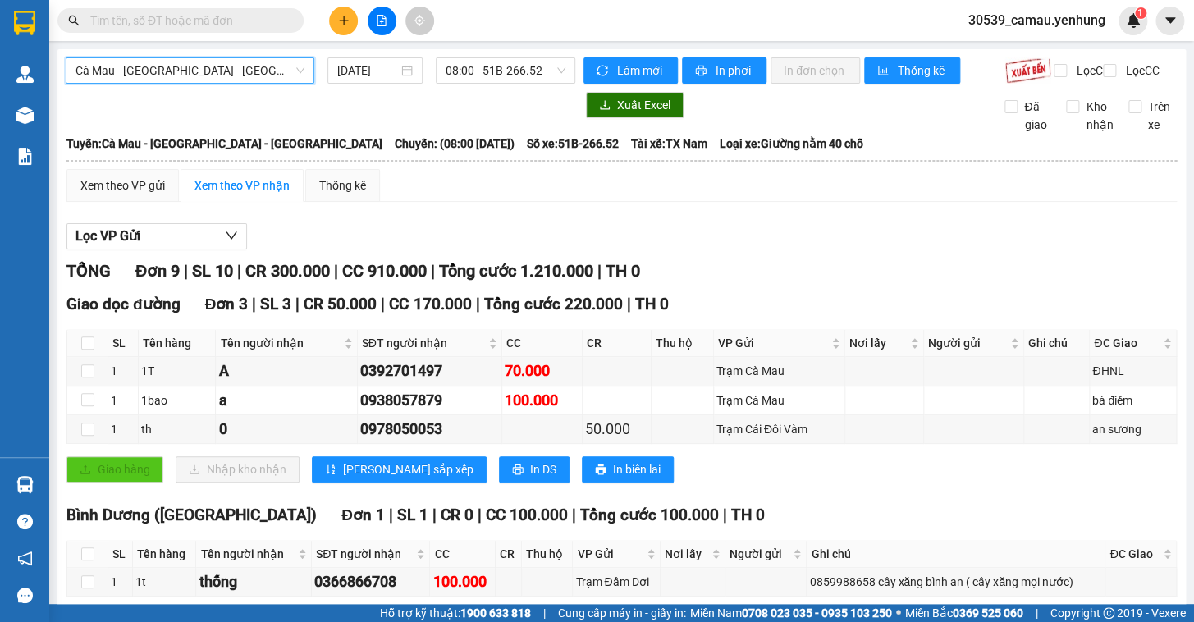
click at [158, 72] on span "Cà Mau - [GEOGRAPHIC_DATA] - [GEOGRAPHIC_DATA]" at bounding box center [190, 70] width 229 height 25
drag, startPoint x: 115, startPoint y: 201, endPoint x: 150, endPoint y: 212, distance: 36.9
click at [113, 195] on div "Xem theo VP gửi" at bounding box center [122, 185] width 85 height 18
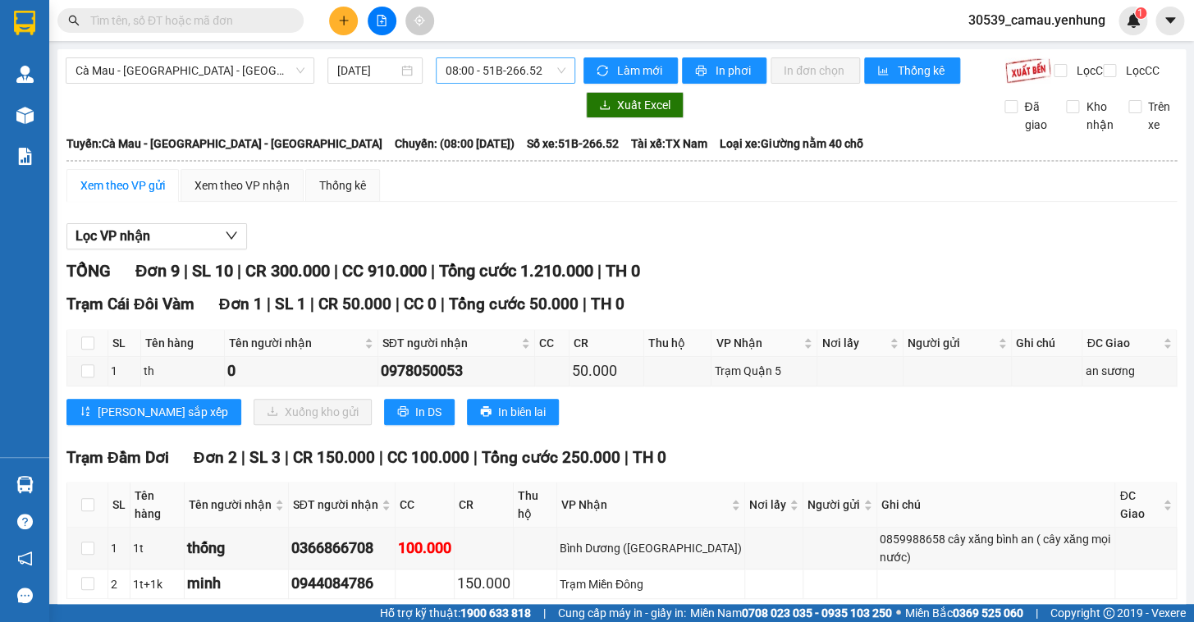
click at [467, 74] on span "08:00 - 51B-266.52" at bounding box center [506, 70] width 120 height 25
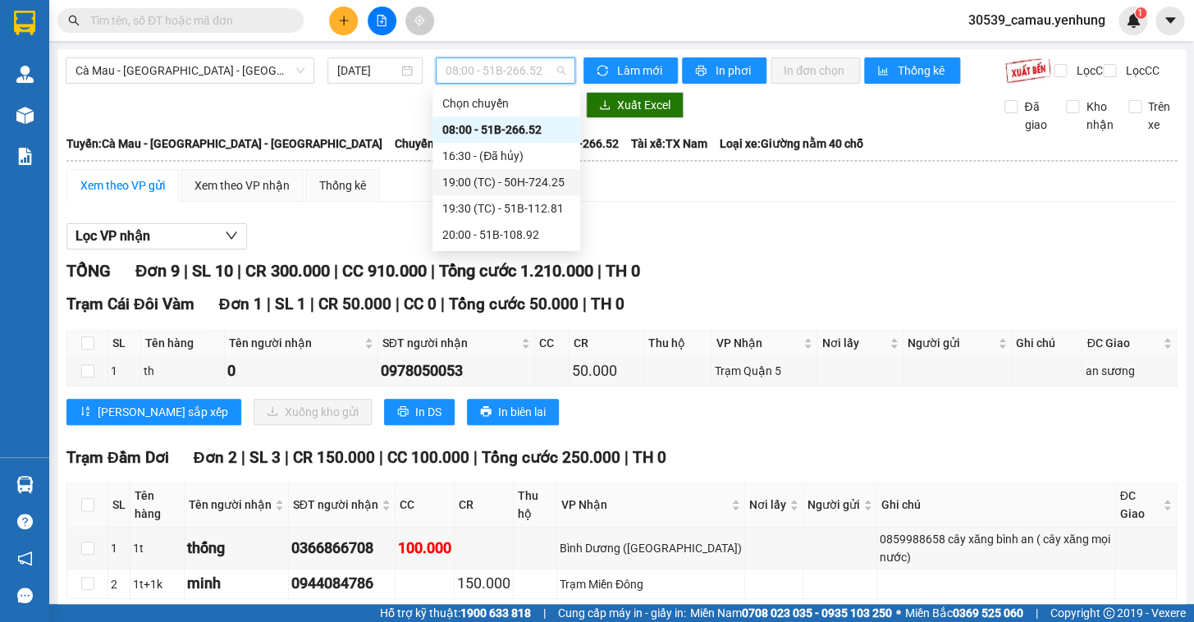
click at [500, 181] on div "19:00 (TC) - 50H-724.25" at bounding box center [506, 182] width 128 height 18
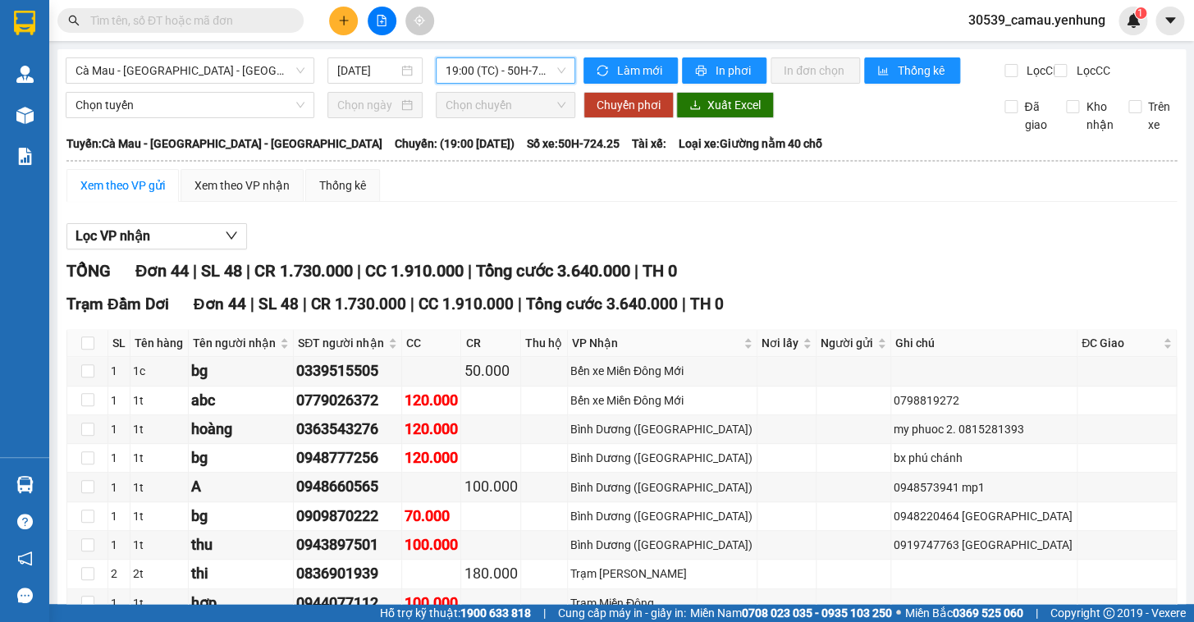
drag, startPoint x: 195, startPoint y: 44, endPoint x: 188, endPoint y: 56, distance: 13.7
click at [194, 45] on main "Cà Mau - [GEOGRAPHIC_DATA] - [GEOGRAPHIC_DATA] [DATE] 19:00 19:00 (TC) - 50H-72…" at bounding box center [597, 302] width 1194 height 604
click at [188, 202] on div "Xem theo VP nhận" at bounding box center [242, 185] width 123 height 33
click at [213, 195] on div "Xem theo VP nhận" at bounding box center [242, 185] width 95 height 18
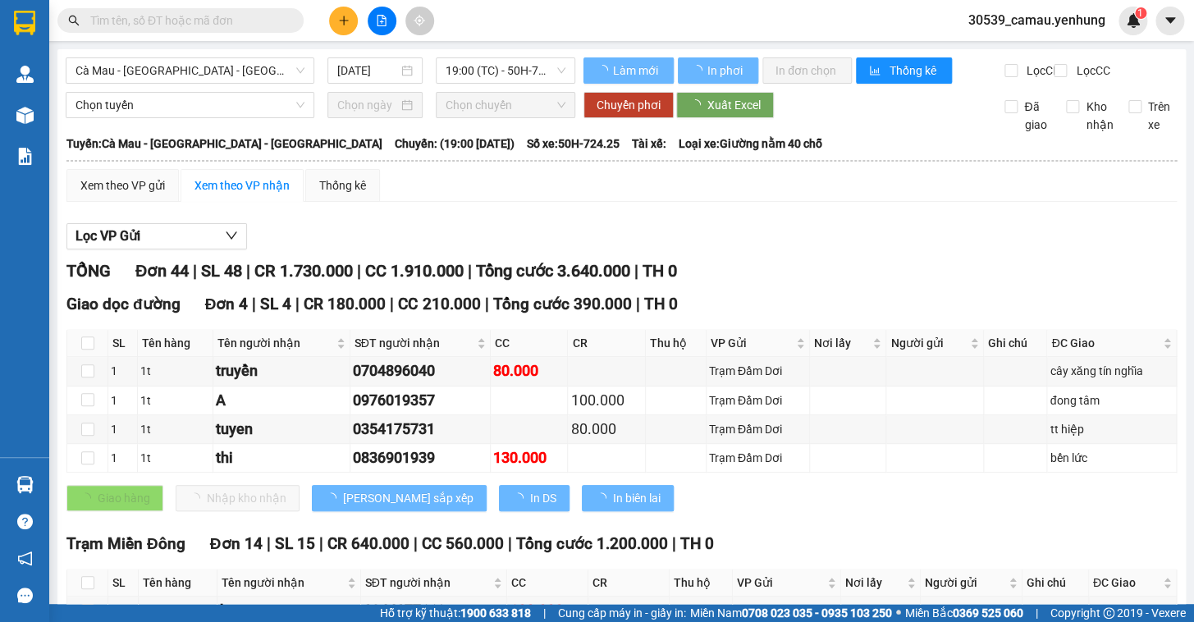
click at [232, 74] on span "Cà Mau - [GEOGRAPHIC_DATA] - [GEOGRAPHIC_DATA]" at bounding box center [190, 70] width 229 height 25
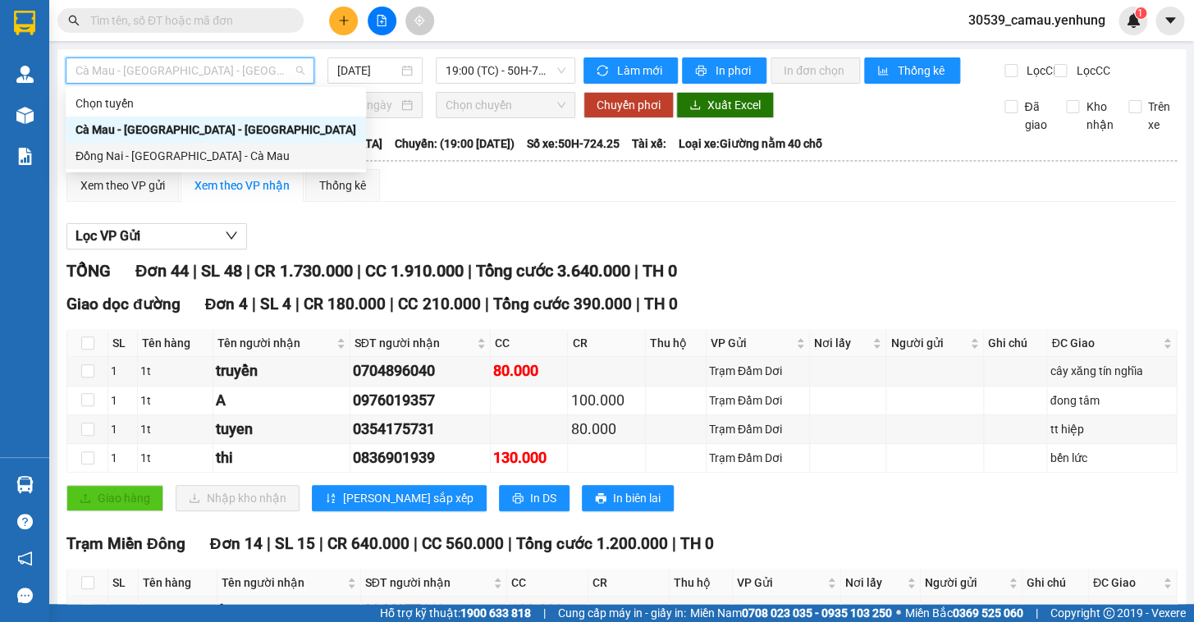
click at [167, 156] on div "Đồng Nai - [GEOGRAPHIC_DATA] - Cà Mau" at bounding box center [216, 156] width 281 height 18
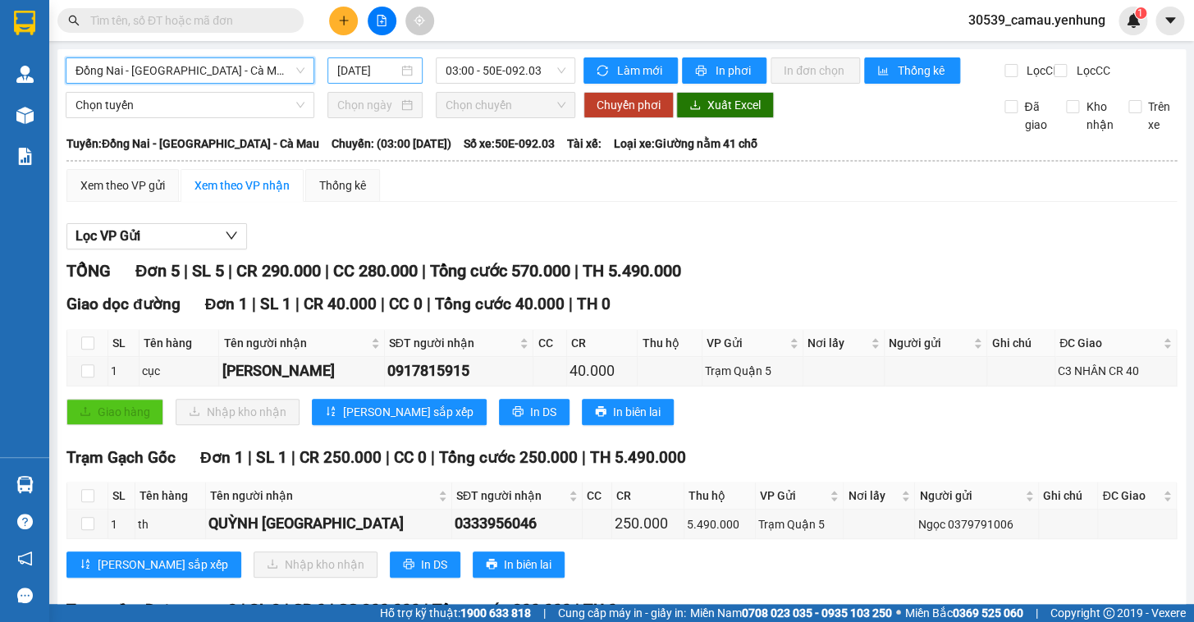
click at [410, 66] on div "[DATE]" at bounding box center [376, 70] width 96 height 26
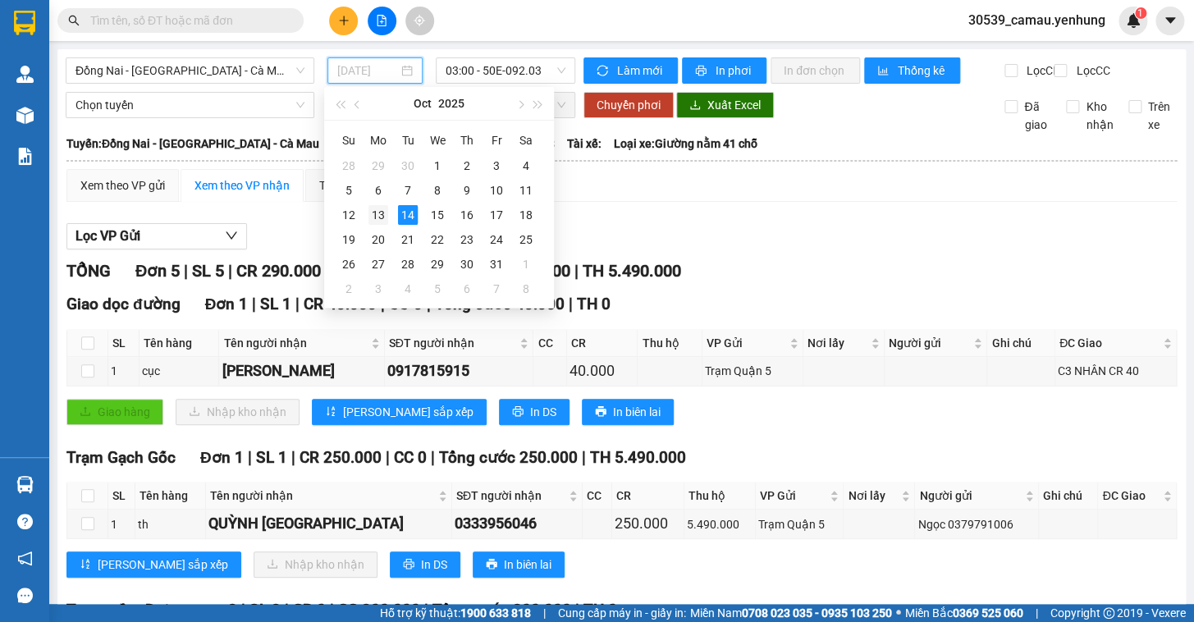
click at [378, 213] on div "13" at bounding box center [379, 215] width 20 height 20
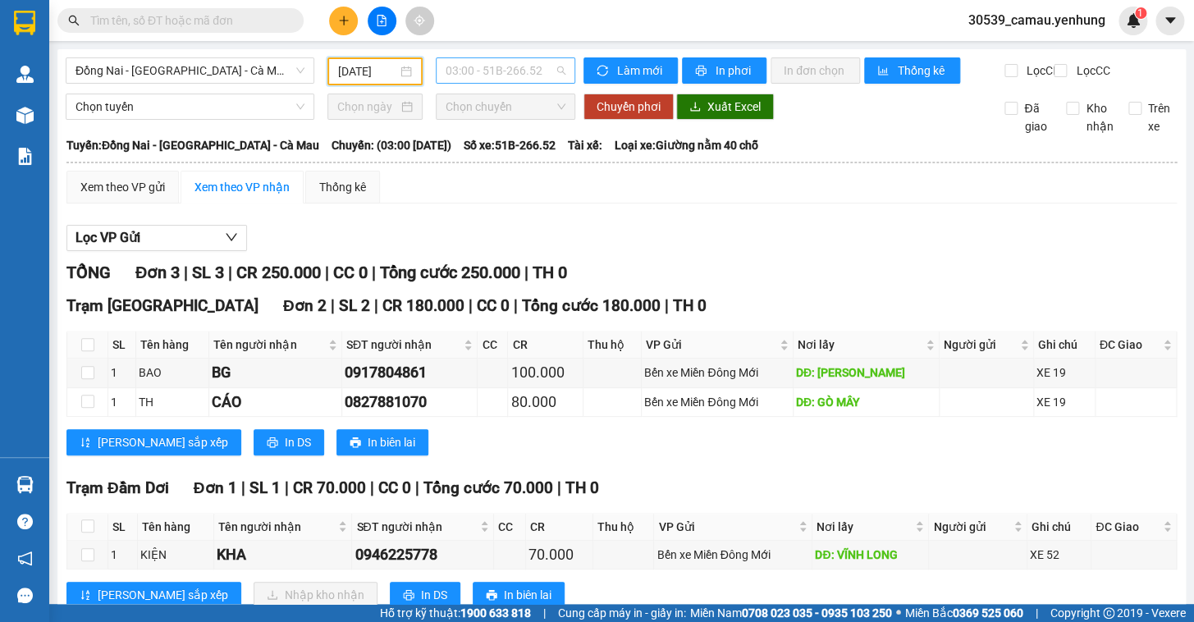
click at [483, 74] on span "03:00 - 51B-266.52" at bounding box center [506, 70] width 120 height 25
click at [357, 244] on div "Lọc VP Gửi" at bounding box center [621, 238] width 1111 height 27
click at [504, 75] on span "03:00 - 51B-266.52" at bounding box center [506, 70] width 120 height 25
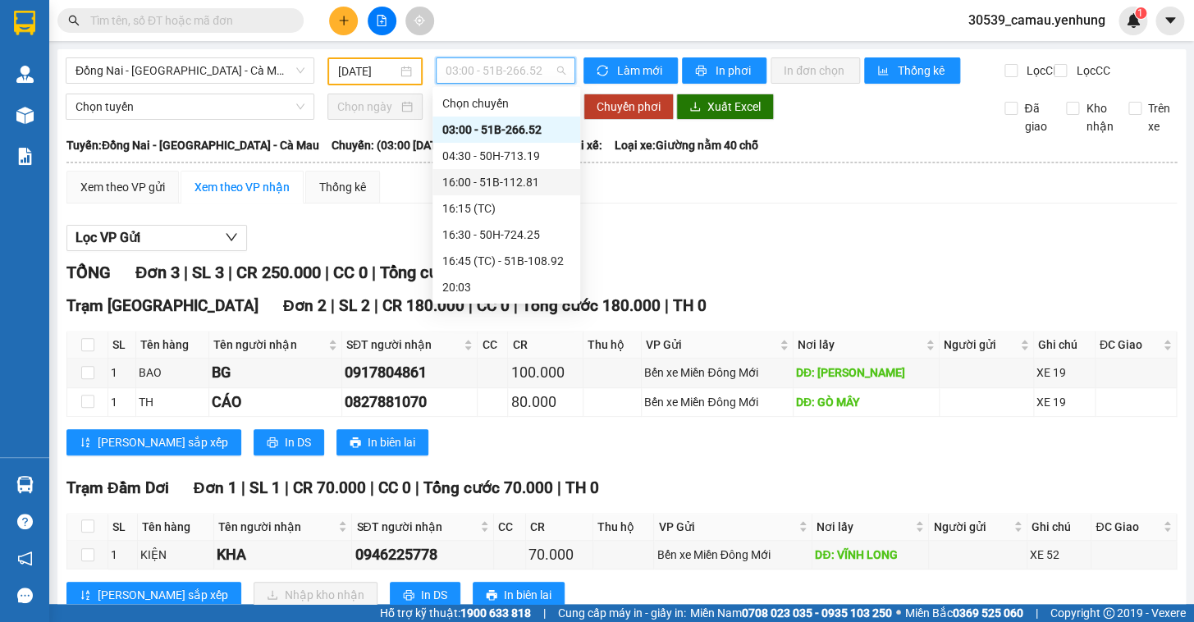
click at [492, 183] on div "16:00 - 51B-112.81" at bounding box center [506, 182] width 128 height 18
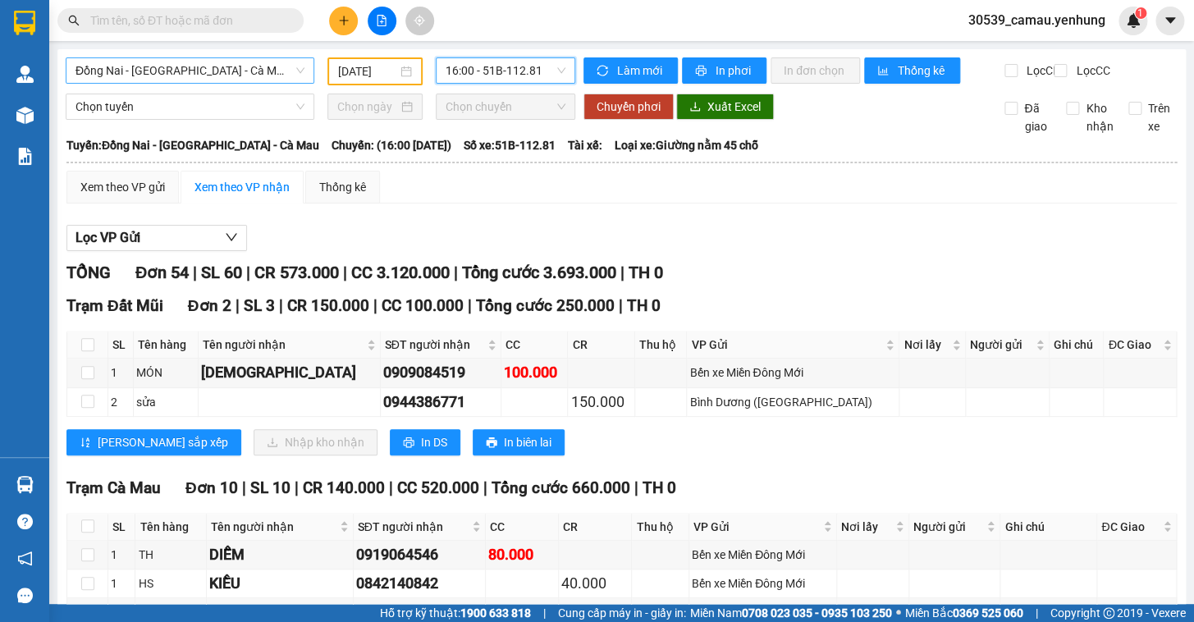
click at [154, 60] on span "Đồng Nai - [GEOGRAPHIC_DATA] - Cà Mau" at bounding box center [190, 70] width 229 height 25
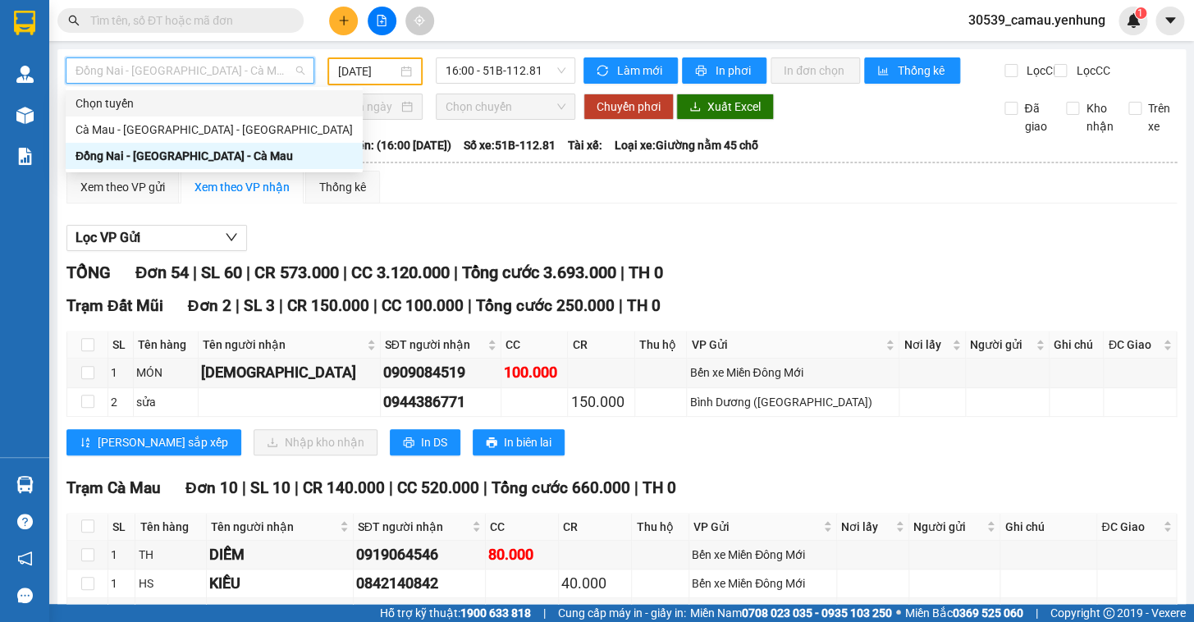
click at [152, 113] on div "Chọn tuyến" at bounding box center [214, 103] width 297 height 26
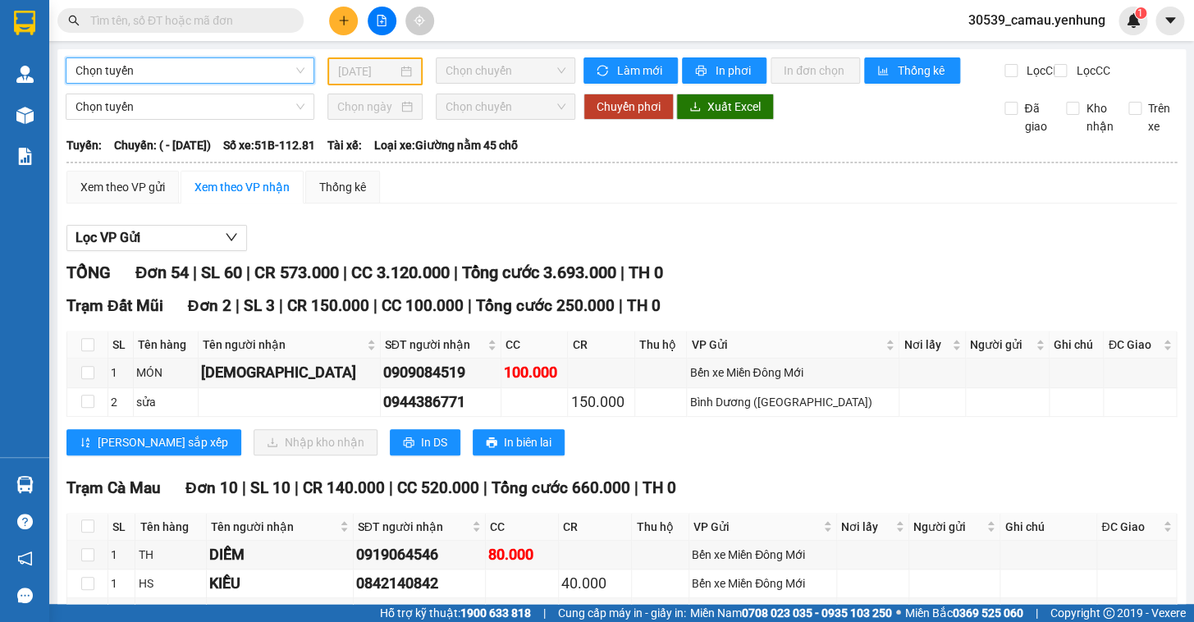
click at [152, 66] on span "Chọn tuyến" at bounding box center [190, 70] width 229 height 25
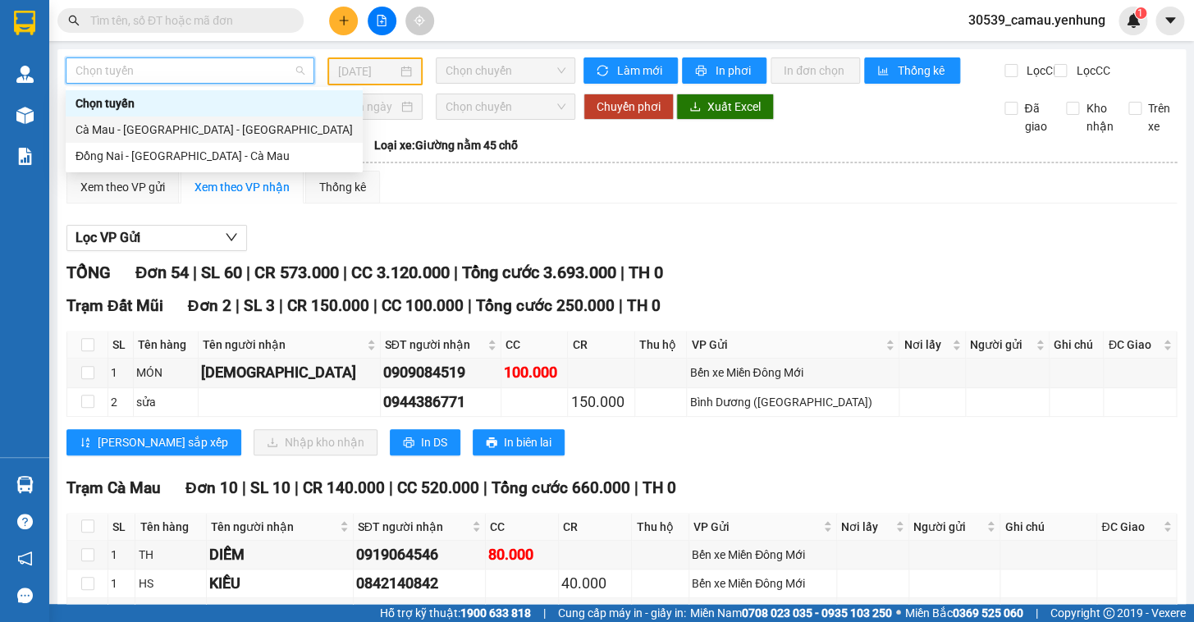
click at [150, 127] on div "Cà Mau - [GEOGRAPHIC_DATA] - [GEOGRAPHIC_DATA]" at bounding box center [214, 130] width 277 height 18
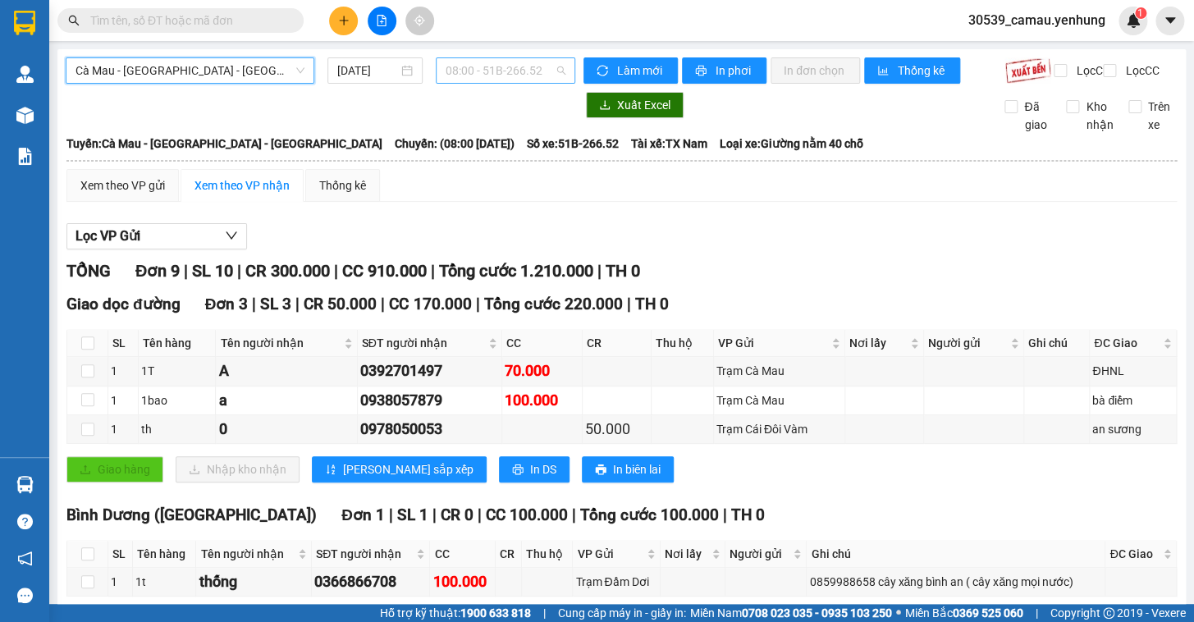
click at [473, 72] on span "08:00 - 51B-266.52" at bounding box center [506, 70] width 120 height 25
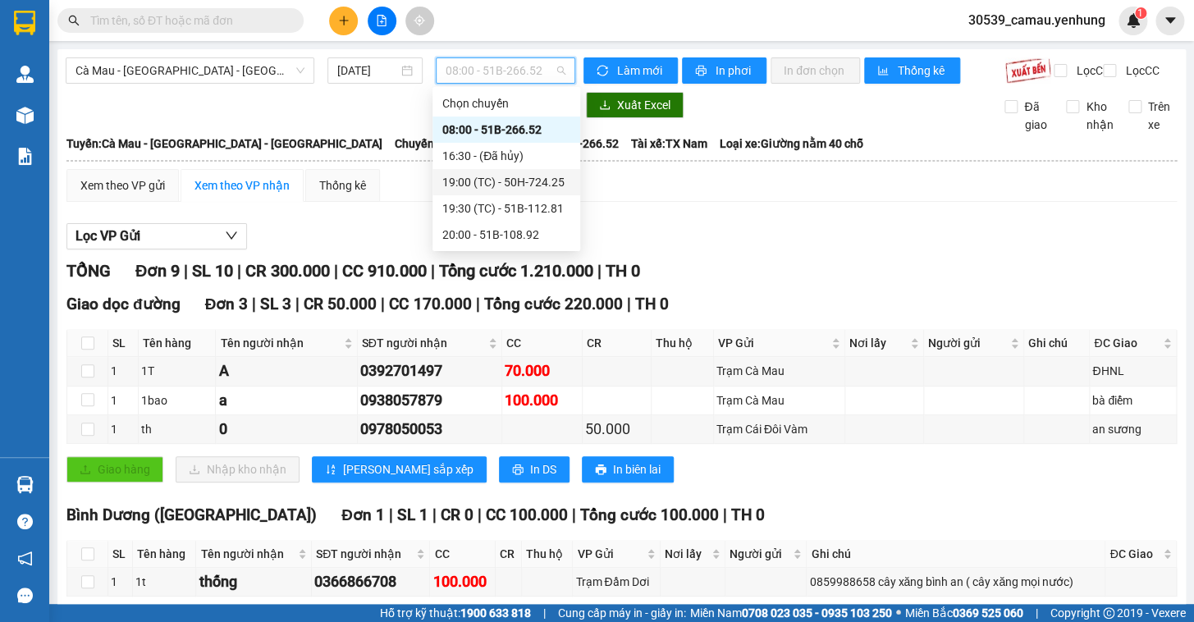
click at [484, 183] on div "19:00 (TC) - 50H-724.25" at bounding box center [506, 182] width 128 height 18
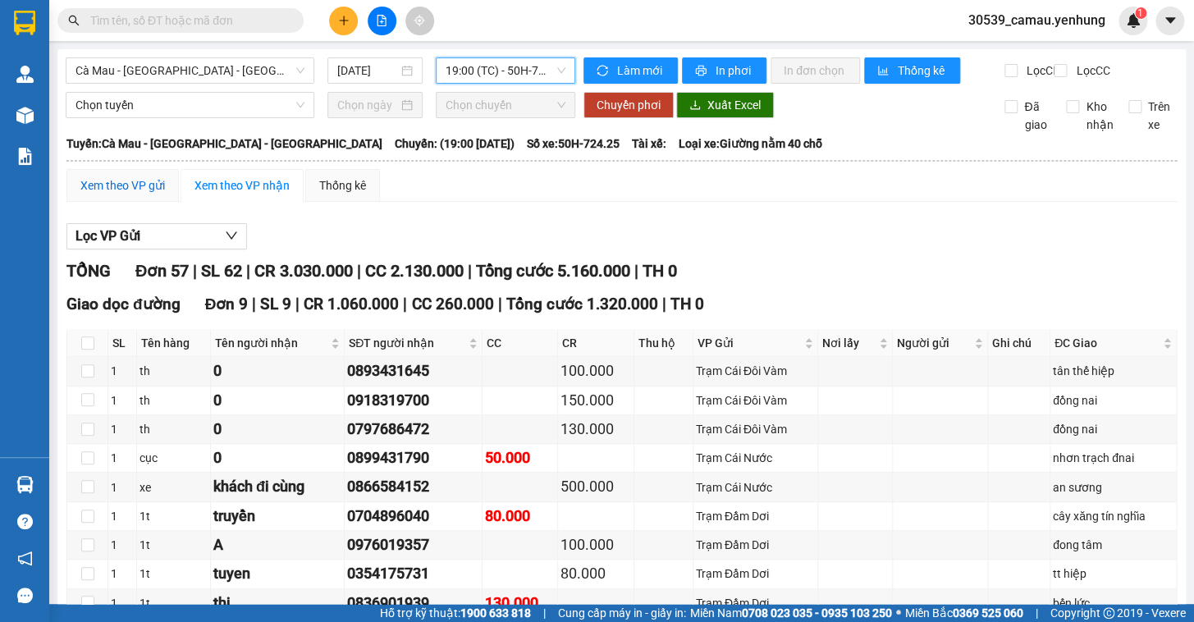
drag, startPoint x: 142, startPoint y: 196, endPoint x: 960, endPoint y: 194, distance: 817.6
click at [142, 195] on div "Xem theo VP gửi" at bounding box center [122, 185] width 85 height 18
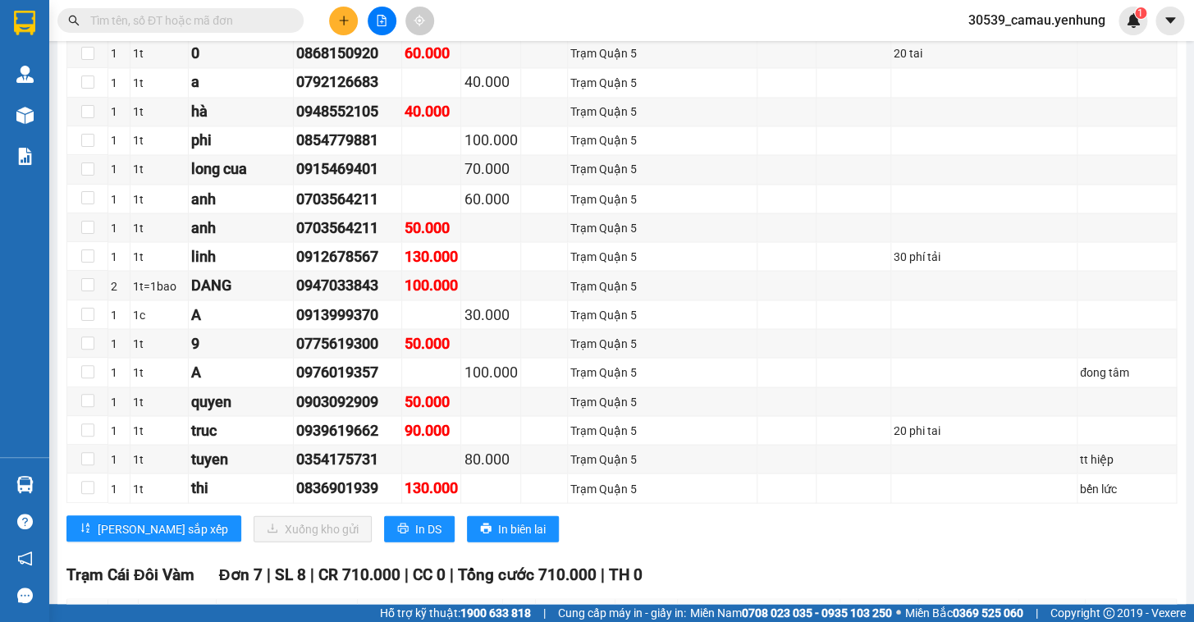
scroll to position [1132, 0]
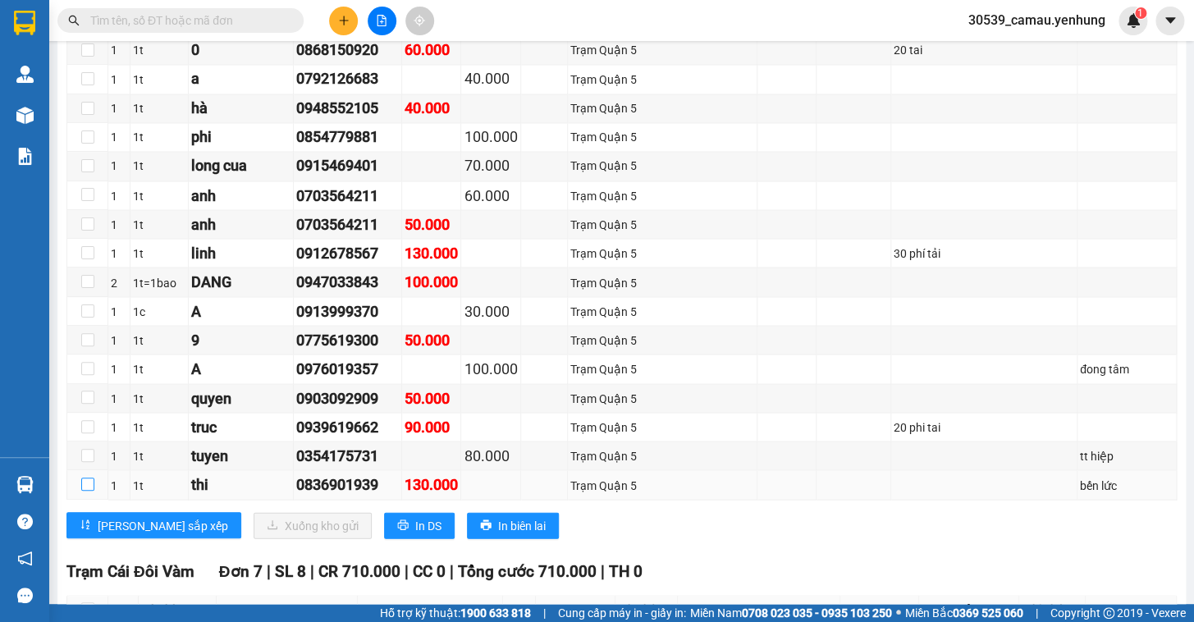
click at [91, 491] on input "checkbox" at bounding box center [87, 484] width 13 height 13
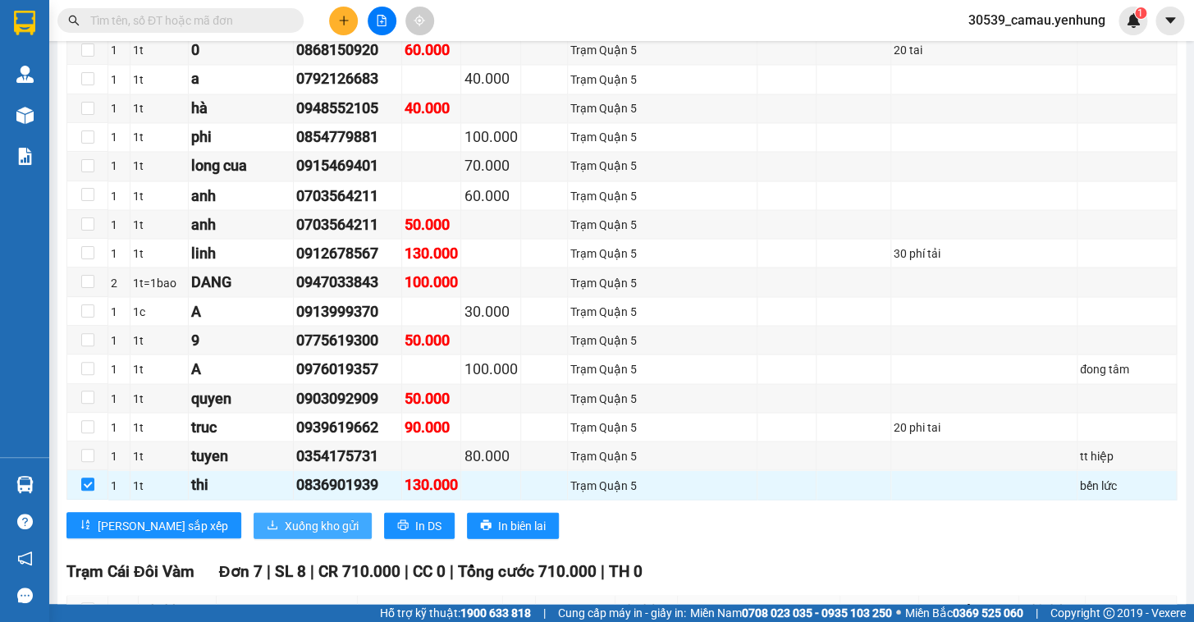
click at [285, 534] on span "Xuống kho gửi" at bounding box center [322, 525] width 74 height 18
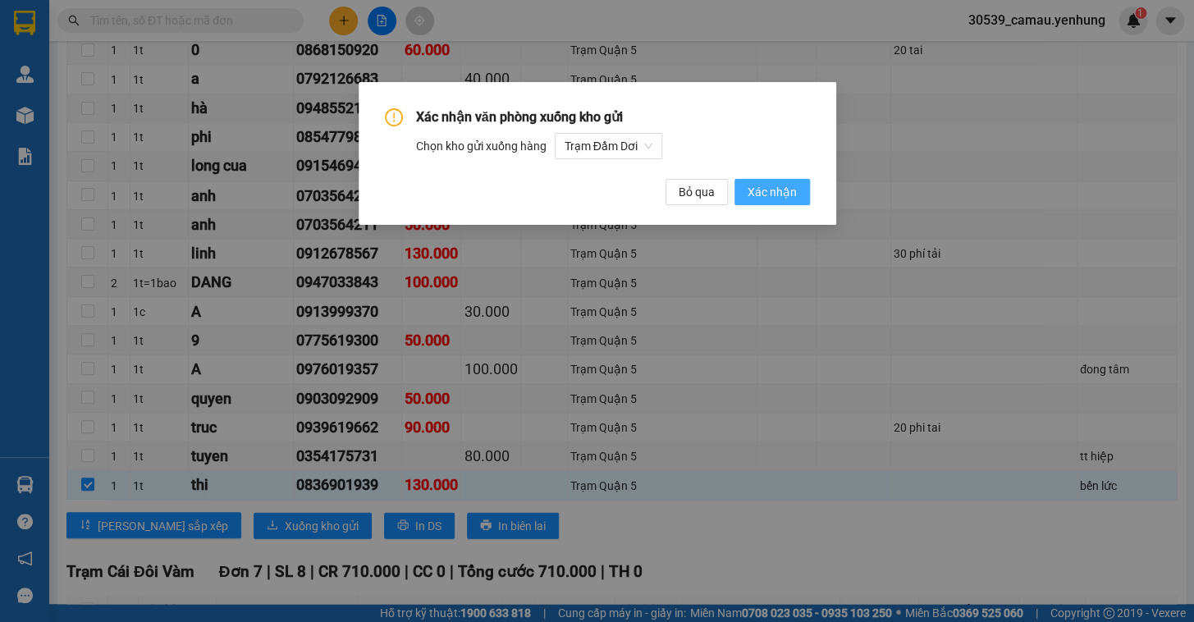
click at [777, 189] on span "Xác nhận" at bounding box center [772, 192] width 49 height 18
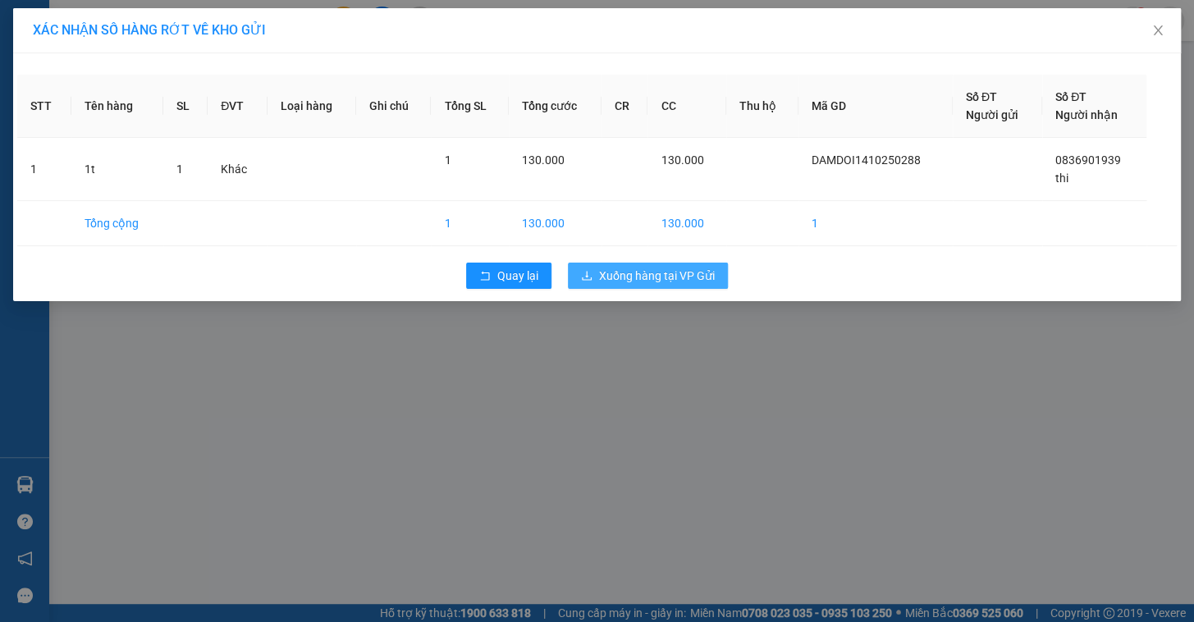
click at [636, 273] on span "Xuống hàng tại VP Gửi" at bounding box center [657, 276] width 116 height 18
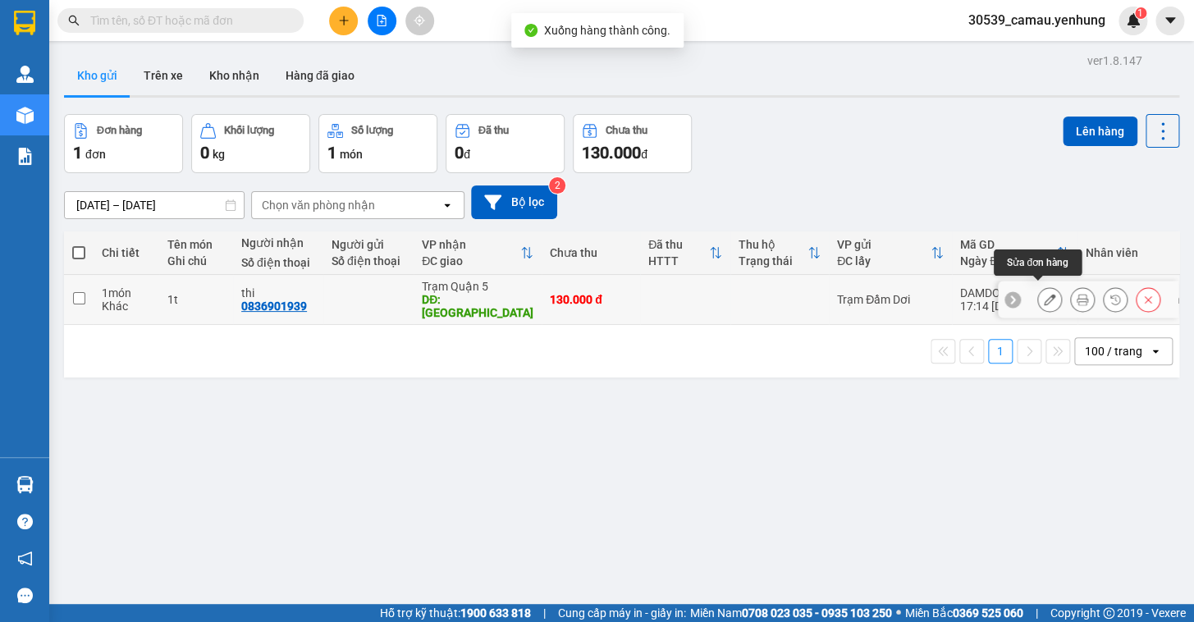
click at [1044, 294] on icon at bounding box center [1049, 299] width 11 height 11
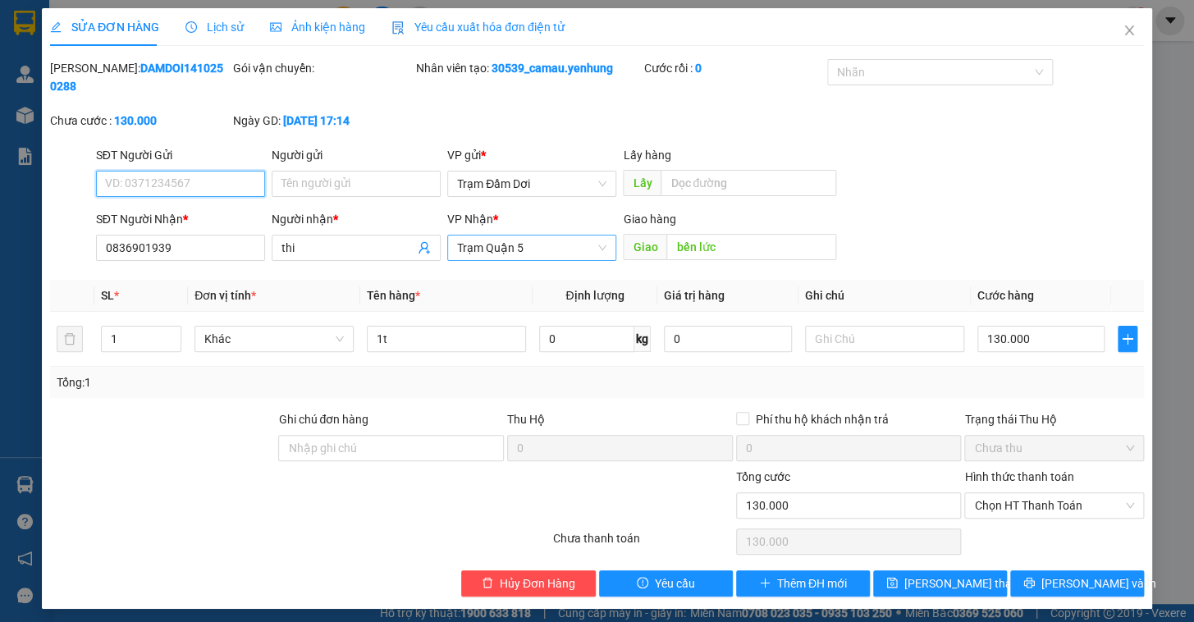
click at [544, 236] on span "Trạm Quận 5" at bounding box center [531, 248] width 149 height 25
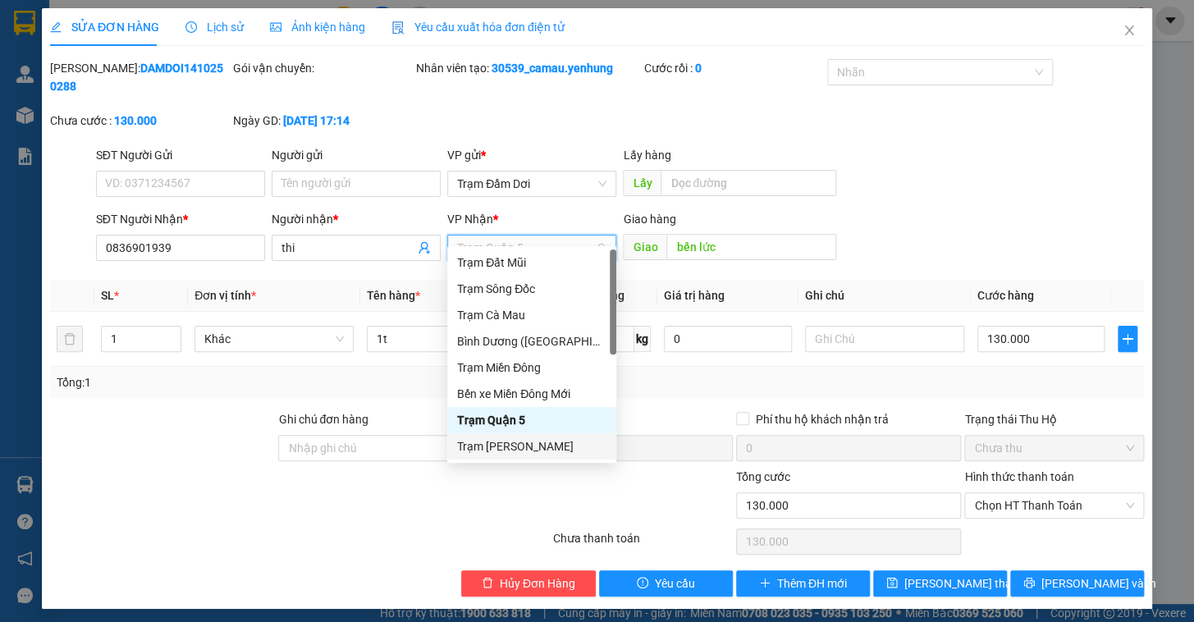
click at [512, 446] on div "Trạm [PERSON_NAME]" at bounding box center [531, 447] width 149 height 18
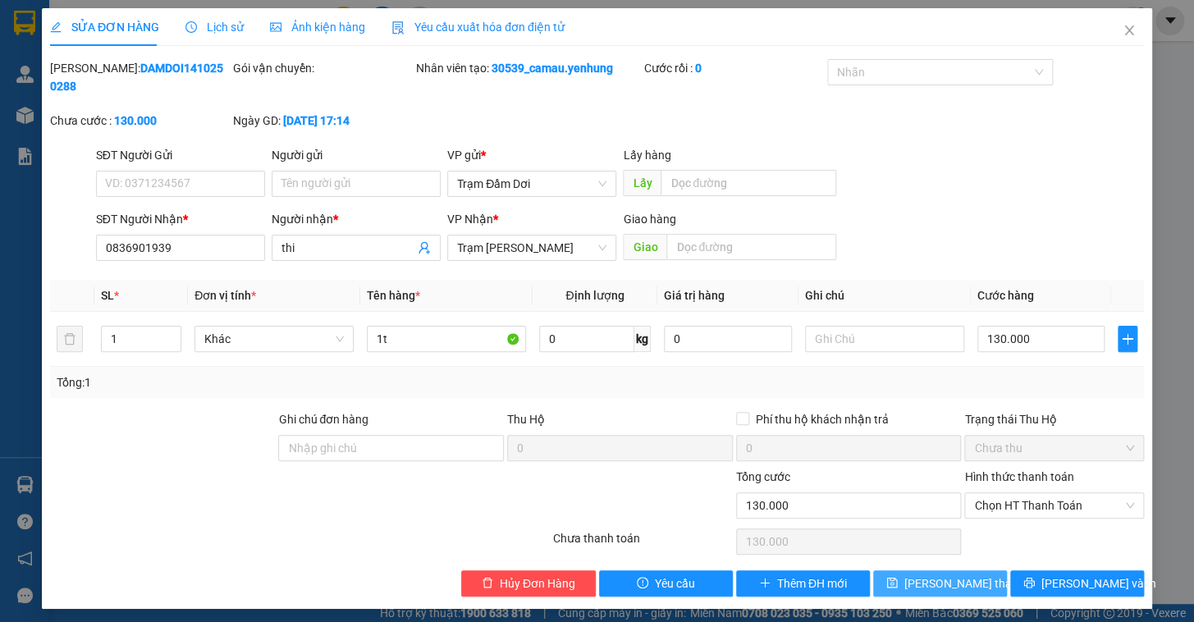
click at [944, 575] on span "[PERSON_NAME] thay đổi" at bounding box center [970, 584] width 131 height 18
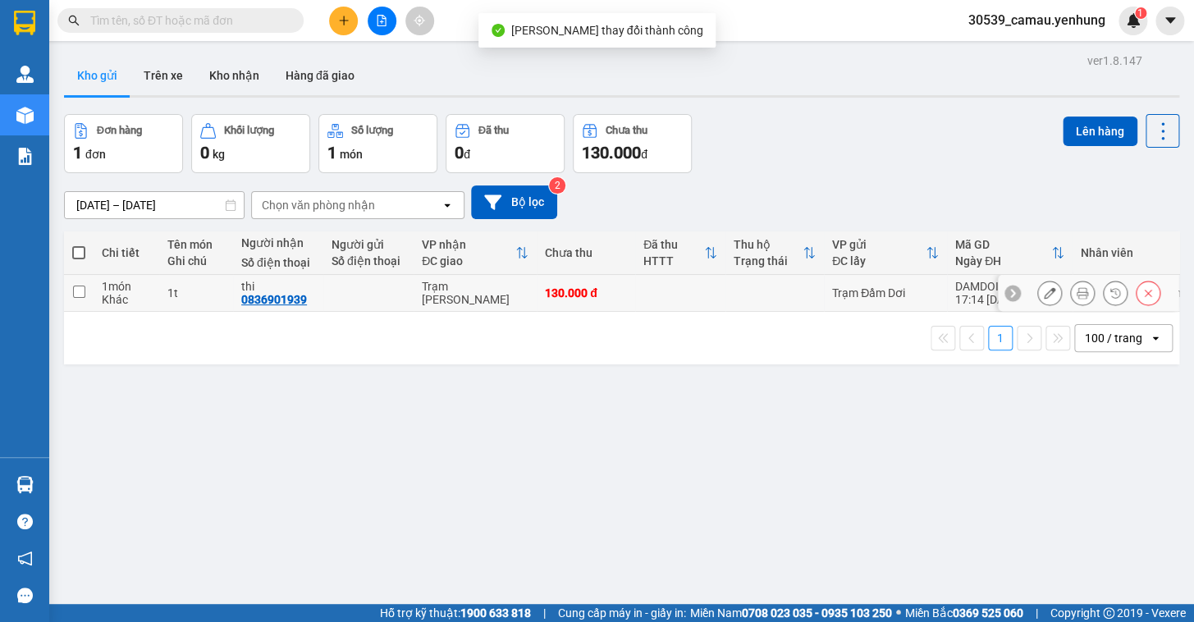
click at [71, 291] on td at bounding box center [79, 293] width 30 height 37
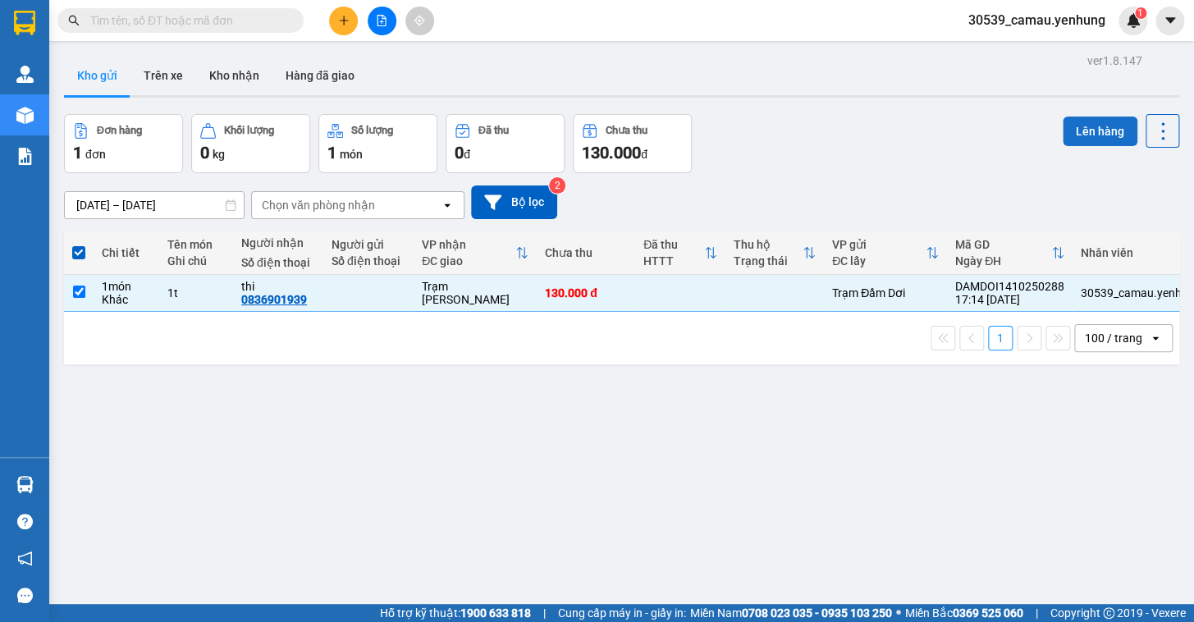
click at [1106, 128] on button "Lên hàng" at bounding box center [1100, 132] width 75 height 30
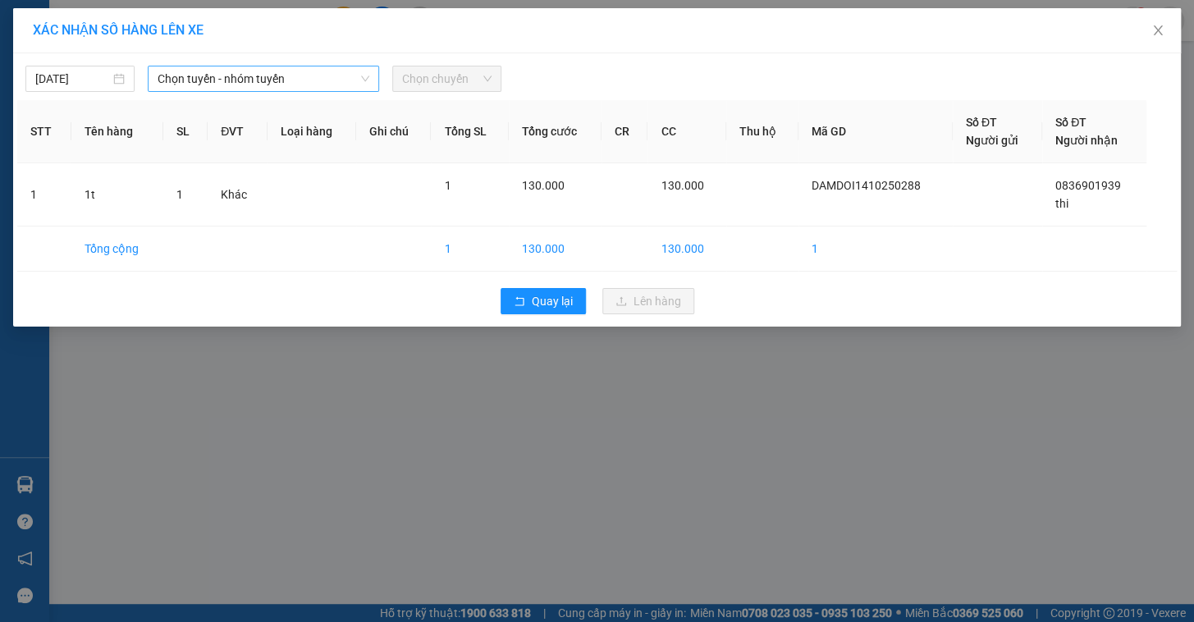
click at [316, 87] on span "Chọn tuyến - nhóm tuyến" at bounding box center [264, 78] width 212 height 25
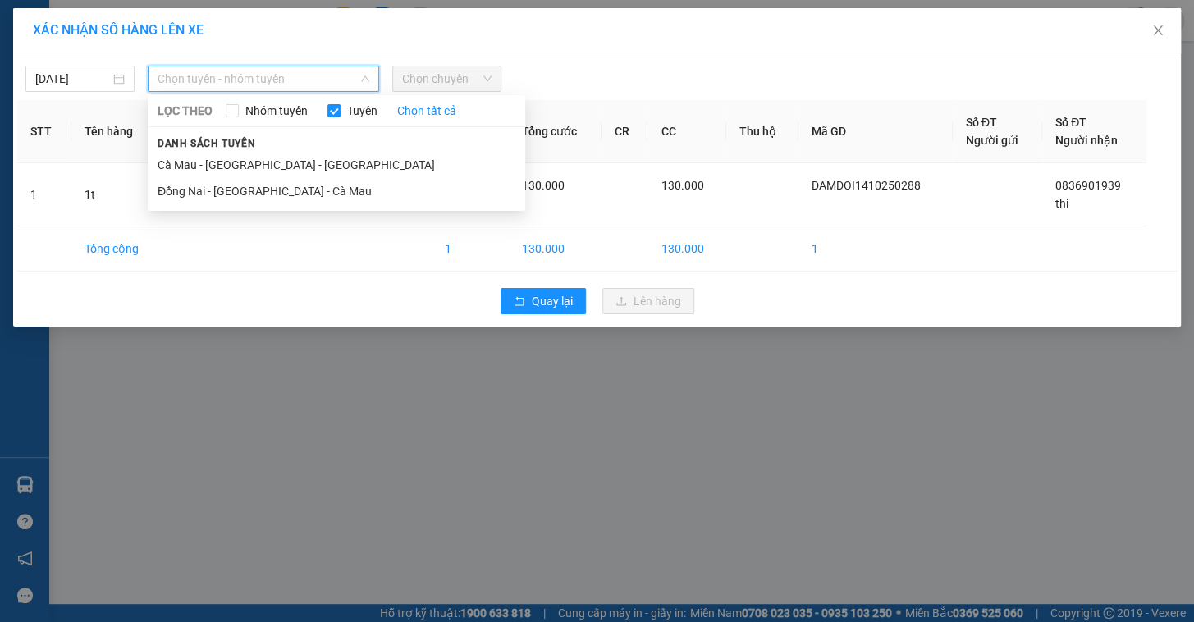
click at [240, 165] on li "Cà Mau - [GEOGRAPHIC_DATA] - [GEOGRAPHIC_DATA]" at bounding box center [337, 165] width 378 height 26
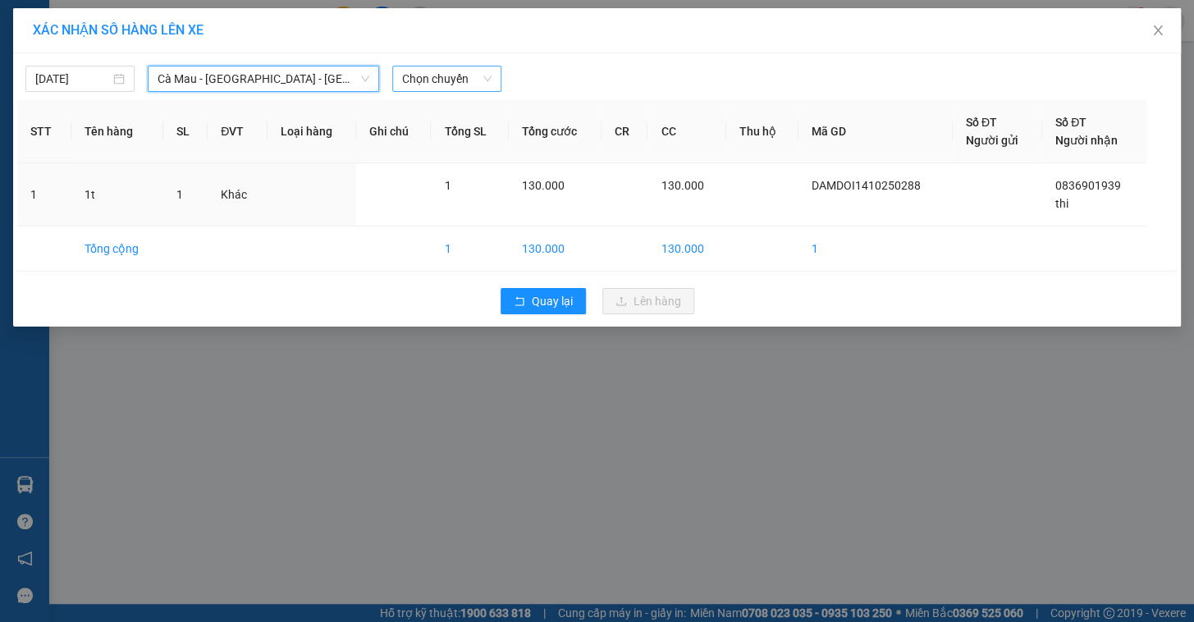
click at [439, 71] on span "Chọn chuyến" at bounding box center [446, 78] width 89 height 25
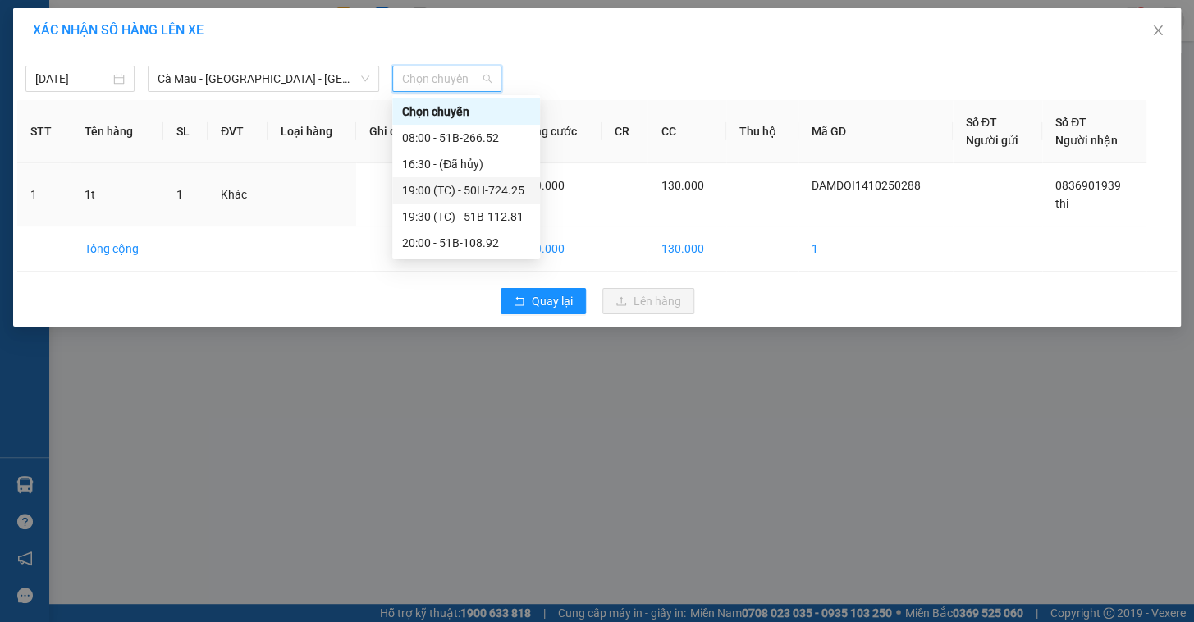
click at [456, 190] on div "19:00 (TC) - 50H-724.25" at bounding box center [466, 190] width 128 height 18
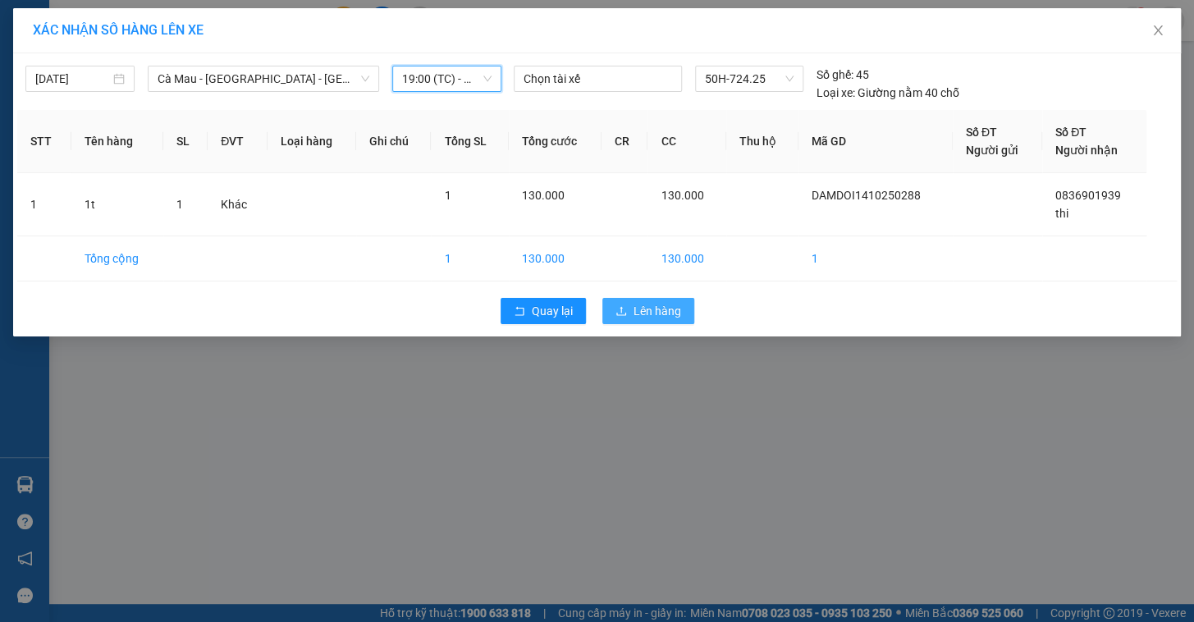
click at [634, 305] on span "Lên hàng" at bounding box center [658, 311] width 48 height 18
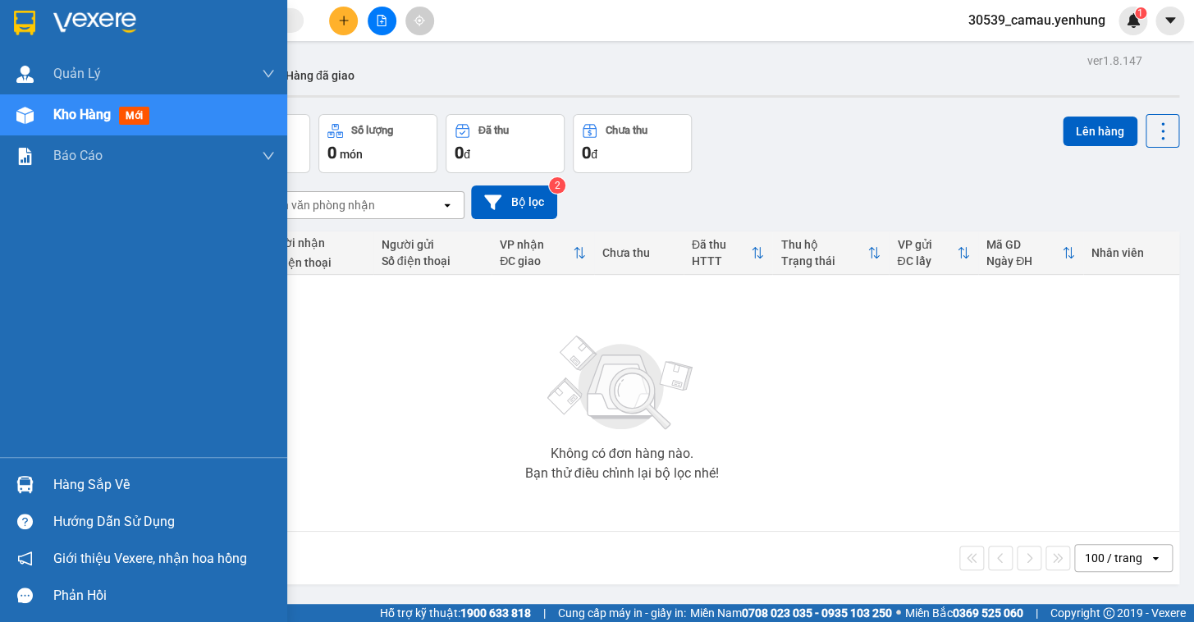
click at [89, 484] on div "Hàng sắp về" at bounding box center [164, 485] width 222 height 25
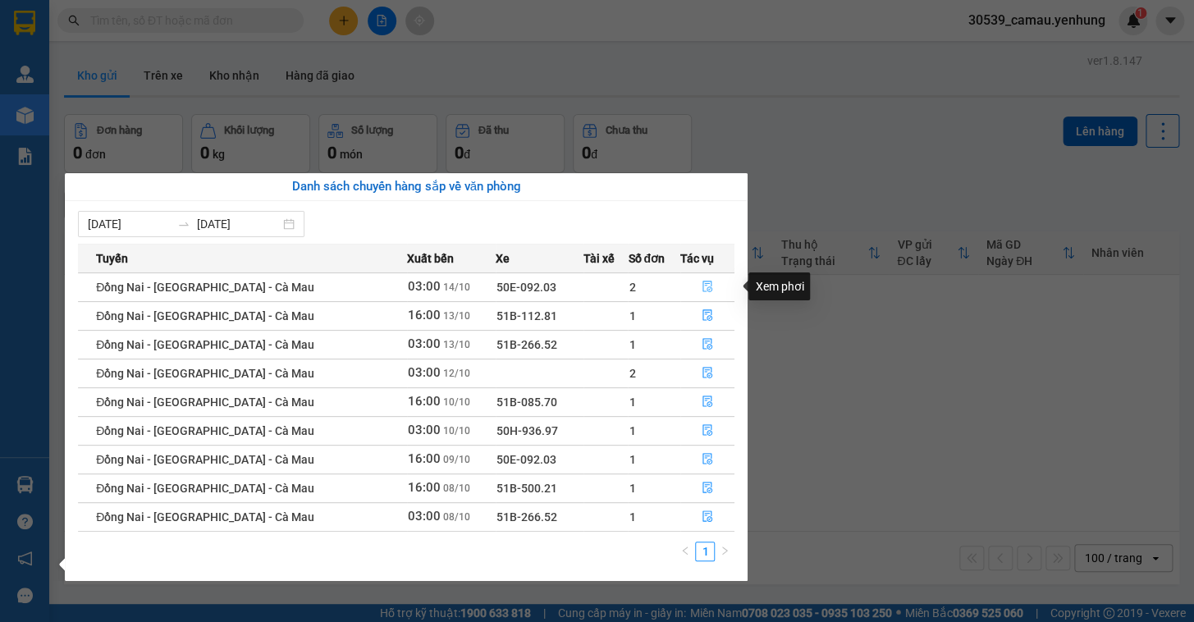
click at [696, 287] on button "button" at bounding box center [707, 287] width 53 height 26
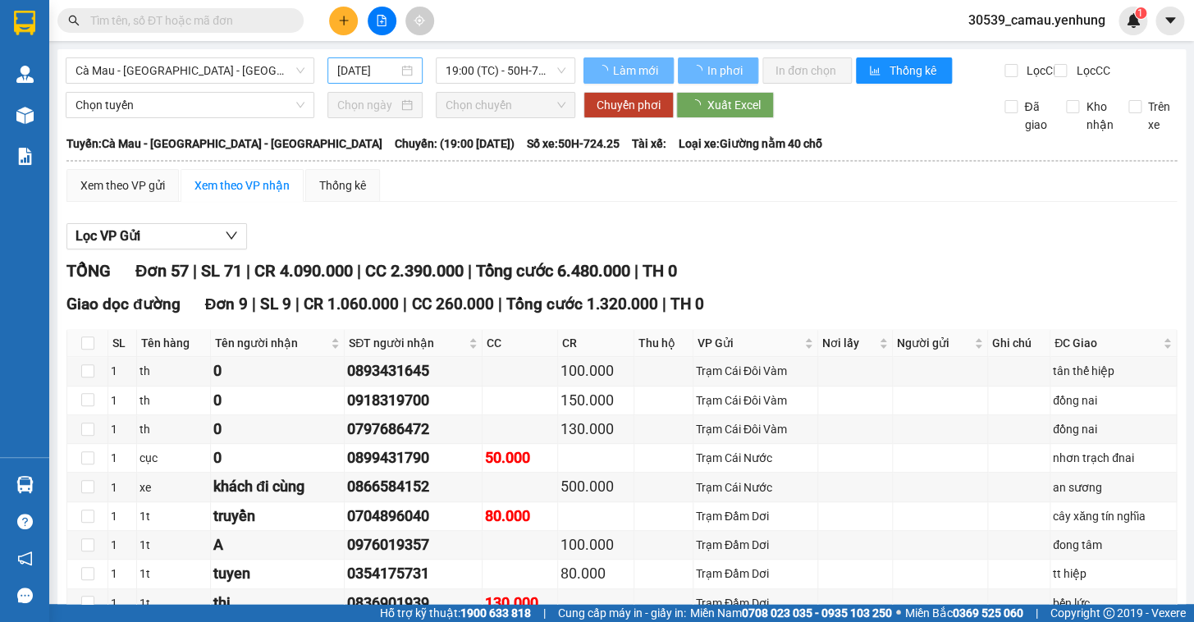
click at [390, 71] on input "[DATE]" at bounding box center [368, 71] width 62 height 18
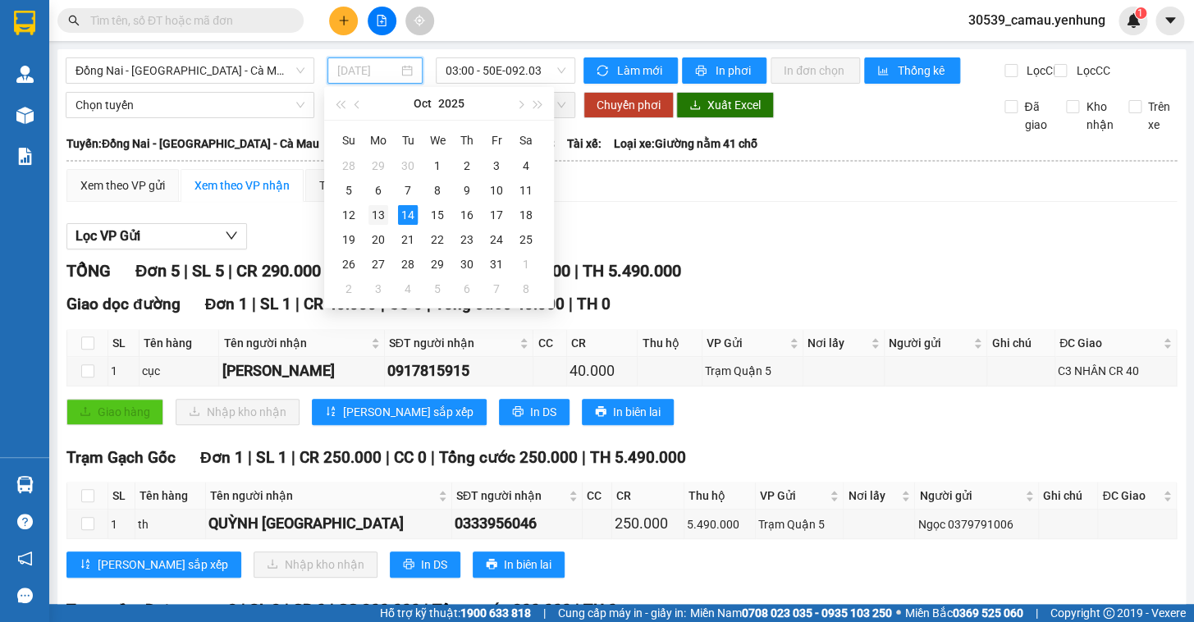
click at [378, 214] on div "13" at bounding box center [379, 215] width 20 height 20
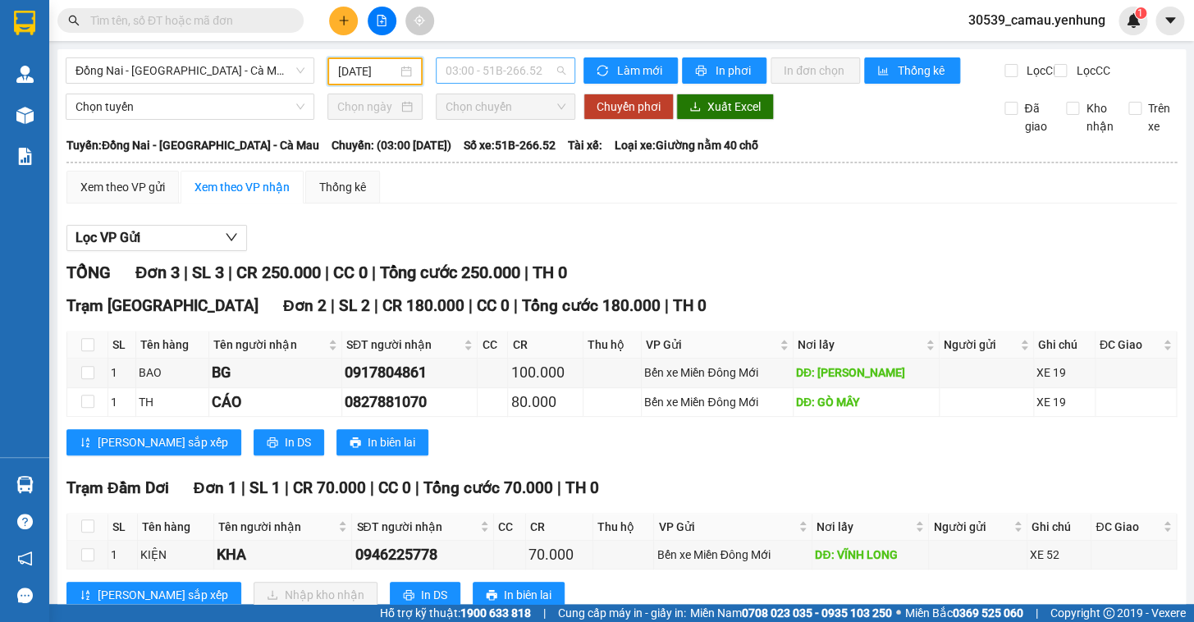
click at [487, 74] on span "03:00 - 51B-266.52" at bounding box center [506, 70] width 120 height 25
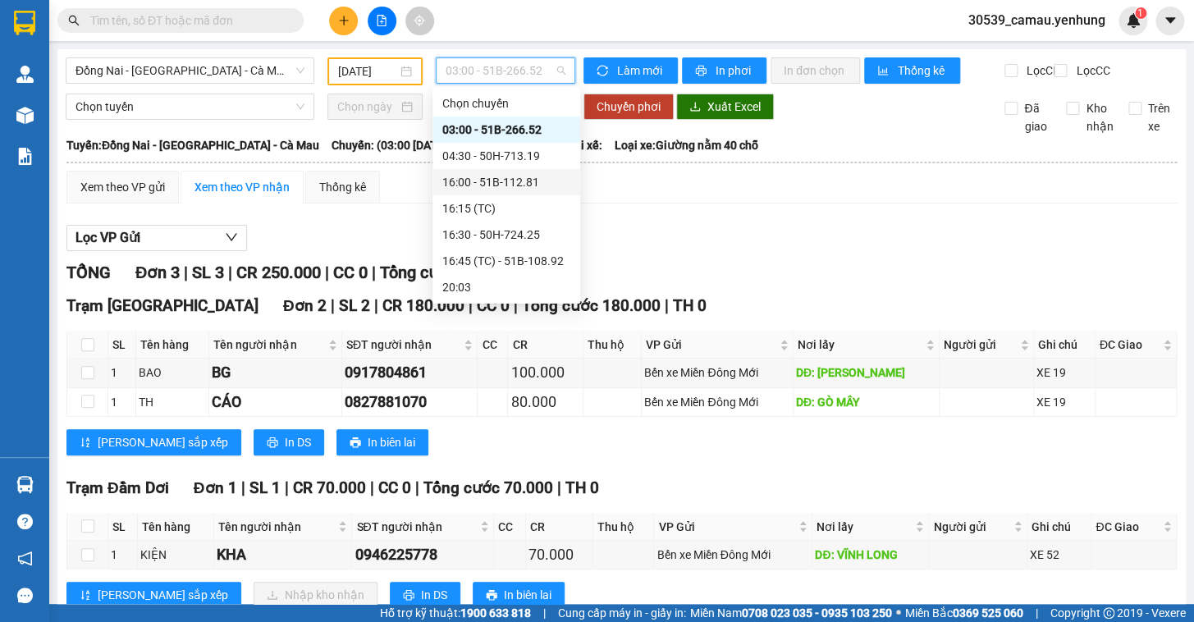
click at [484, 172] on div "16:00 - 51B-112.81" at bounding box center [507, 182] width 148 height 26
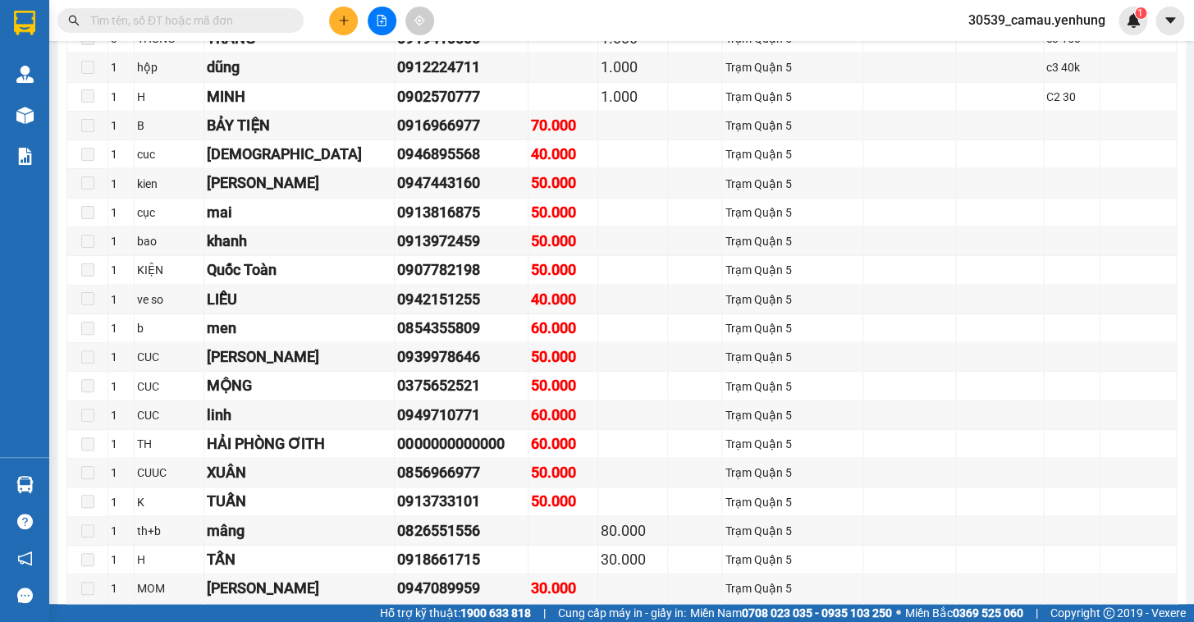
scroll to position [1418, 0]
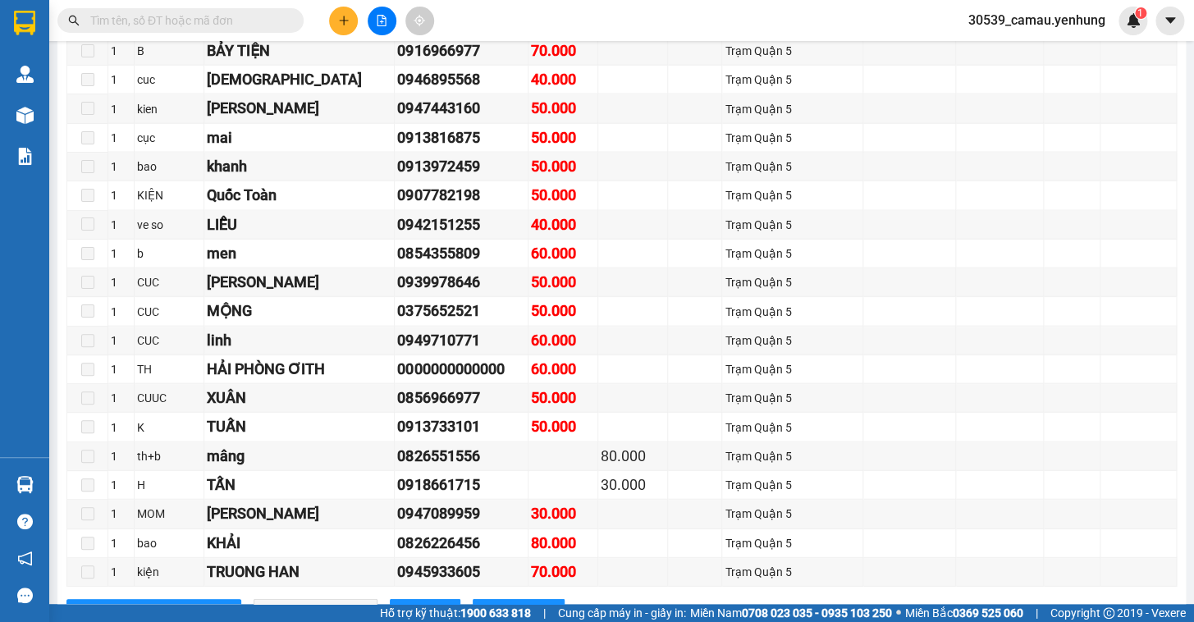
drag, startPoint x: 855, startPoint y: 23, endPoint x: 869, endPoint y: 34, distance: 18.2
drag, startPoint x: 869, startPoint y: 34, endPoint x: 919, endPoint y: 416, distance: 385.8
click at [919, 413] on td at bounding box center [910, 398] width 93 height 29
